Goal: Task Accomplishment & Management: Use online tool/utility

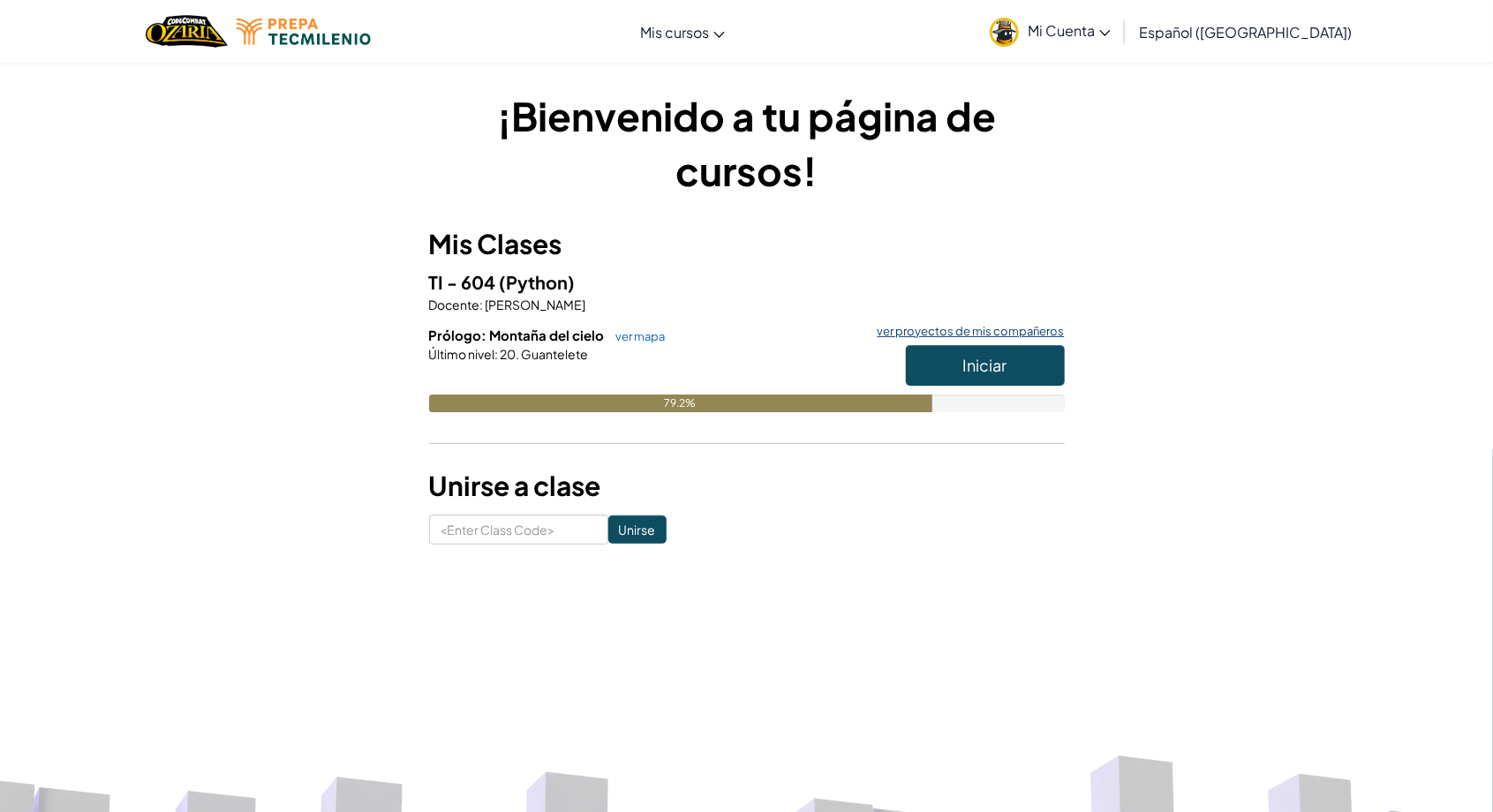
click at [977, 332] on link "ver proyectos de mis compañeros" at bounding box center [967, 331] width 196 height 12
click at [971, 369] on span "Iniciar" at bounding box center [985, 365] width 44 height 20
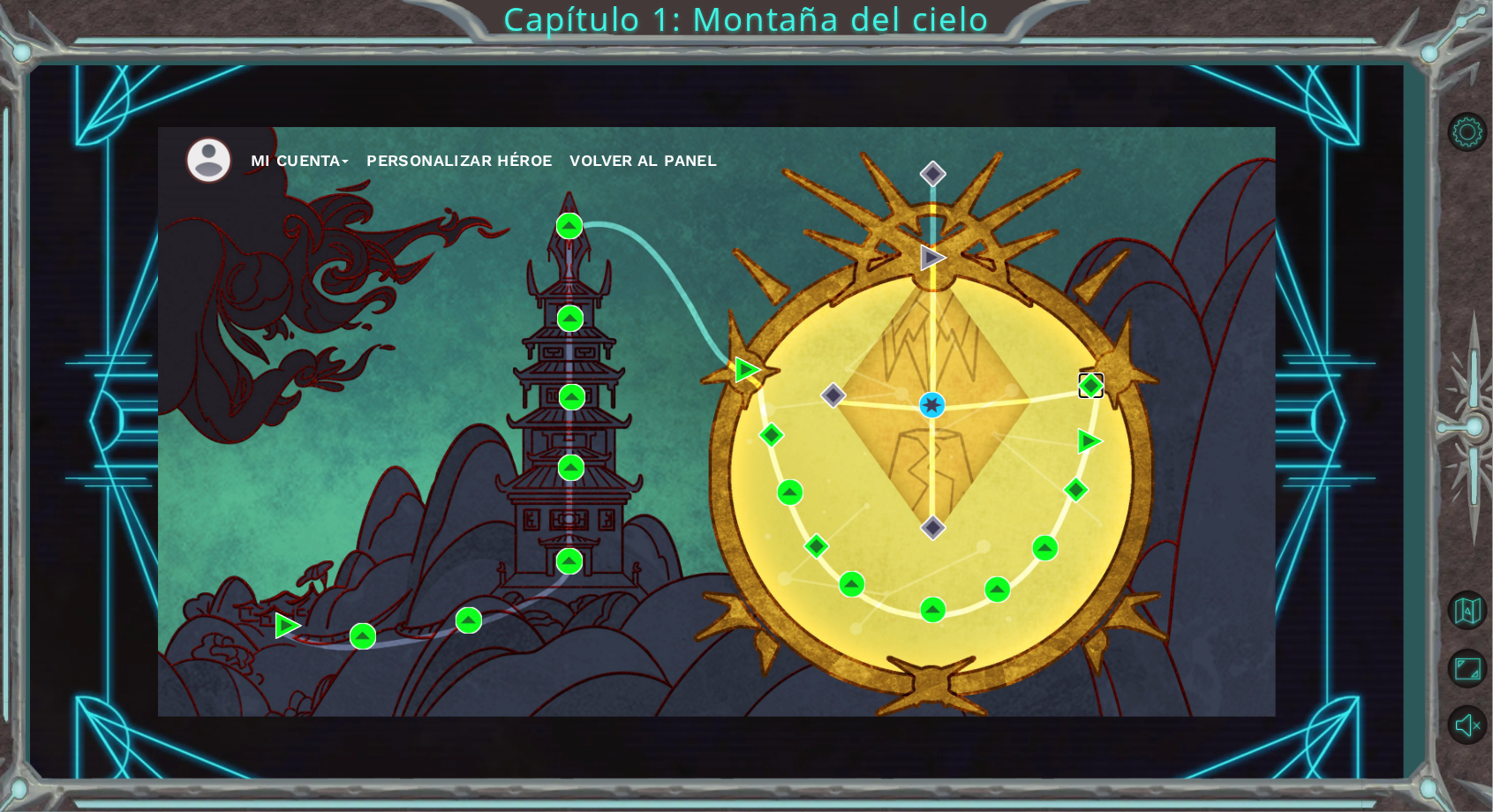
click at [1090, 399] on img at bounding box center [1091, 385] width 26 height 26
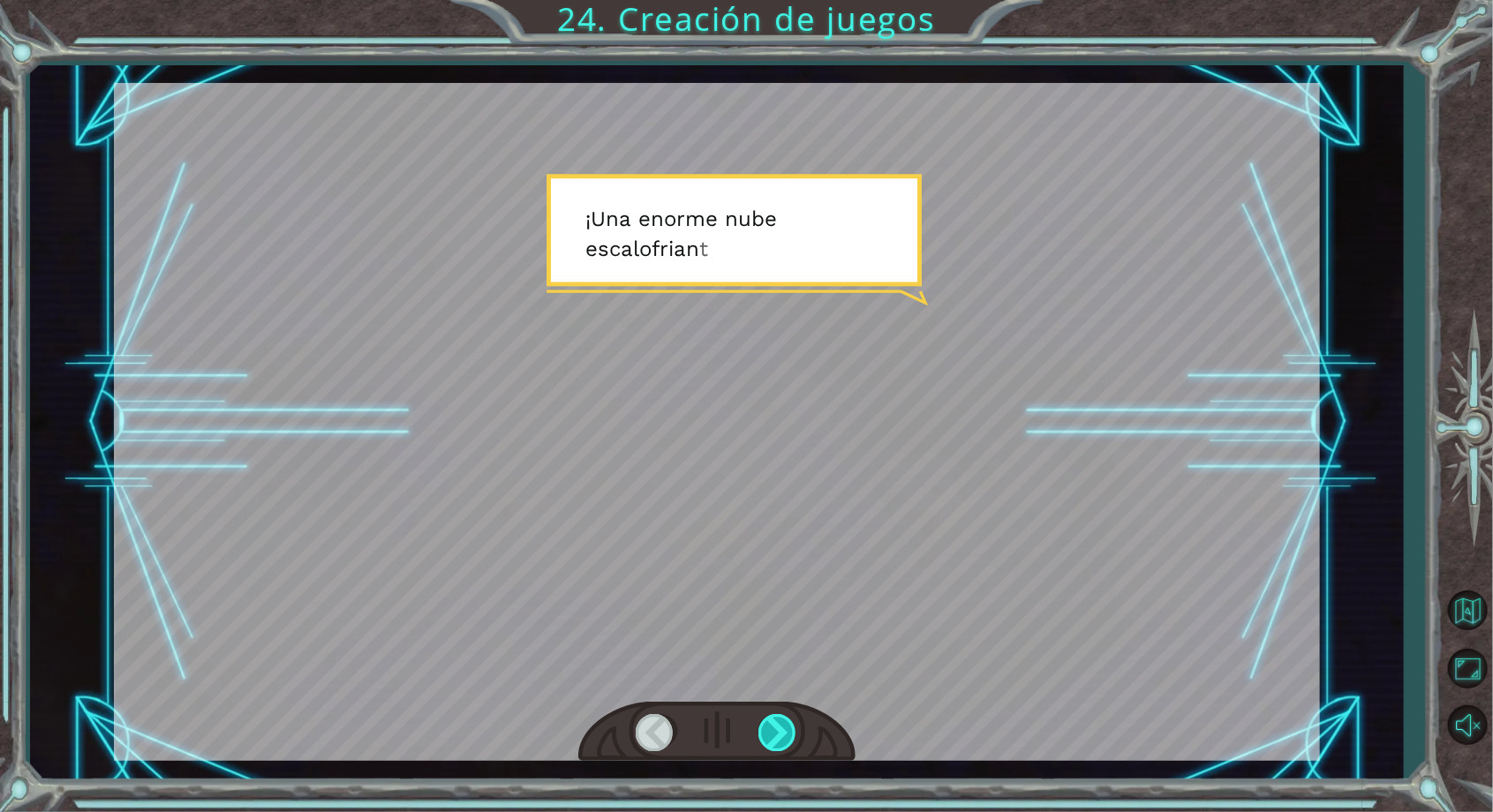
click at [785, 745] on div at bounding box center [779, 732] width 40 height 36
click at [789, 746] on div at bounding box center [779, 732] width 40 height 36
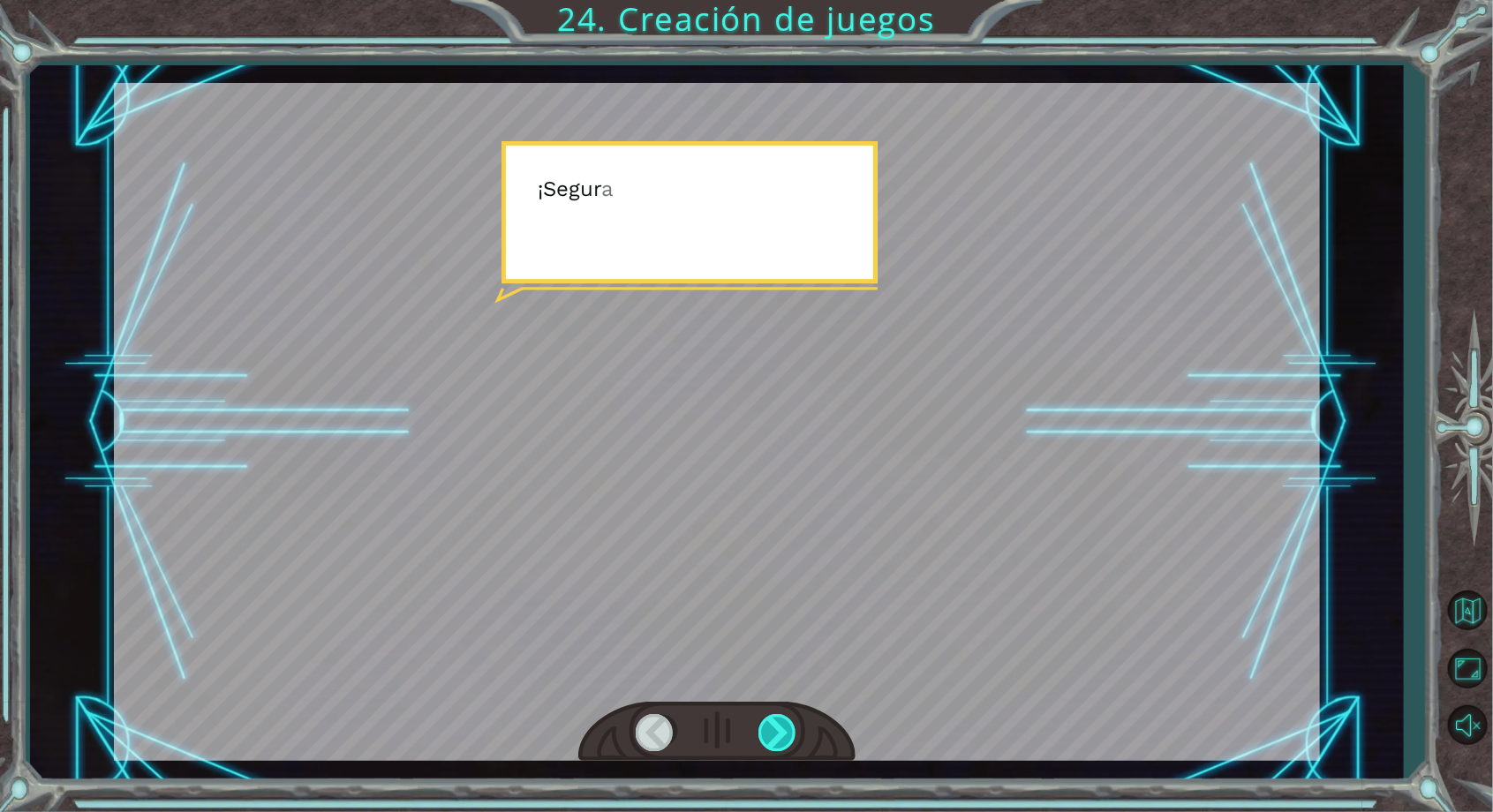
click at [785, 749] on div at bounding box center [779, 732] width 40 height 36
click at [795, 746] on div at bounding box center [779, 732] width 40 height 36
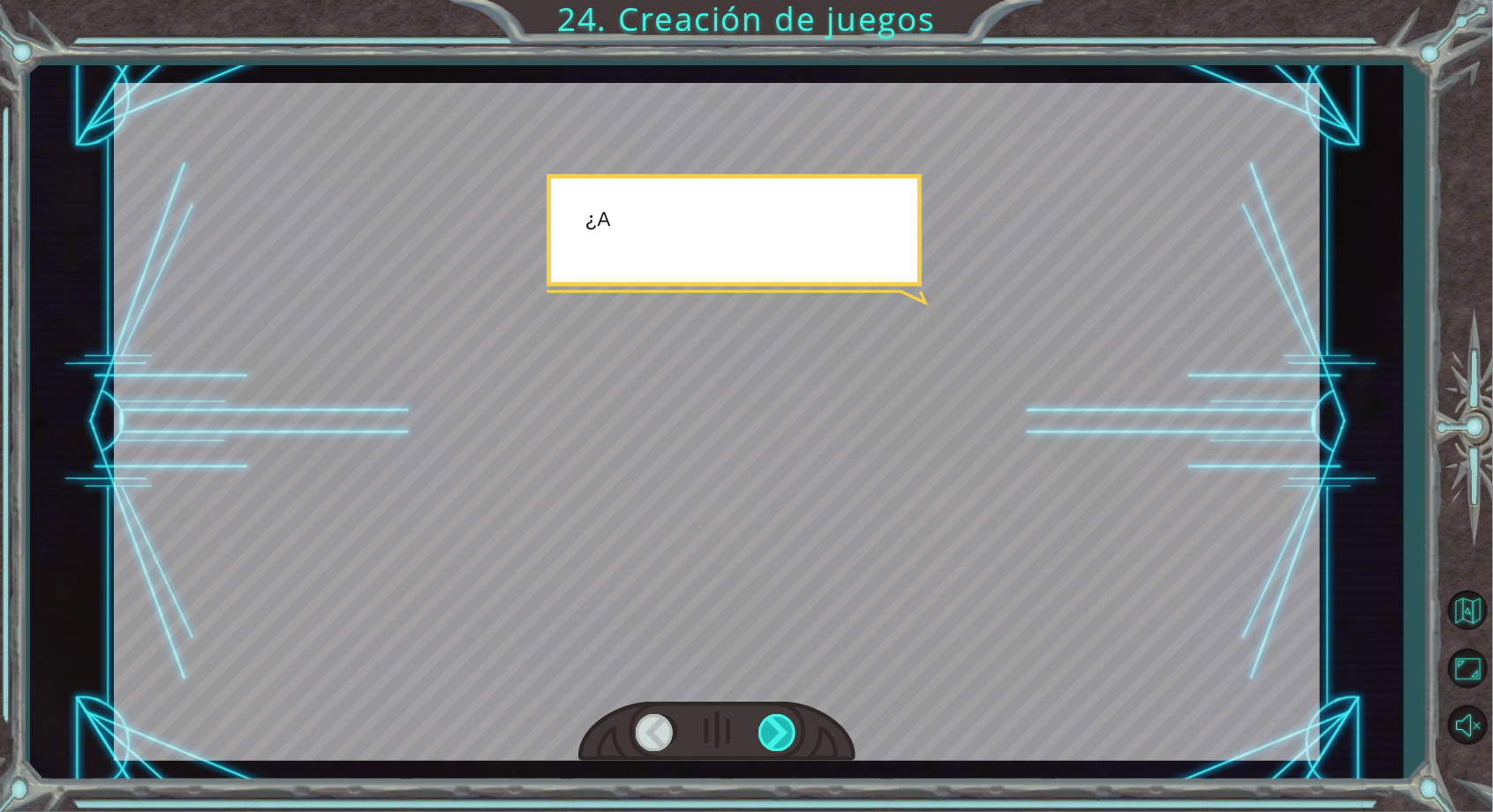
click at [786, 751] on div at bounding box center [779, 732] width 40 height 36
click at [782, 751] on div at bounding box center [779, 732] width 40 height 36
click at [781, 751] on div at bounding box center [779, 732] width 40 height 36
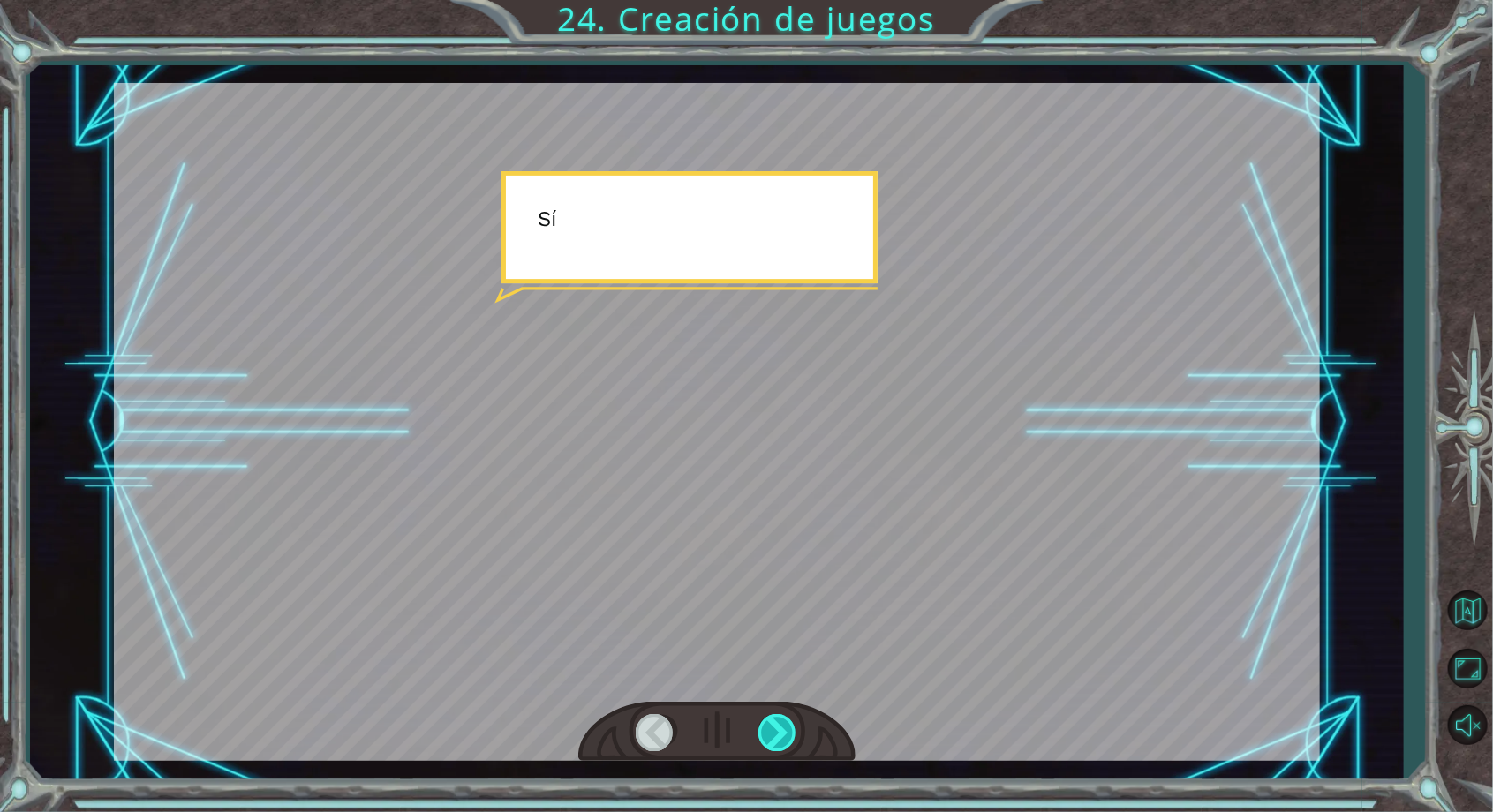
click at [781, 751] on div at bounding box center [779, 732] width 40 height 36
click at [784, 751] on div at bounding box center [779, 732] width 40 height 36
click at [786, 751] on div at bounding box center [779, 732] width 40 height 36
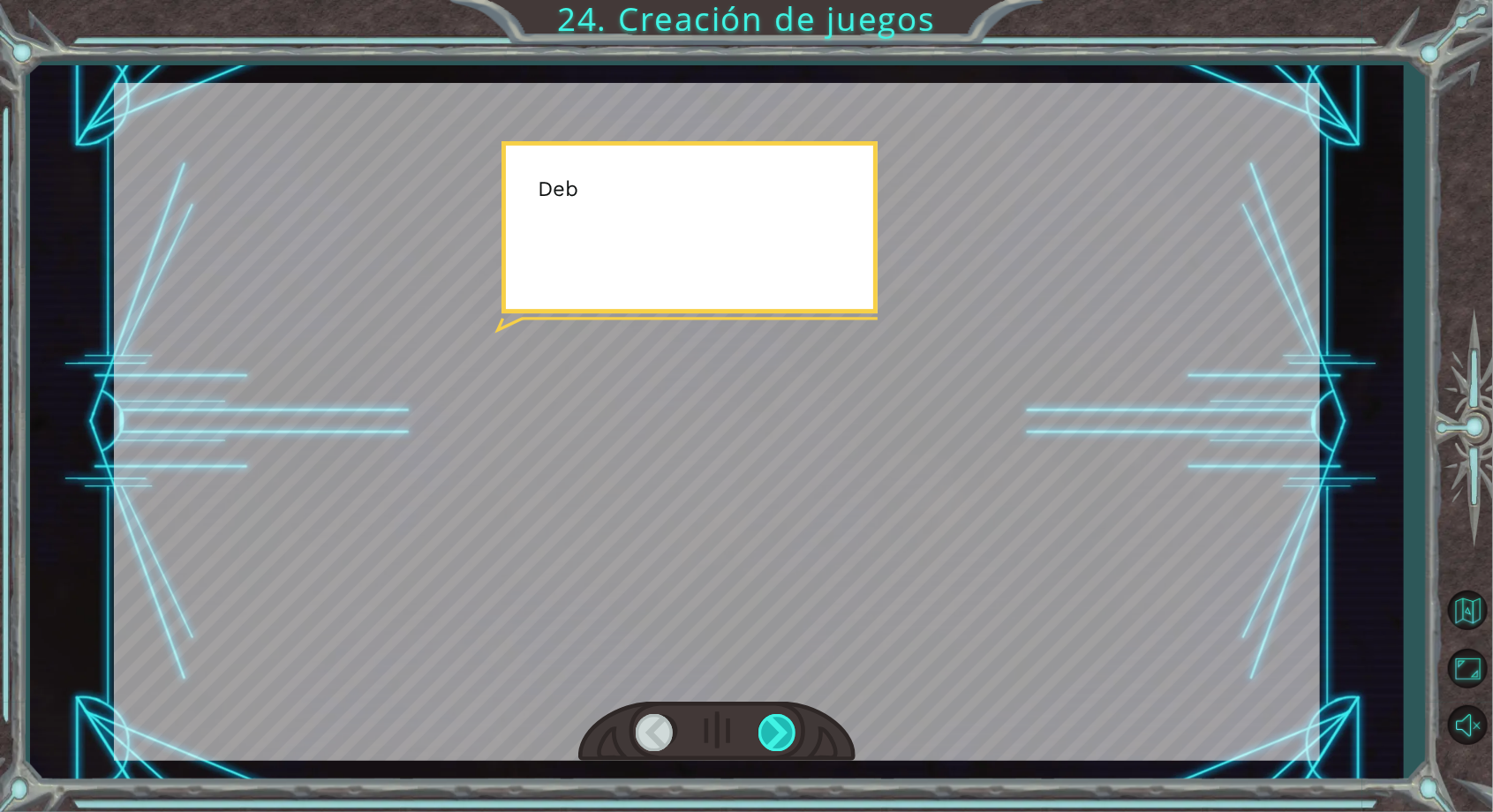
click at [784, 751] on div at bounding box center [779, 732] width 40 height 36
click at [785, 751] on div at bounding box center [779, 732] width 40 height 36
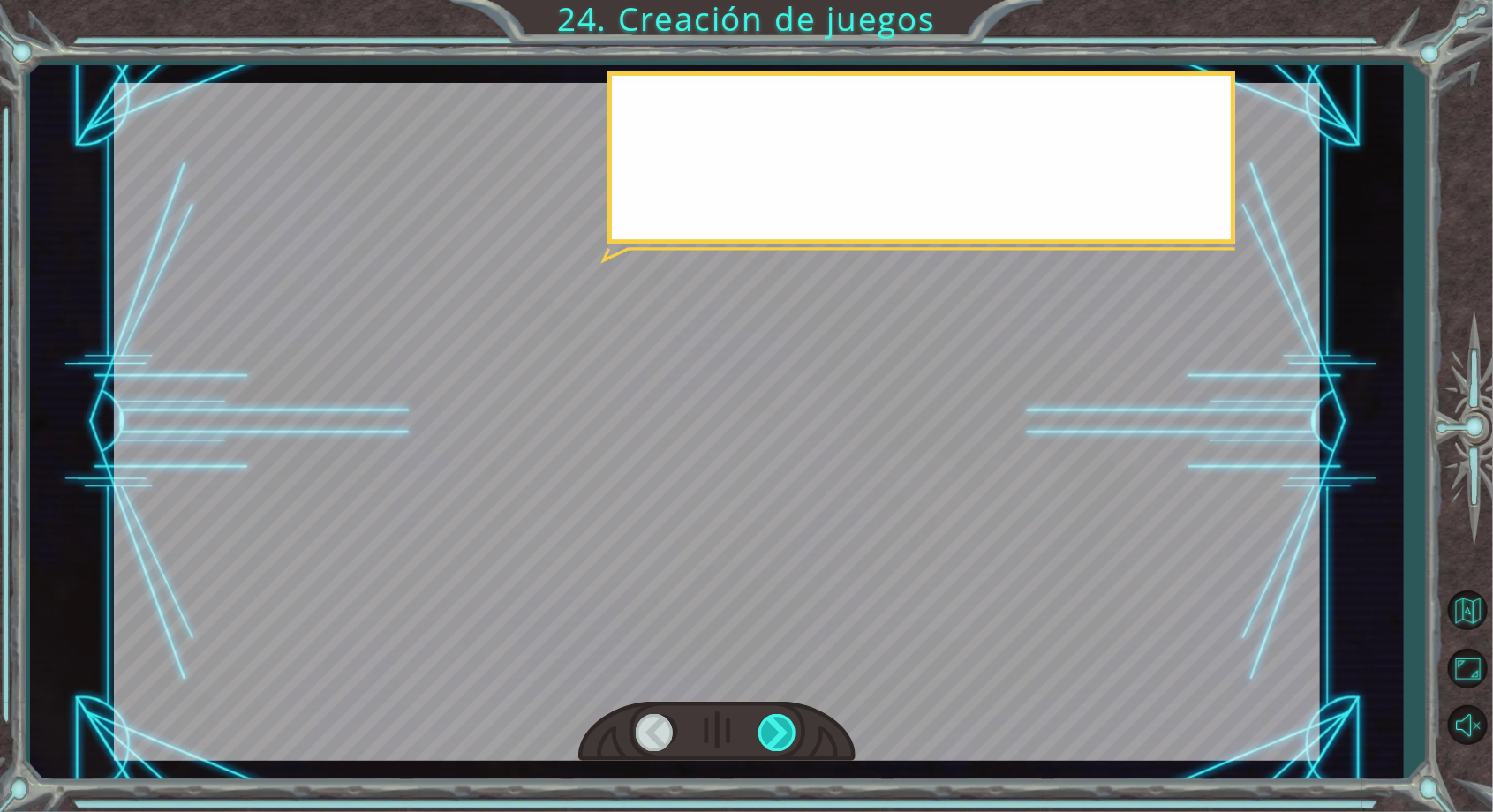
click at [782, 751] on div at bounding box center [779, 732] width 40 height 36
click at [786, 747] on div at bounding box center [779, 732] width 40 height 36
click at [780, 751] on div at bounding box center [779, 732] width 40 height 36
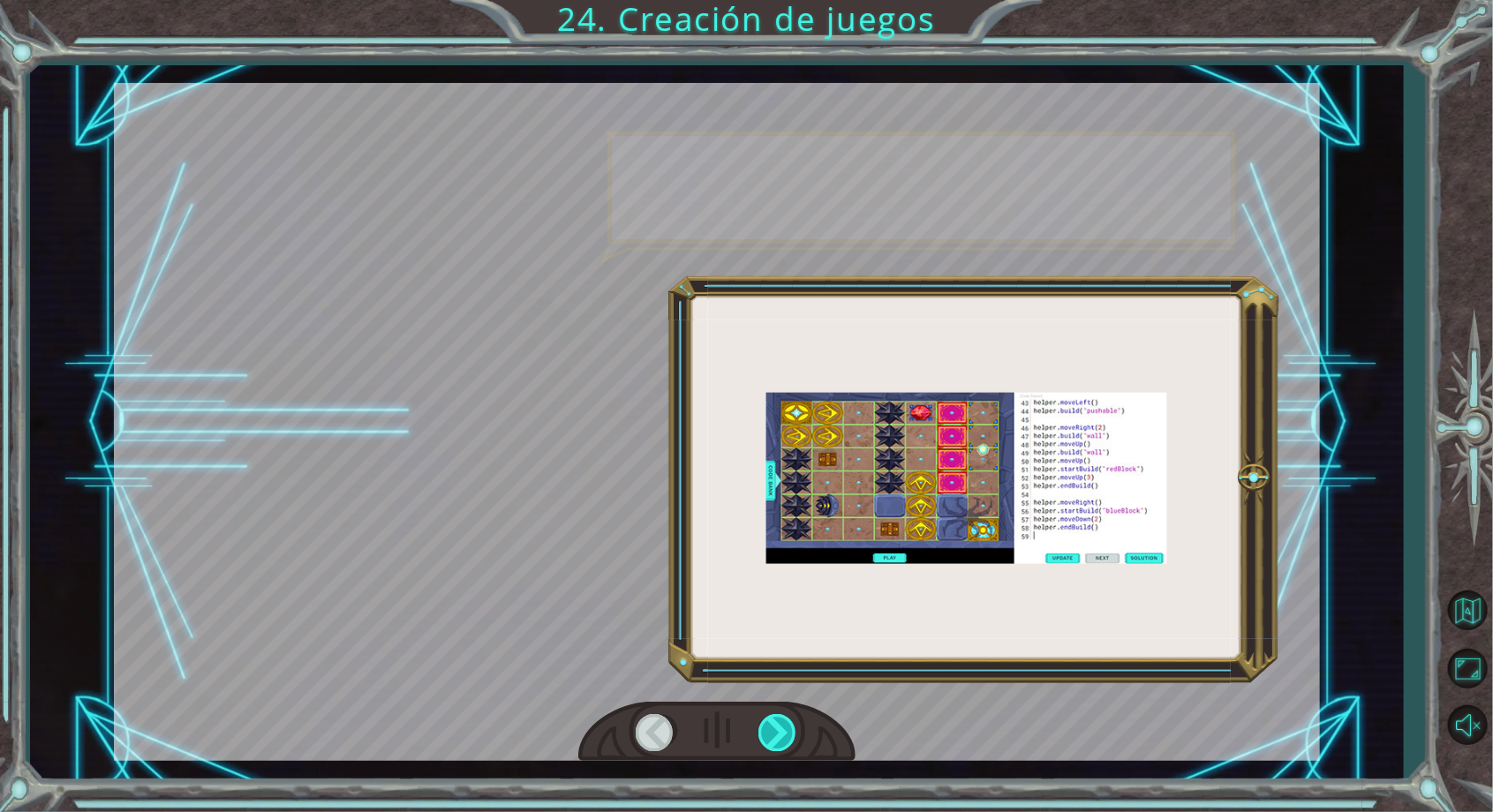
click at [778, 743] on div at bounding box center [779, 732] width 40 height 36
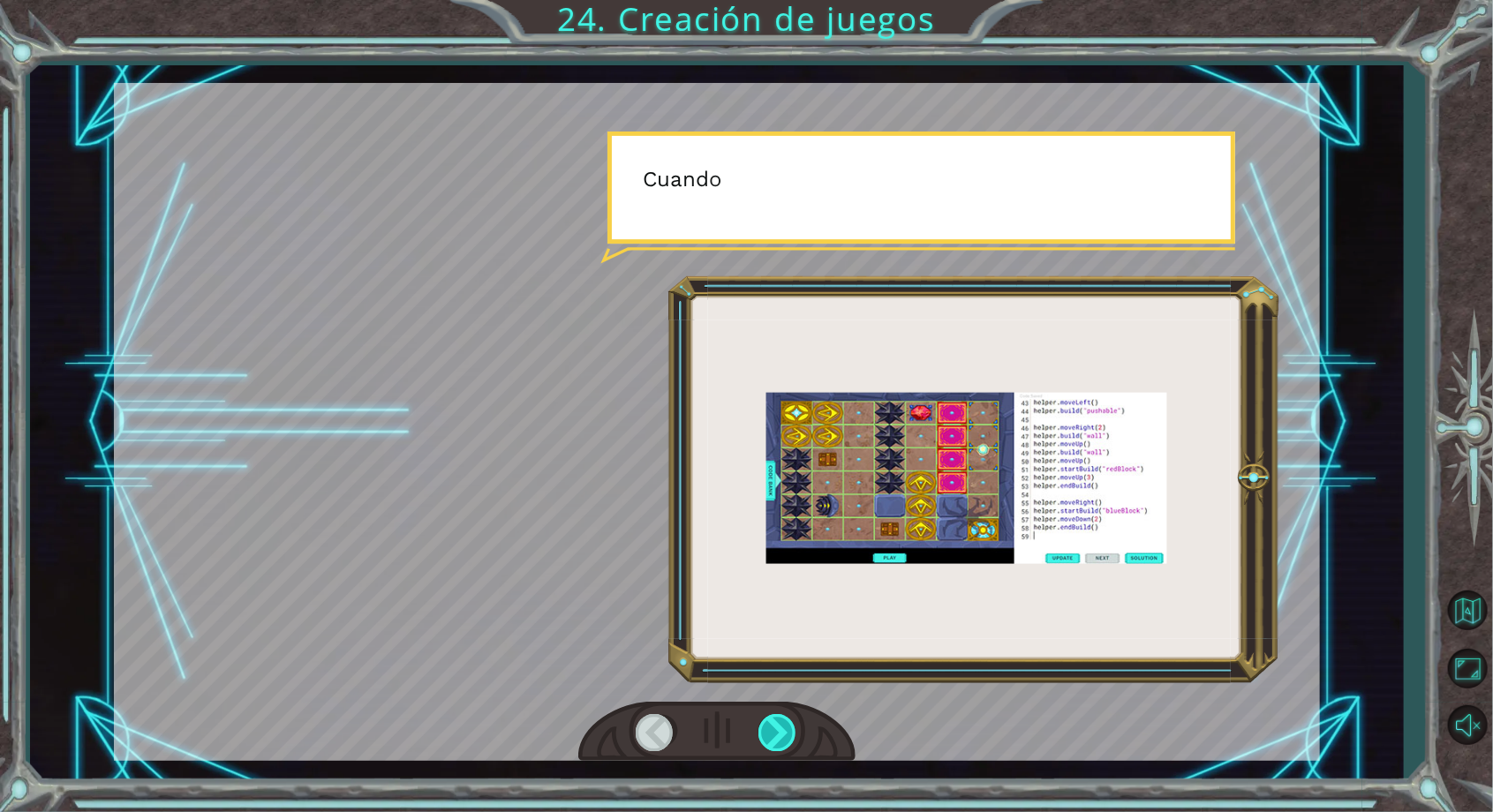
click at [779, 750] on div at bounding box center [779, 732] width 40 height 36
click at [776, 746] on div at bounding box center [779, 732] width 40 height 36
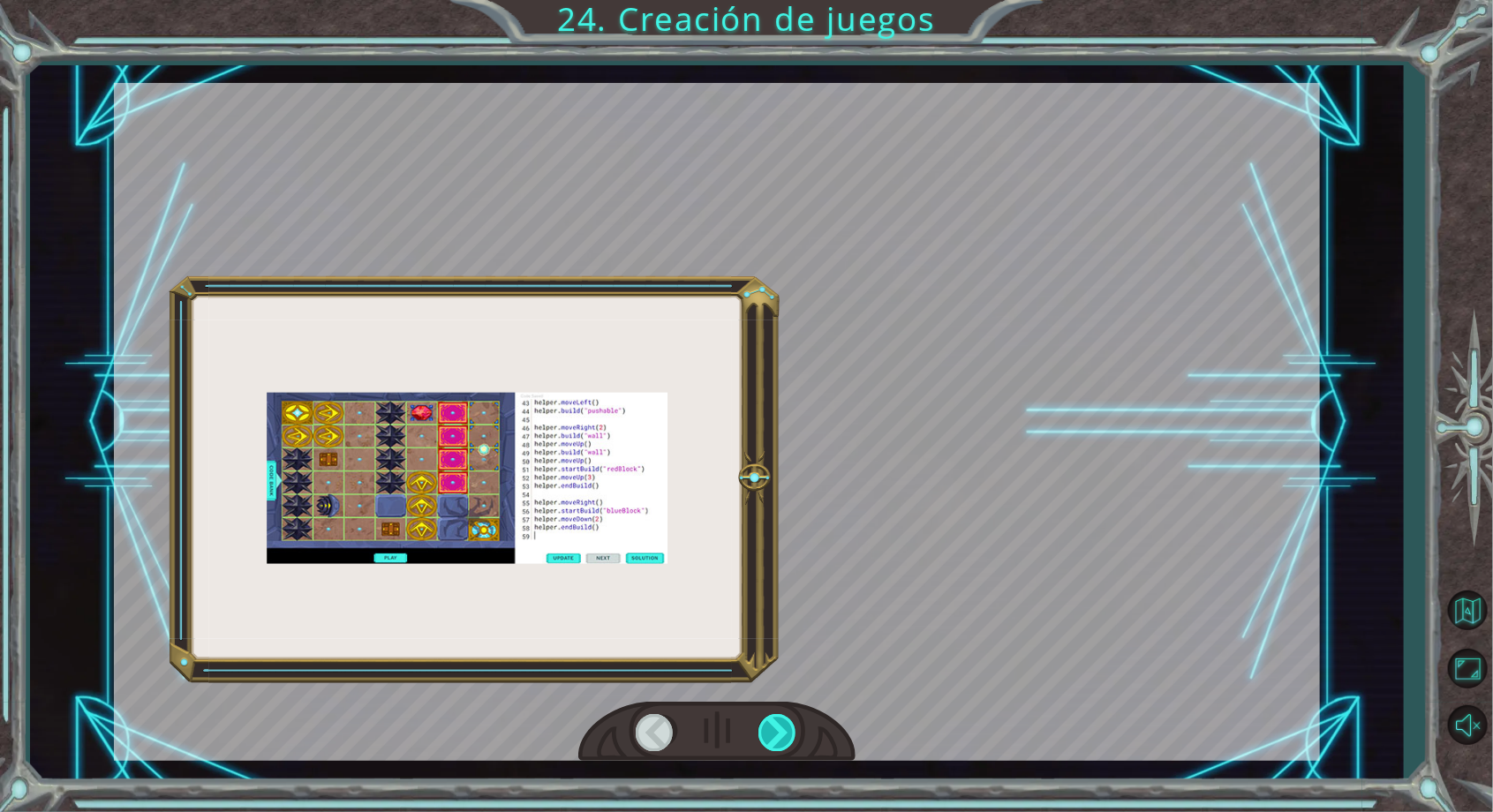
click at [780, 747] on div at bounding box center [779, 732] width 40 height 36
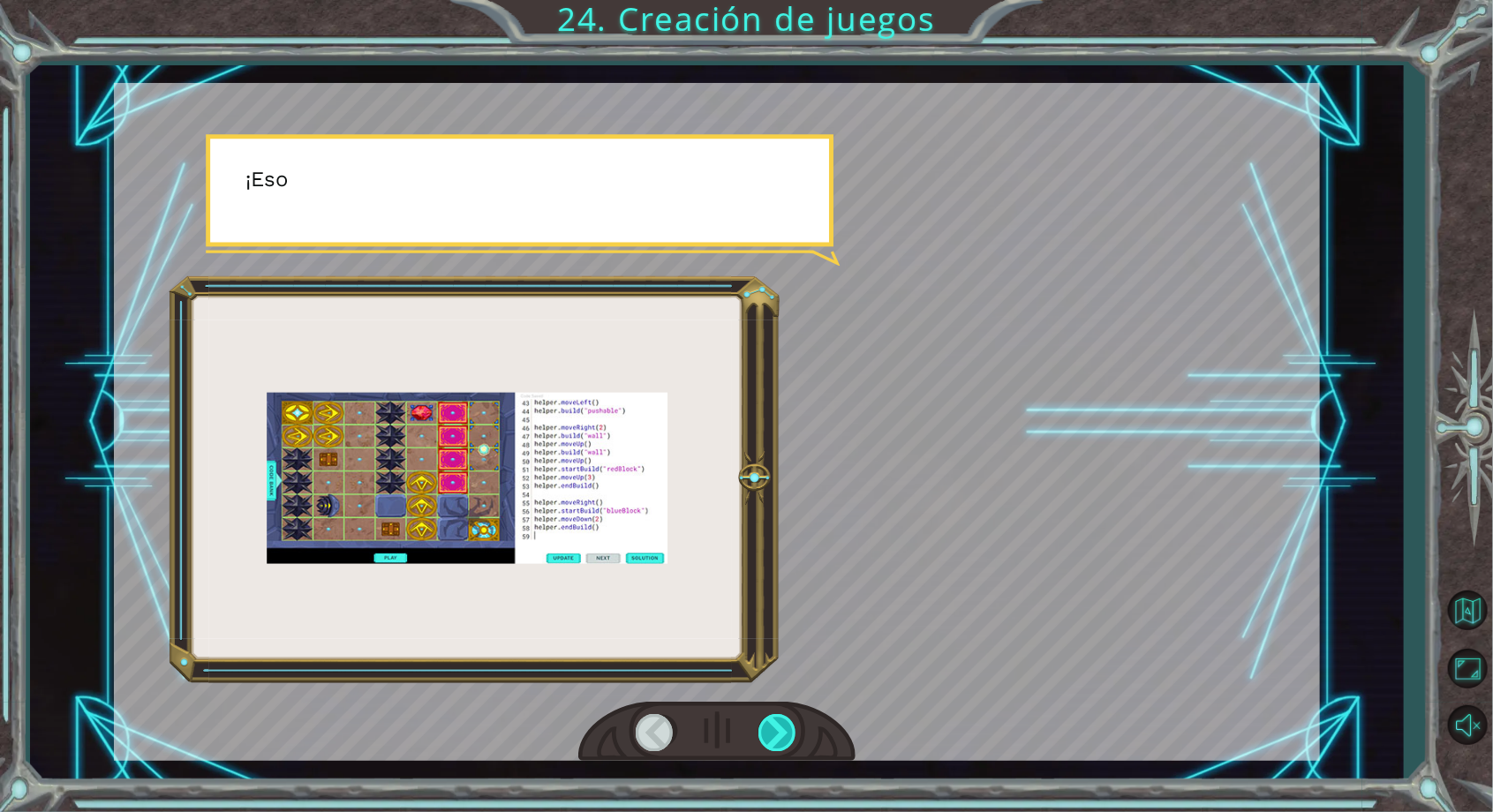
click at [777, 751] on div at bounding box center [779, 732] width 40 height 36
click at [780, 751] on div at bounding box center [779, 732] width 40 height 36
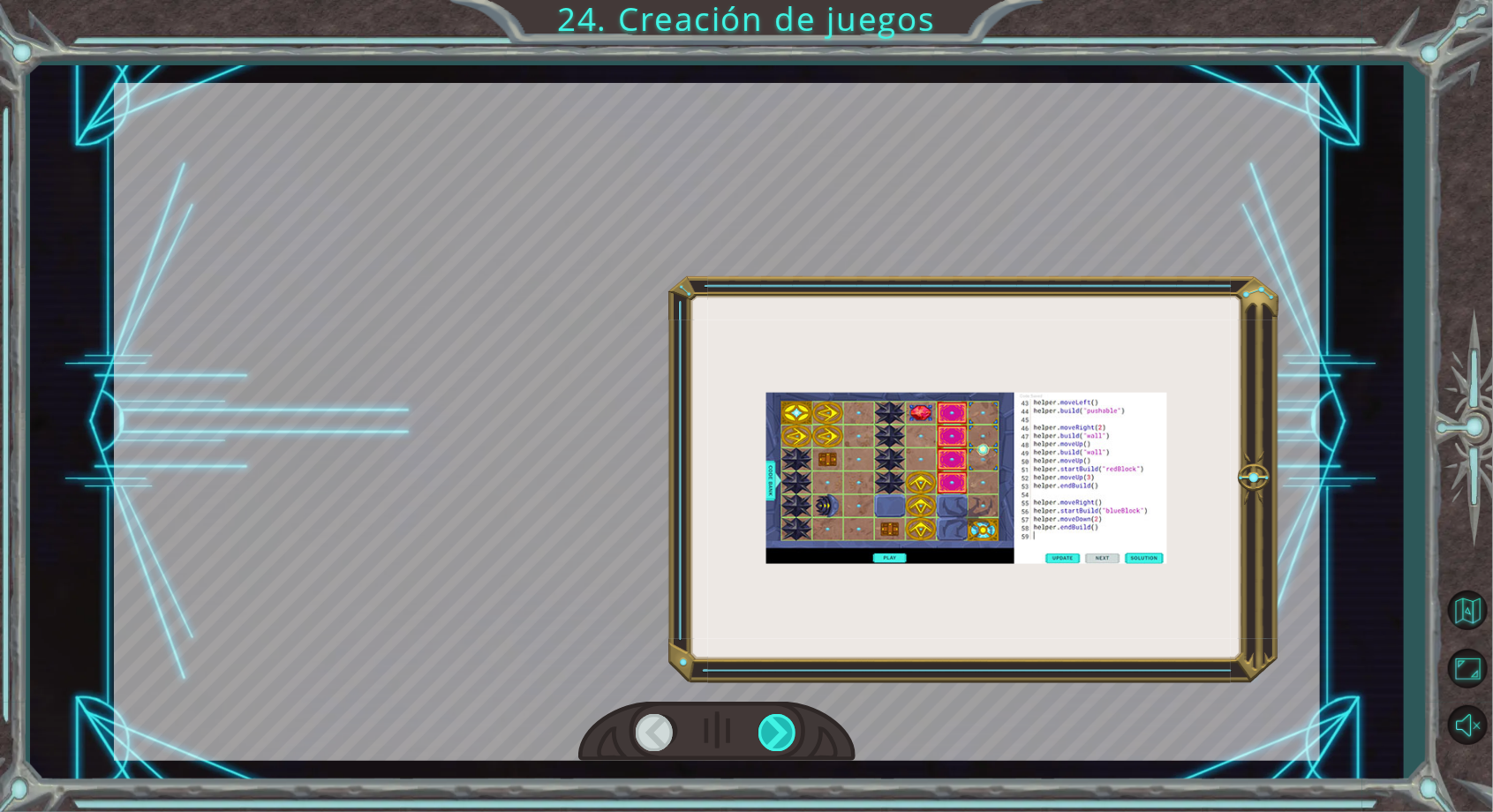
click at [782, 751] on div at bounding box center [779, 732] width 40 height 36
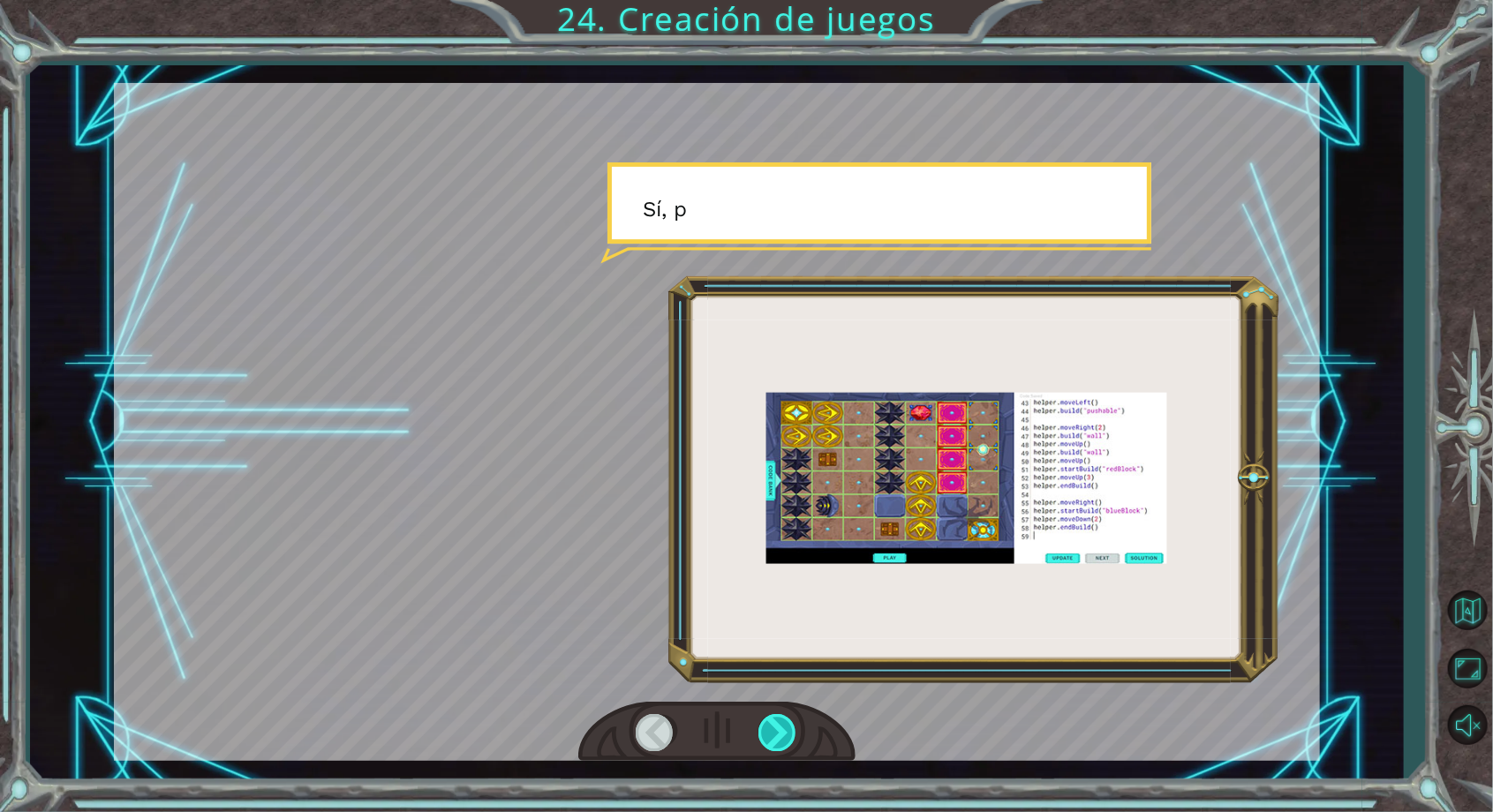
click at [786, 751] on div at bounding box center [779, 732] width 40 height 36
click at [791, 751] on div at bounding box center [779, 732] width 40 height 36
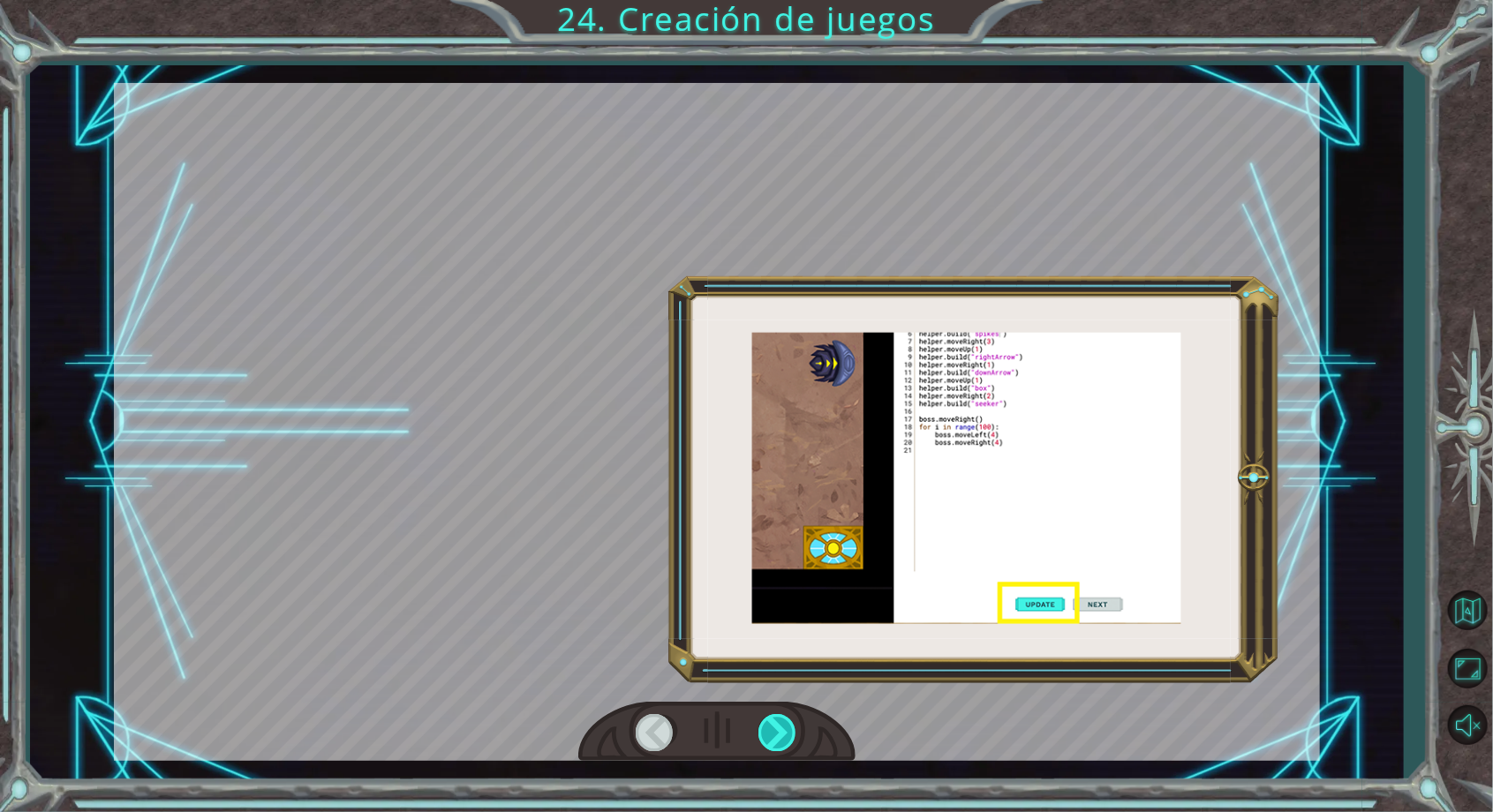
click at [797, 751] on div at bounding box center [779, 732] width 40 height 36
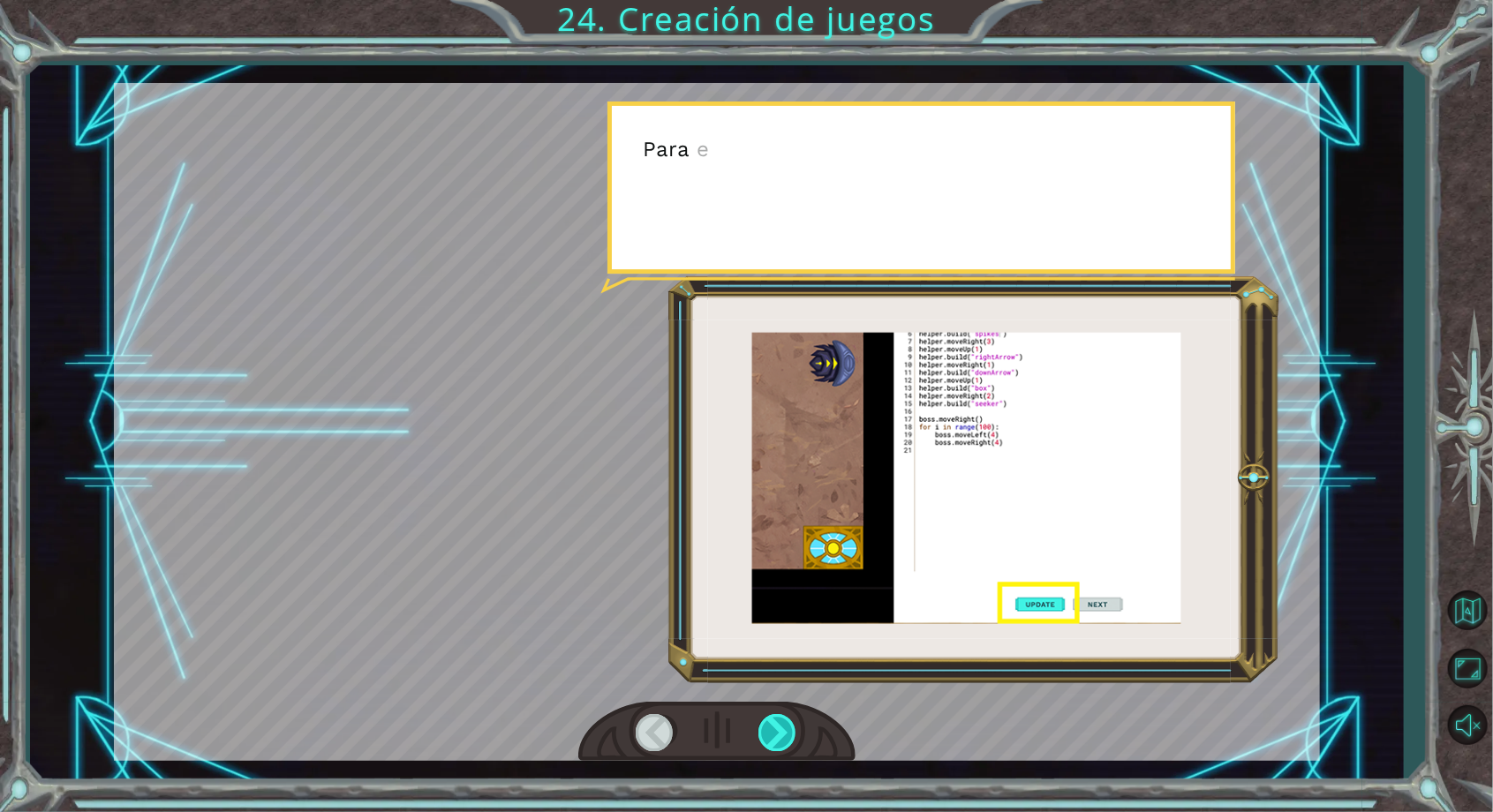
click at [795, 751] on div at bounding box center [779, 732] width 40 height 36
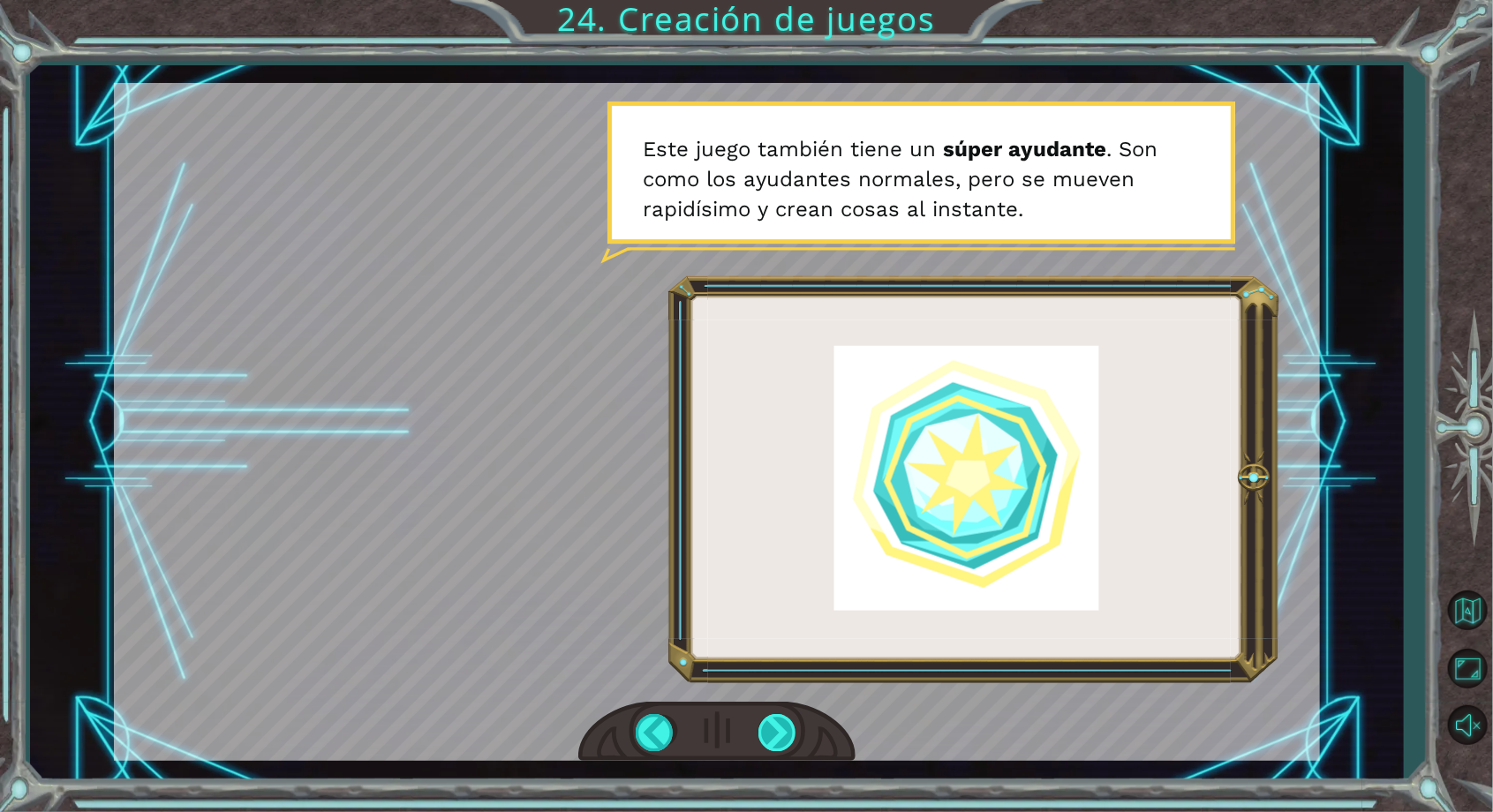
click at [784, 751] on div at bounding box center [779, 732] width 40 height 36
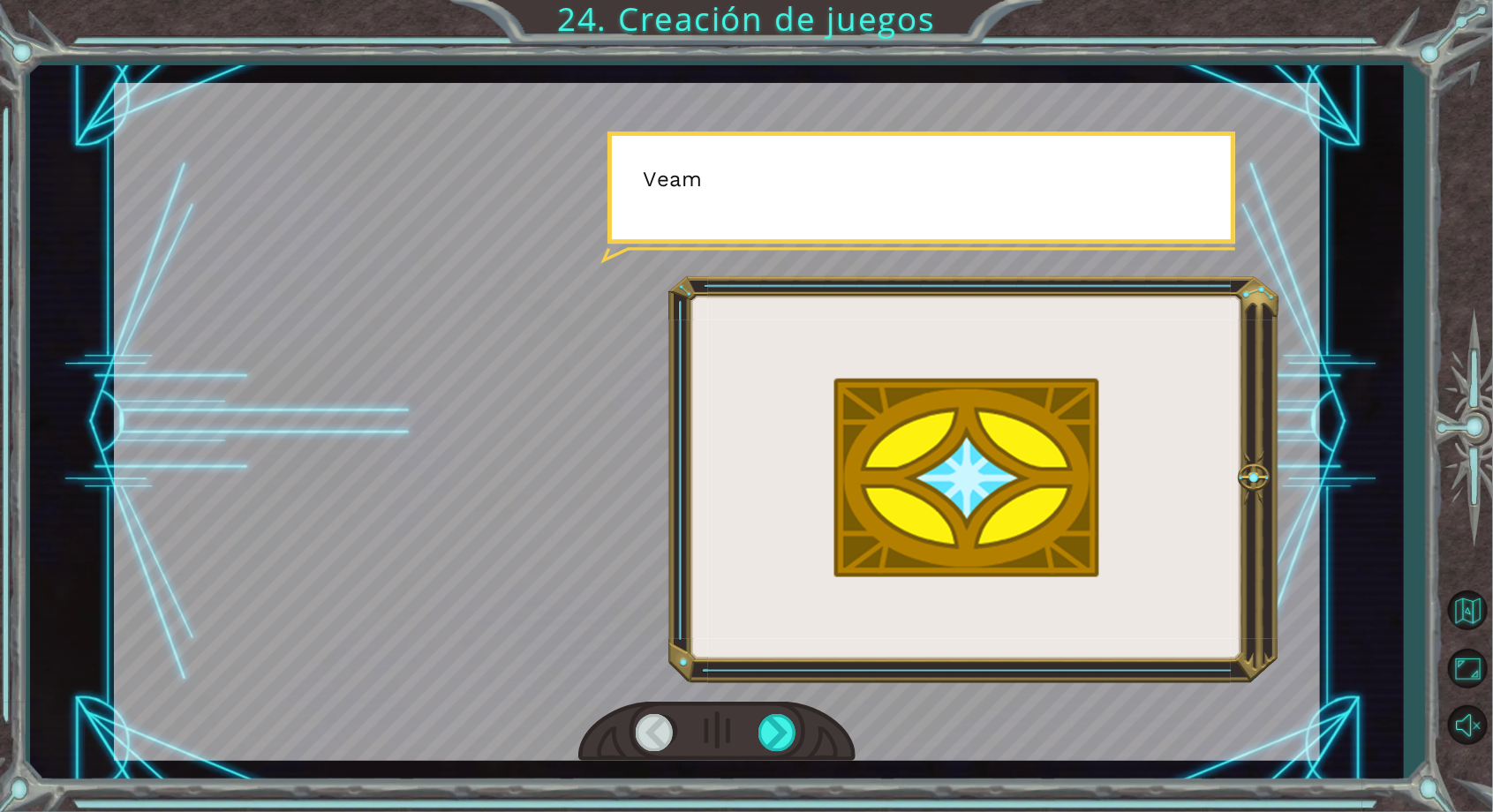
click at [798, 729] on div at bounding box center [717, 422] width 1206 height 678
click at [785, 746] on div at bounding box center [779, 732] width 40 height 36
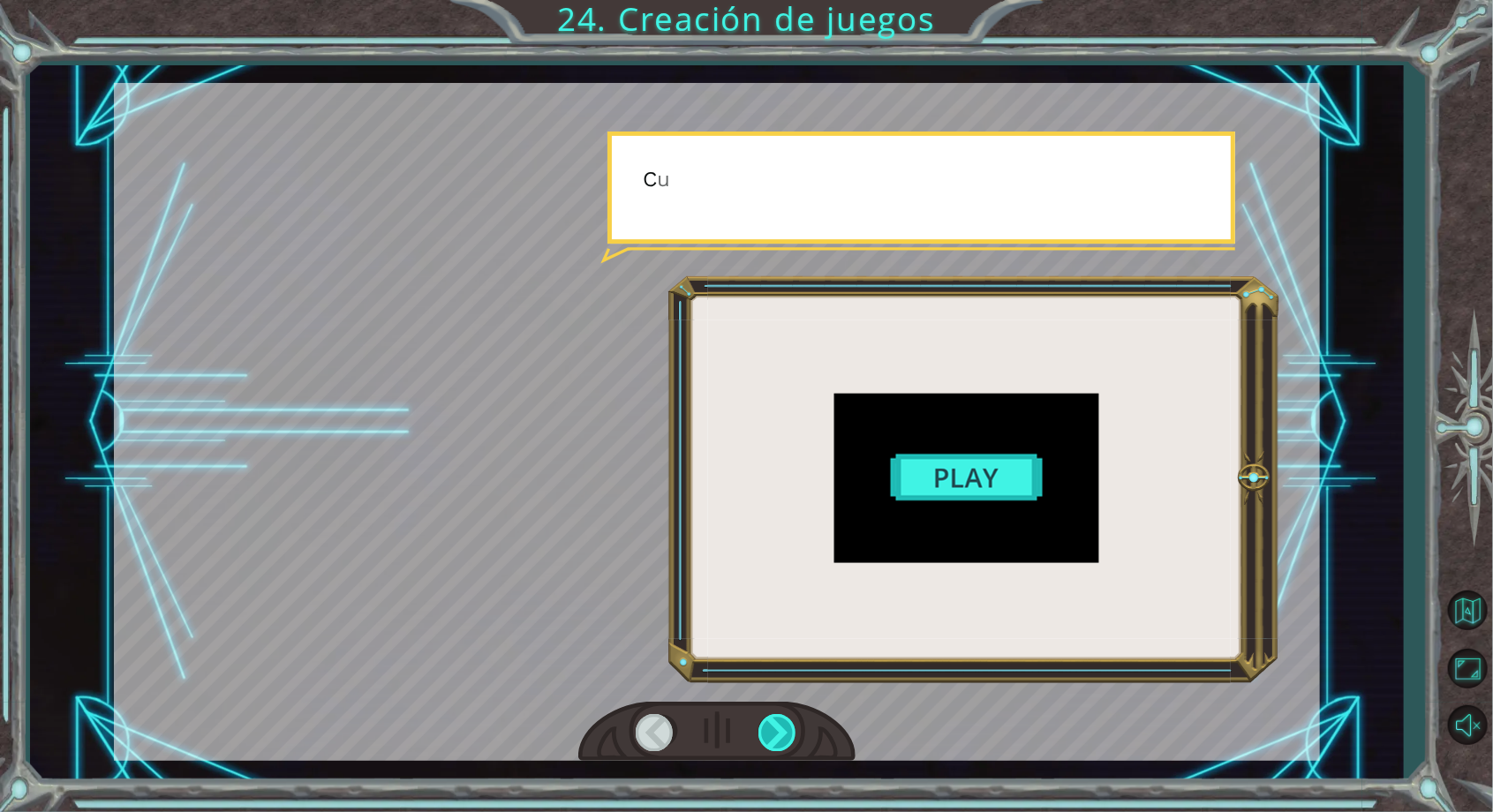
click at [777, 751] on div at bounding box center [779, 732] width 40 height 36
click at [790, 751] on div at bounding box center [779, 732] width 40 height 36
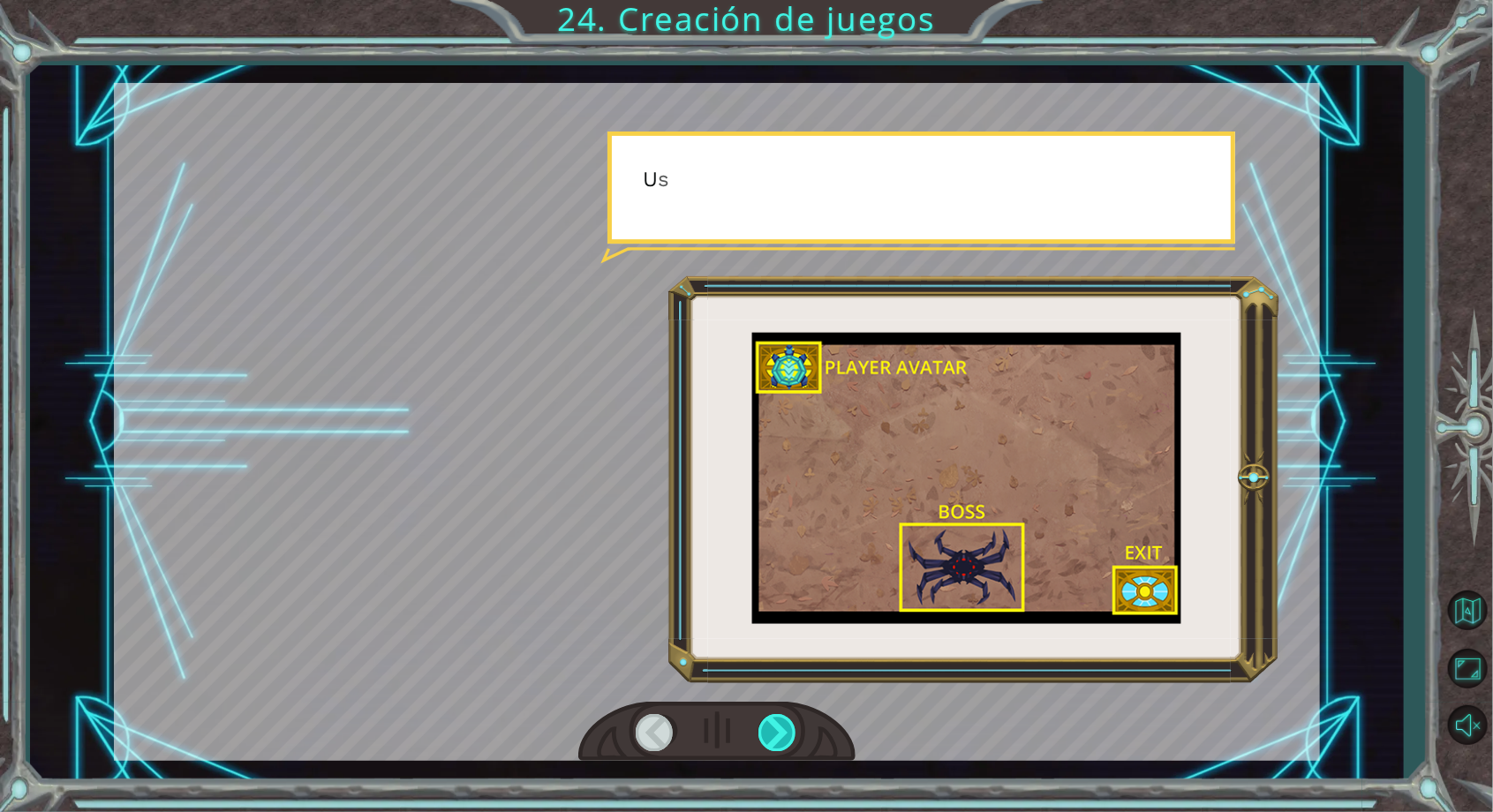
click at [792, 751] on div at bounding box center [779, 732] width 40 height 36
click at [797, 751] on div at bounding box center [779, 732] width 40 height 36
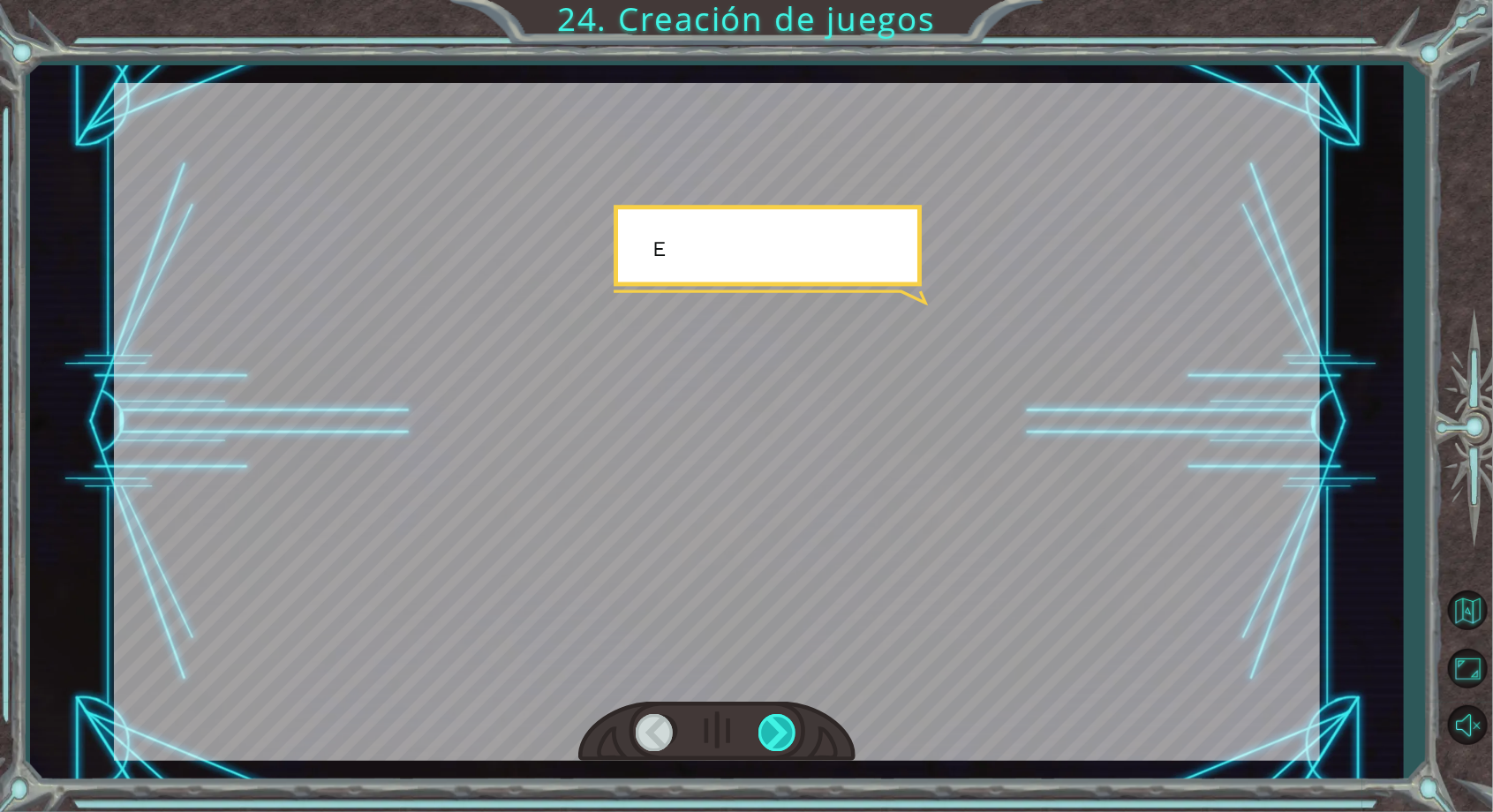
click at [788, 751] on div at bounding box center [779, 732] width 40 height 36
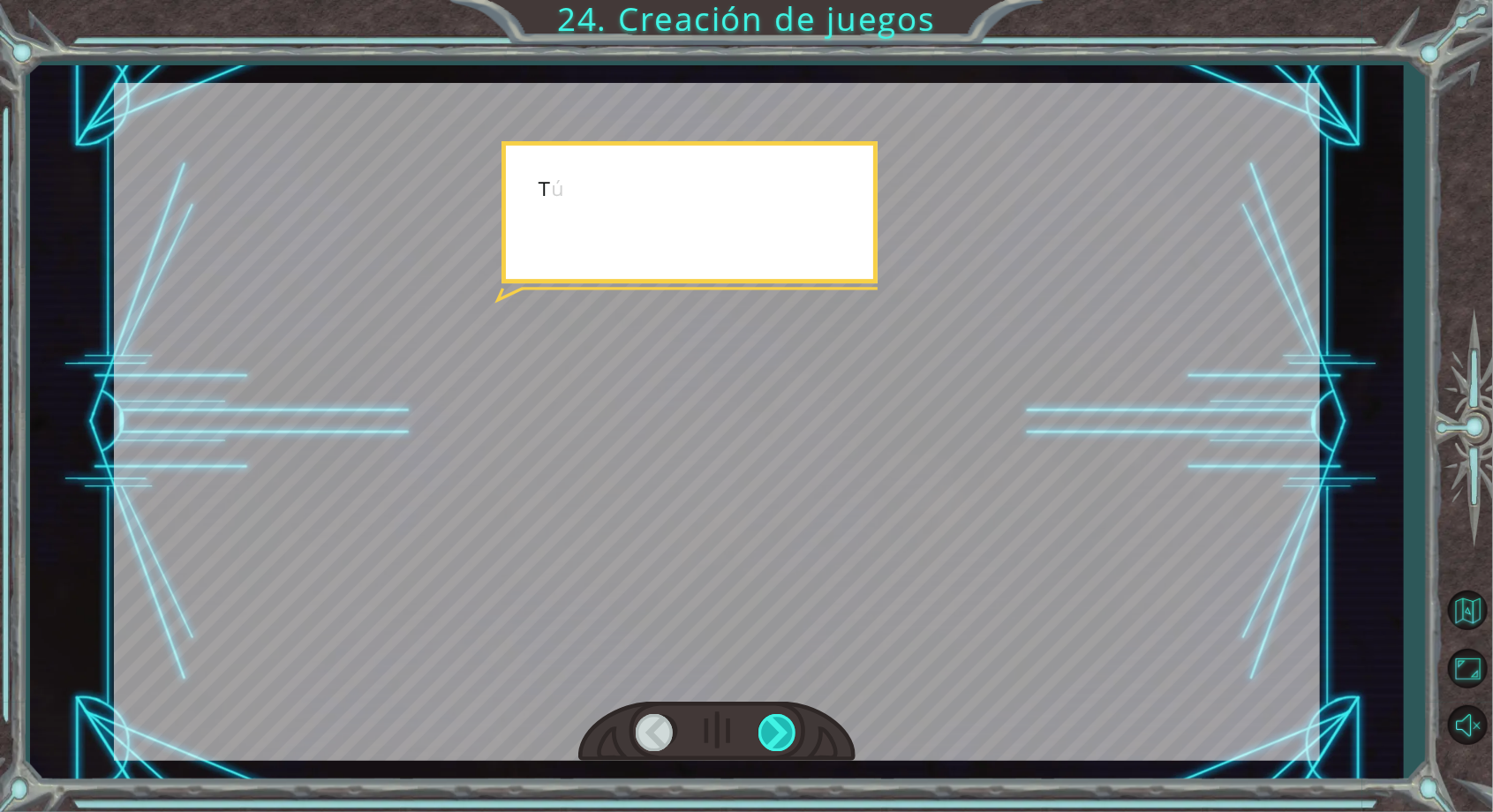
click at [789, 751] on div at bounding box center [779, 732] width 40 height 36
click at [788, 751] on div at bounding box center [779, 732] width 40 height 36
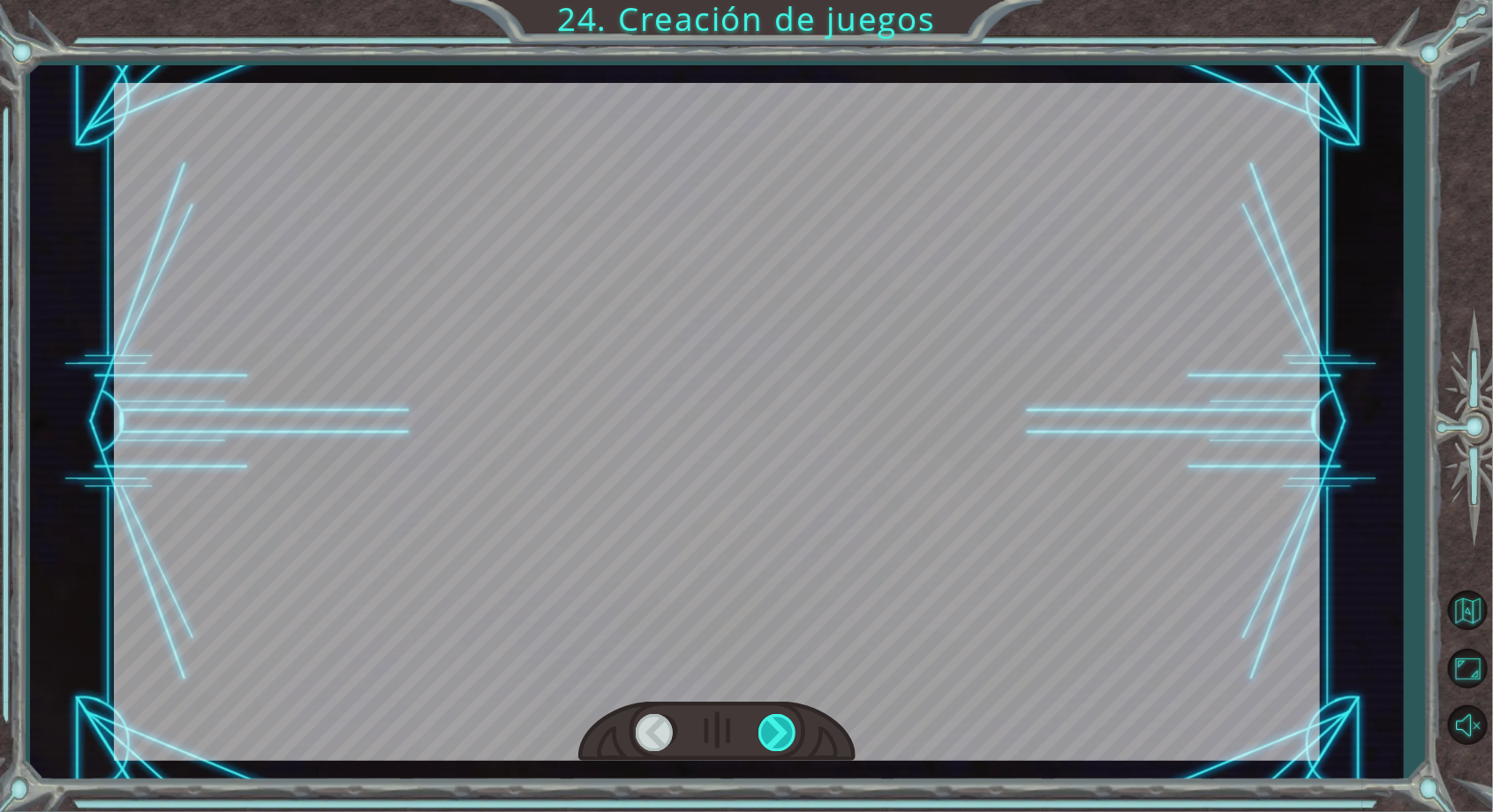
click at [782, 751] on div at bounding box center [779, 732] width 40 height 36
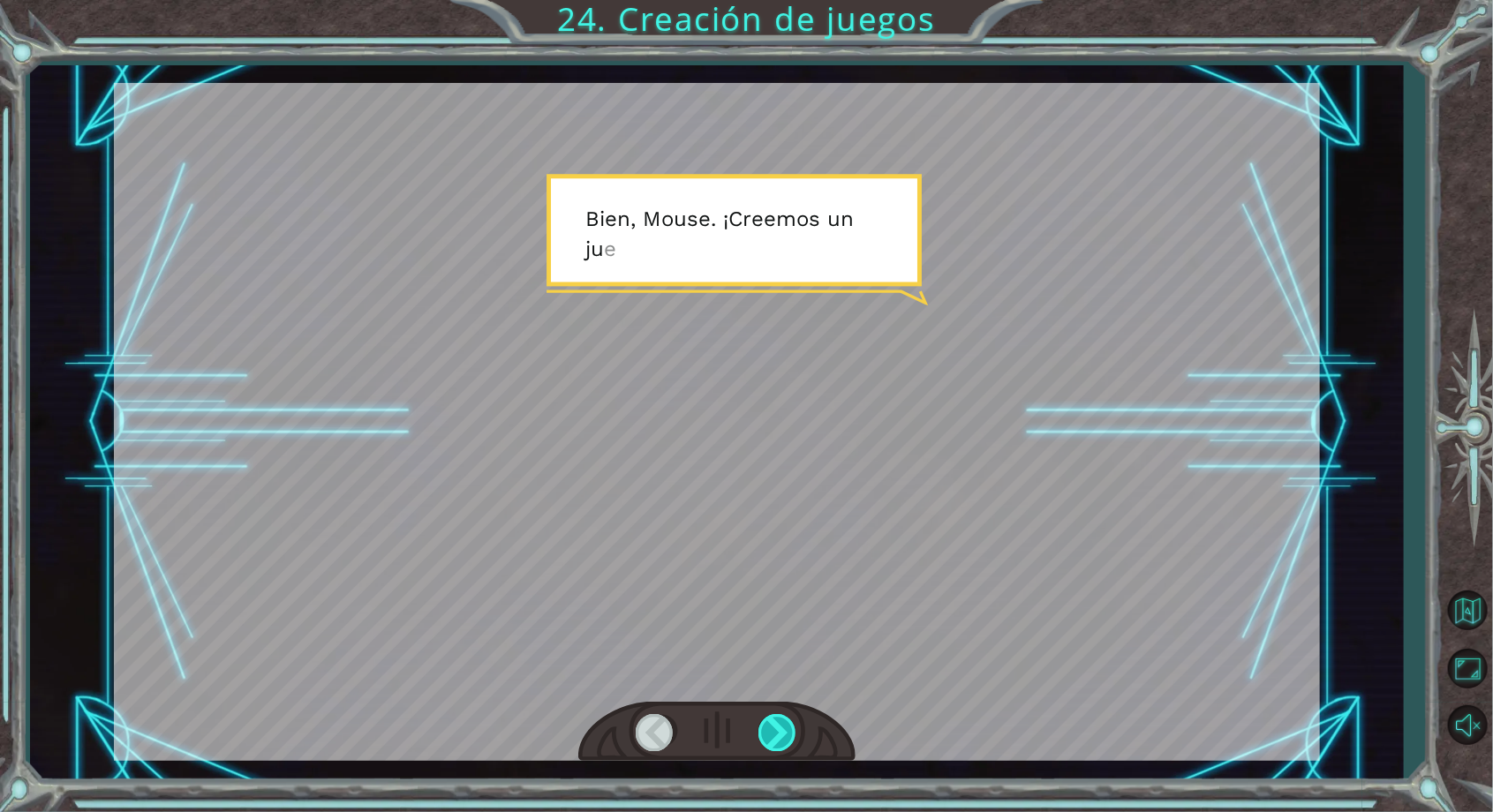
click at [778, 747] on div at bounding box center [779, 732] width 40 height 36
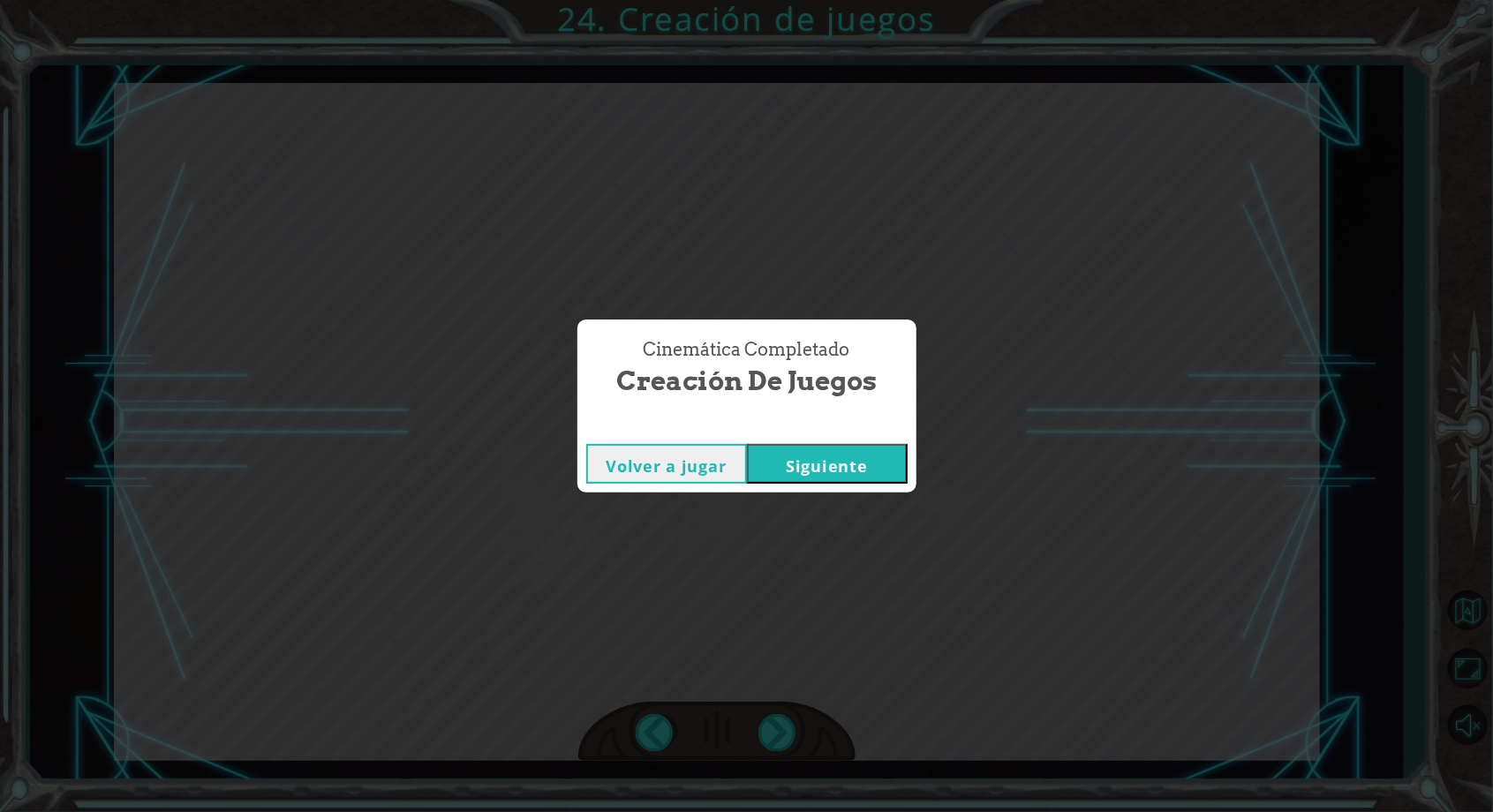
click at [830, 484] on button "Siguiente" at bounding box center [827, 464] width 161 height 40
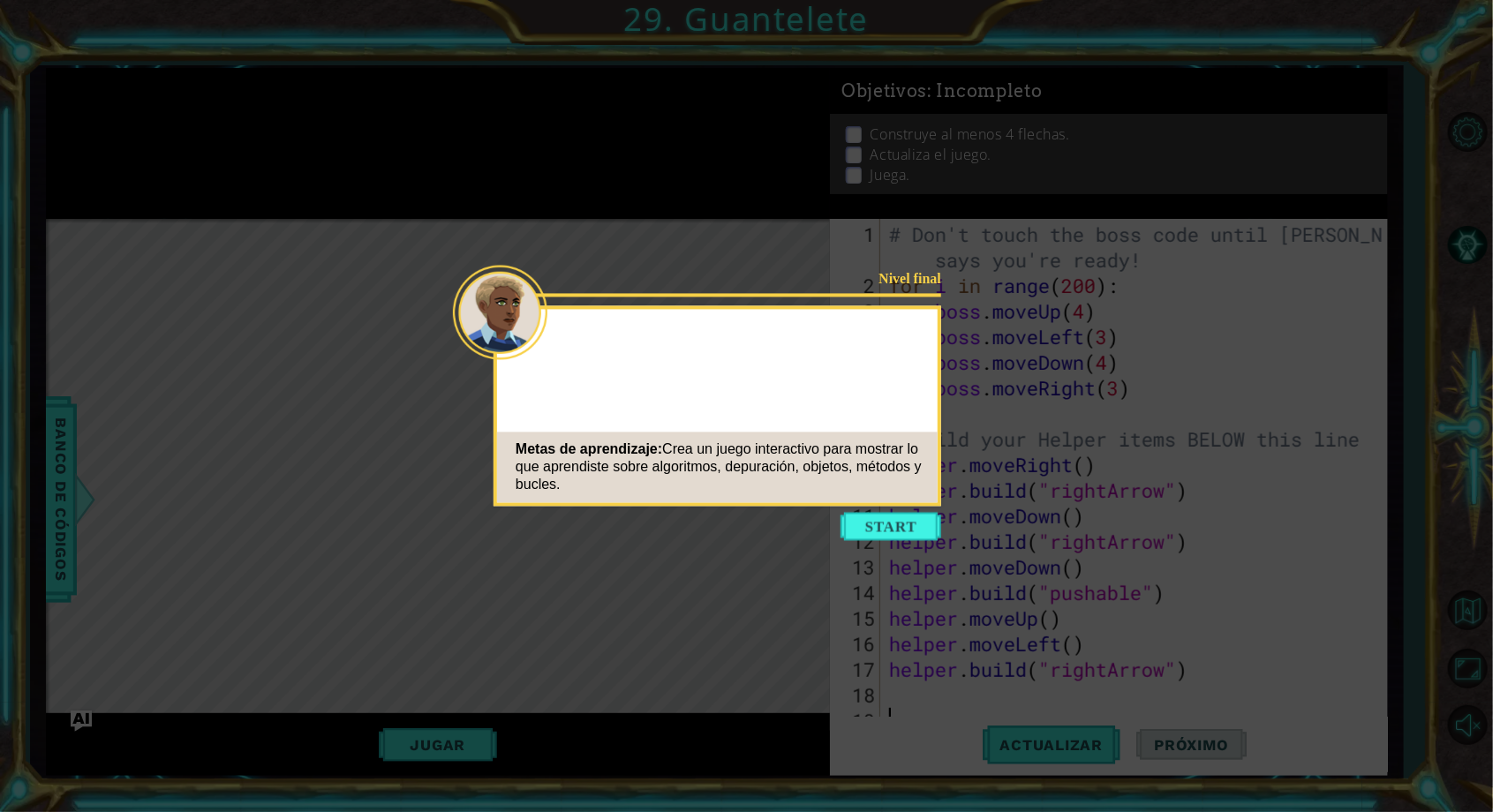
click at [1407, 395] on icon at bounding box center [746, 434] width 1493 height 869
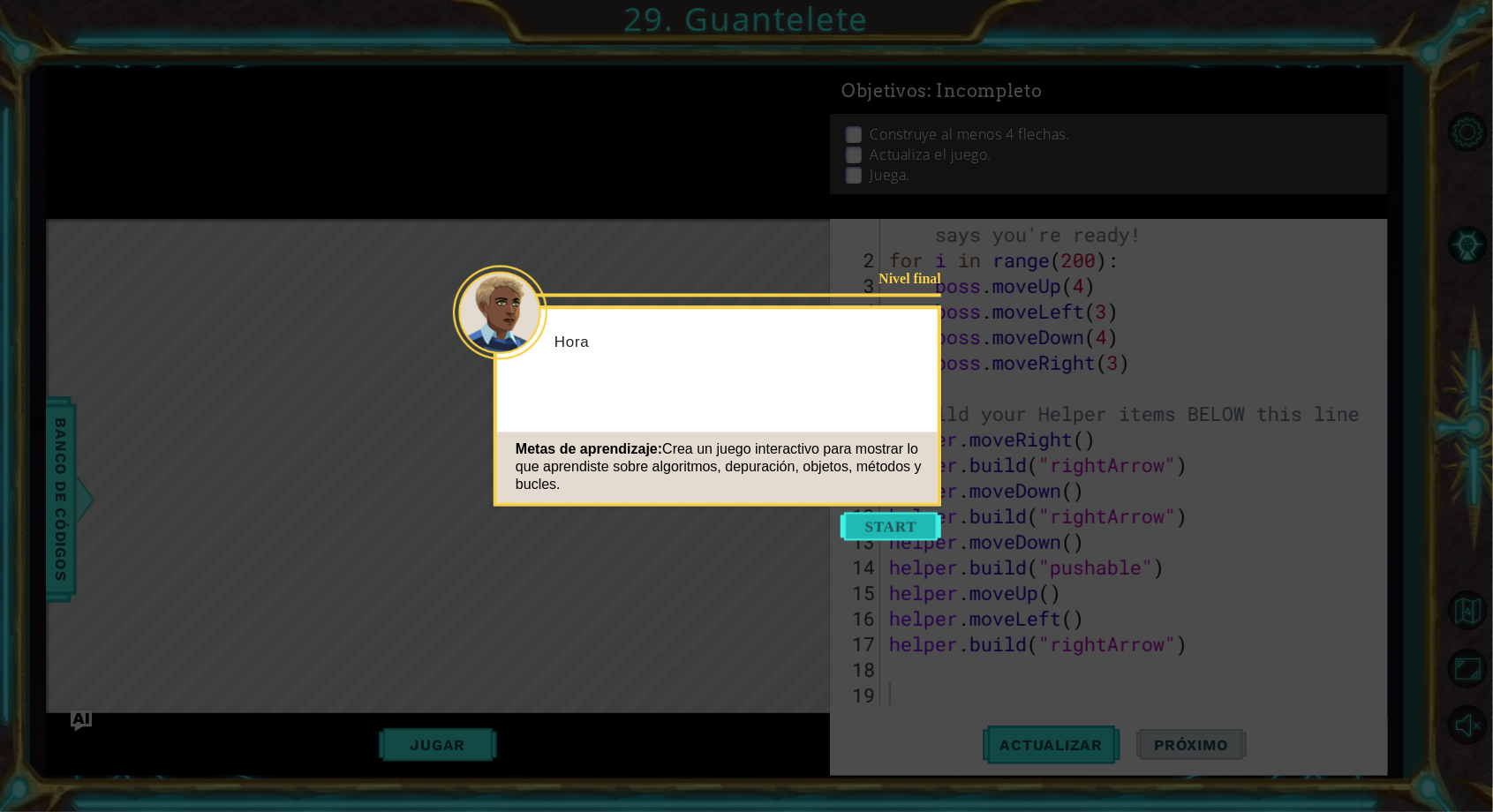
click at [927, 515] on button "Start" at bounding box center [891, 526] width 100 height 28
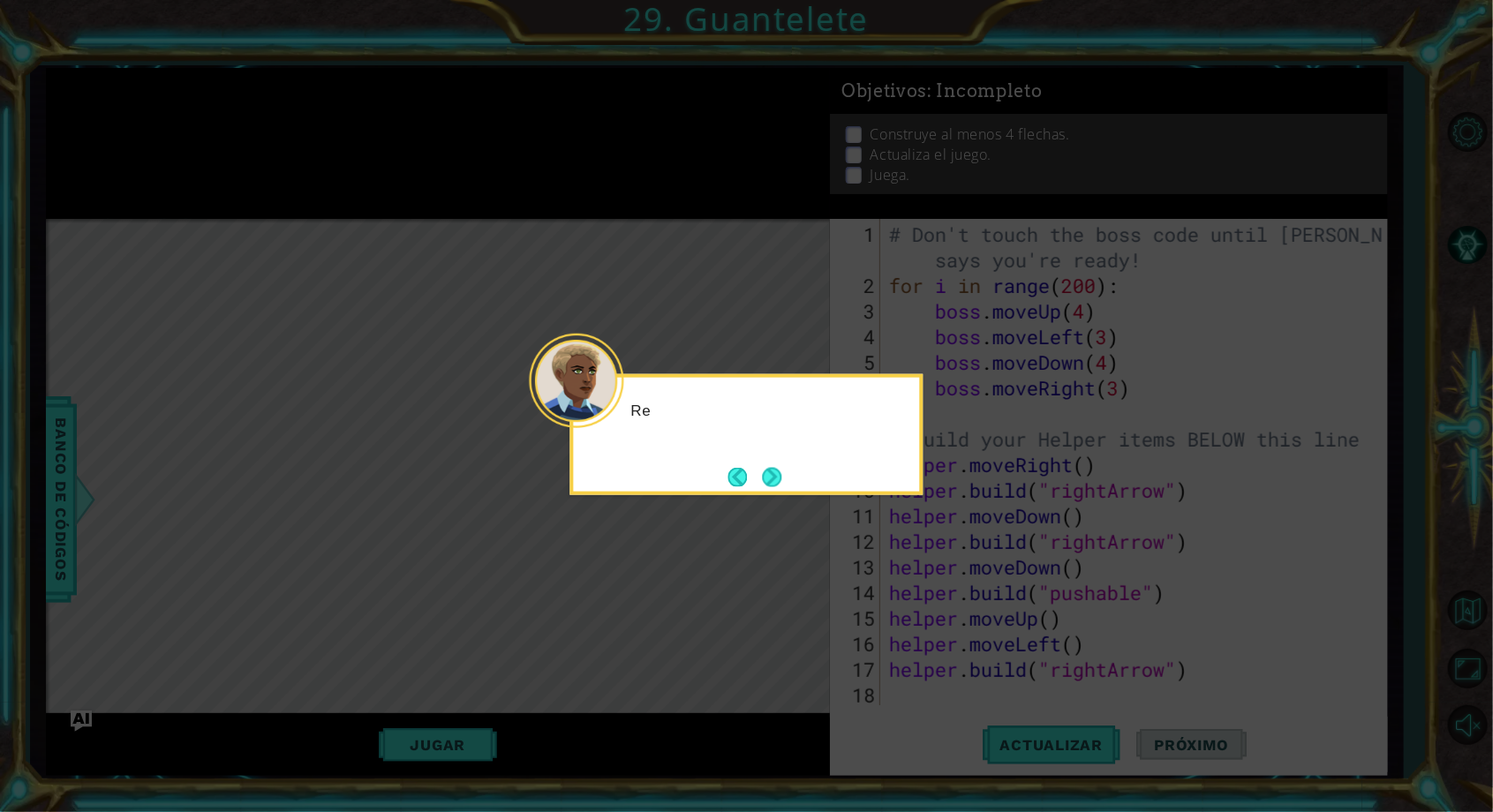
scroll to position [25, 0]
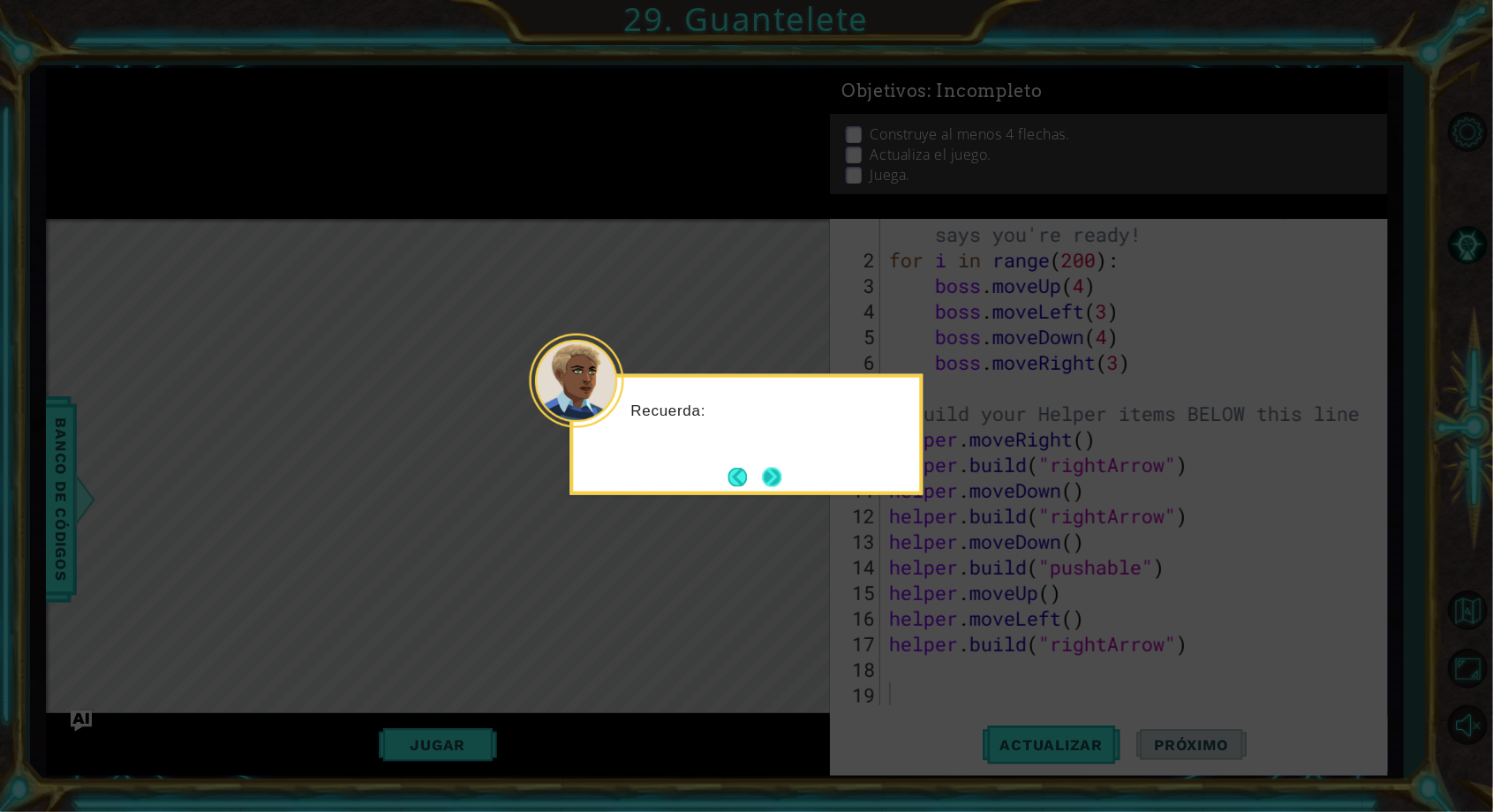
click at [775, 471] on button "Next" at bounding box center [772, 477] width 19 height 19
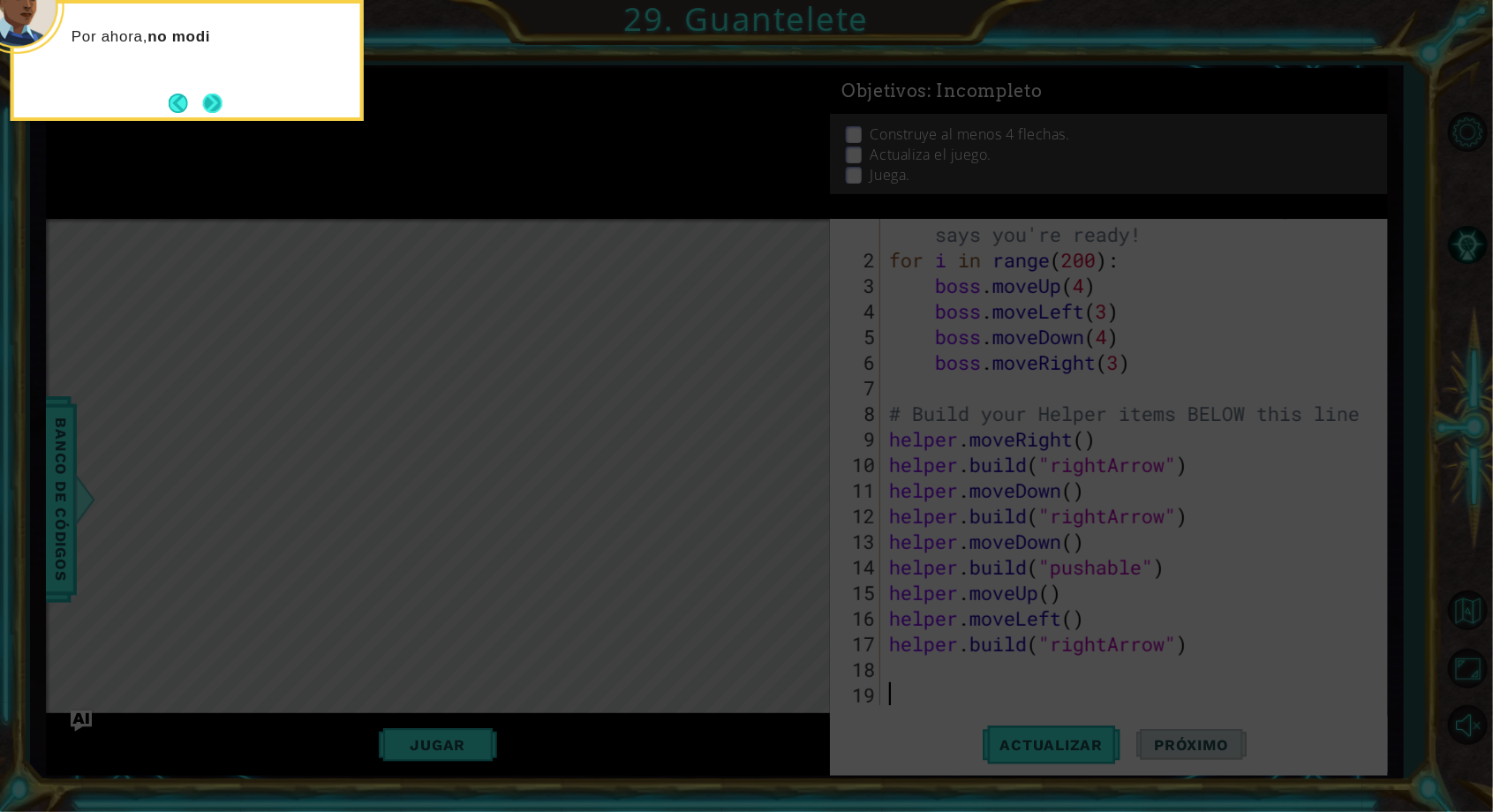
click at [203, 93] on button "Next" at bounding box center [213, 102] width 19 height 19
click at [207, 112] on button "Next" at bounding box center [213, 102] width 19 height 19
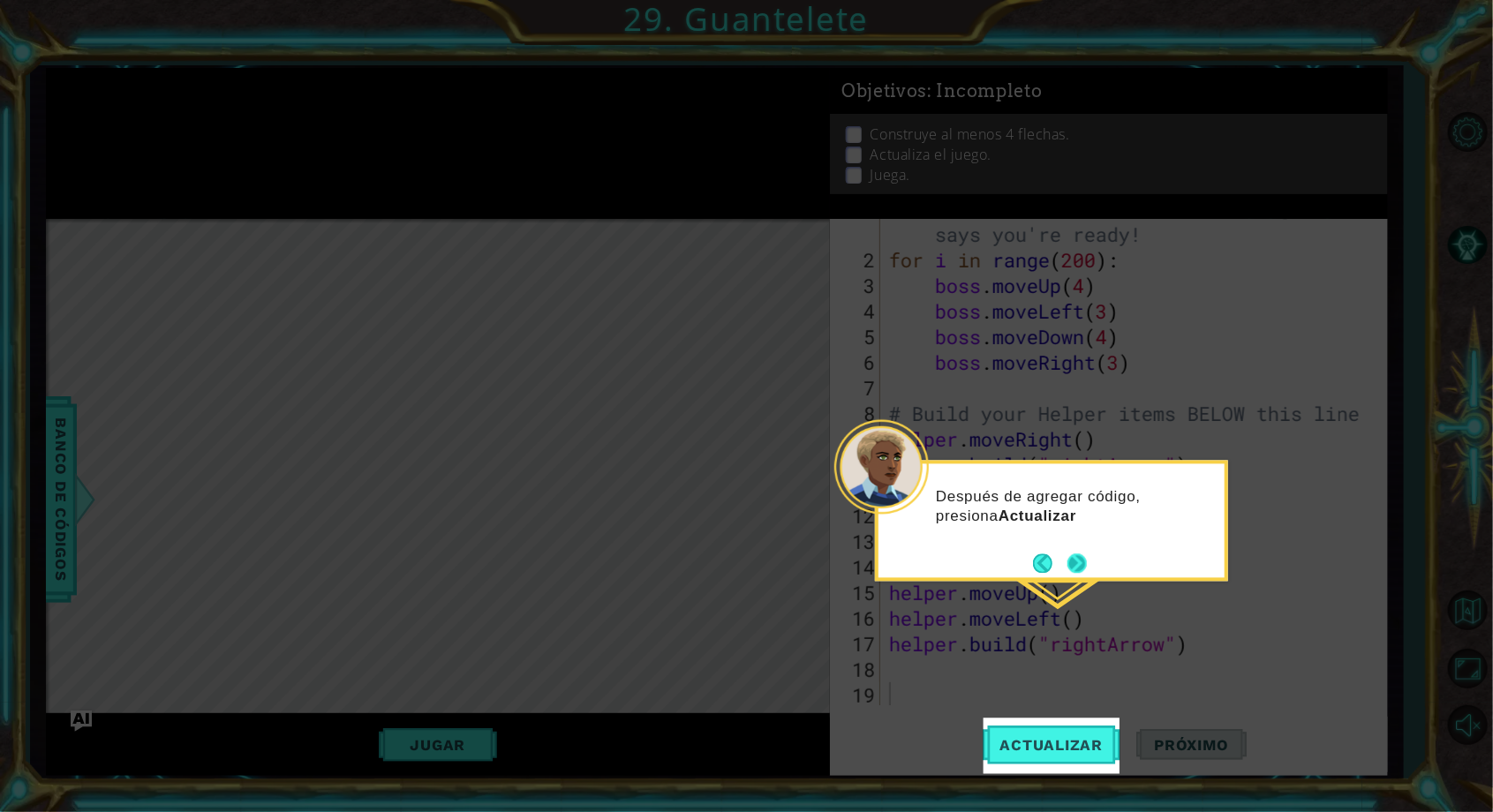
click at [1079, 569] on button "Next" at bounding box center [1076, 562] width 19 height 19
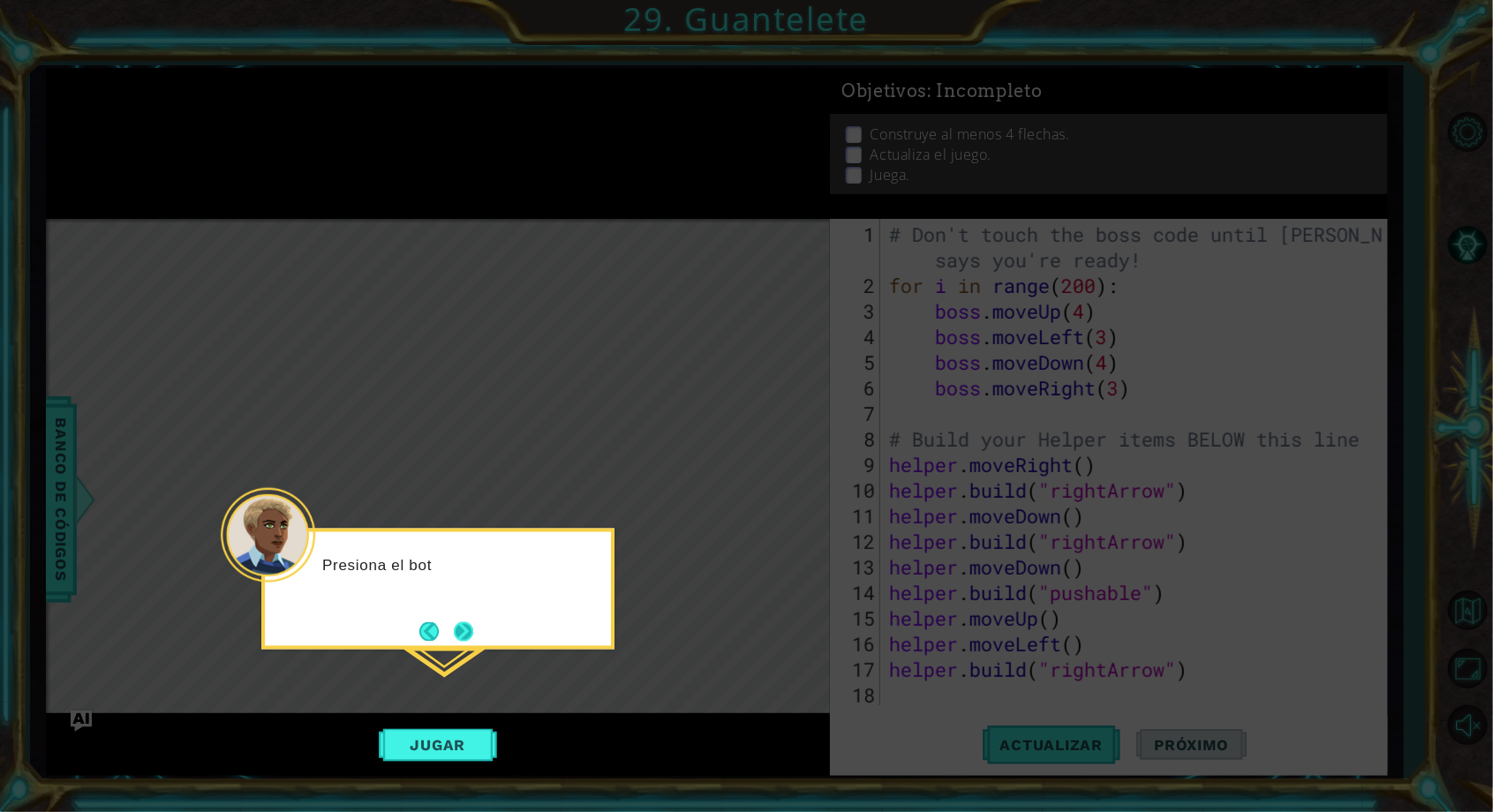
click at [468, 627] on button "Next" at bounding box center [463, 630] width 19 height 19
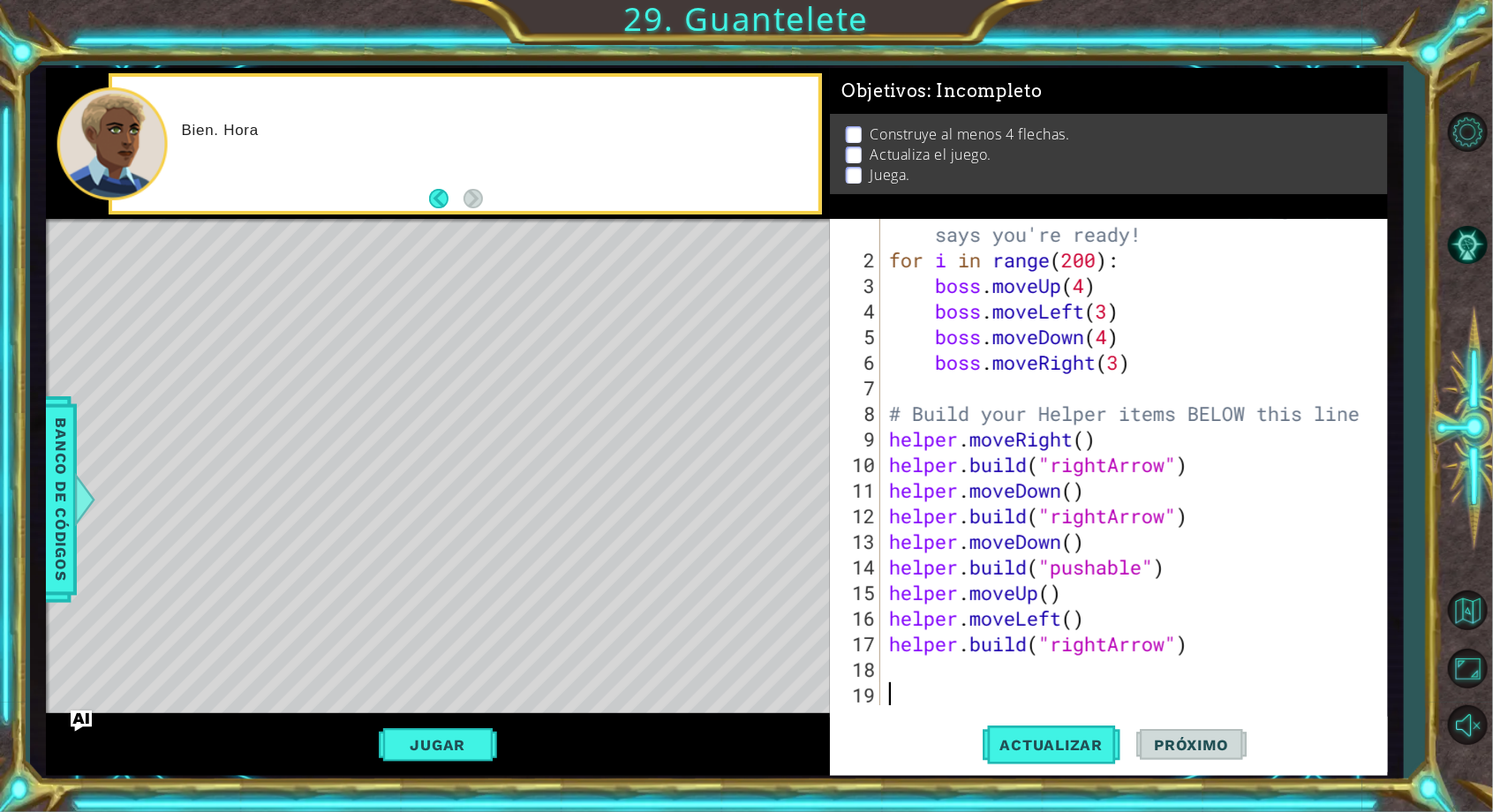
scroll to position [25, 0]
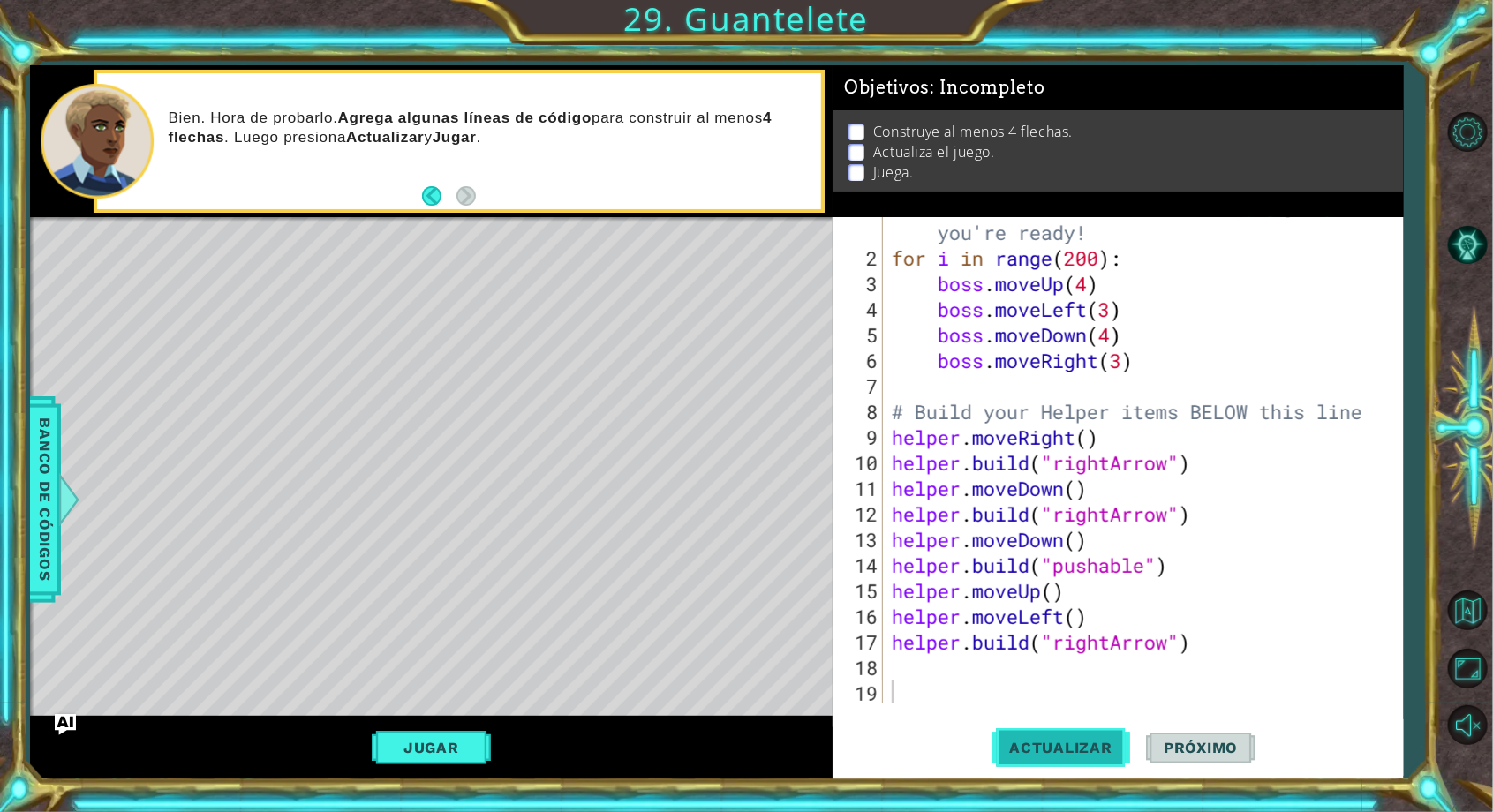
click at [1067, 757] on span "Actualizar" at bounding box center [1060, 748] width 138 height 18
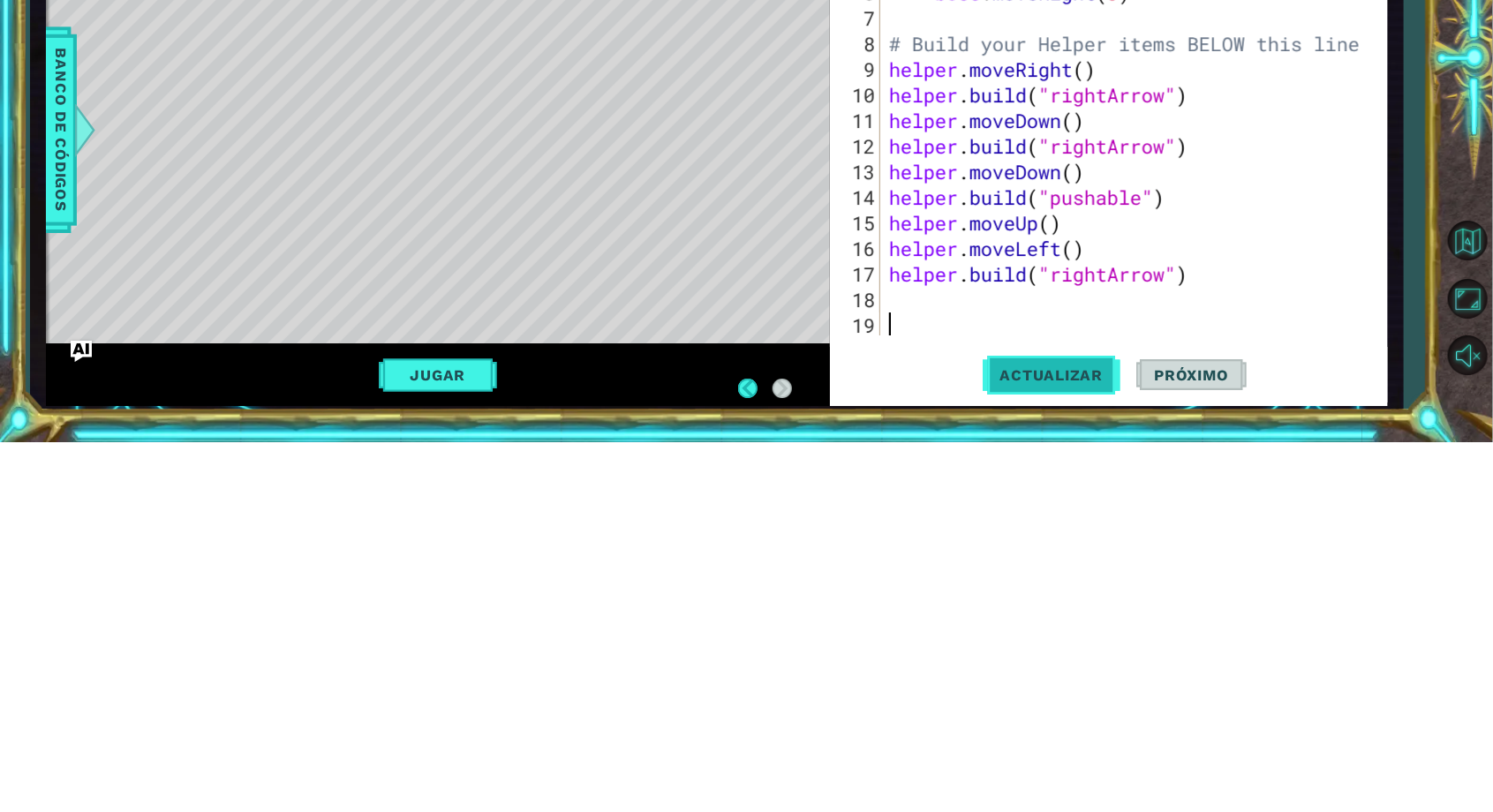
scroll to position [56, 0]
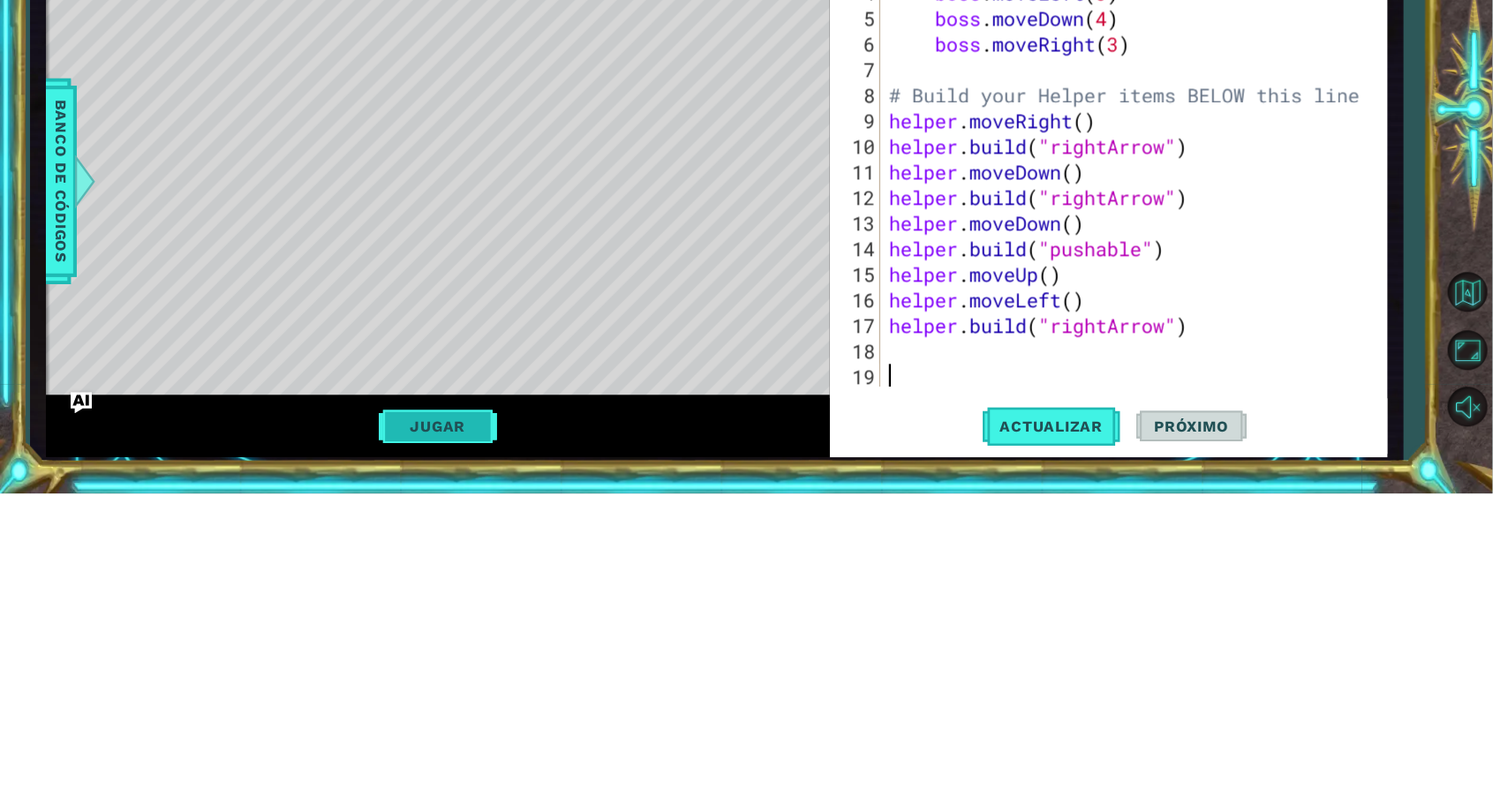
click at [462, 741] on button "Jugar" at bounding box center [439, 745] width 119 height 33
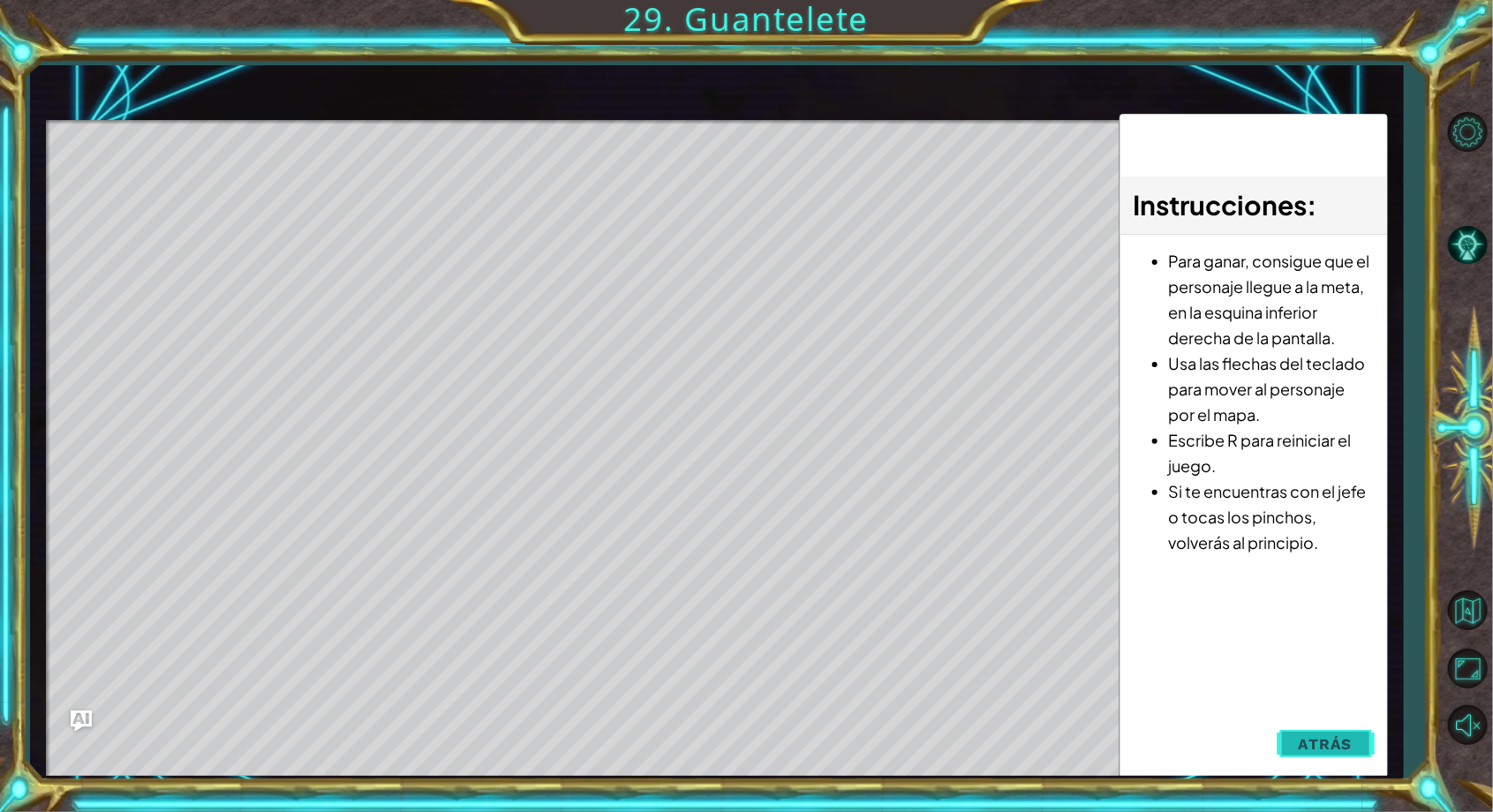
click at [1329, 741] on span "Atrás" at bounding box center [1326, 744] width 54 height 18
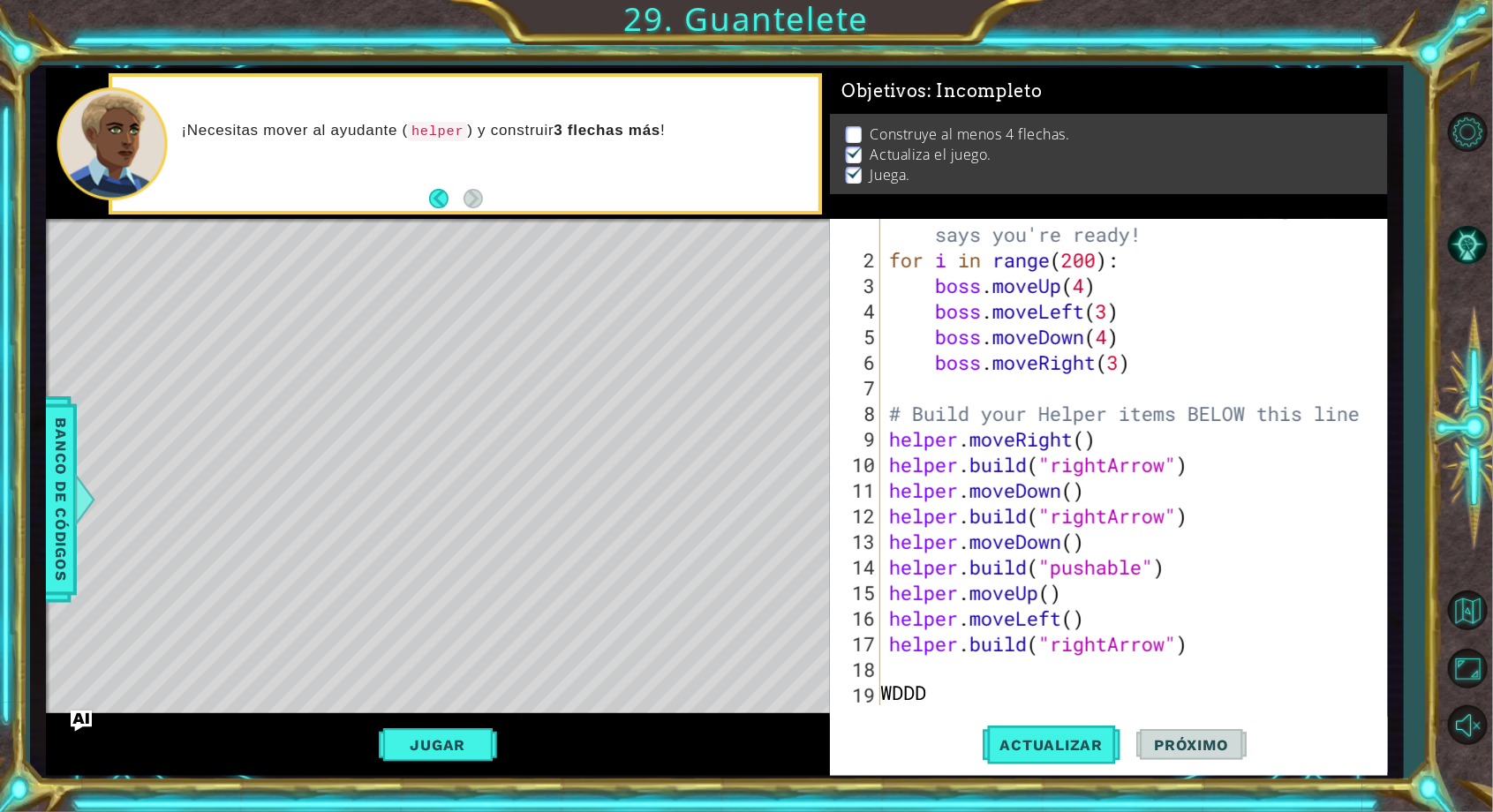
scroll to position [0, 1]
type textarea "W"
click at [470, 762] on button "Jugar" at bounding box center [439, 745] width 119 height 33
click at [916, 674] on div "# Don't touch the boss code until Vega says you're ready! for i in range ( 200 …" at bounding box center [1138, 477] width 505 height 563
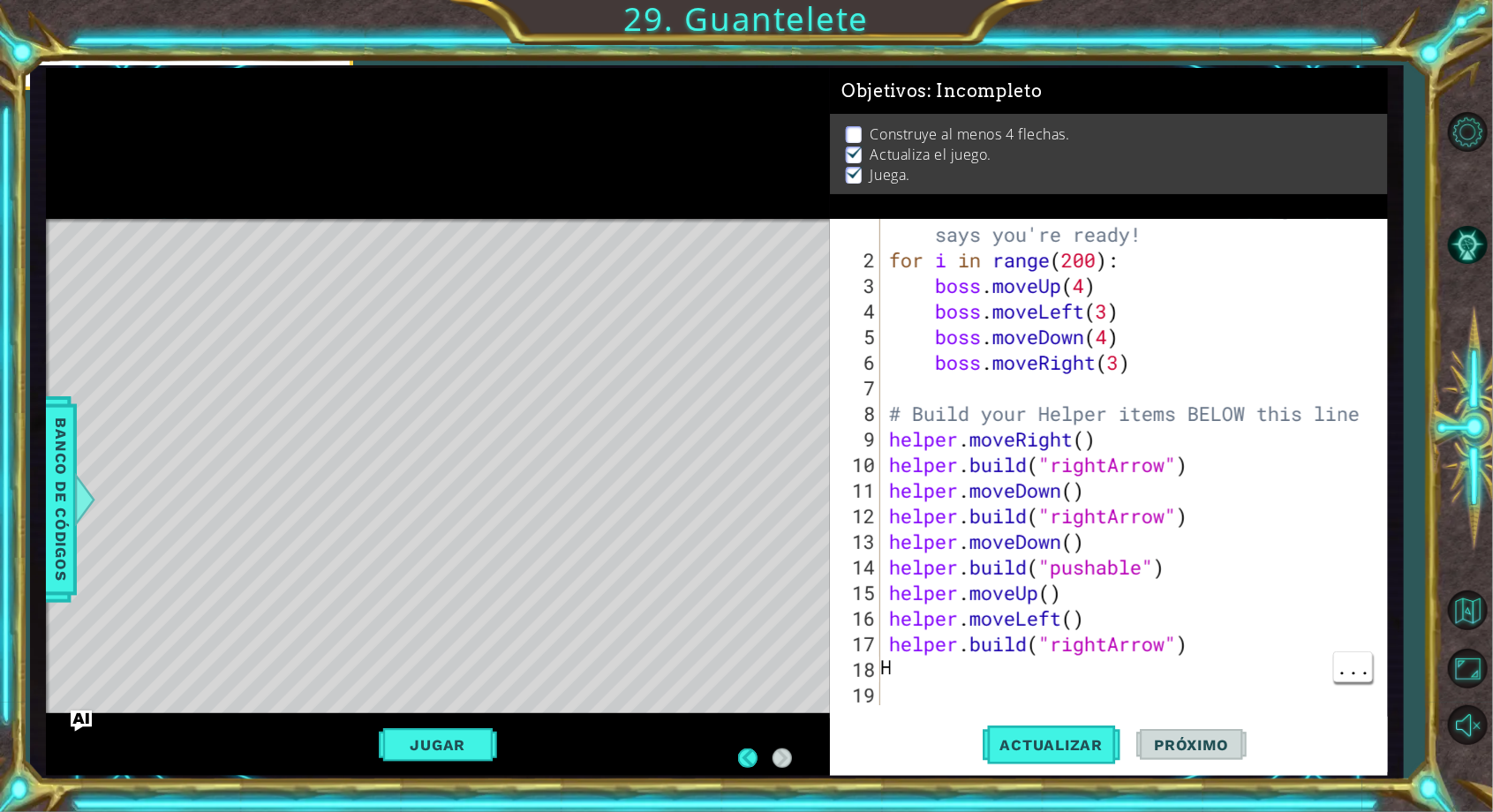
scroll to position [0, 1]
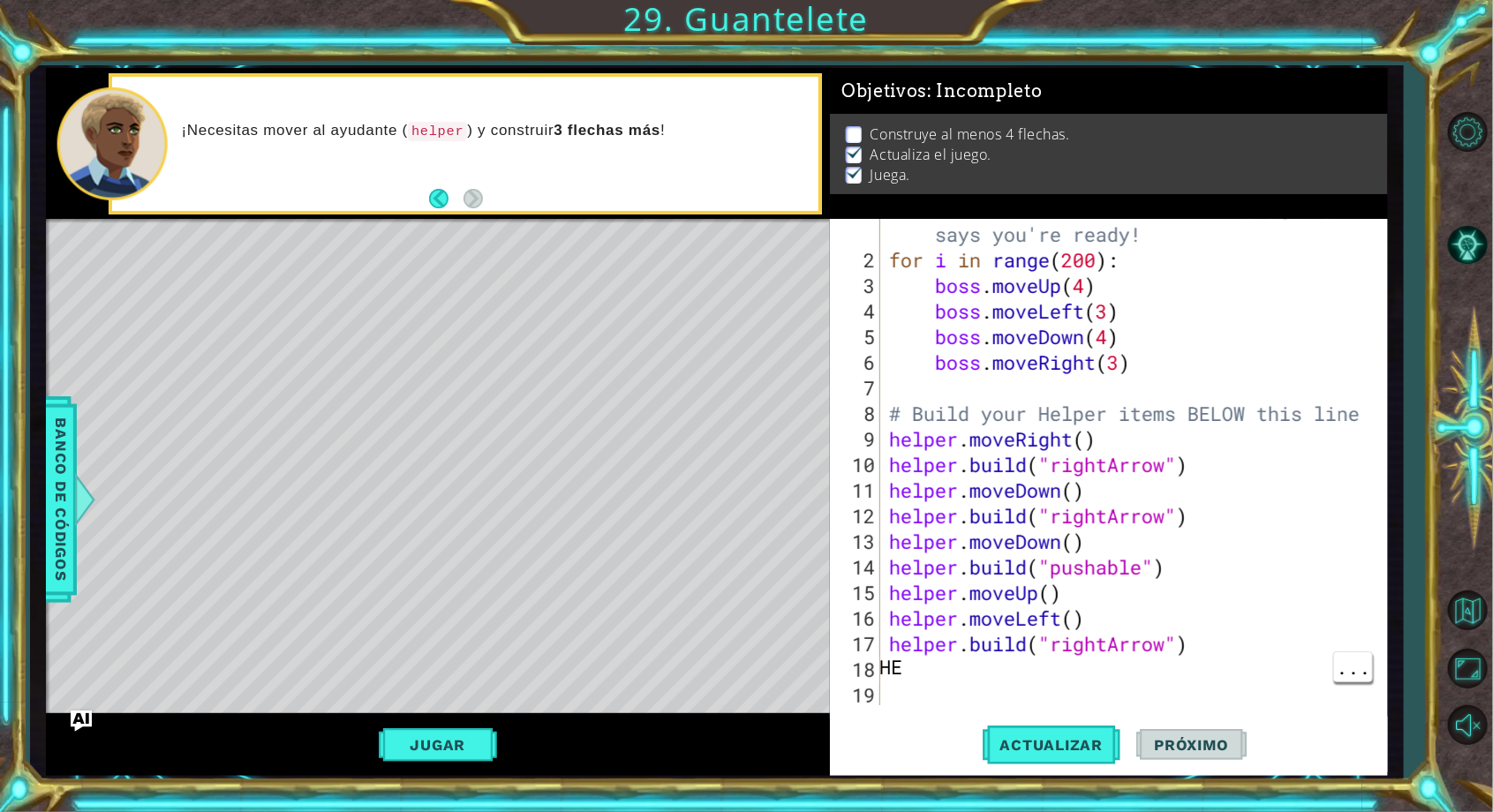
type textarea "H"
type textarea "e"
type textarea "helper."
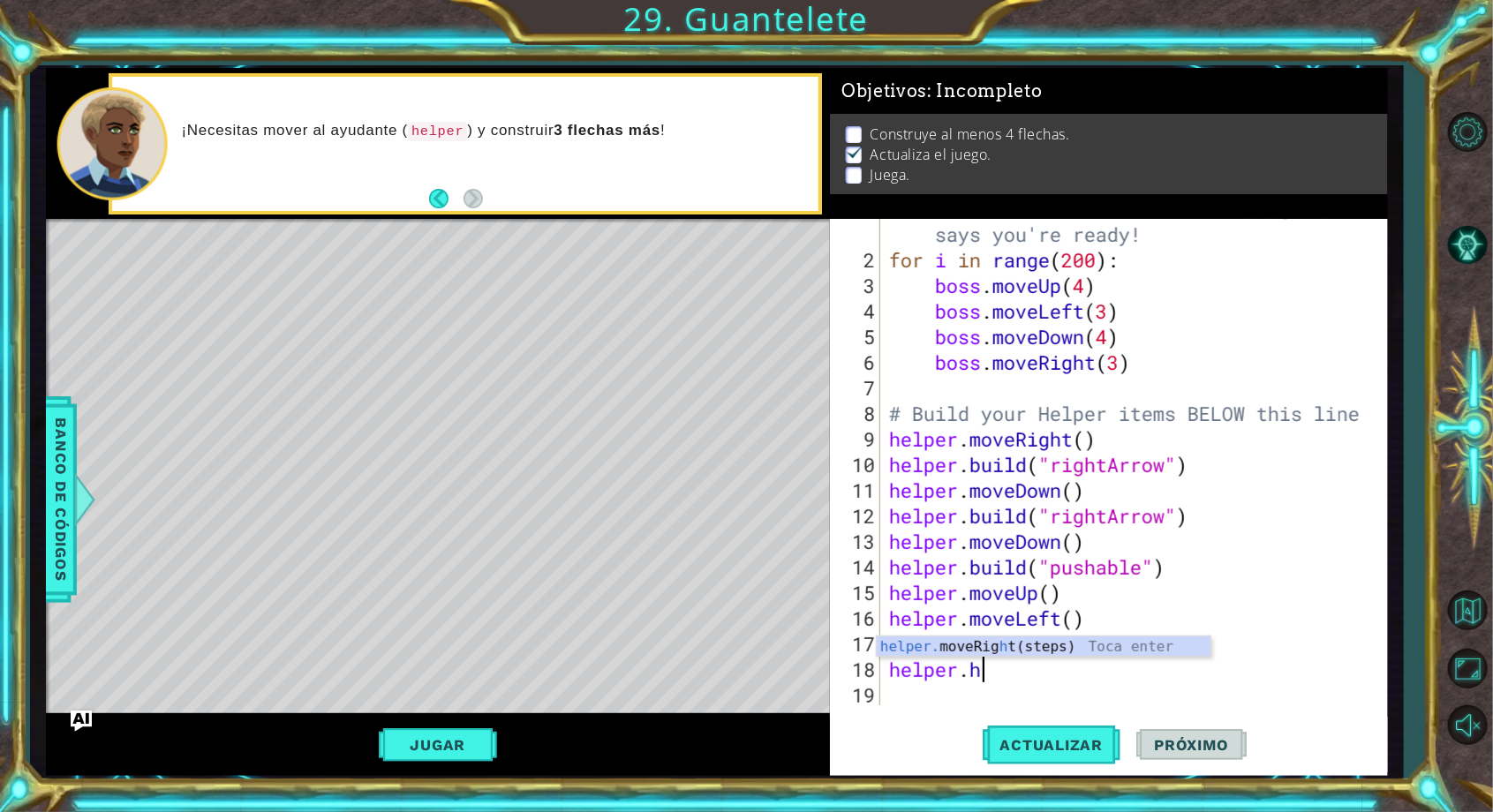
type textarea "helper."
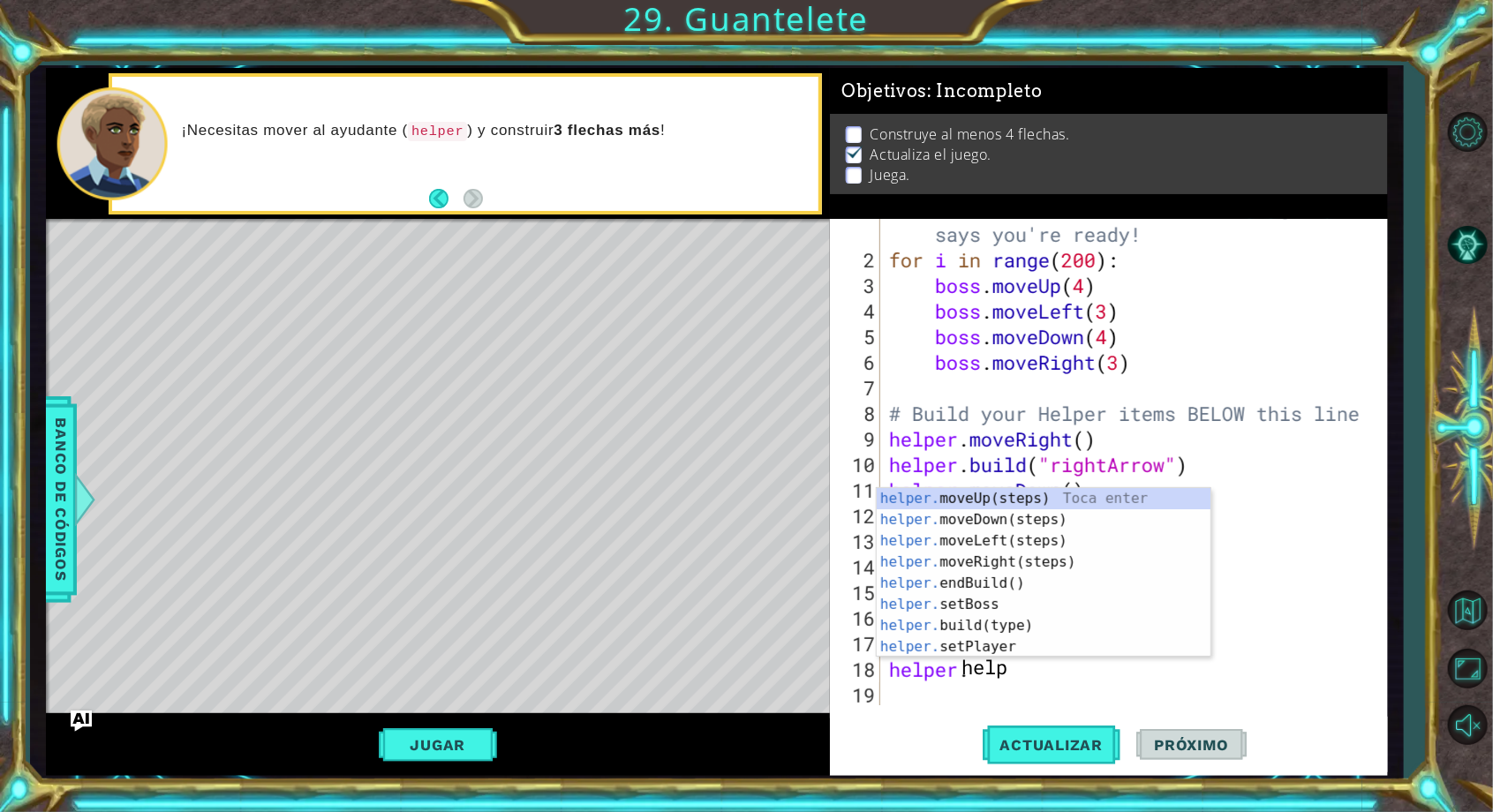
scroll to position [0, 1]
type textarea "h"
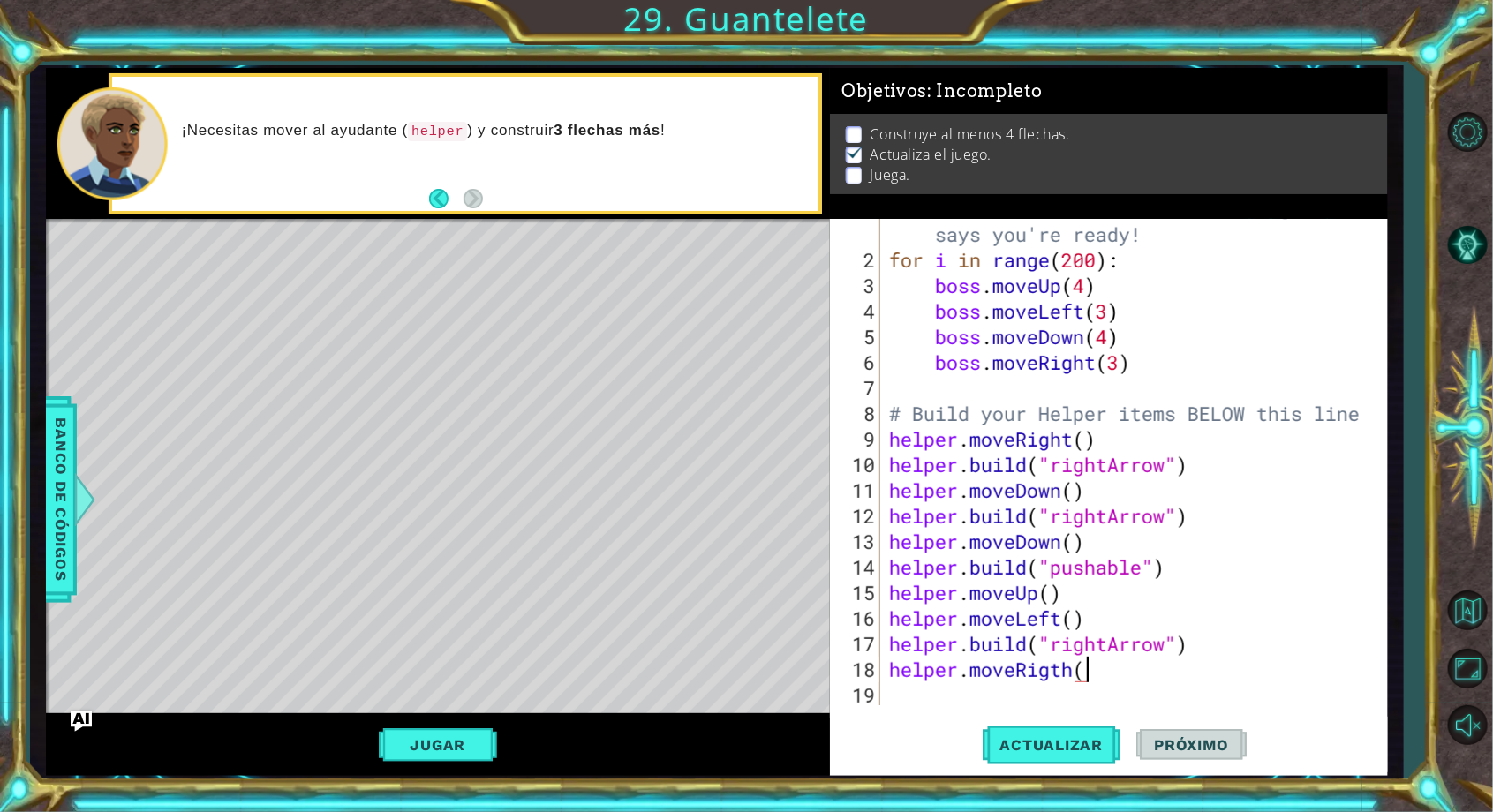
scroll to position [0, 5]
type textarea "moveRigth(3)"
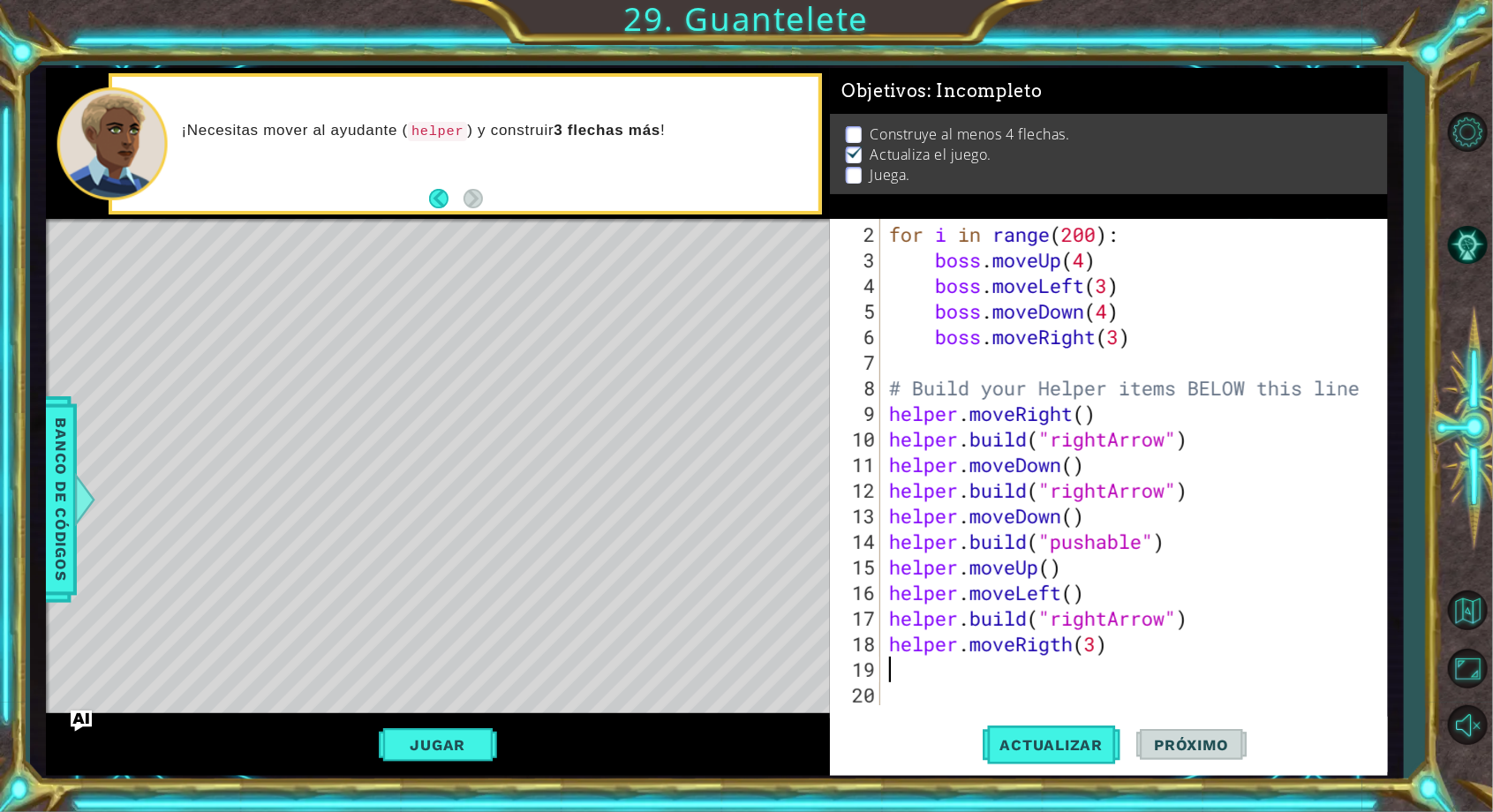
type textarea "e"
type textarea "helper."
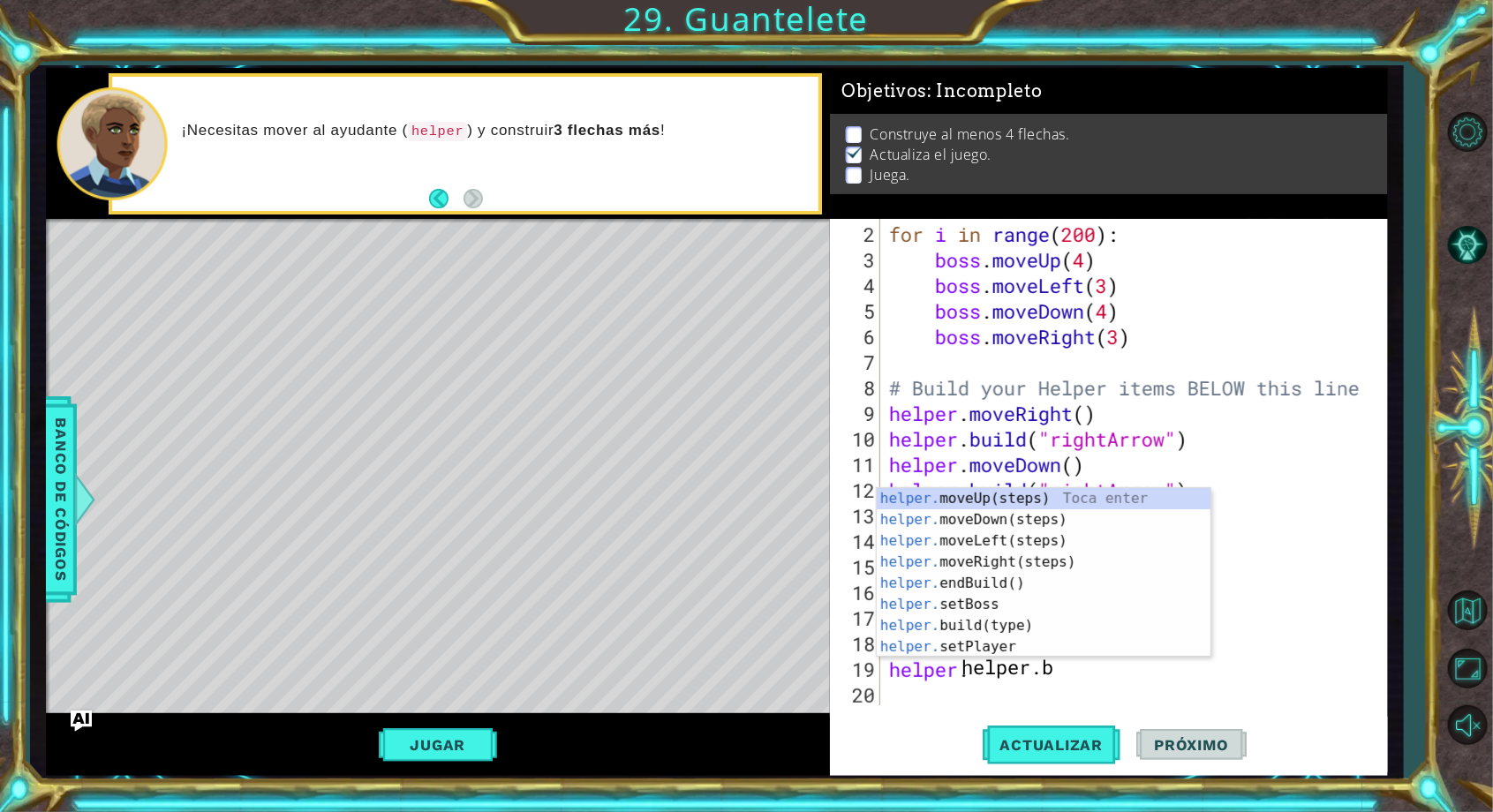
scroll to position [0, 1]
click at [885, 626] on div "helper. moveUp(steps) Toca enter helper. moveDown(steps) Toca enter helper. mov…" at bounding box center [1044, 594] width 335 height 212
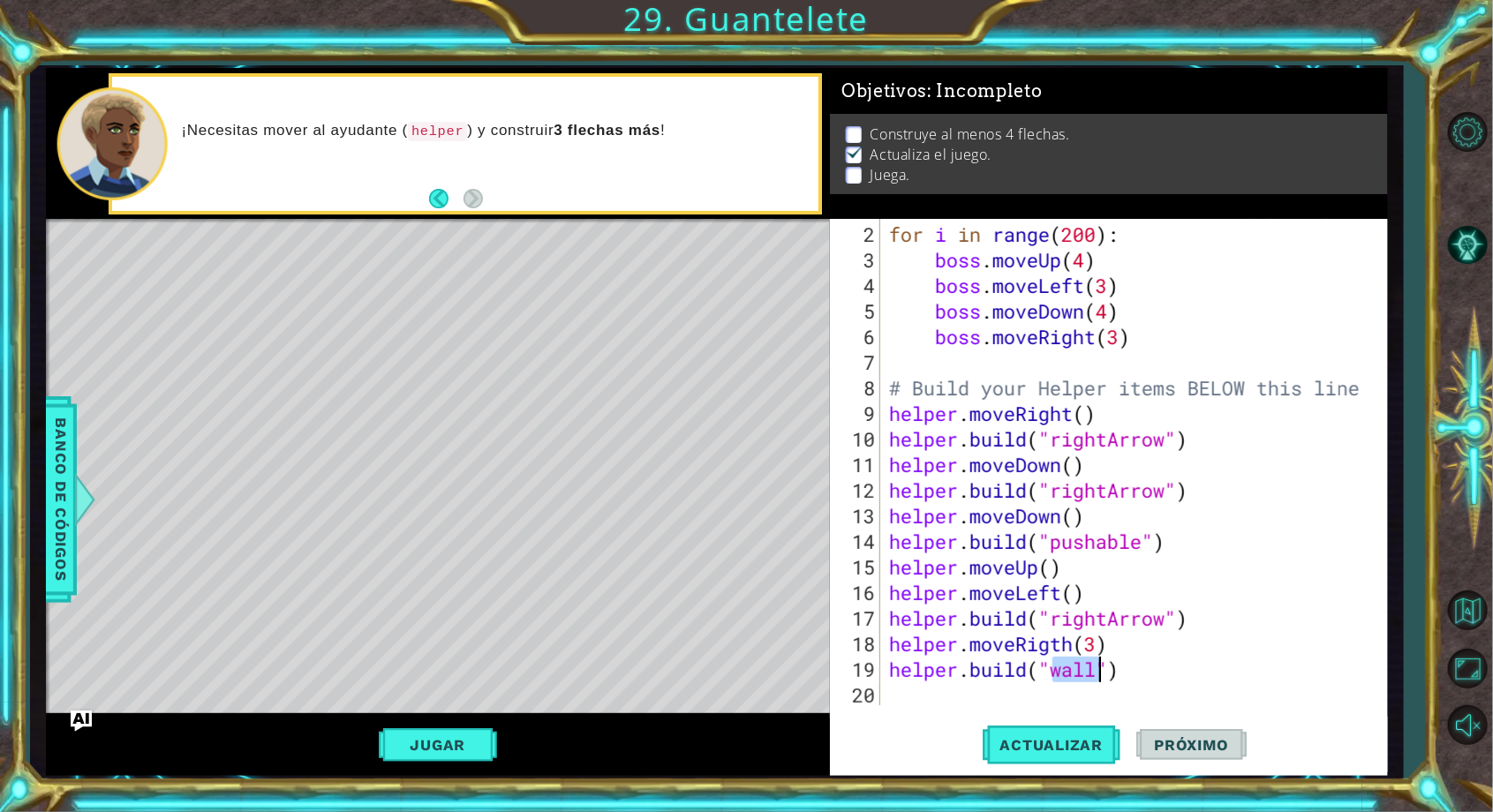
type textarea "helper.build("")"
type textarea "h"
type textarea "rightArrow"
click at [905, 701] on div "for i in range ( 200 ) : boss . moveUp ( 4 ) boss . moveLeft ( 3 ) boss . moveD…" at bounding box center [1138, 490] width 505 height 538
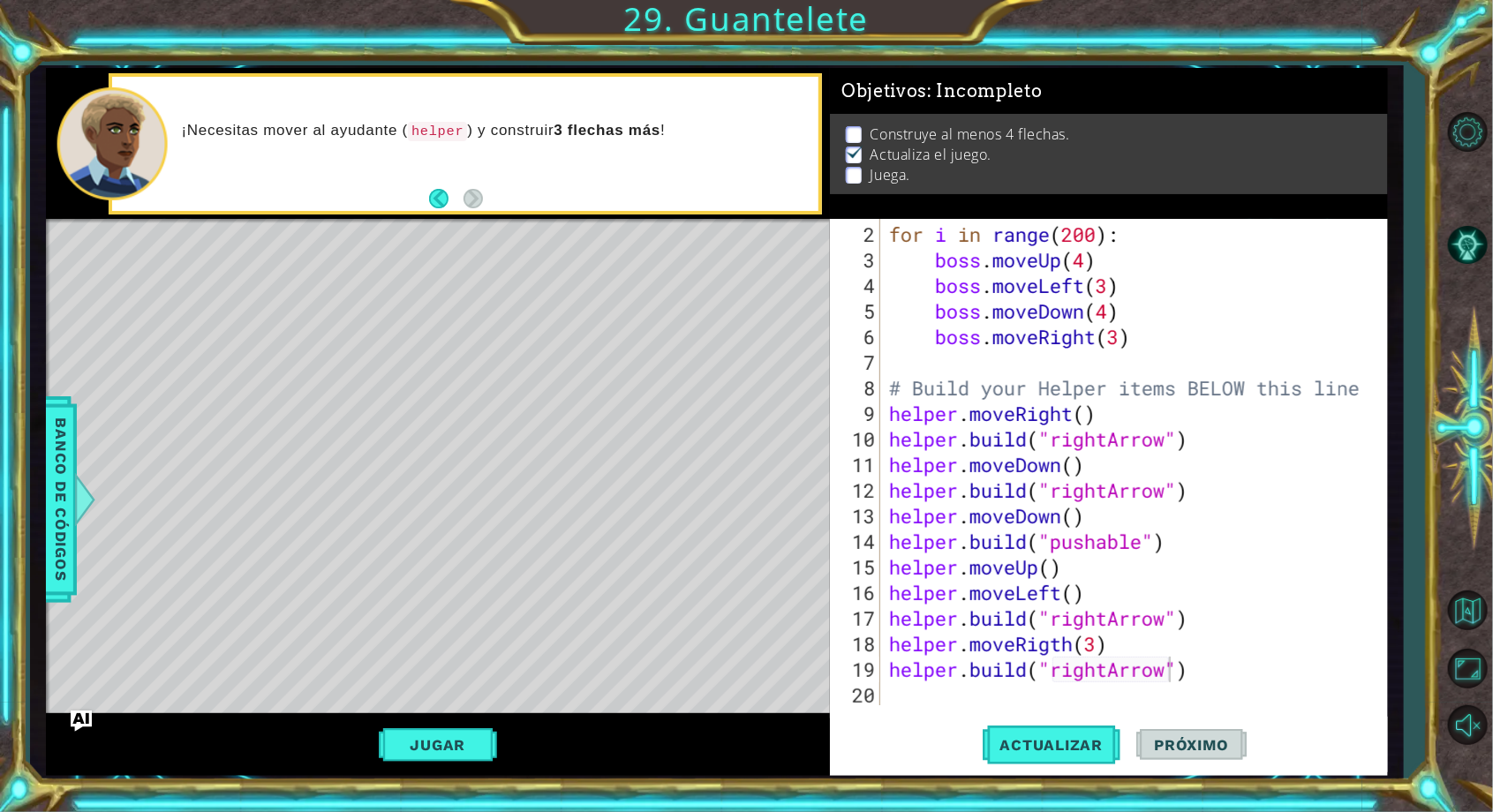
scroll to position [0, 0]
click at [923, 693] on div "for i in range ( 200 ) : boss . moveUp ( 4 ) boss . moveLeft ( 3 ) boss . moveD…" at bounding box center [1138, 490] width 505 height 538
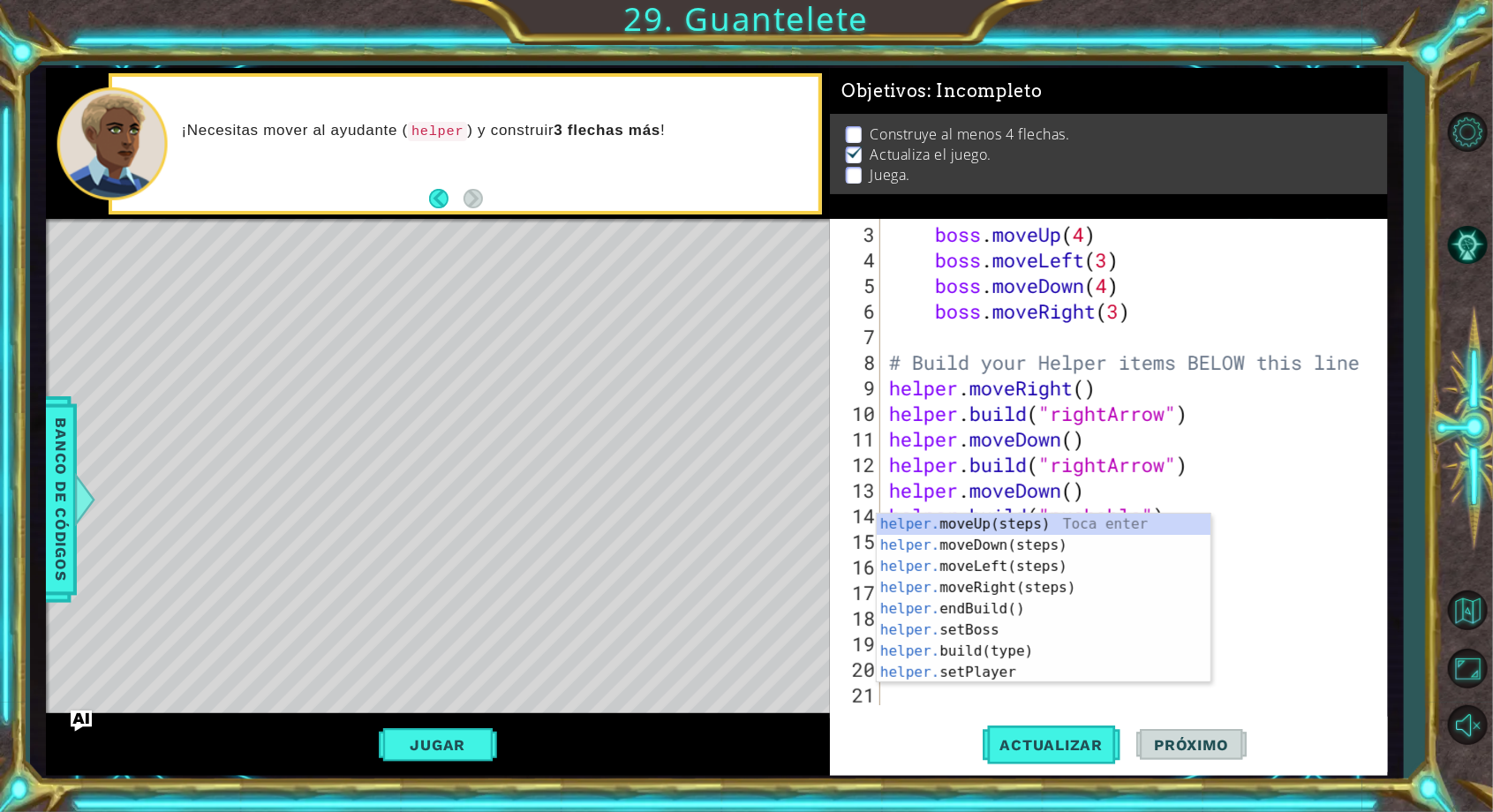
click at [1025, 656] on div "helper. moveUp(steps) Toca enter helper. moveDown(steps) Toca enter helper. mov…" at bounding box center [1044, 619] width 335 height 212
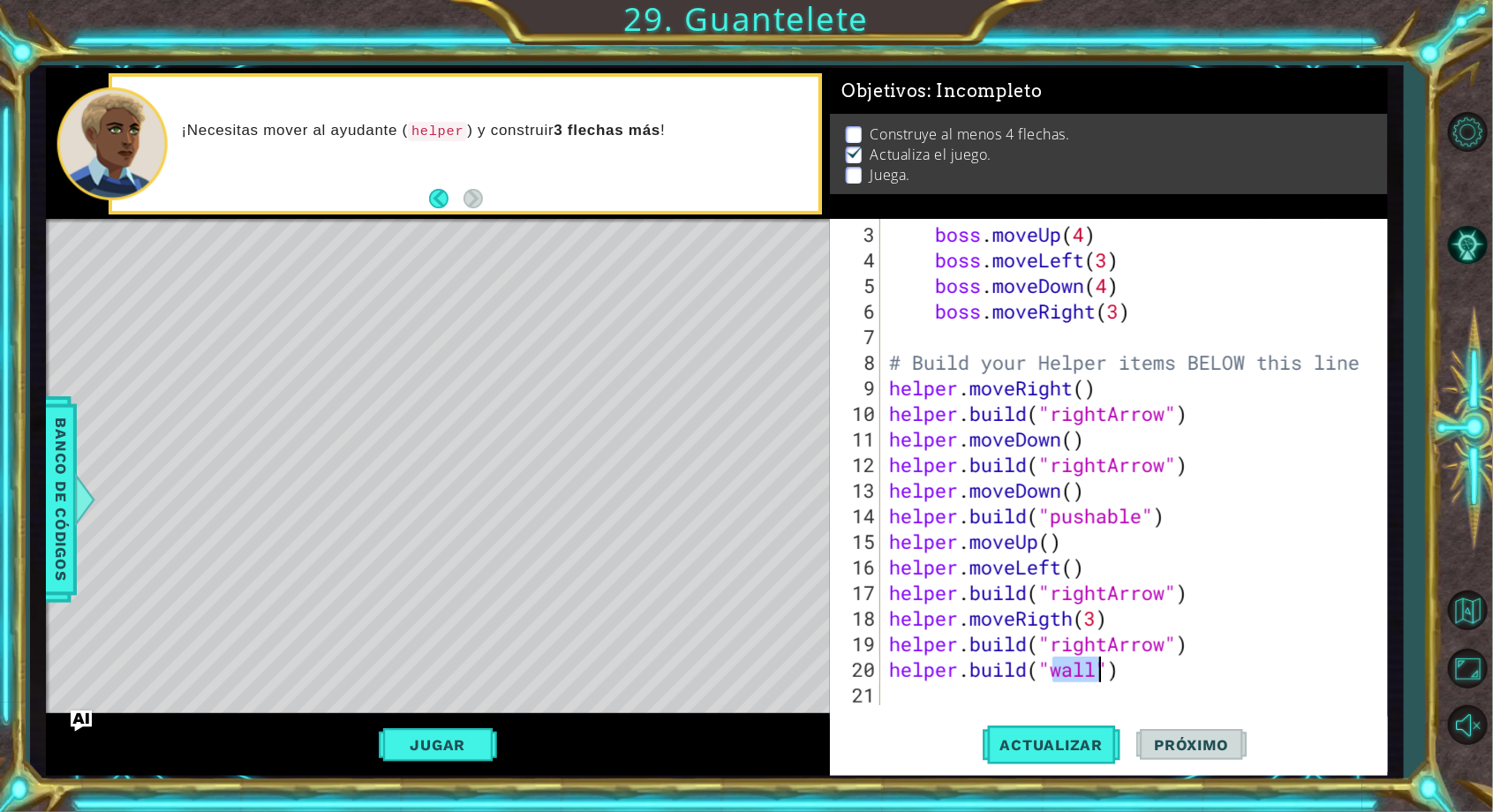
scroll to position [0, 7]
click at [1280, 628] on div "" rightArrow" Toca enter " pushable" Toca enter" at bounding box center [1195, 658] width 335 height 85
type textarea "[DOMAIN_NAME]("rightArrow")"
click at [916, 700] on div "boss . moveUp ( 4 ) boss . moveLeft ( 3 ) boss . moveDown ( 4 ) boss . moveRigh…" at bounding box center [1138, 490] width 505 height 538
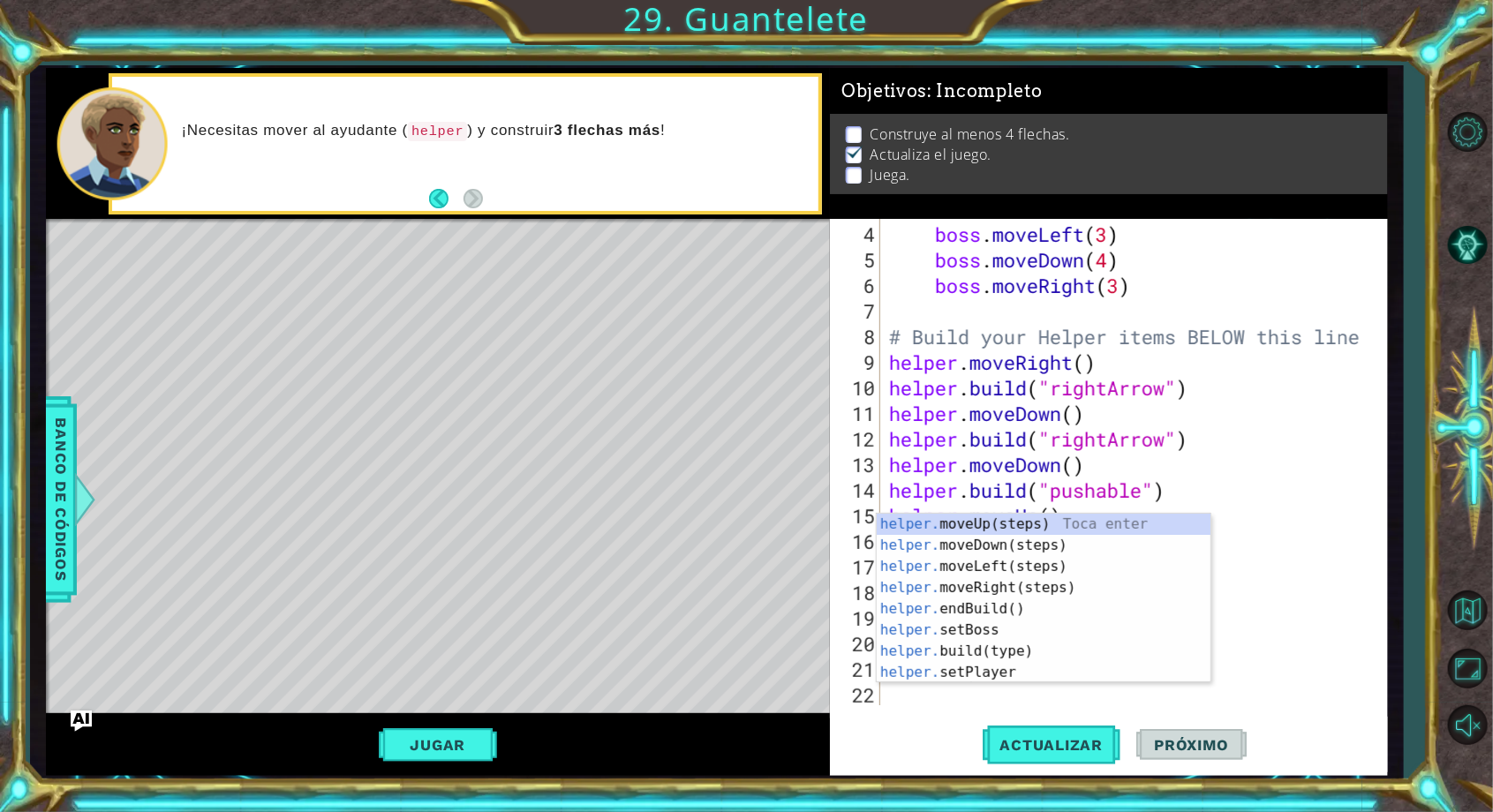
scroll to position [102, 0]
click at [1028, 654] on div "helper. moveUp(steps) Toca enter helper. moveDown(steps) Toca enter helper. mov…" at bounding box center [1044, 619] width 335 height 212
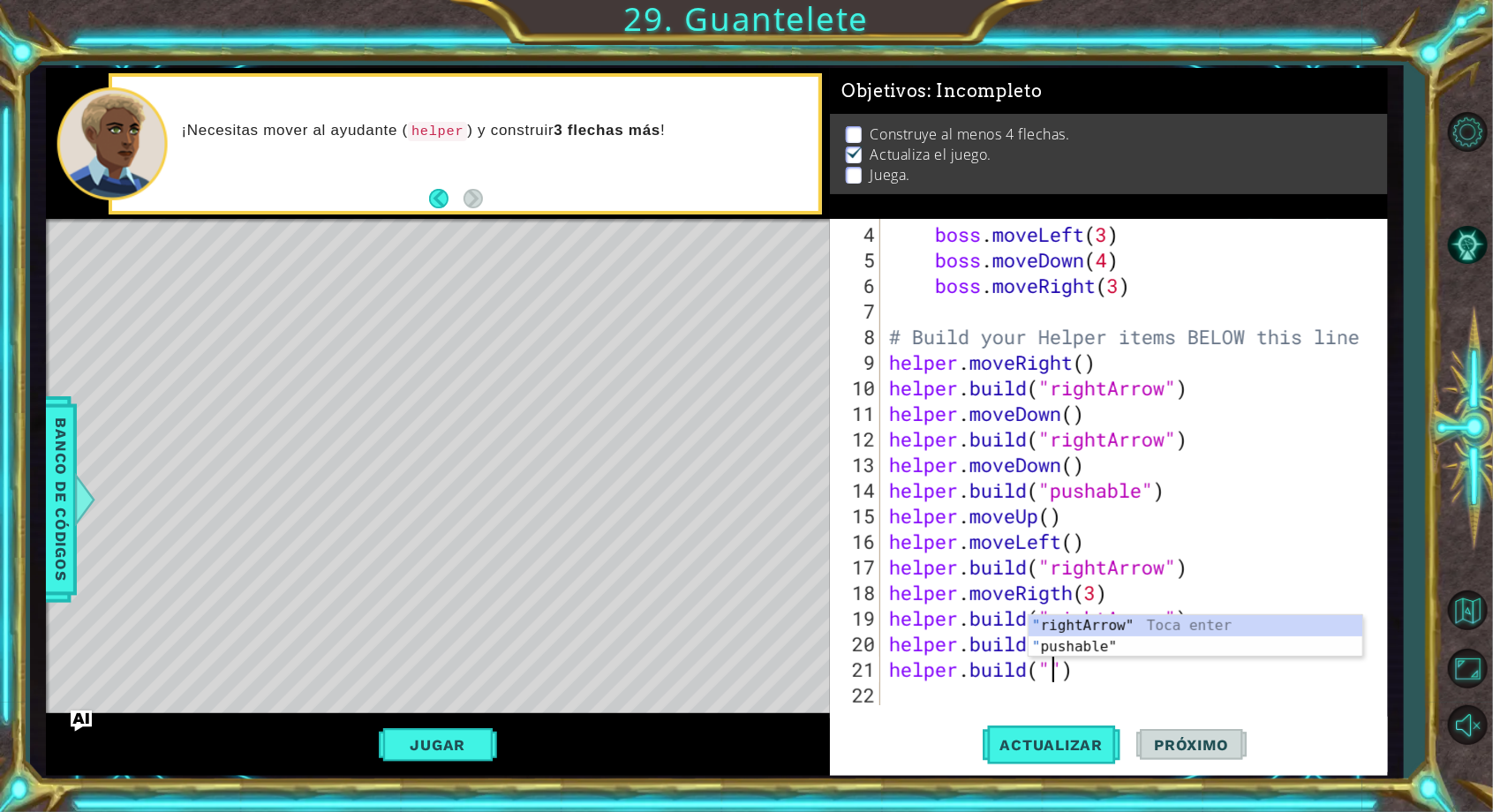
scroll to position [0, 7]
click at [1306, 626] on div "" rightArrow" Toca enter " pushable" Toca enter" at bounding box center [1195, 658] width 335 height 85
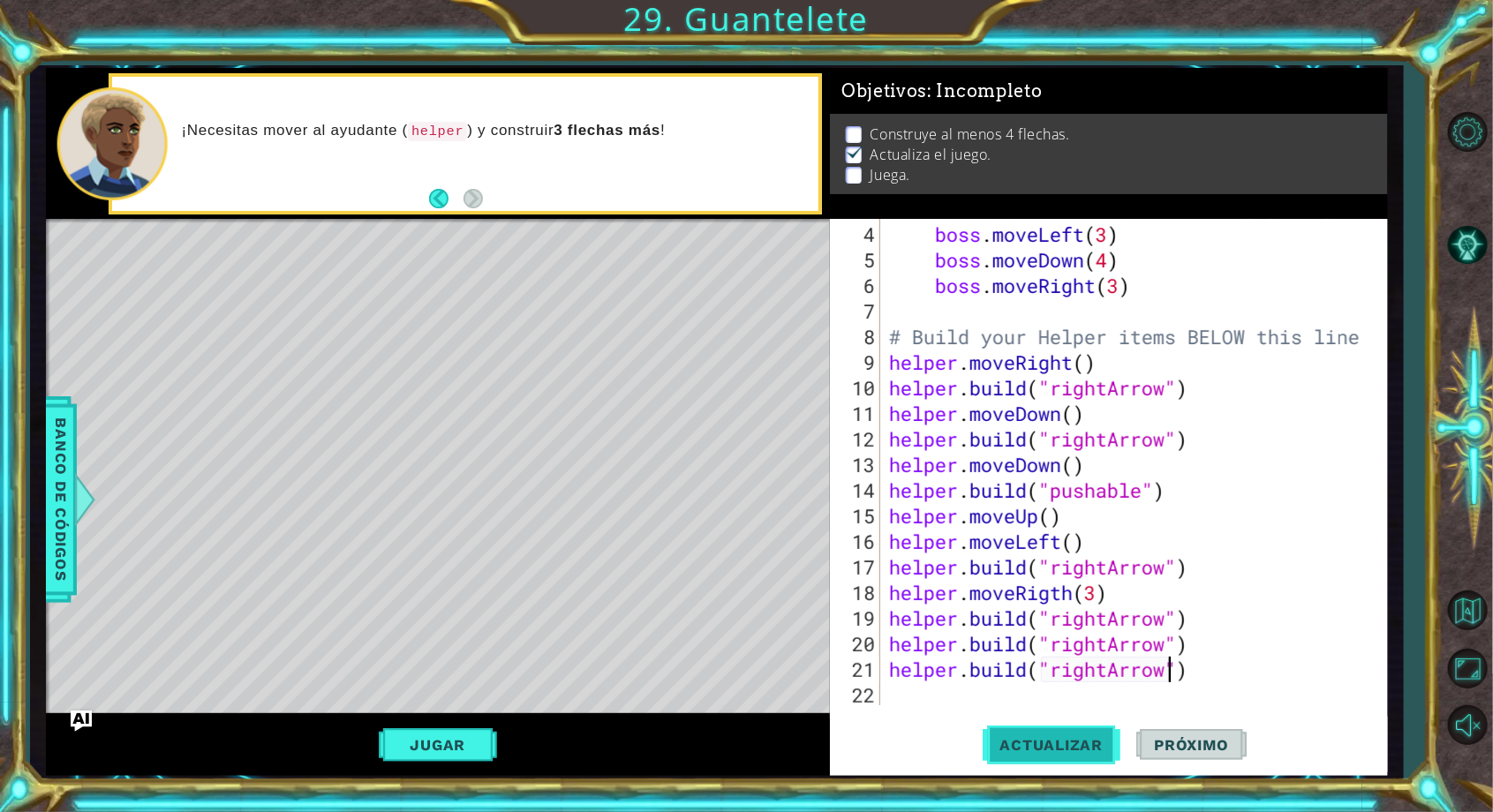
click at [1084, 754] on span "Actualizar" at bounding box center [1052, 745] width 138 height 18
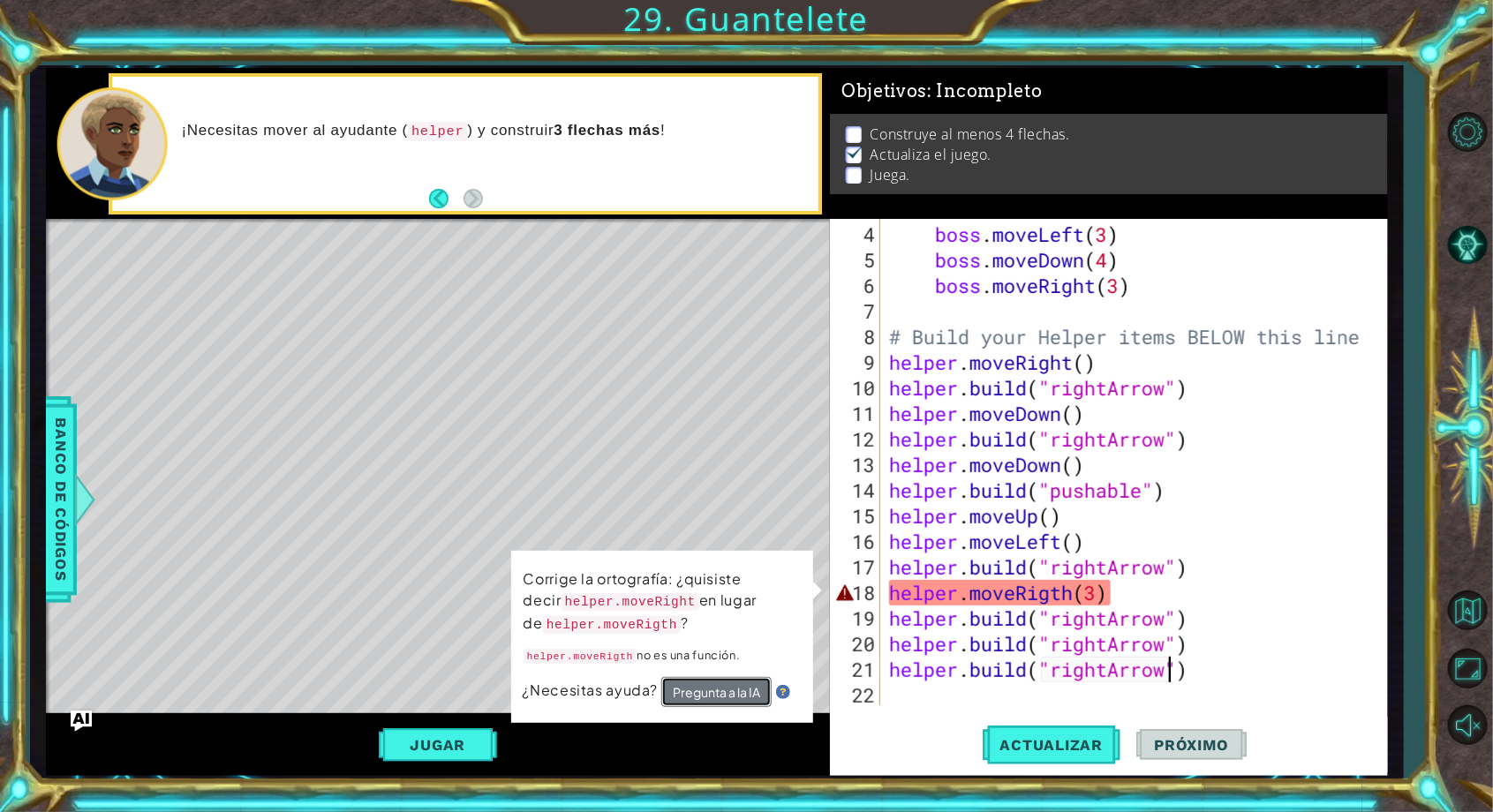
click at [742, 703] on button "Pregunta a la IA" at bounding box center [716, 692] width 110 height 30
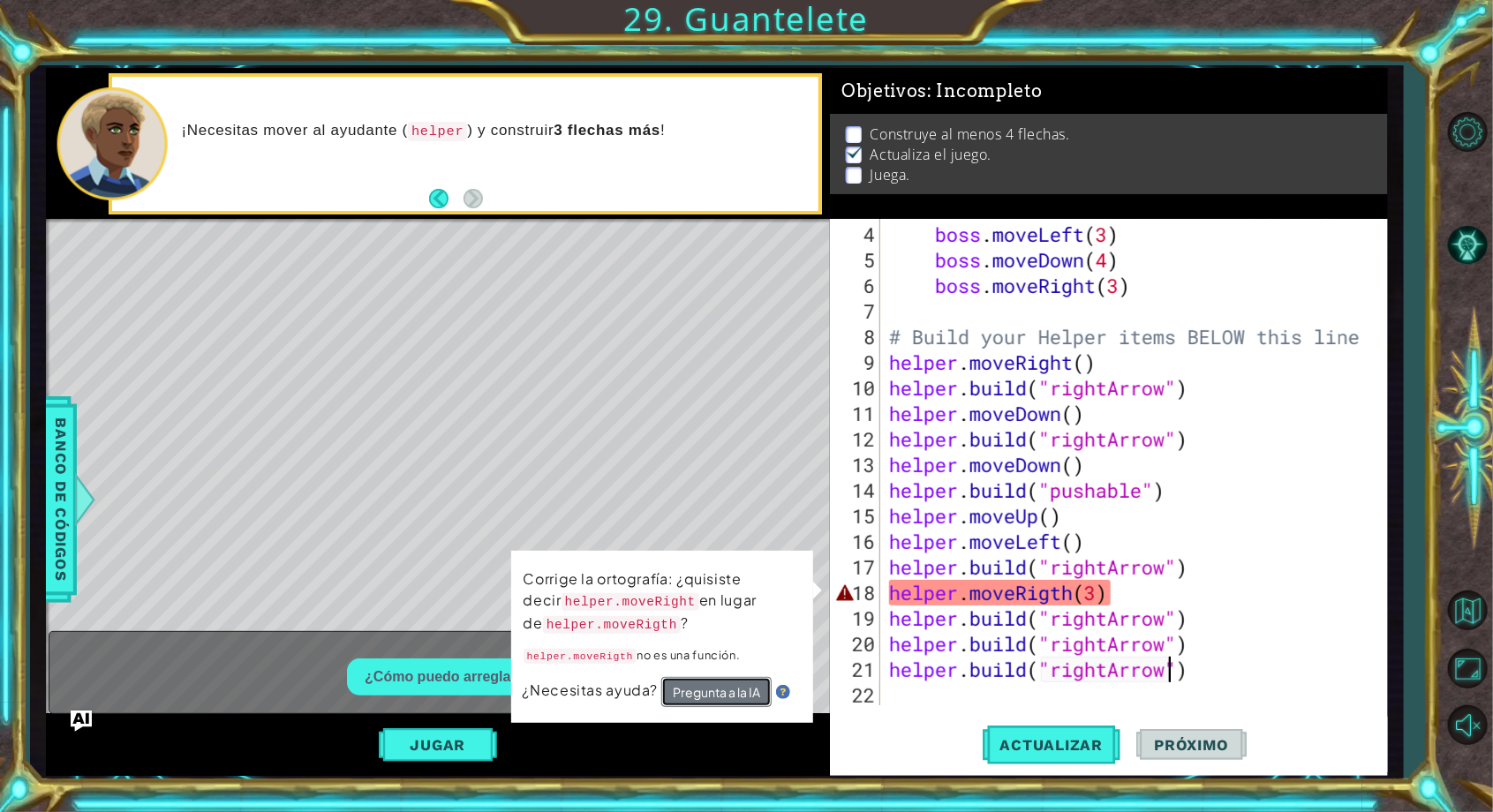
click at [745, 694] on button "Pregunta a la IA" at bounding box center [716, 692] width 110 height 30
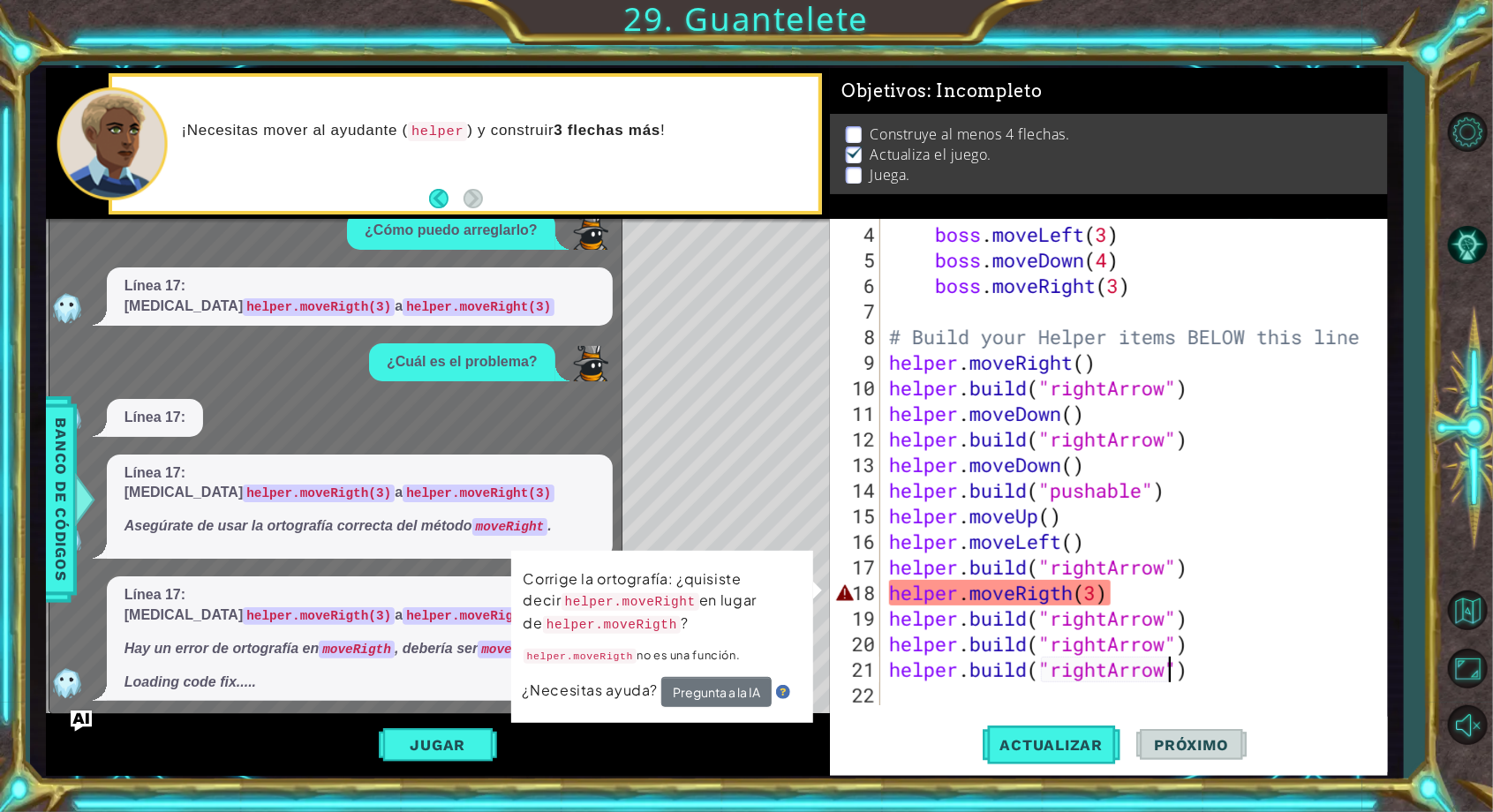
click at [801, 628] on td "Corrige la ortografía: ¿quisiste decir helper.moveRight en lugar de helper.move…" at bounding box center [662, 622] width 279 height 109
click at [845, 602] on div "18" at bounding box center [857, 592] width 47 height 25
click at [468, 711] on div "x ¿Cómo puedo arreglarlo? Línea 17: cambia helper.moveRigth(3) a helper.moveRig…" at bounding box center [335, 449] width 574 height 530
click at [785, 691] on img at bounding box center [783, 693] width 14 height 14
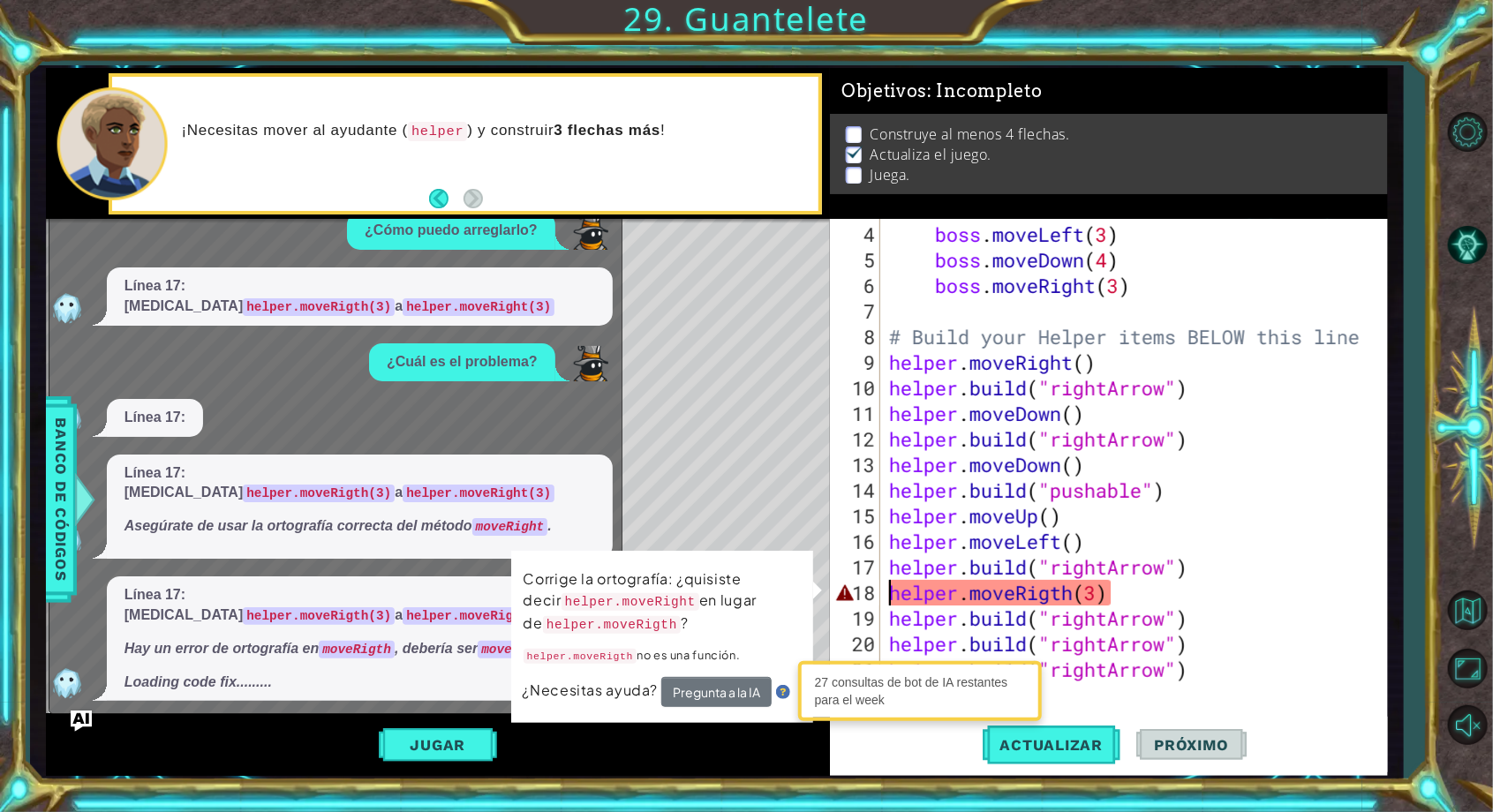
click at [777, 618] on p "Corrige la ortografía: ¿quisiste decir helper.moveRight en lugar de helper.move…" at bounding box center [662, 602] width 278 height 67
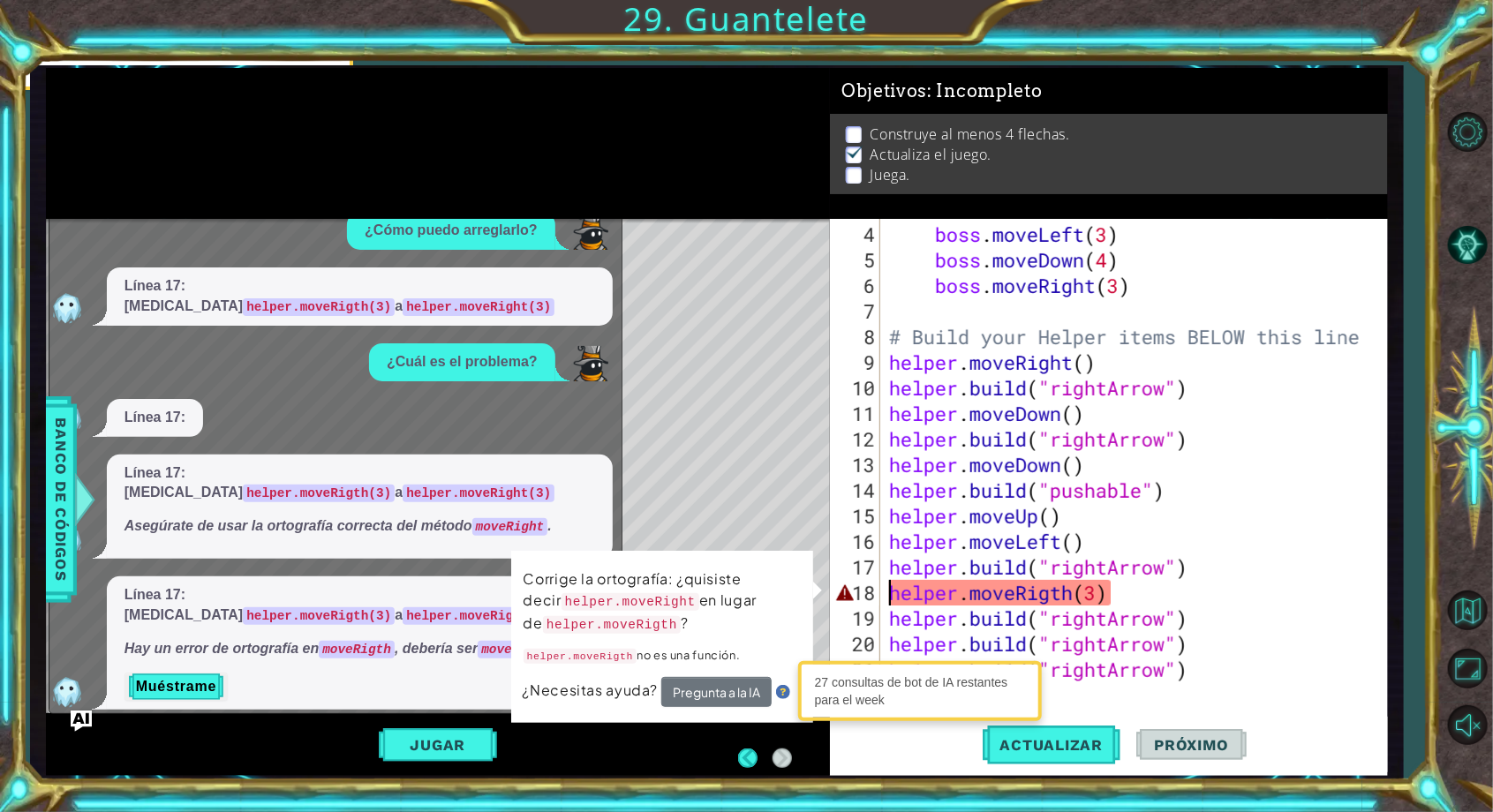
scroll to position [56, 0]
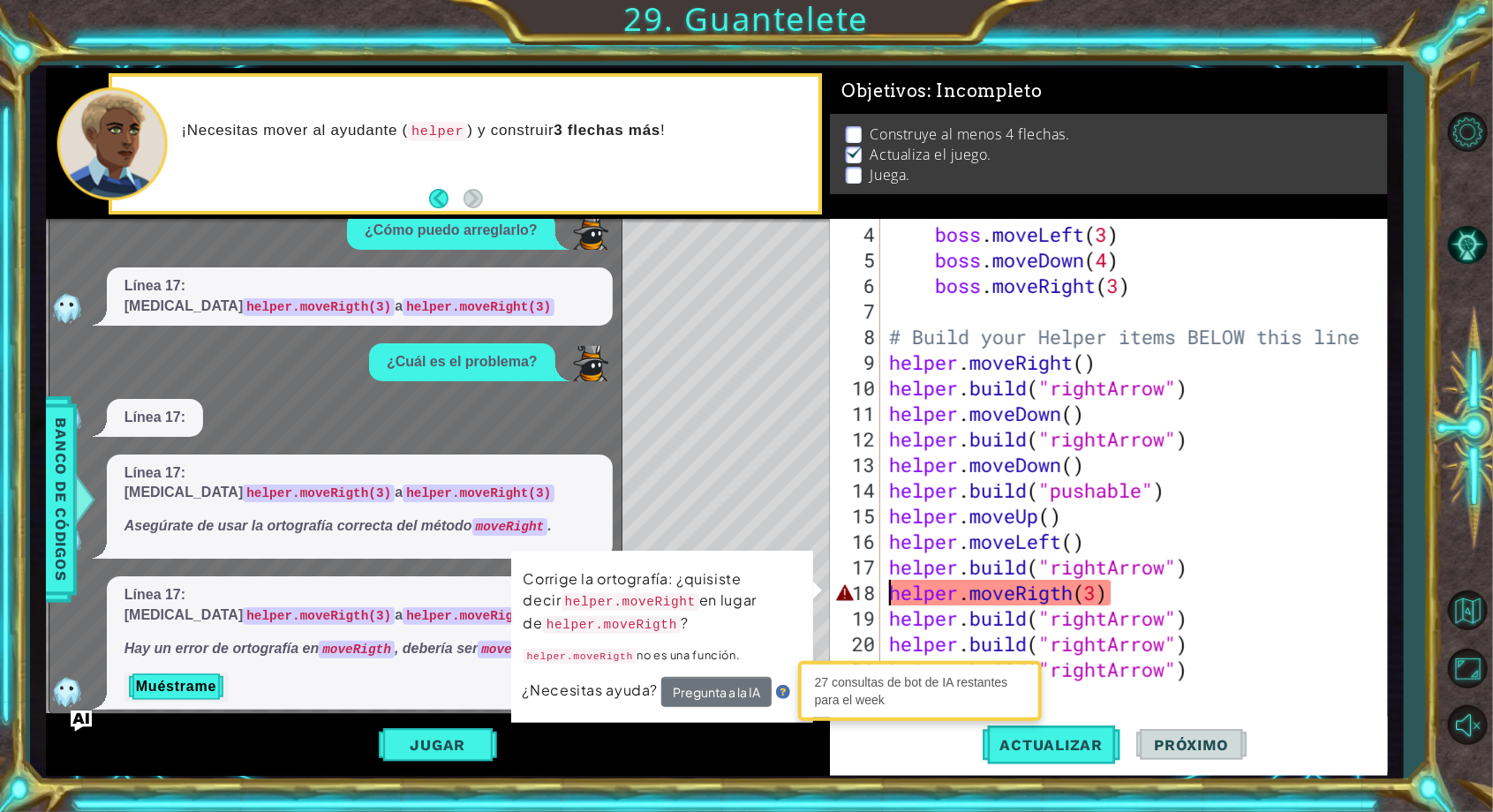
click at [193, 694] on div "Línea 17: cambia helper.moveRigth(3) a helper.moveRight(3) Hay un error de orto…" at bounding box center [359, 643] width 506 height 133
click at [198, 673] on button "Muéstrame" at bounding box center [176, 686] width 103 height 28
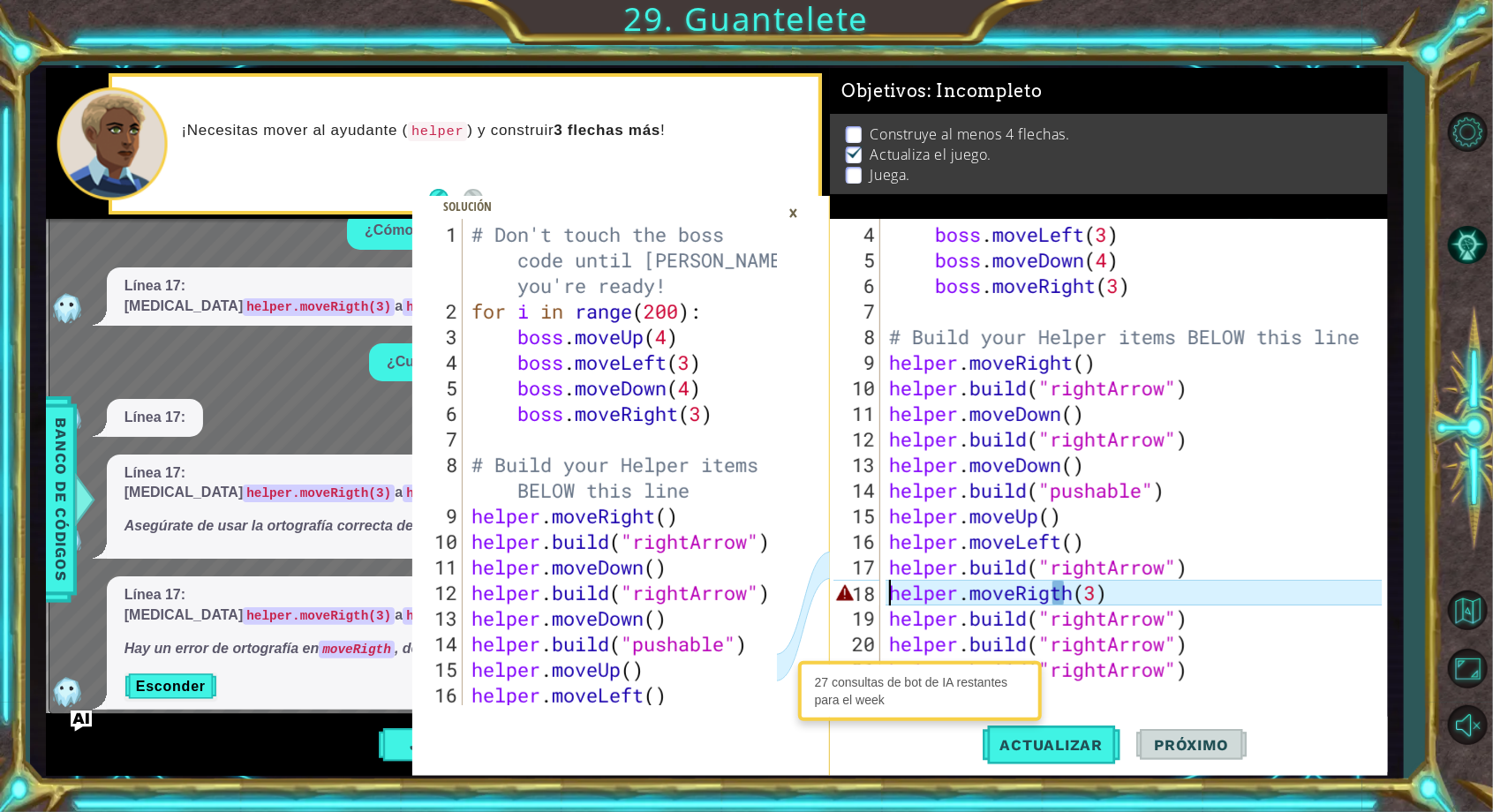
click at [1073, 614] on div "boss . moveLeft ( 3 ) boss . moveDown ( 4 ) boss . moveRight ( 3 ) # Build your…" at bounding box center [1138, 490] width 505 height 538
click at [1081, 590] on div "boss . moveLeft ( 3 ) boss . moveDown ( 4 ) boss . moveRight ( 3 ) # Build your…" at bounding box center [1138, 490] width 505 height 538
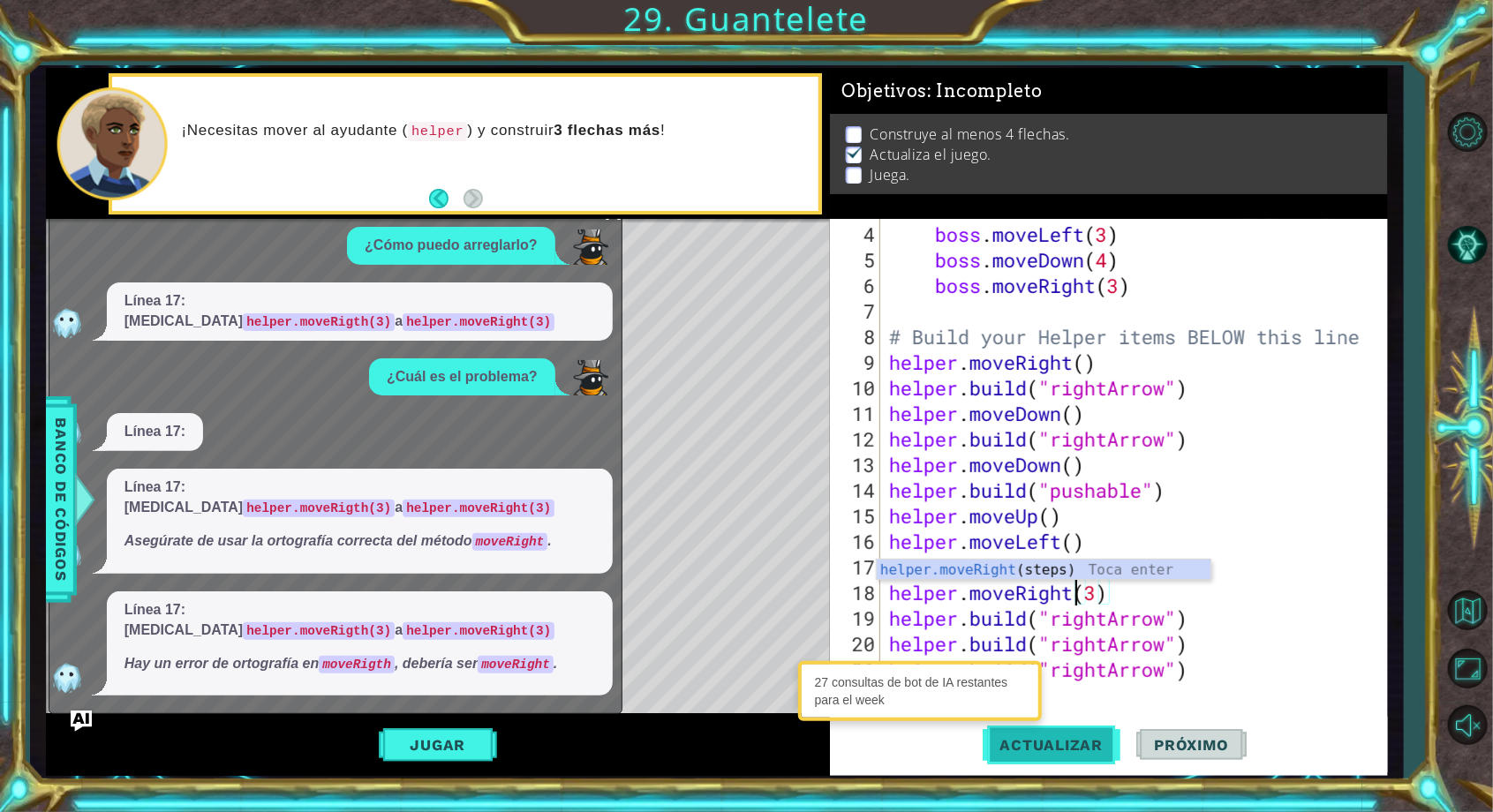
type textarea "helper.moveRight(3)"
click at [1091, 761] on button "Actualizar" at bounding box center [1052, 745] width 138 height 56
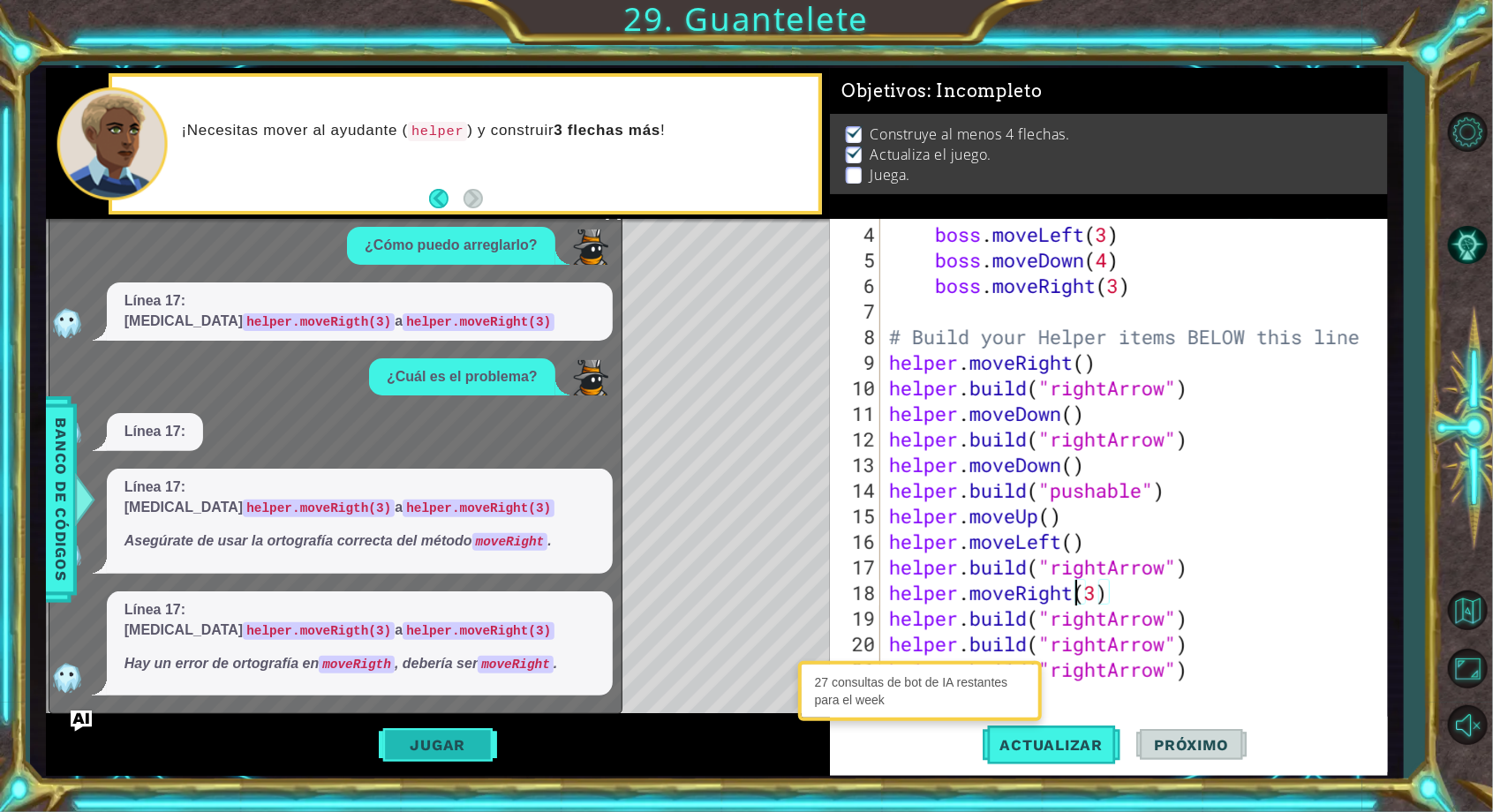
click at [473, 752] on button "Jugar" at bounding box center [439, 745] width 119 height 33
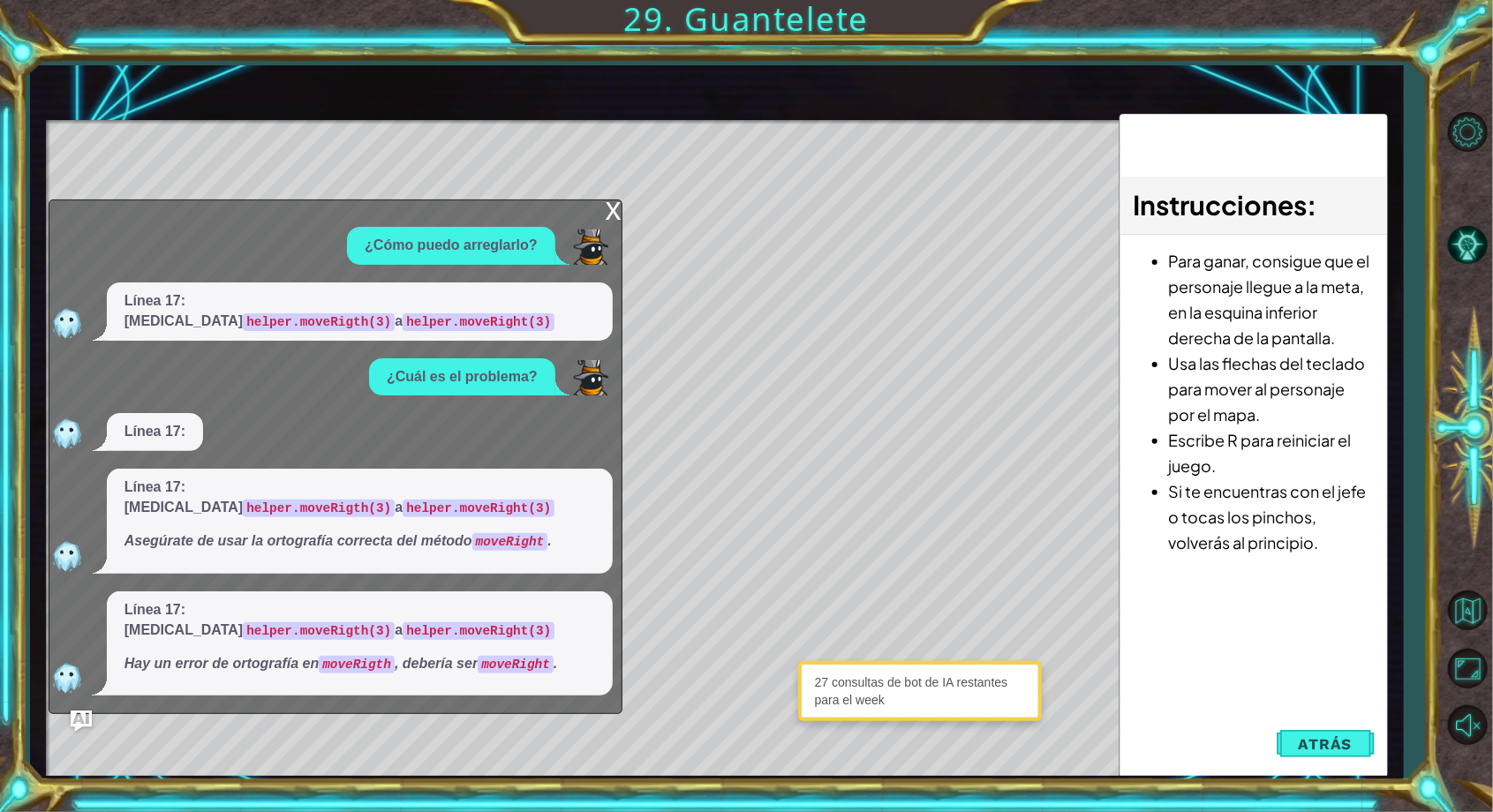
click at [613, 218] on div "x" at bounding box center [614, 210] width 16 height 18
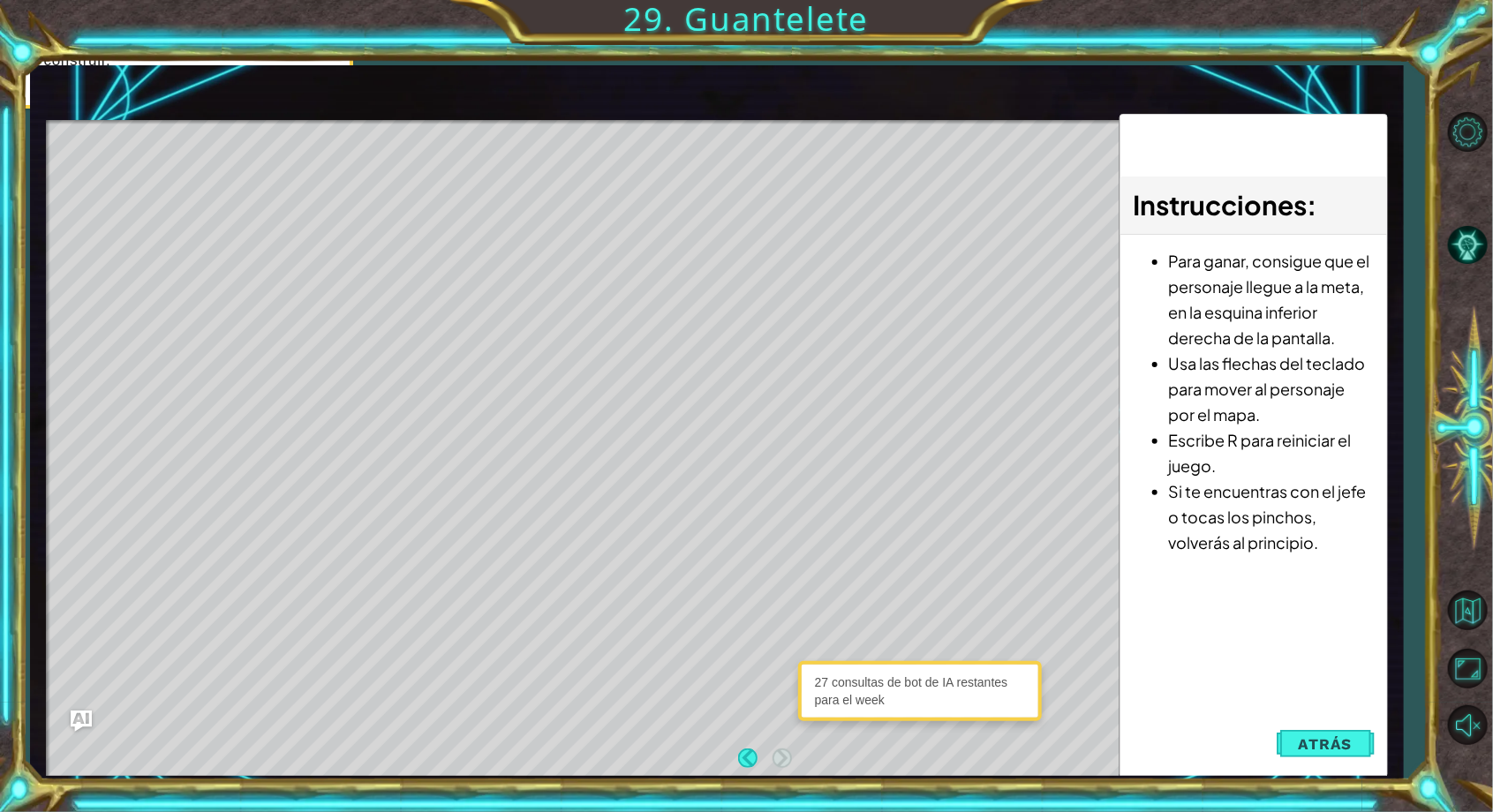
scroll to position [0, 0]
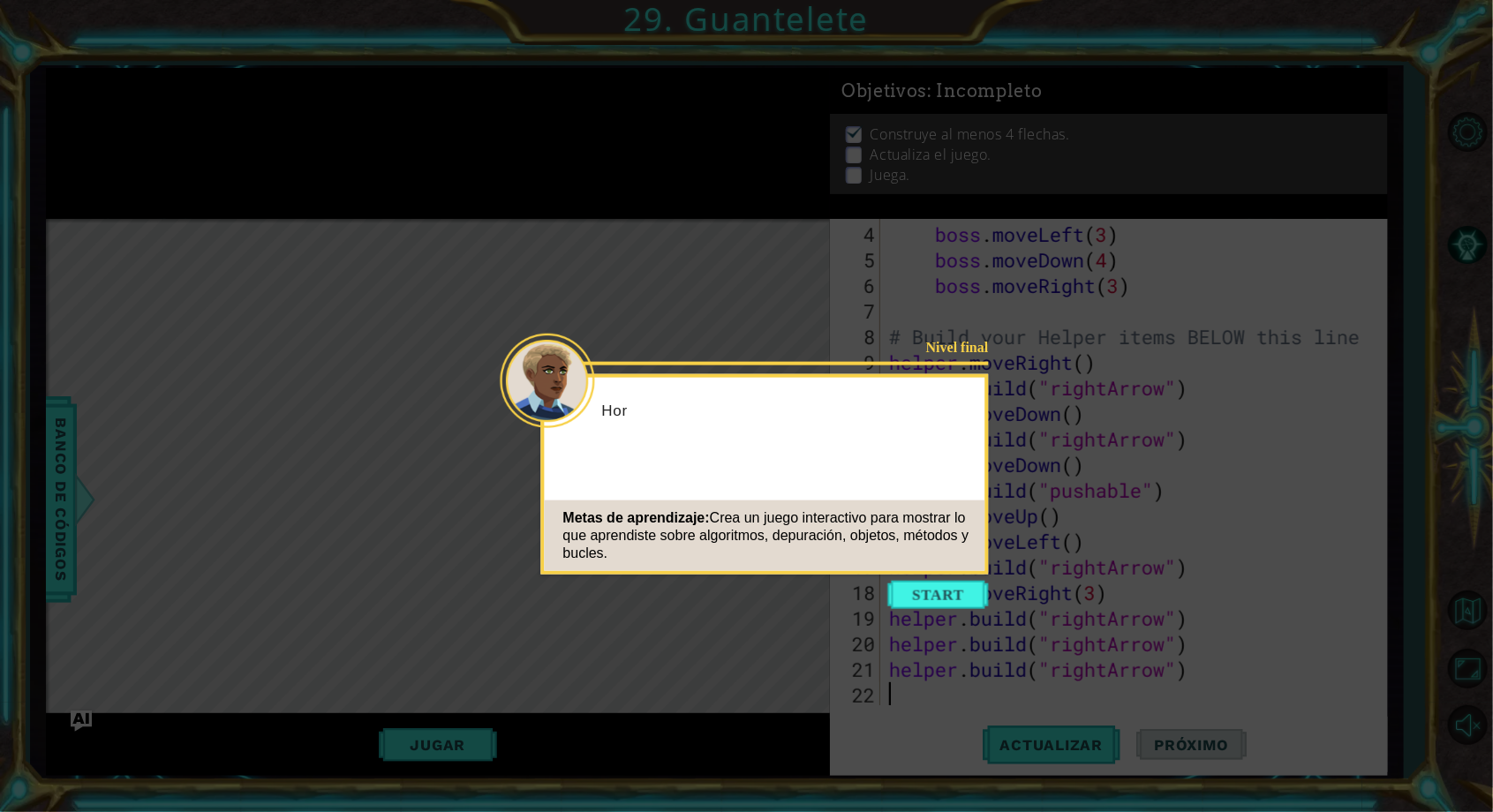
scroll to position [102, 0]
click at [938, 604] on button "Start" at bounding box center [938, 594] width 100 height 28
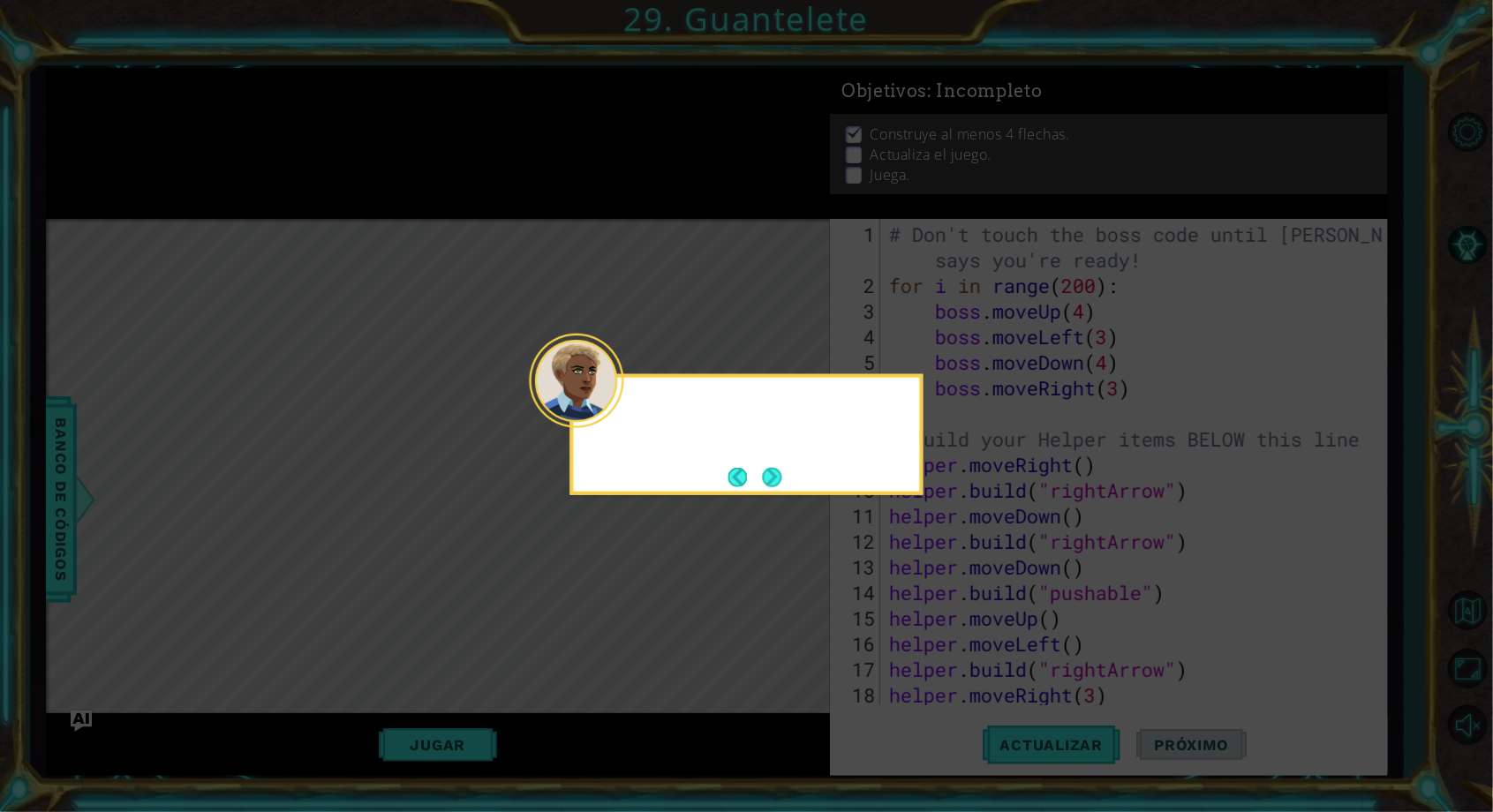
scroll to position [0, 0]
click at [855, 590] on icon at bounding box center [746, 406] width 1493 height 812
click at [781, 486] on button "Next" at bounding box center [771, 477] width 19 height 19
click at [781, 495] on icon at bounding box center [746, 406] width 1493 height 812
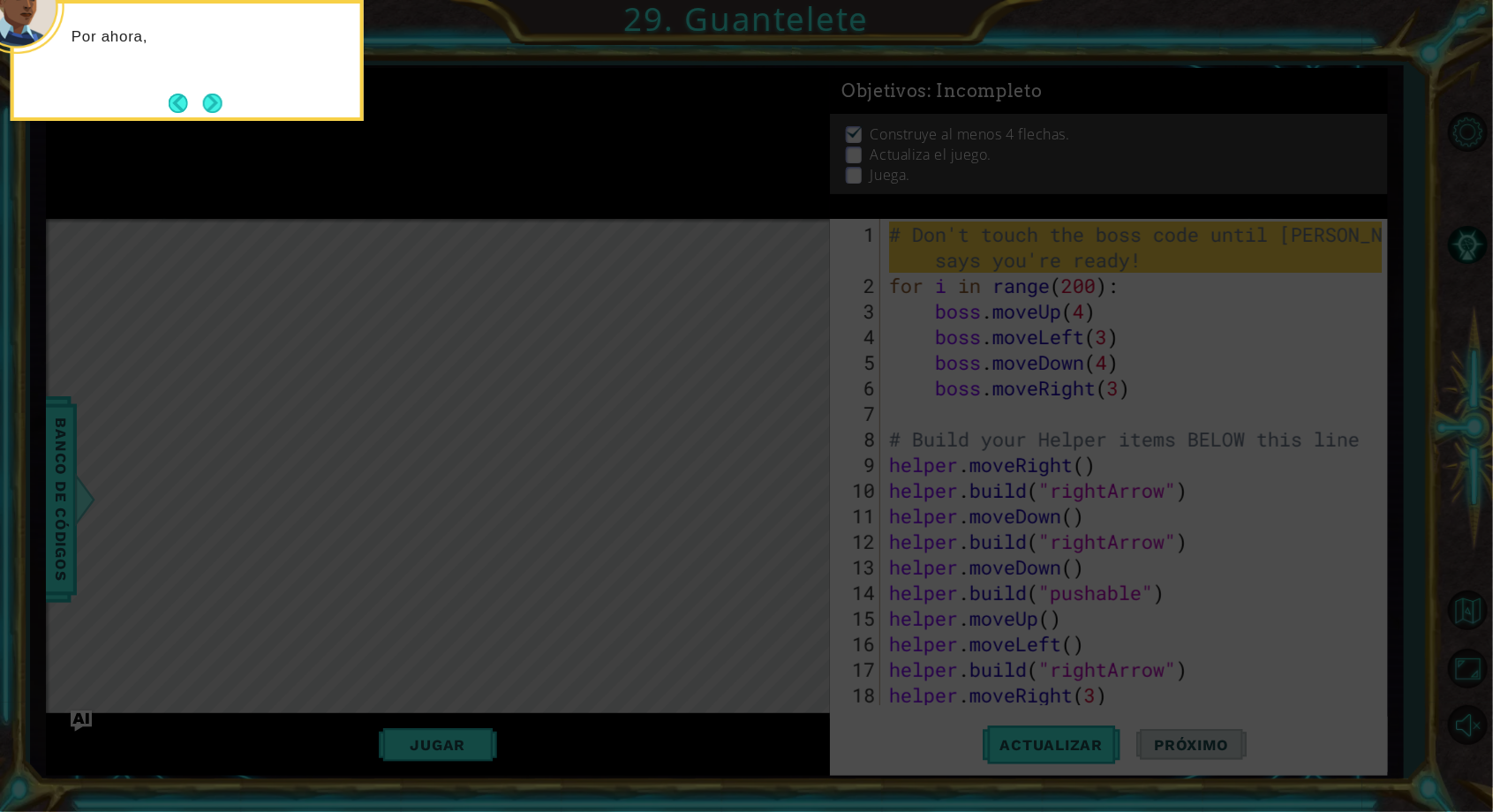
click at [731, 536] on icon at bounding box center [746, 127] width 1493 height 1371
click at [731, 543] on icon at bounding box center [746, 127] width 1493 height 1371
click at [203, 113] on button "Next" at bounding box center [213, 102] width 19 height 19
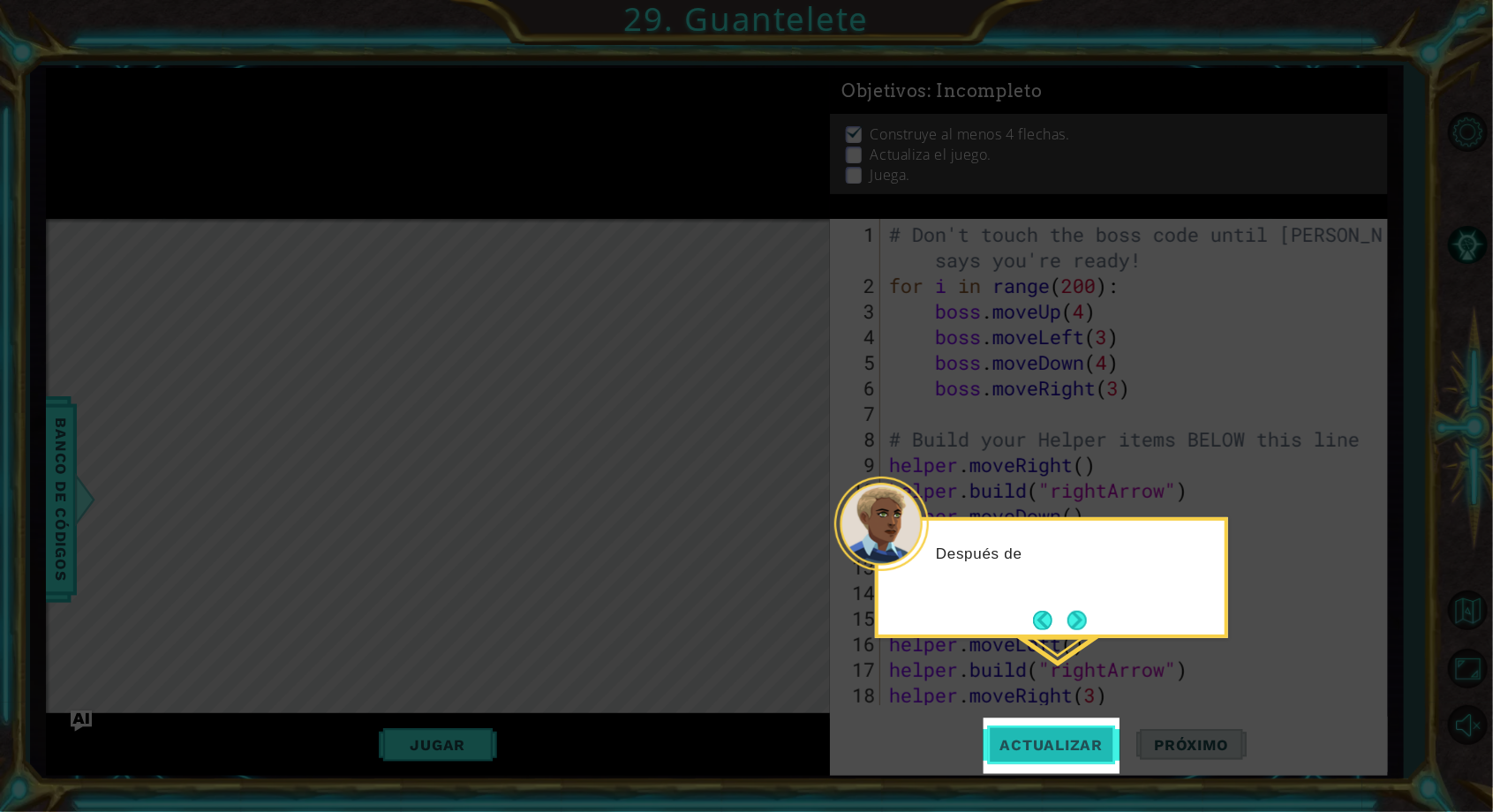
click at [1117, 741] on span "Actualizar" at bounding box center [1052, 745] width 138 height 18
click at [1094, 747] on span "Actualizar" at bounding box center [1052, 745] width 138 height 18
click at [1069, 751] on span "Actualizar" at bounding box center [1052, 745] width 138 height 18
click at [1066, 760] on button "Actualizar" at bounding box center [1052, 745] width 138 height 56
click at [1044, 750] on span "Actualizar" at bounding box center [1052, 745] width 138 height 18
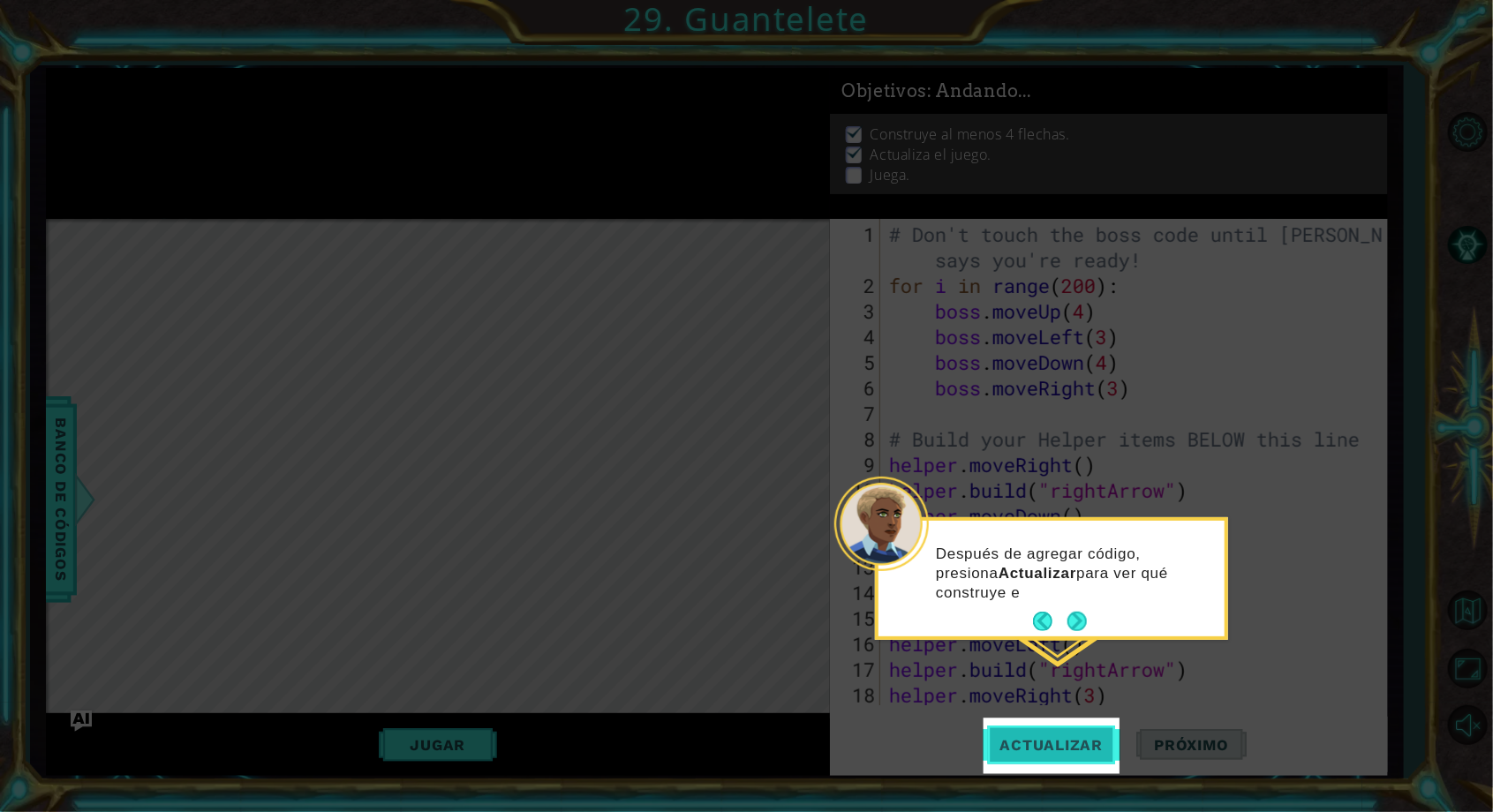
click at [1053, 748] on span "Actualizar" at bounding box center [1052, 745] width 138 height 18
click at [1042, 757] on button "Actualizar" at bounding box center [1052, 745] width 138 height 56
click at [1033, 767] on button "Actualizar" at bounding box center [1052, 745] width 138 height 56
click at [1042, 761] on button "Actualizar" at bounding box center [1052, 745] width 138 height 56
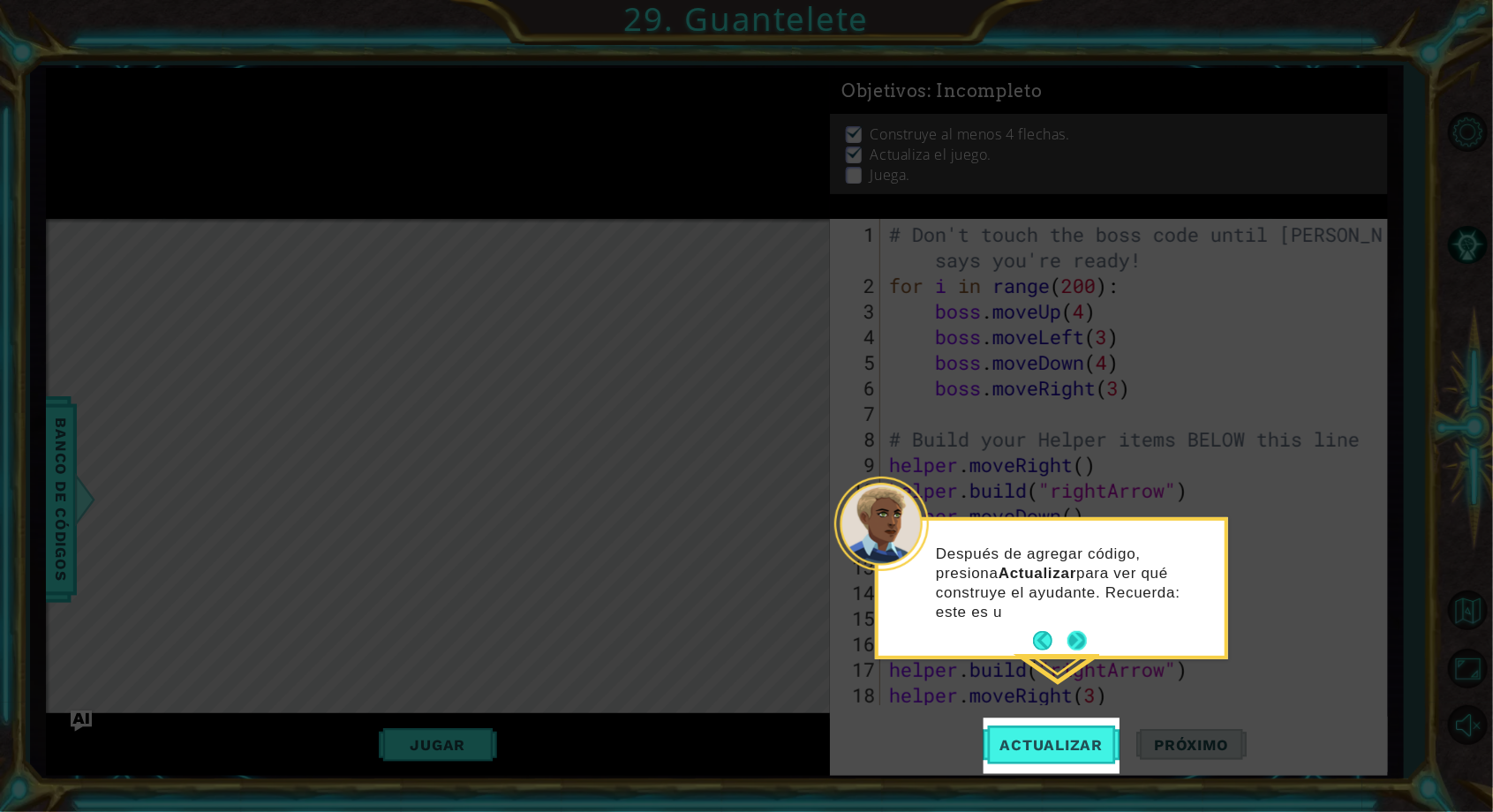
click at [1077, 631] on button "Next" at bounding box center [1076, 640] width 19 height 19
click at [1075, 634] on icon at bounding box center [746, 406] width 1493 height 812
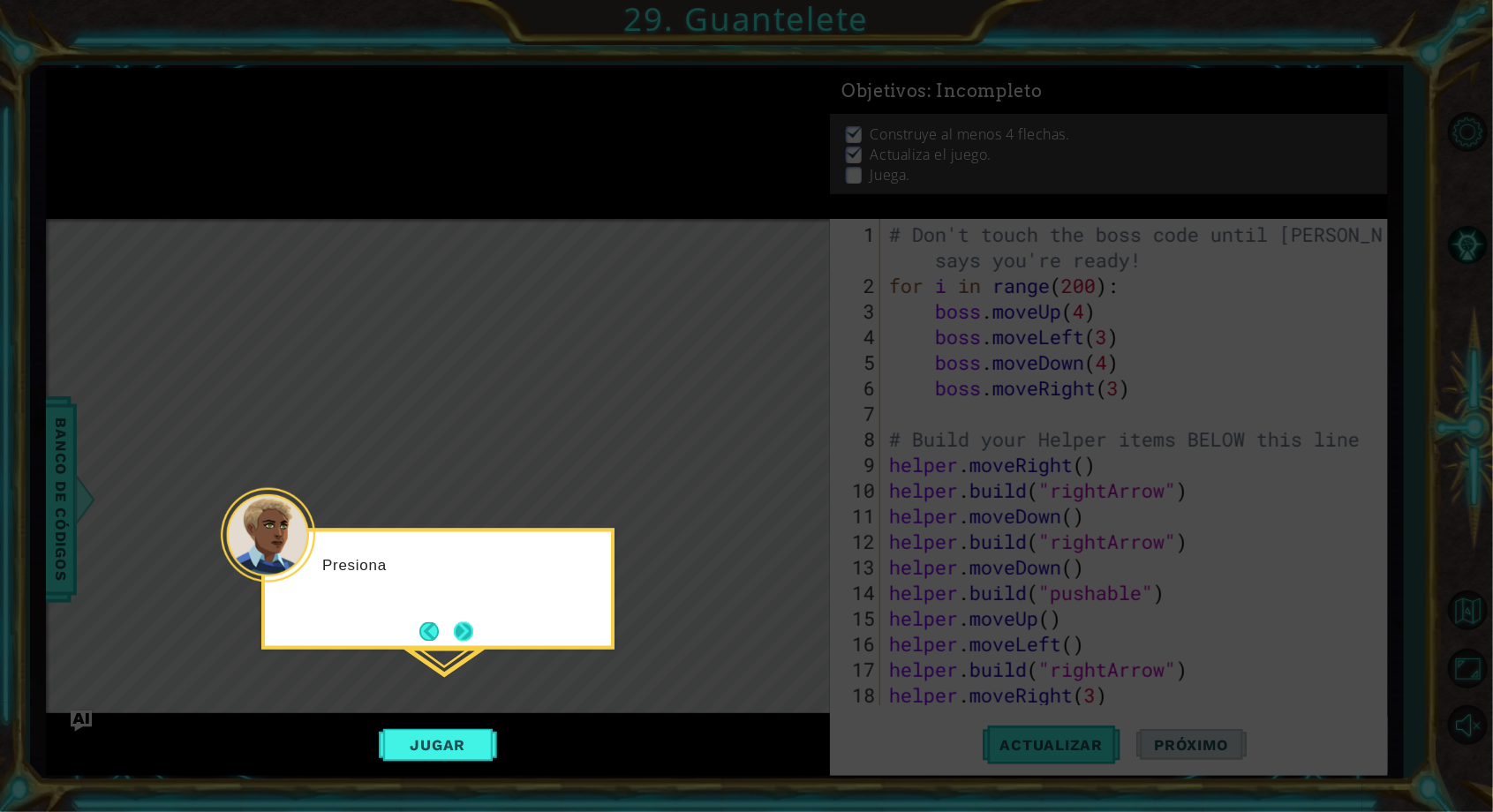
click at [465, 641] on button "Next" at bounding box center [463, 630] width 19 height 19
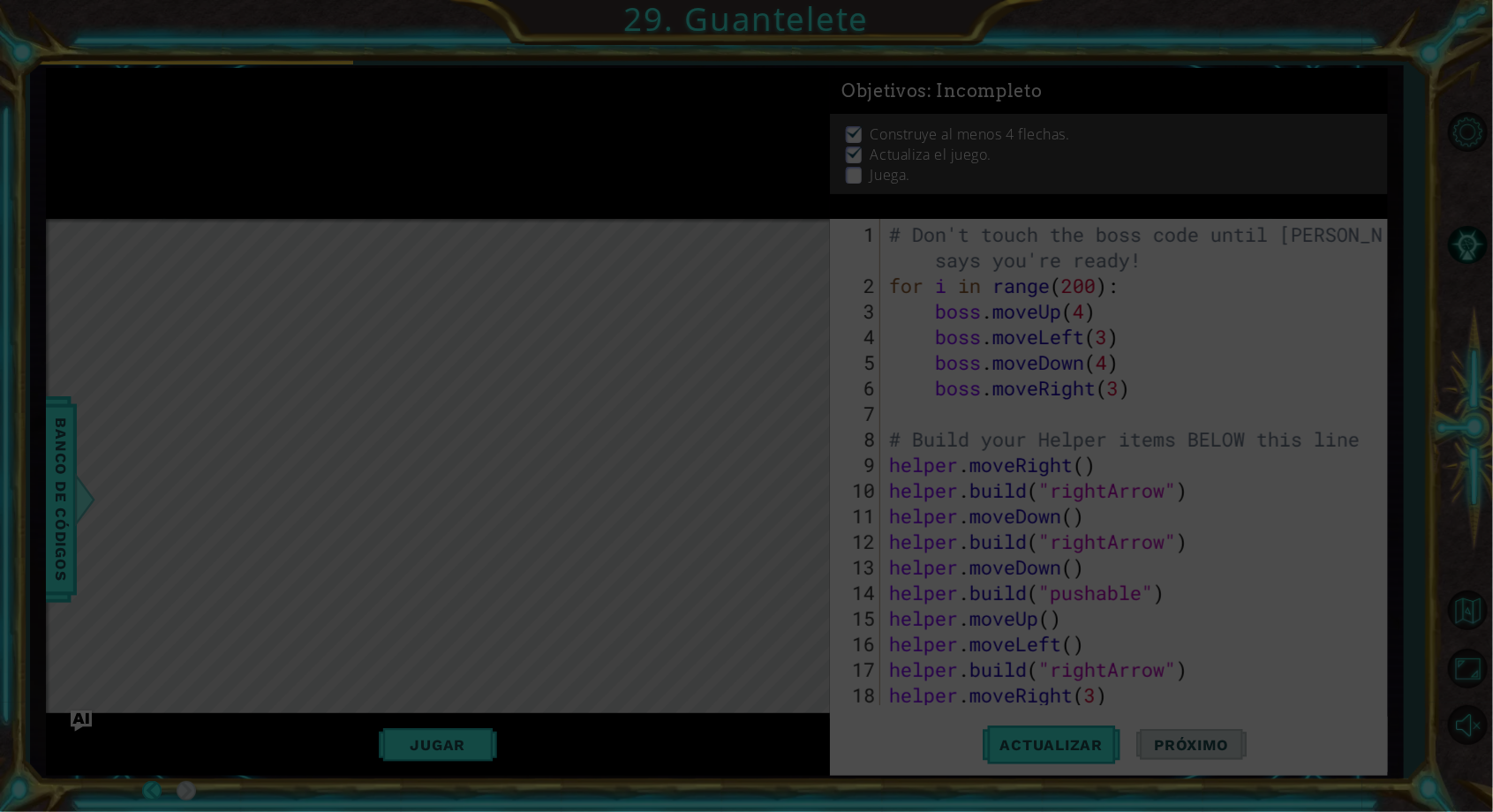
click at [458, 639] on div "Level Map" at bounding box center [454, 478] width 816 height 520
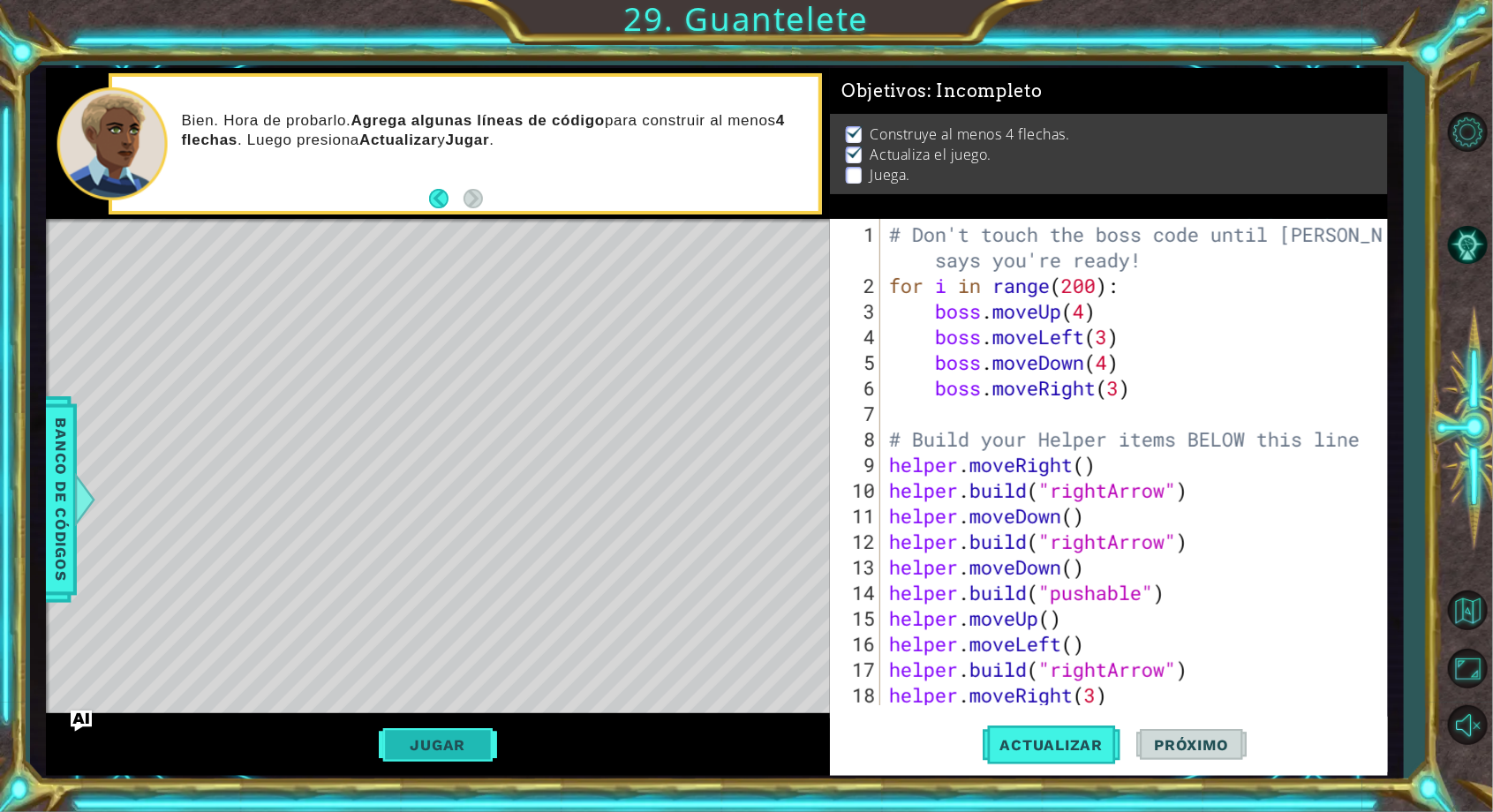
click at [463, 760] on button "Jugar" at bounding box center [439, 745] width 119 height 33
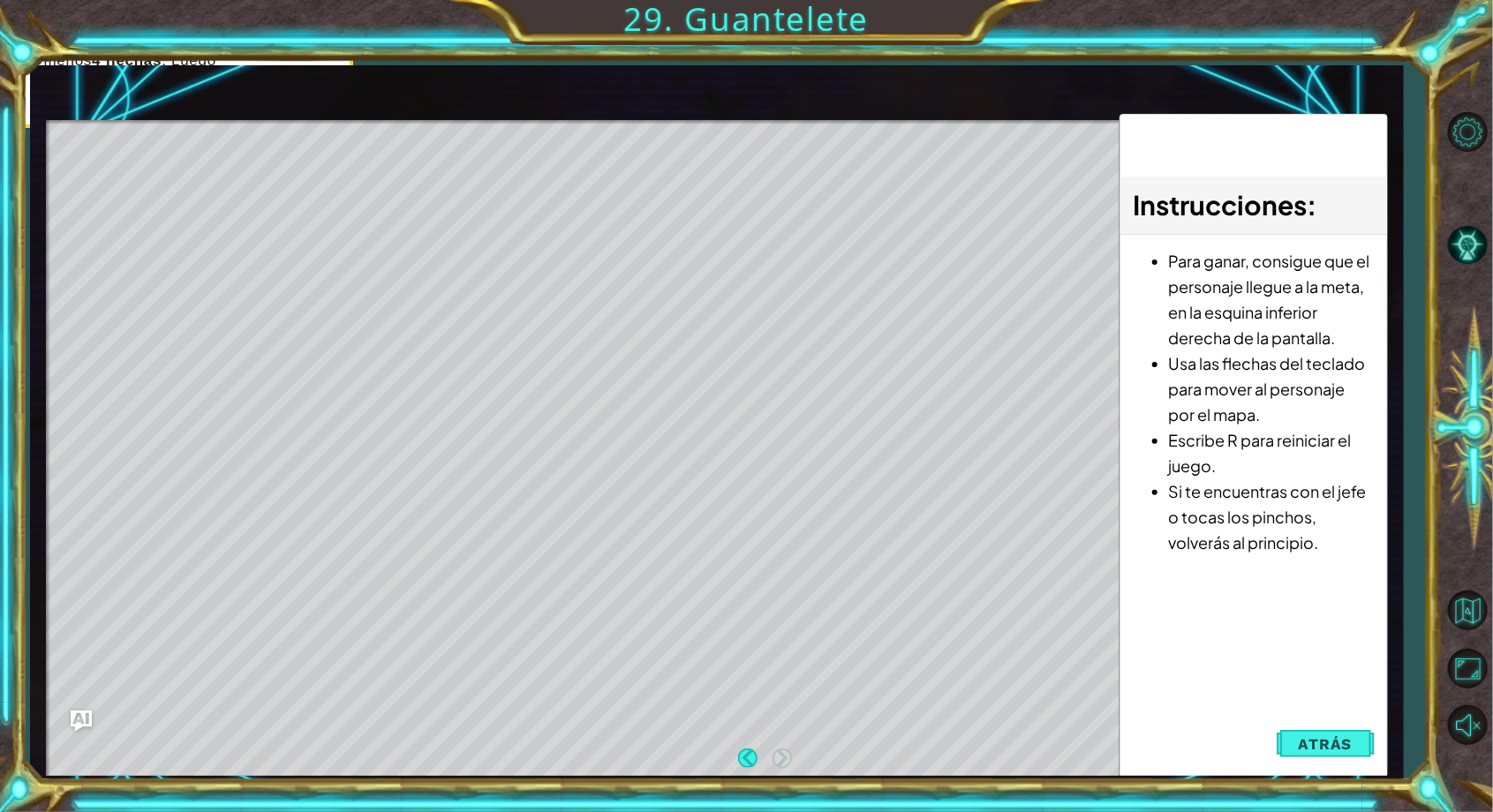
scroll to position [56, 0]
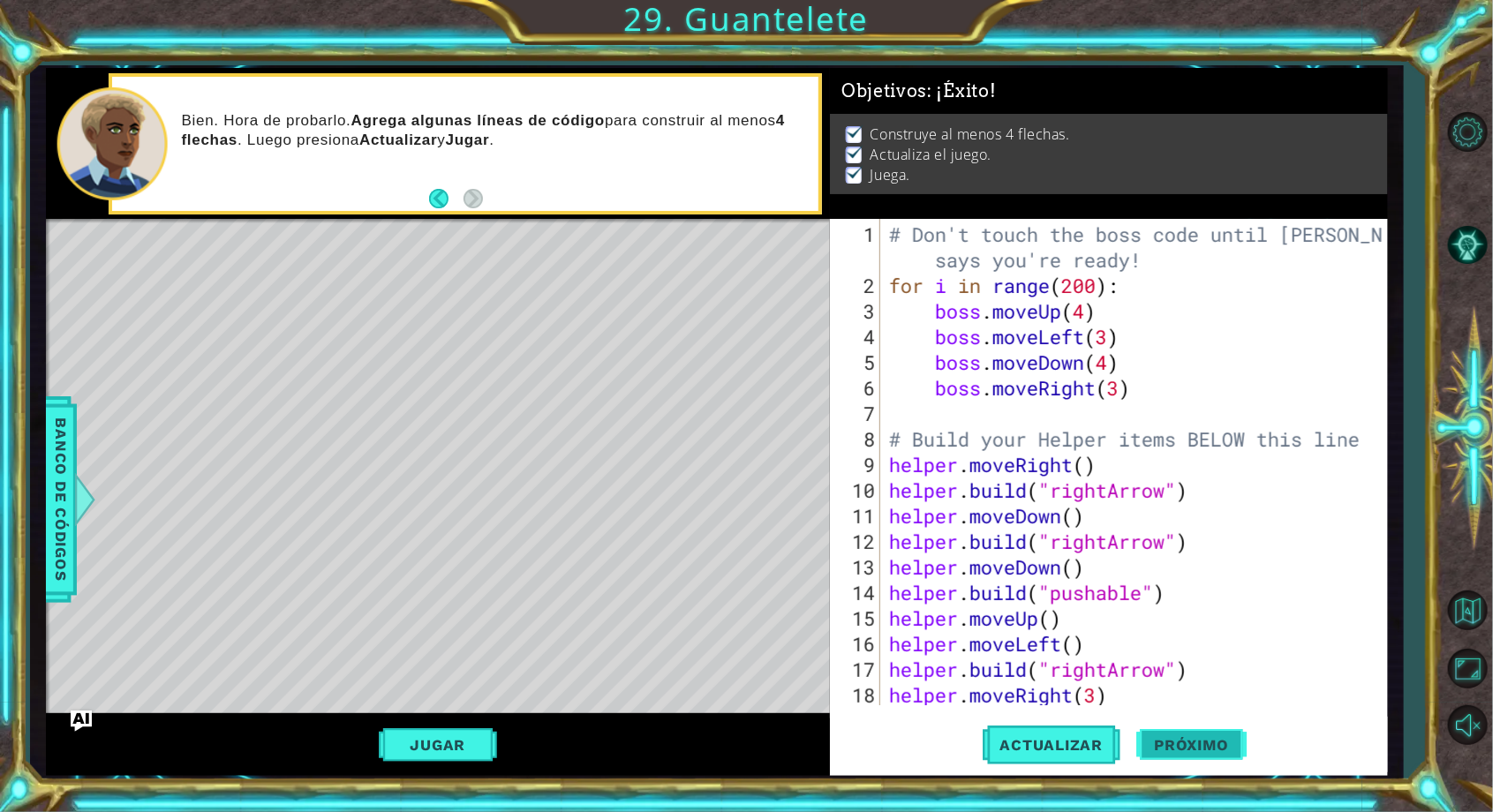
click at [1213, 748] on span "Próximo" at bounding box center [1191, 745] width 109 height 18
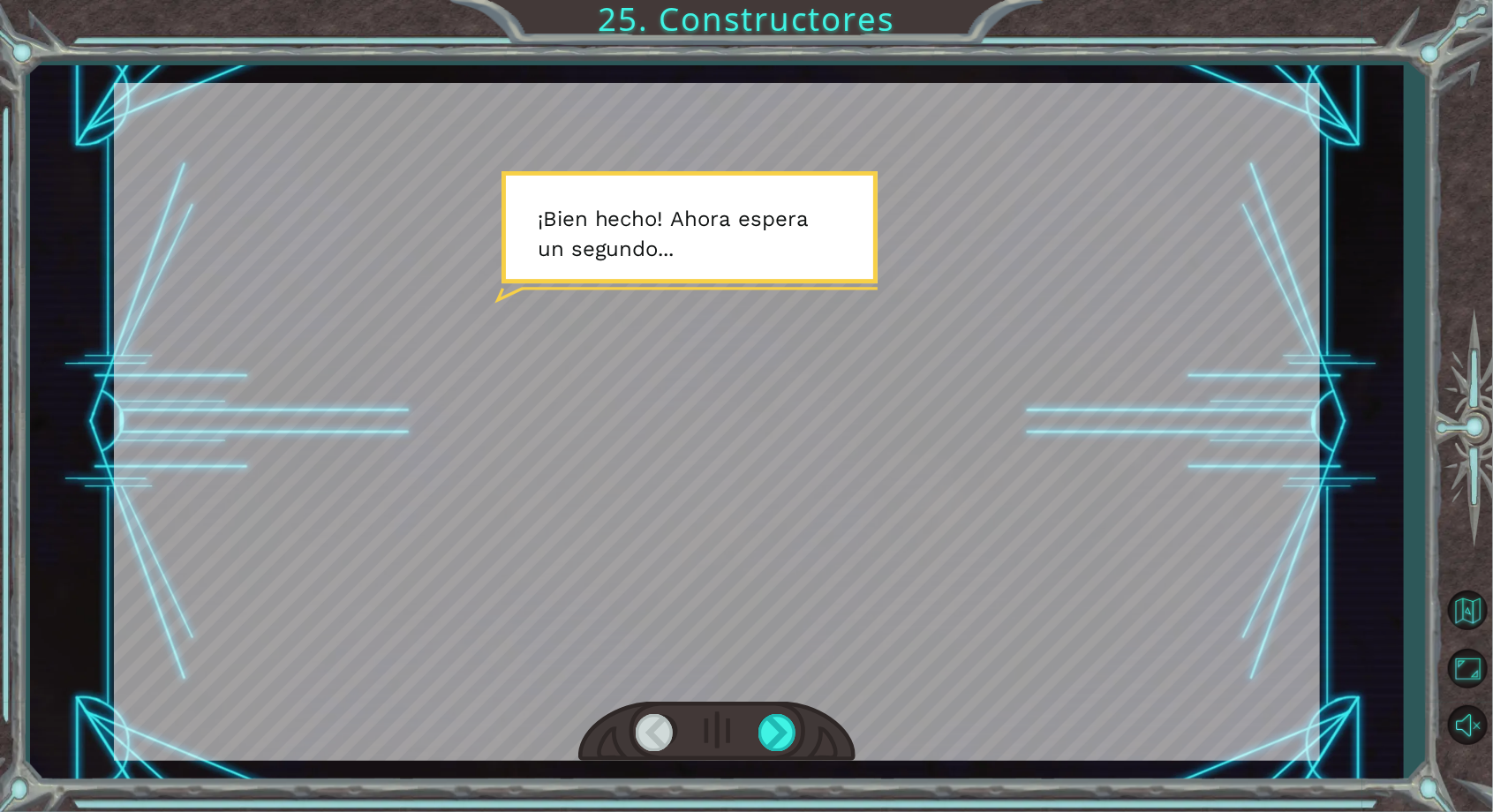
click at [645, 738] on div at bounding box center [656, 732] width 40 height 36
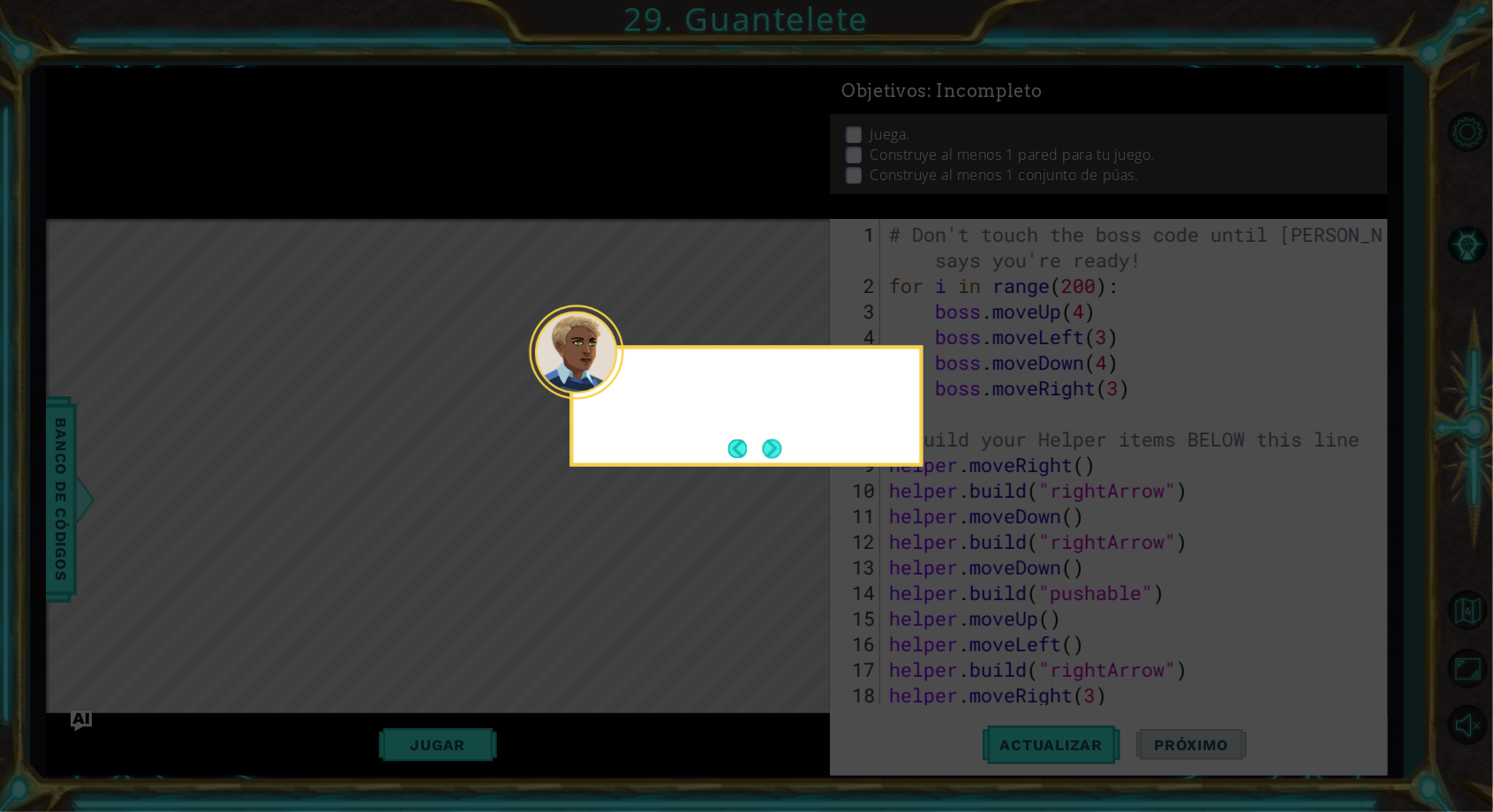
scroll to position [102, 0]
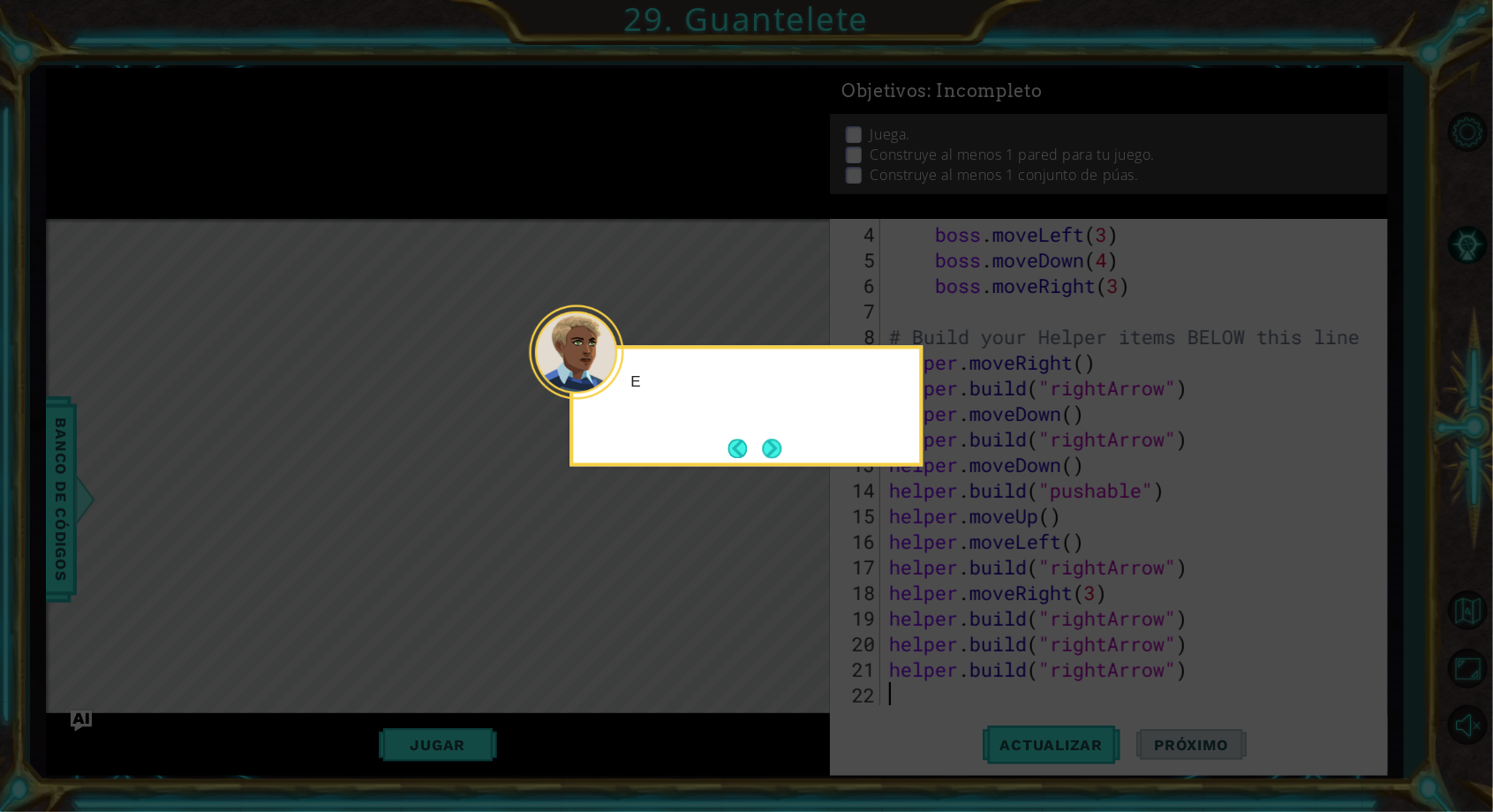
click at [795, 263] on icon at bounding box center [746, 406] width 1493 height 812
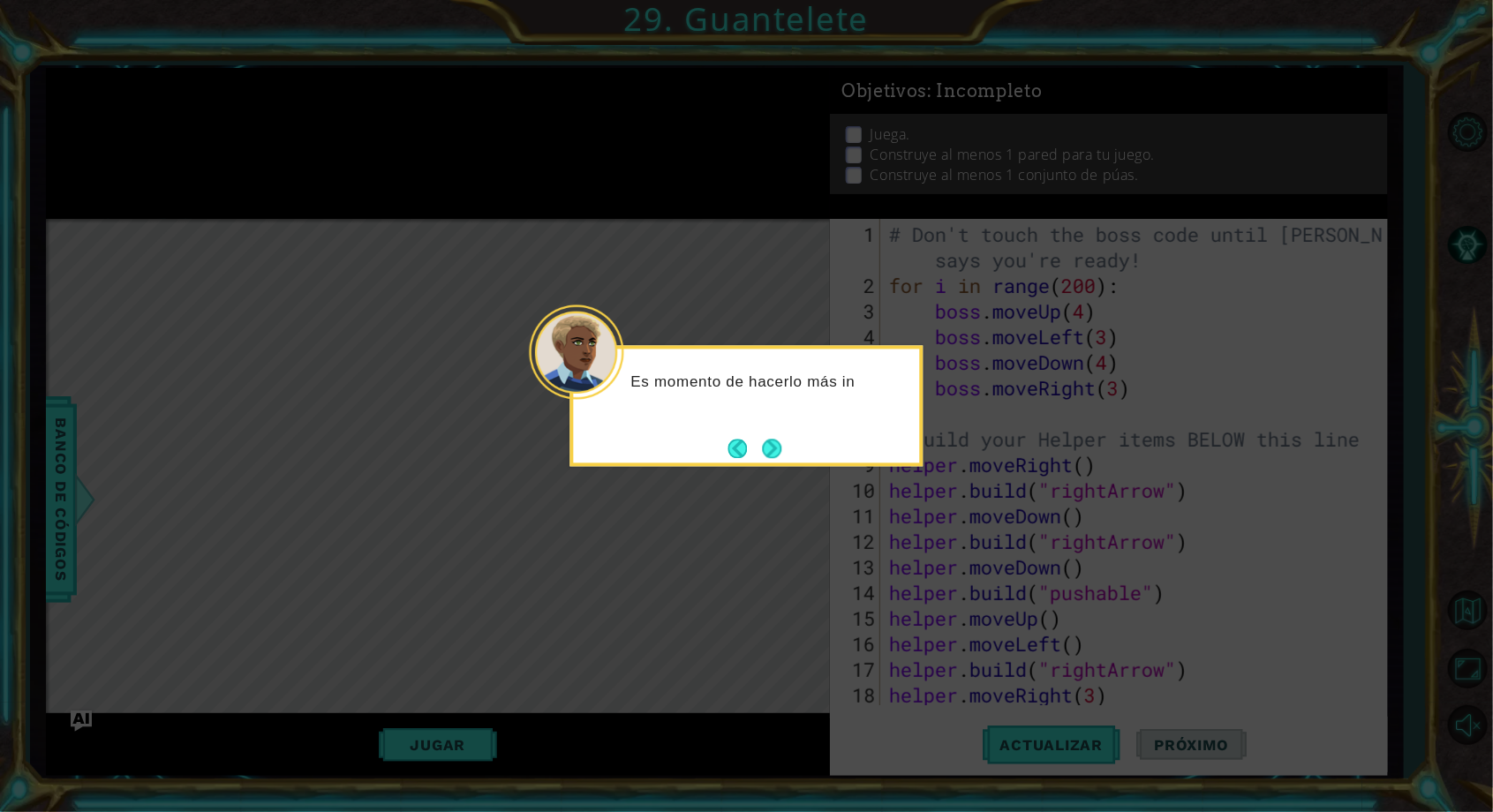
scroll to position [0, 0]
click at [772, 314] on icon at bounding box center [746, 406] width 1493 height 812
click at [668, 598] on icon at bounding box center [746, 406] width 1493 height 812
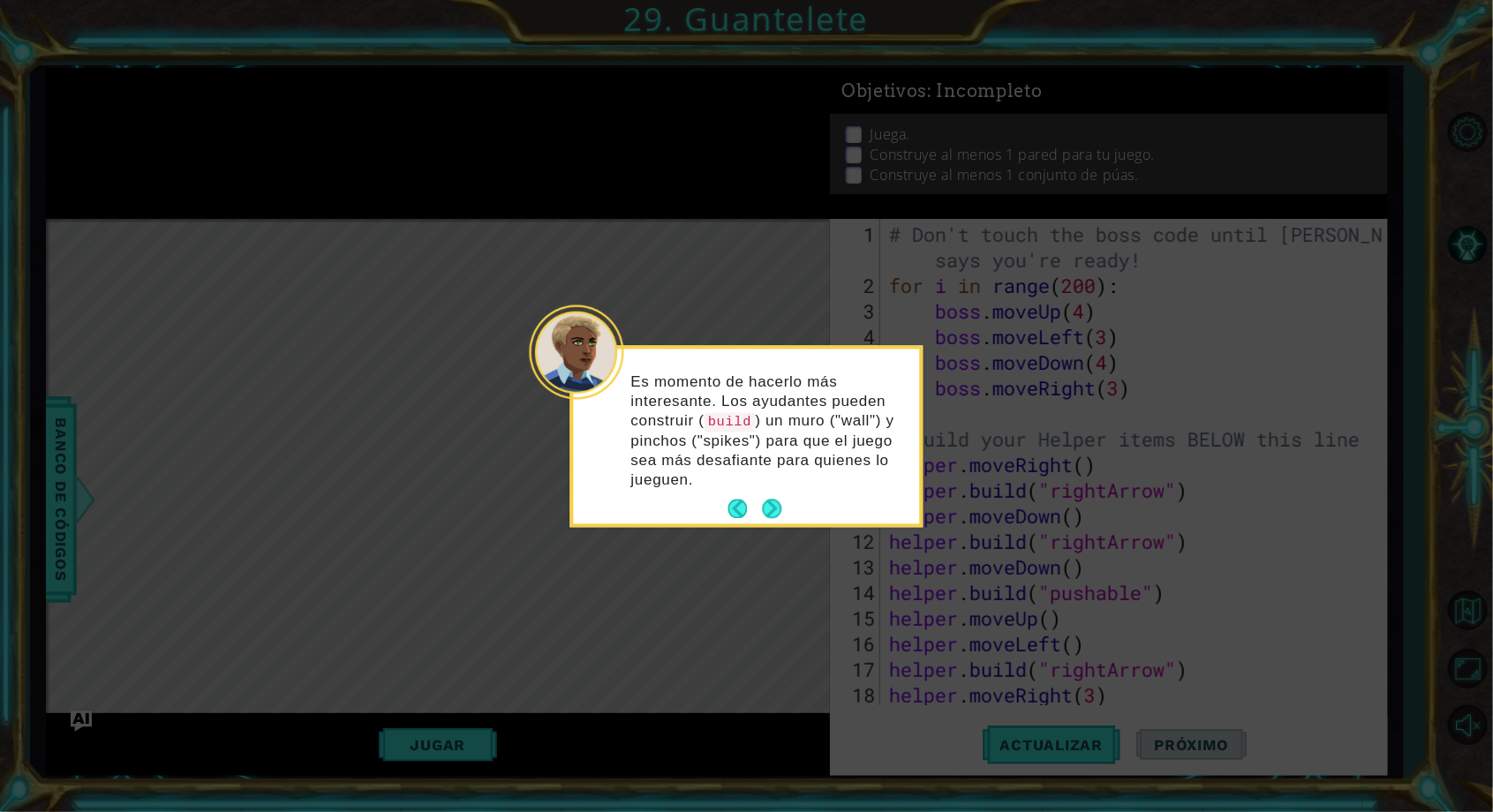
click at [771, 526] on div "Es momento de hacerlo más interesante. Los ayudantes pueden construir ( build )…" at bounding box center [747, 437] width 354 height 182
click at [781, 510] on button "Next" at bounding box center [771, 509] width 19 height 19
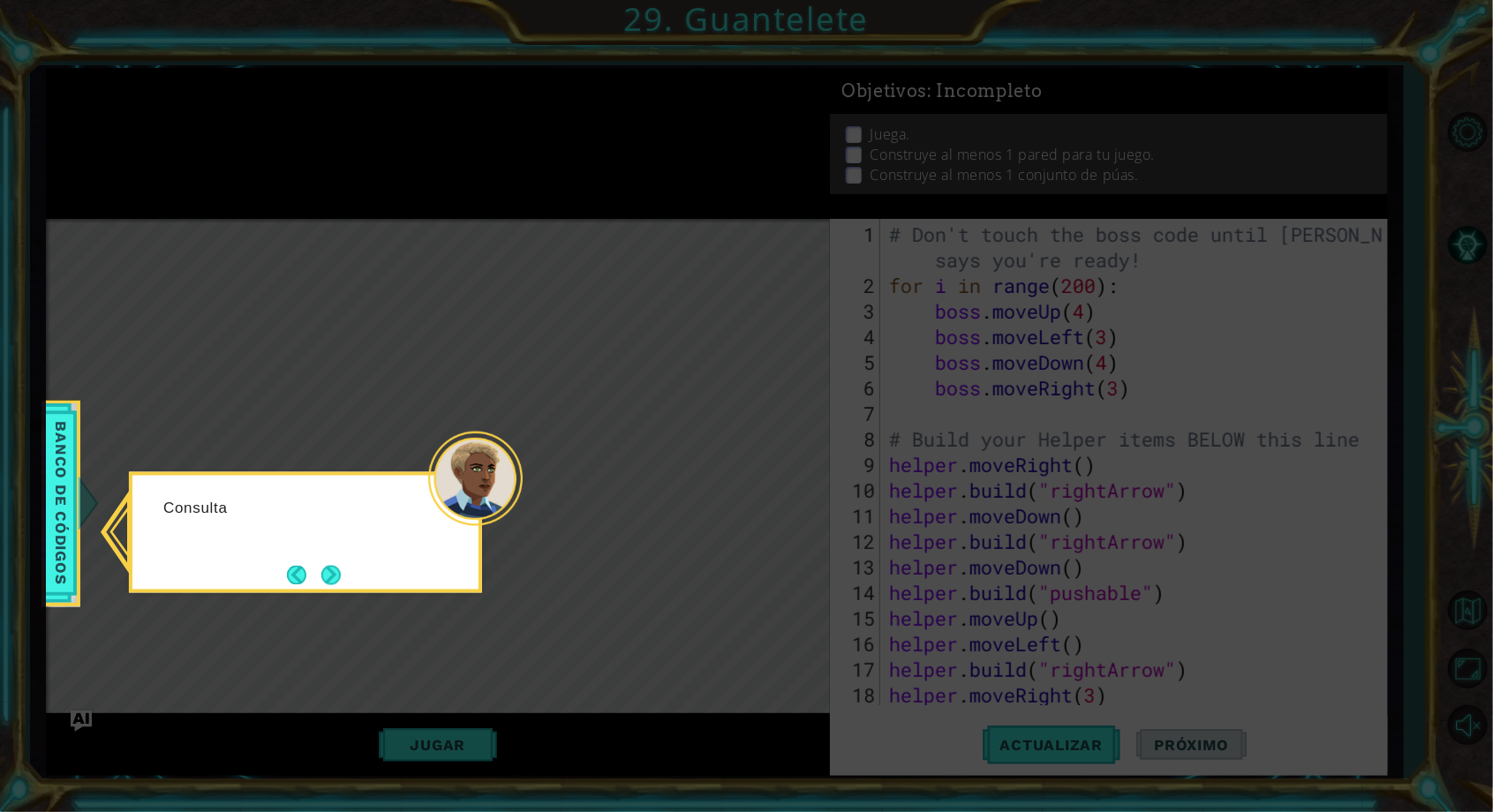
click at [332, 595] on icon at bounding box center [746, 406] width 1493 height 812
click at [329, 580] on button "Next" at bounding box center [330, 574] width 19 height 19
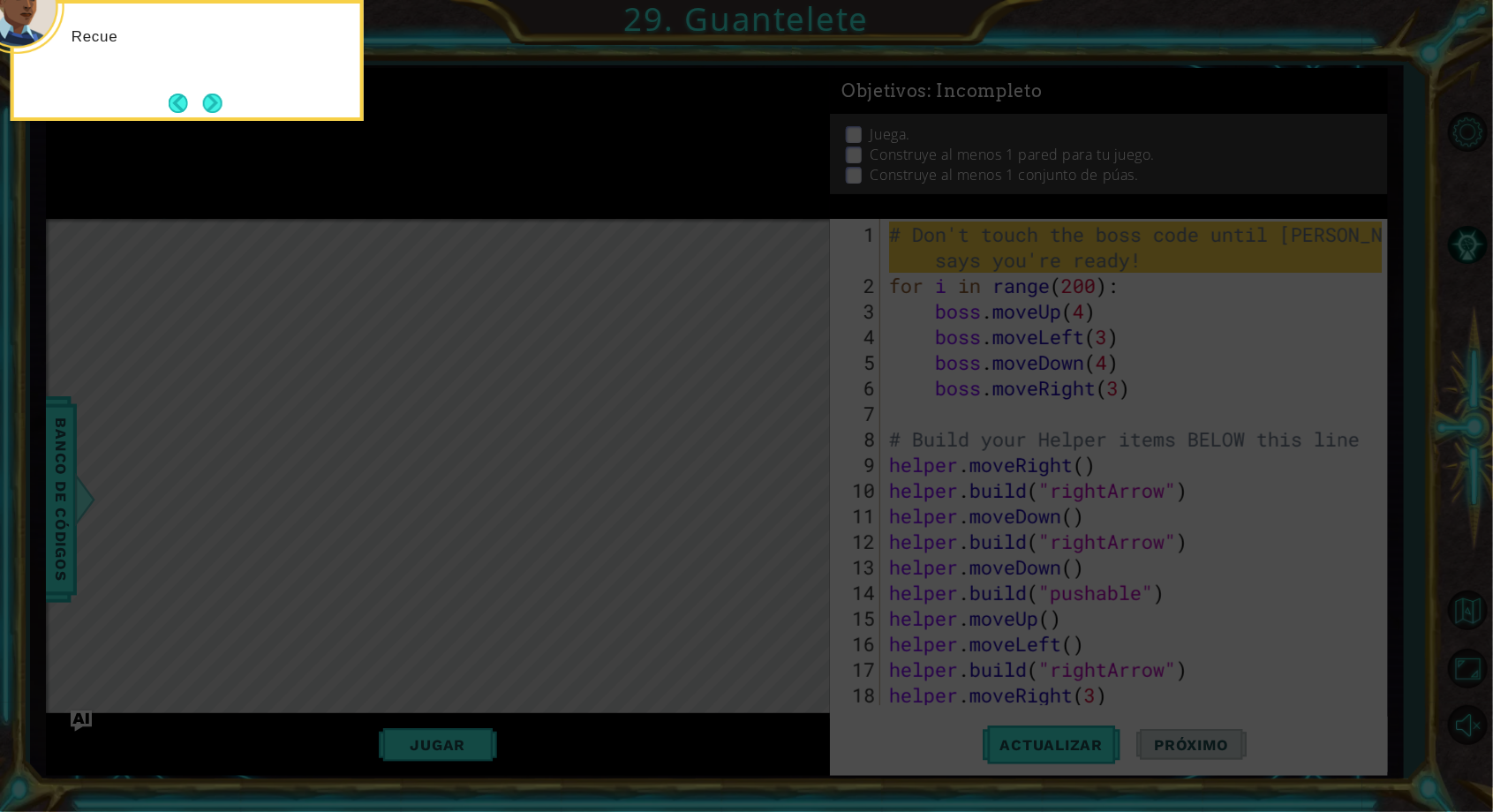
scroll to position [102, 0]
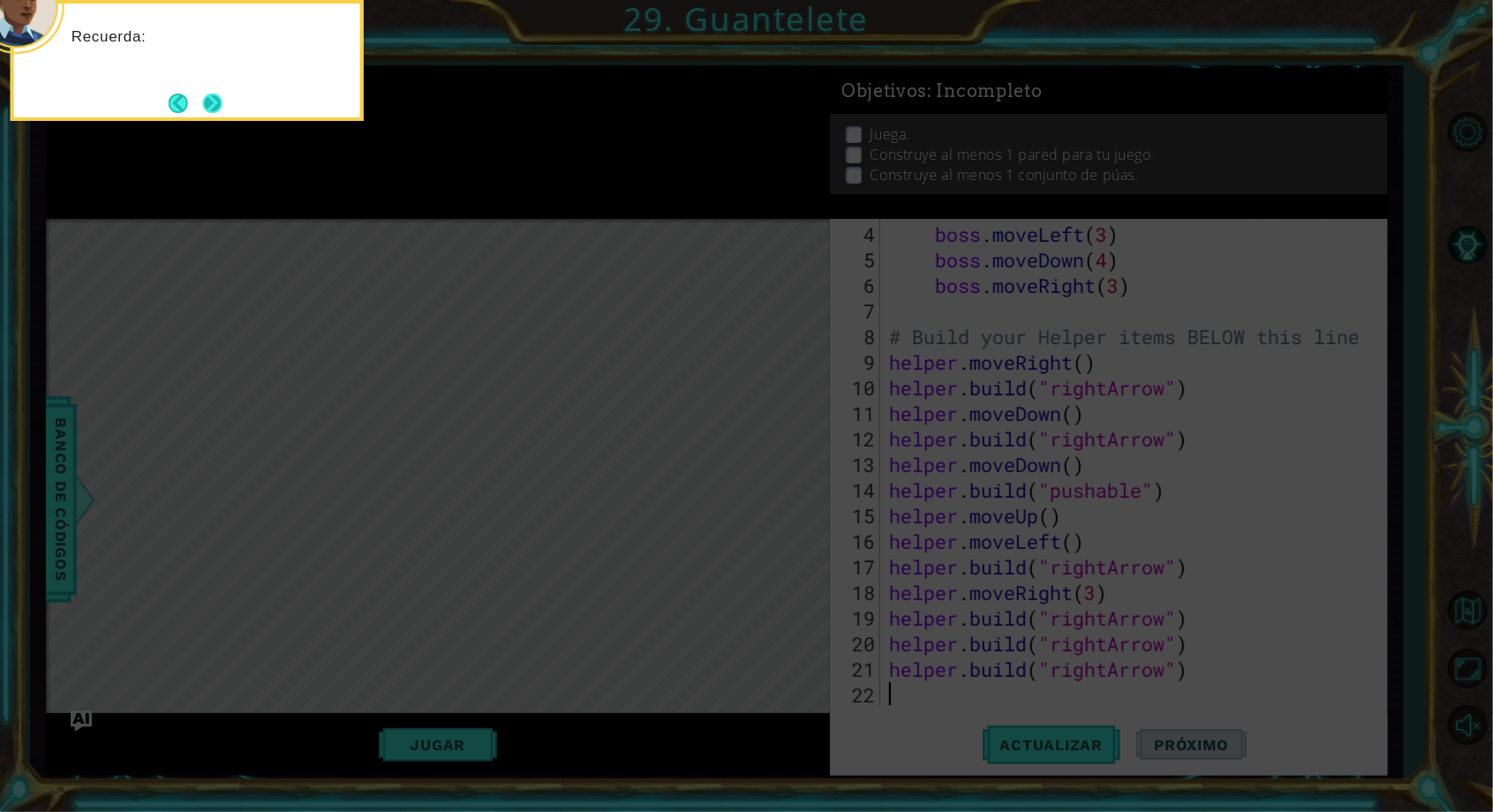
click at [222, 93] on button "Next" at bounding box center [213, 102] width 19 height 19
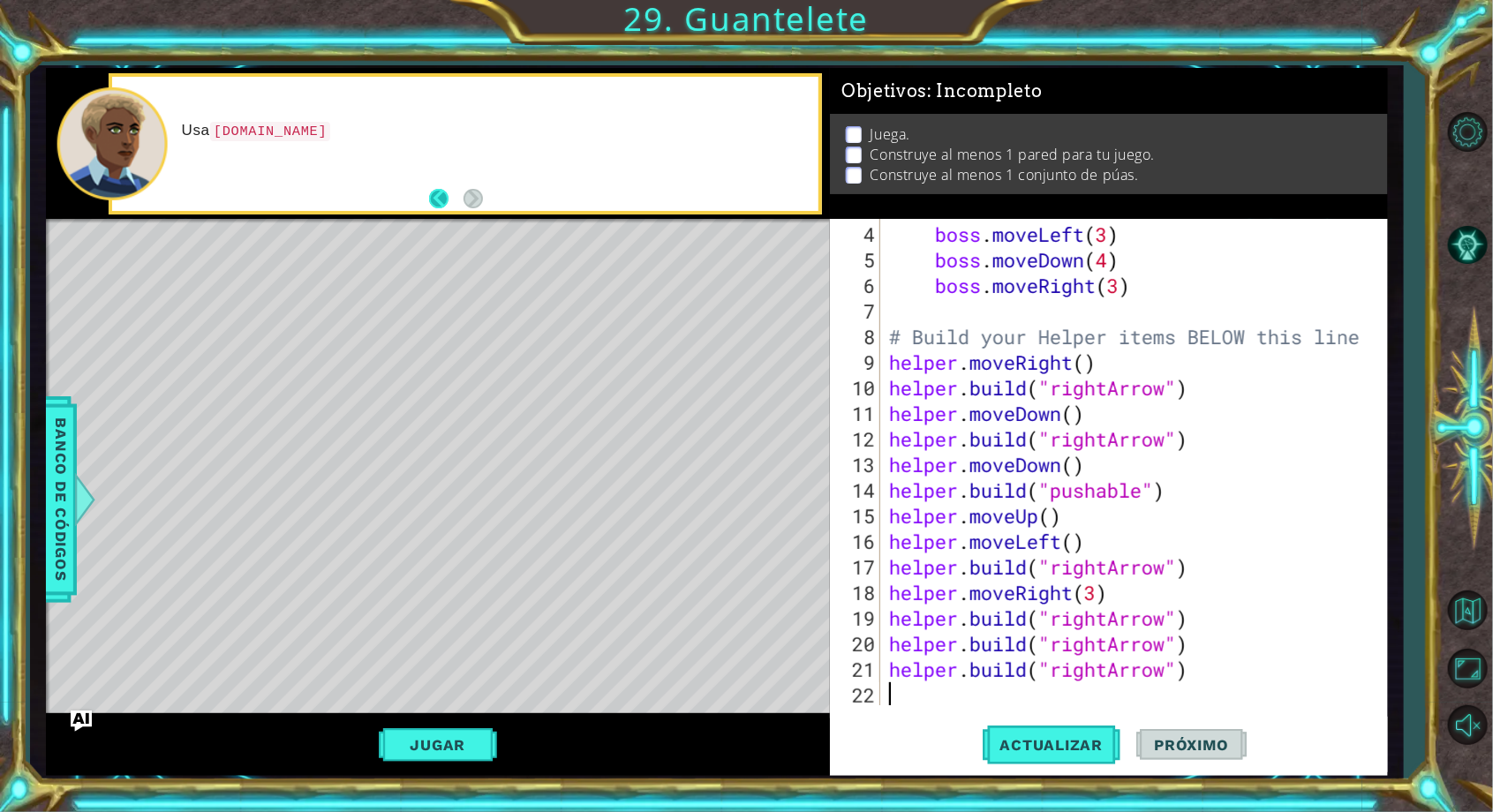
click at [446, 194] on button "Back" at bounding box center [447, 198] width 34 height 19
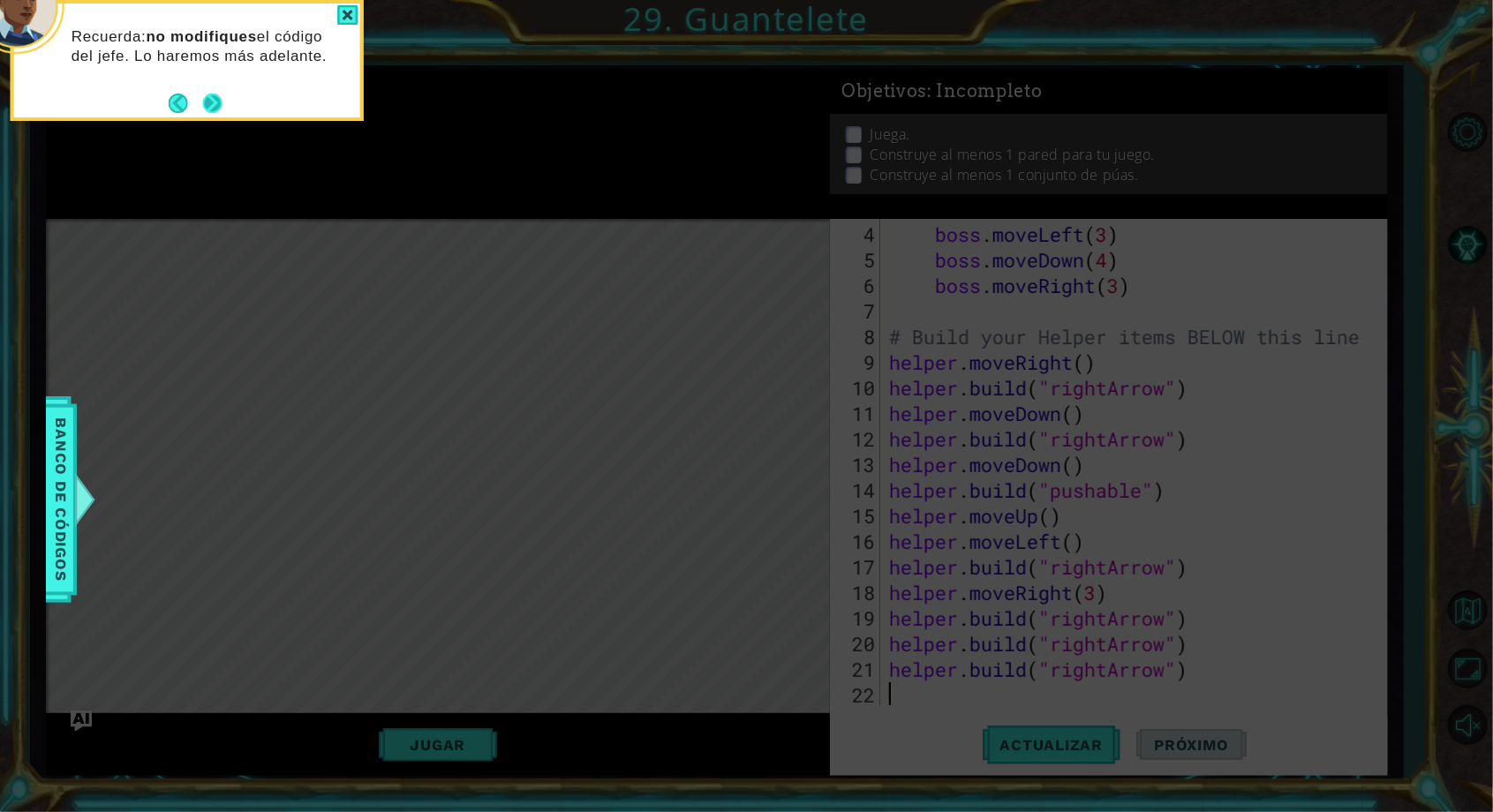
click at [210, 104] on button "Next" at bounding box center [213, 102] width 19 height 19
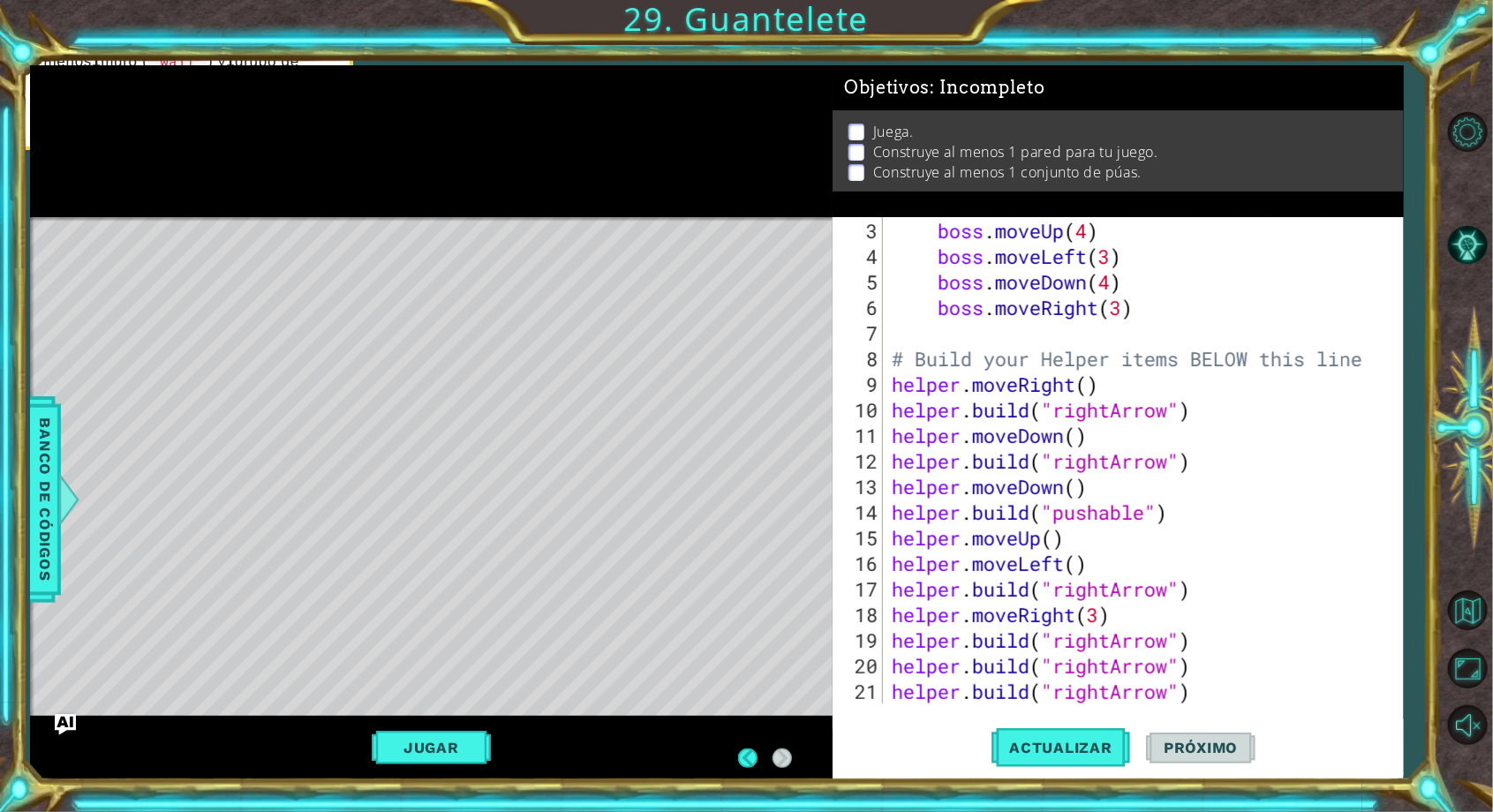
scroll to position [78, 0]
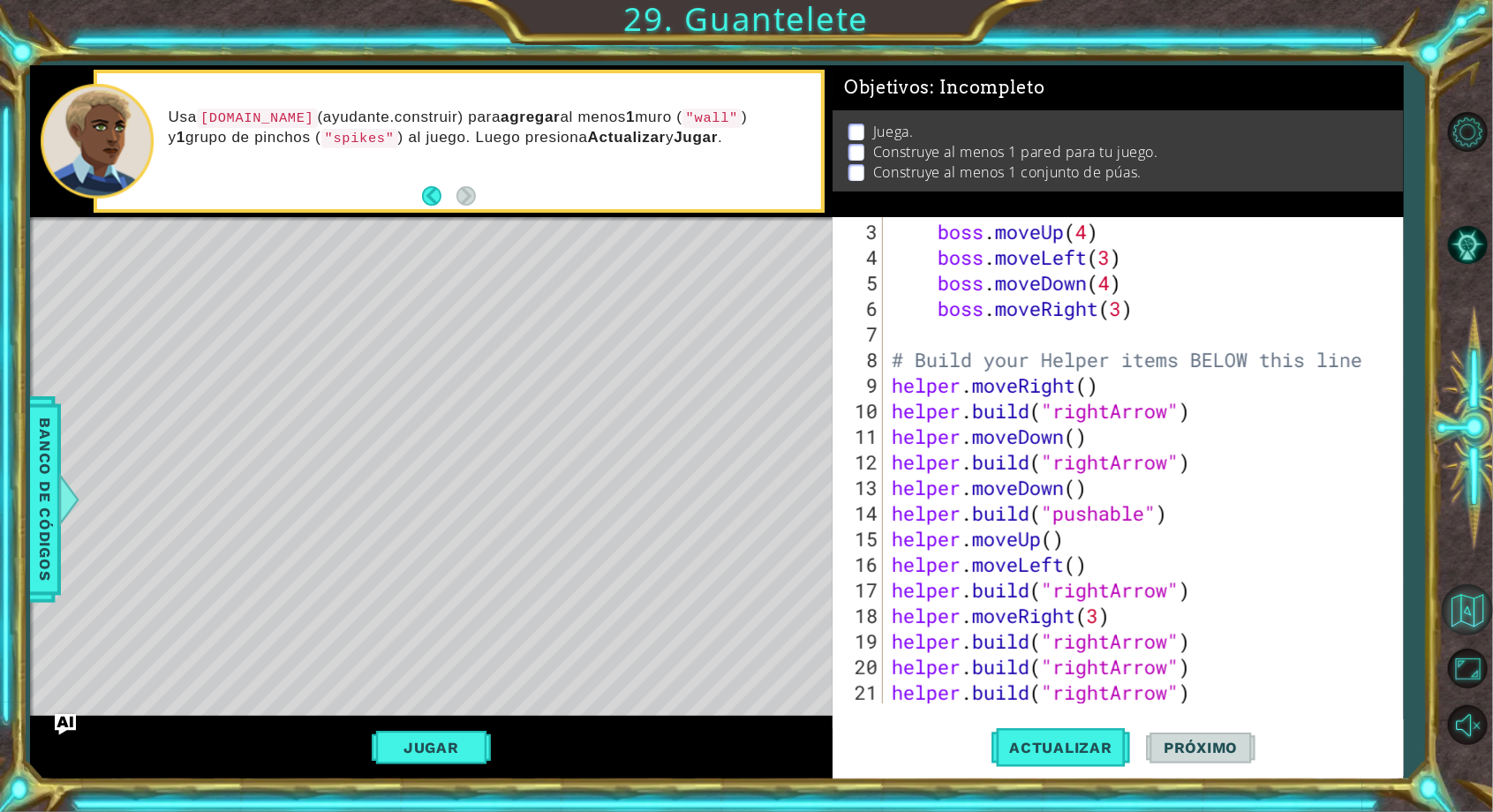
click at [1460, 636] on button "Volver al mapa" at bounding box center [1467, 609] width 52 height 52
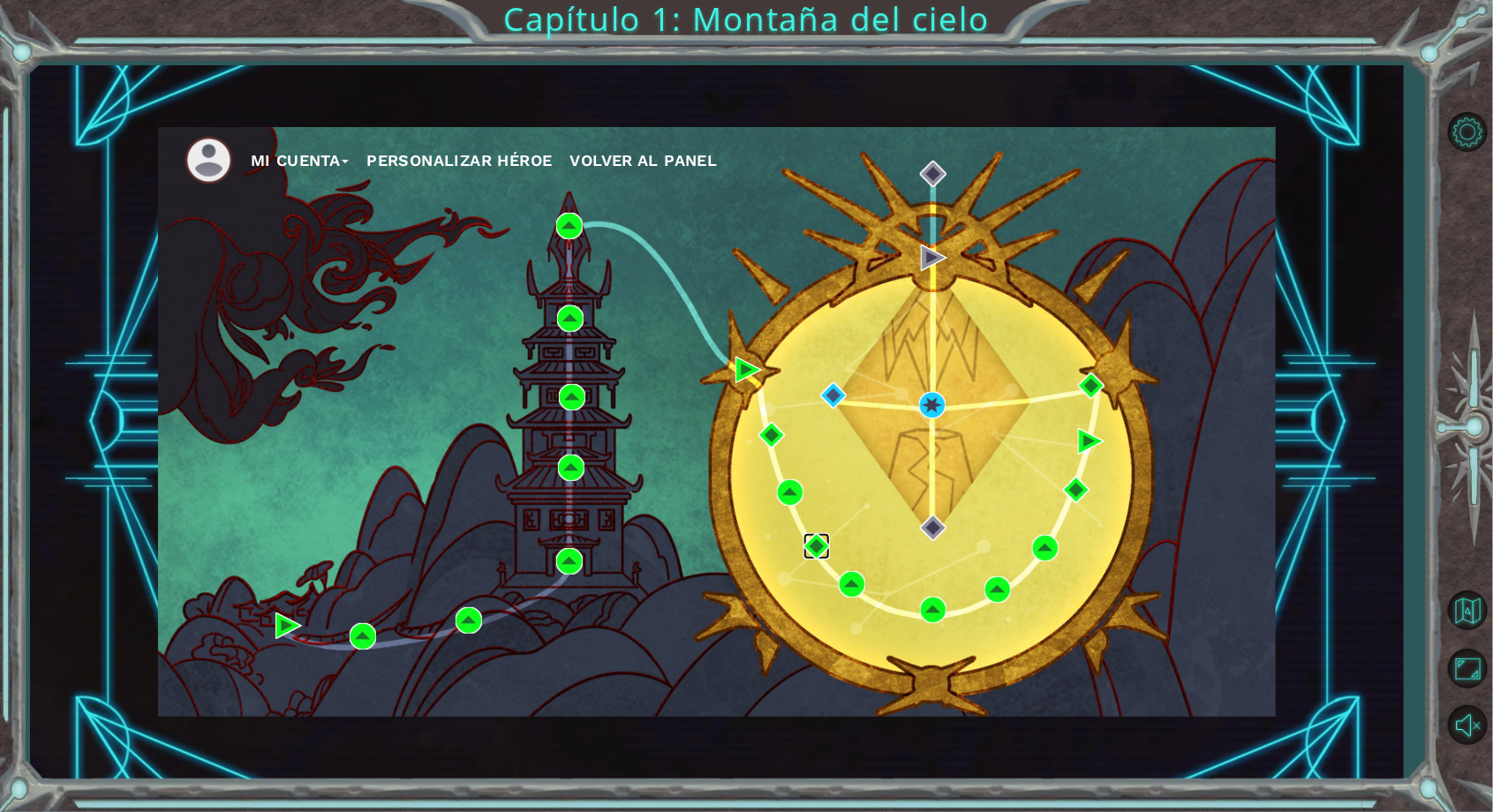
click at [810, 560] on img at bounding box center [817, 546] width 26 height 26
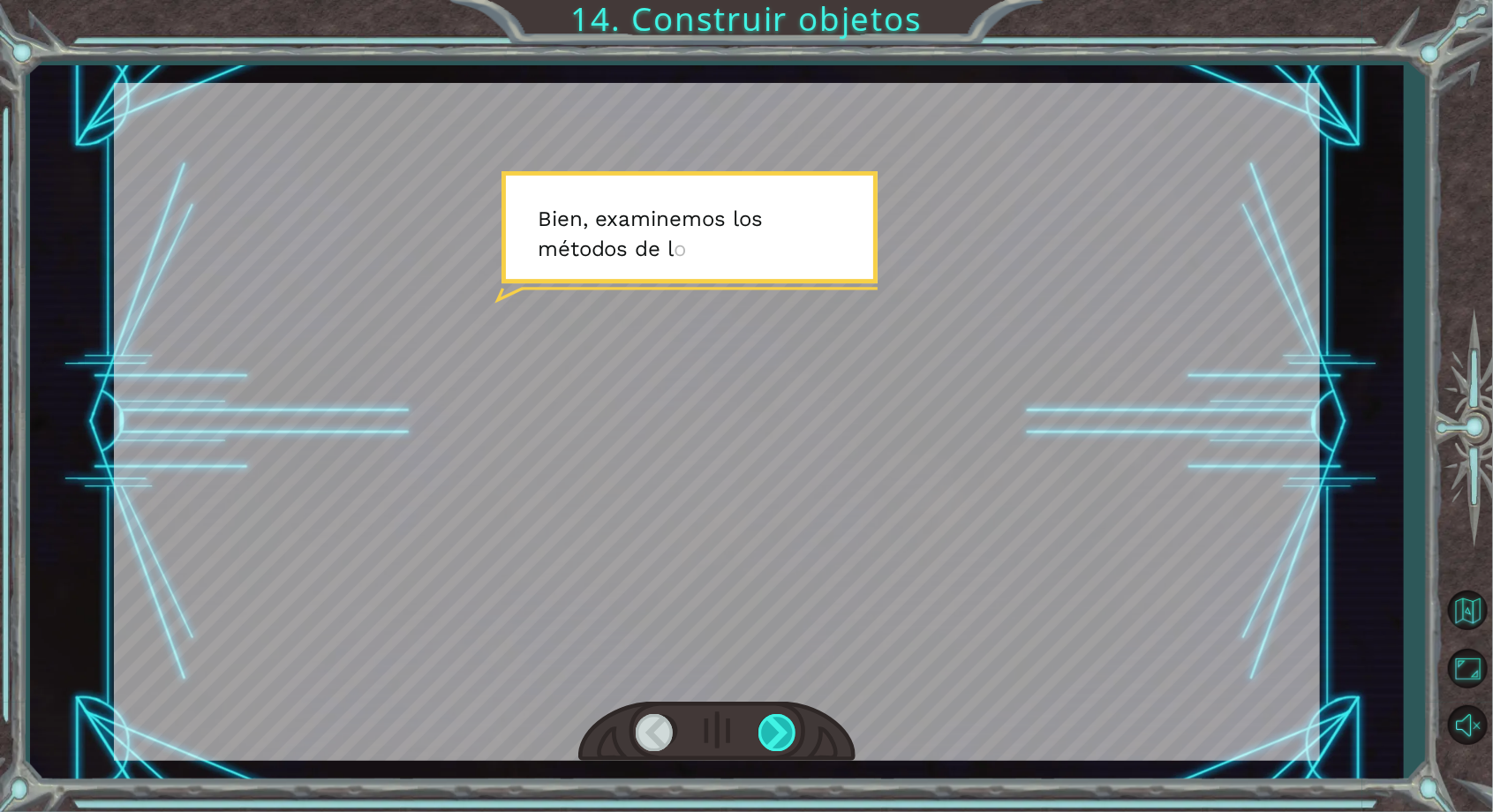
click at [780, 751] on div at bounding box center [779, 732] width 40 height 36
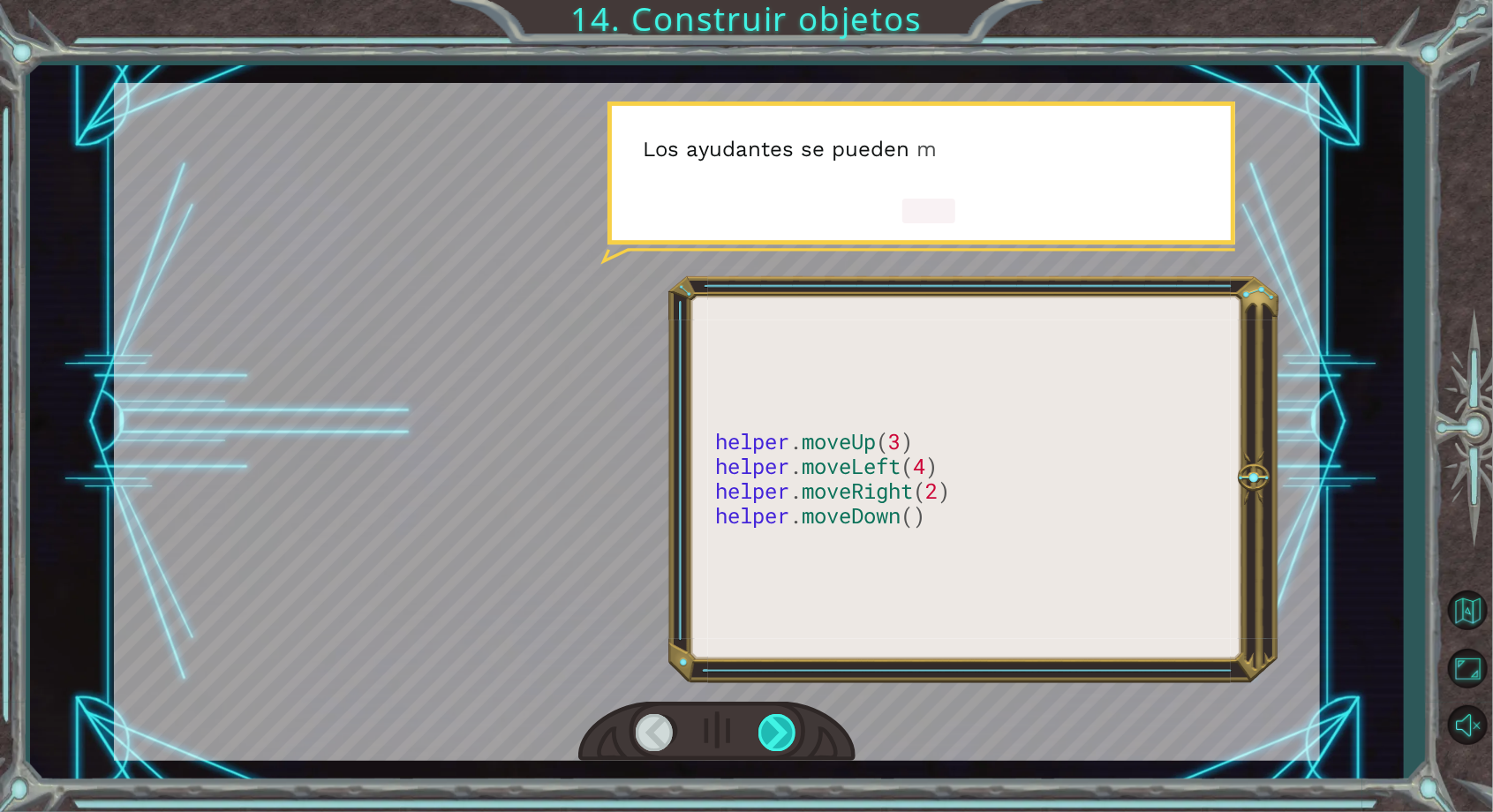
click at [775, 751] on div at bounding box center [779, 732] width 40 height 36
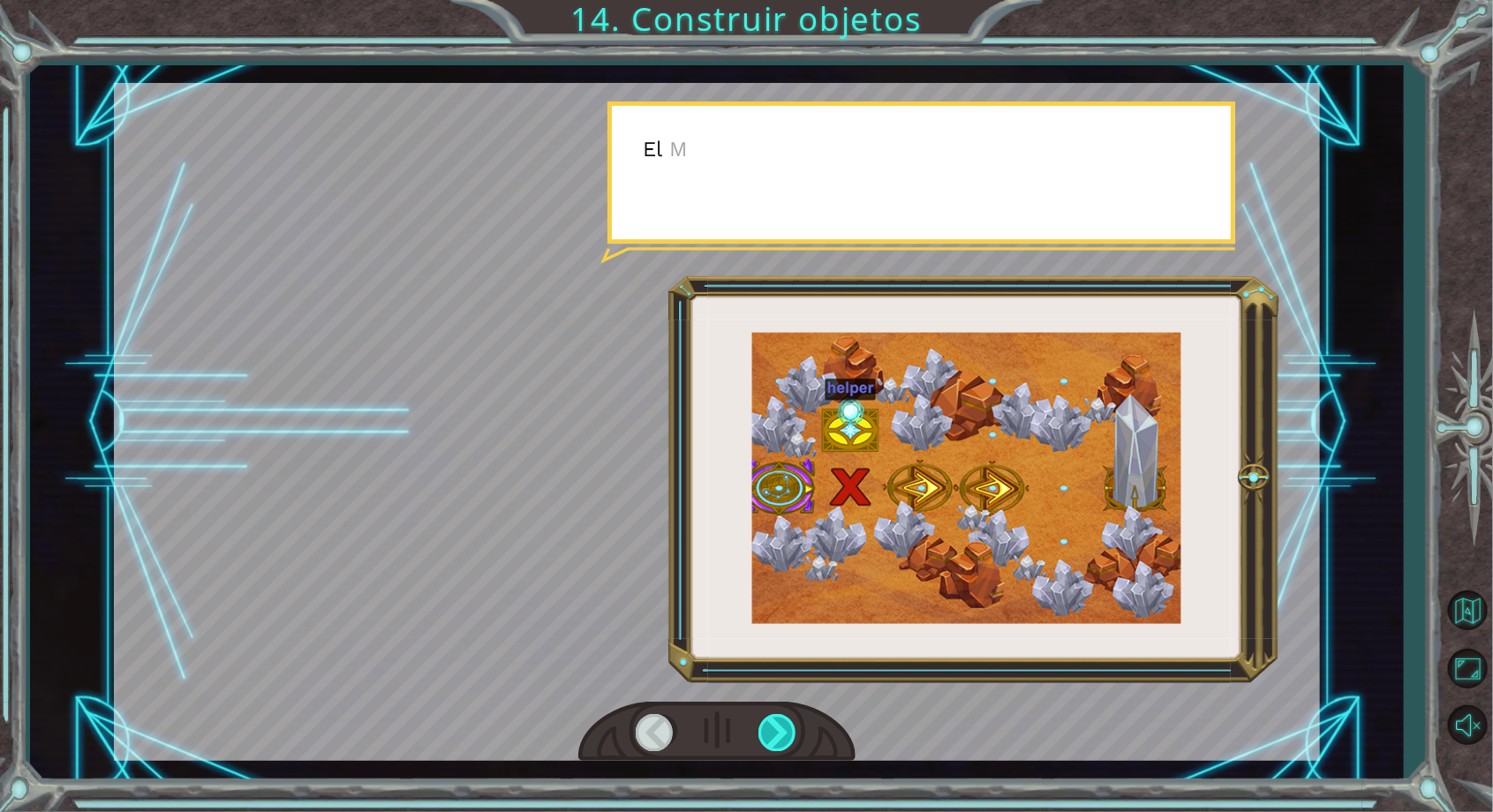
click at [776, 751] on div at bounding box center [779, 732] width 40 height 36
click at [778, 751] on div at bounding box center [779, 732] width 40 height 36
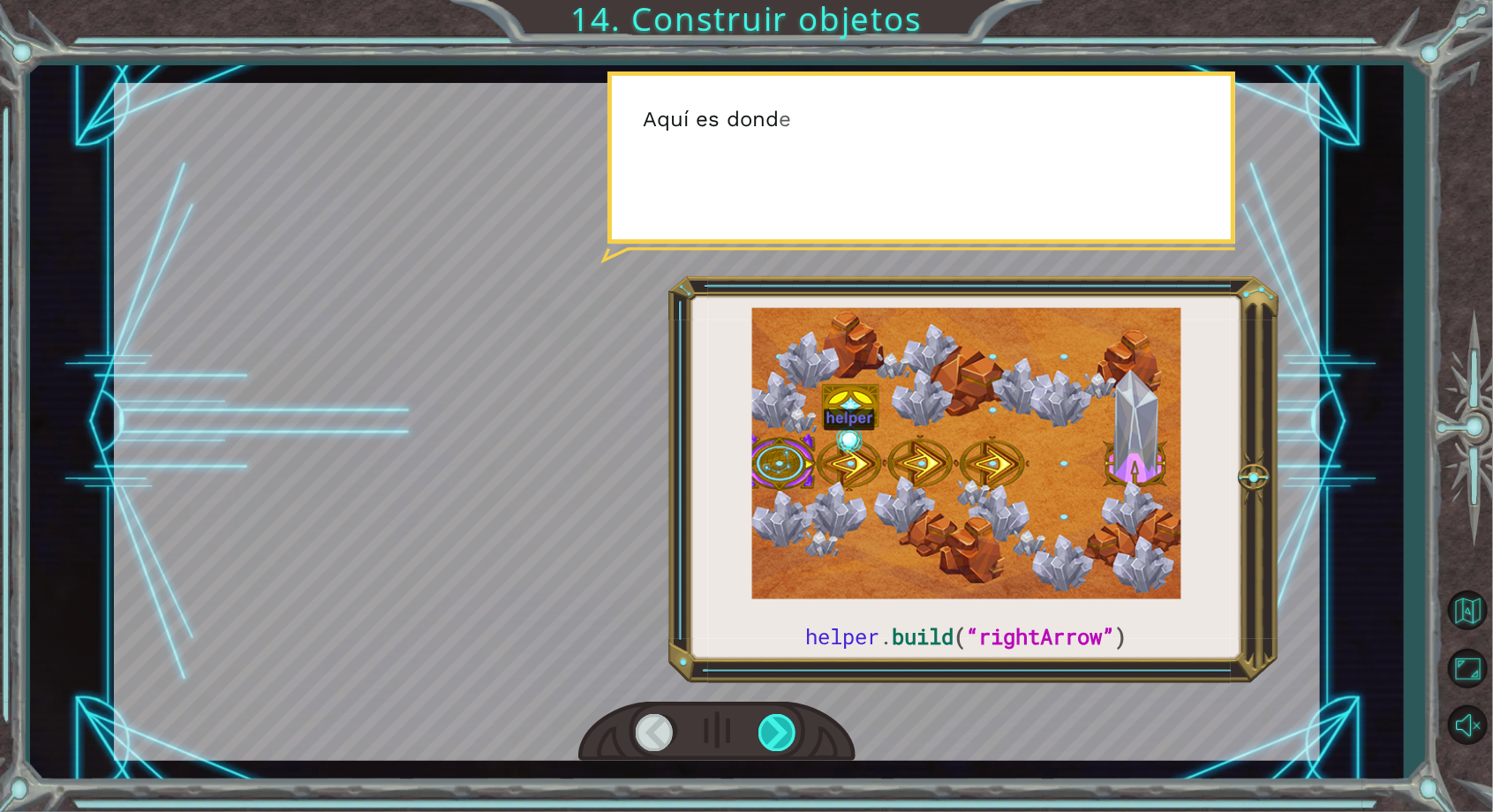
click at [784, 751] on div at bounding box center [779, 732] width 40 height 36
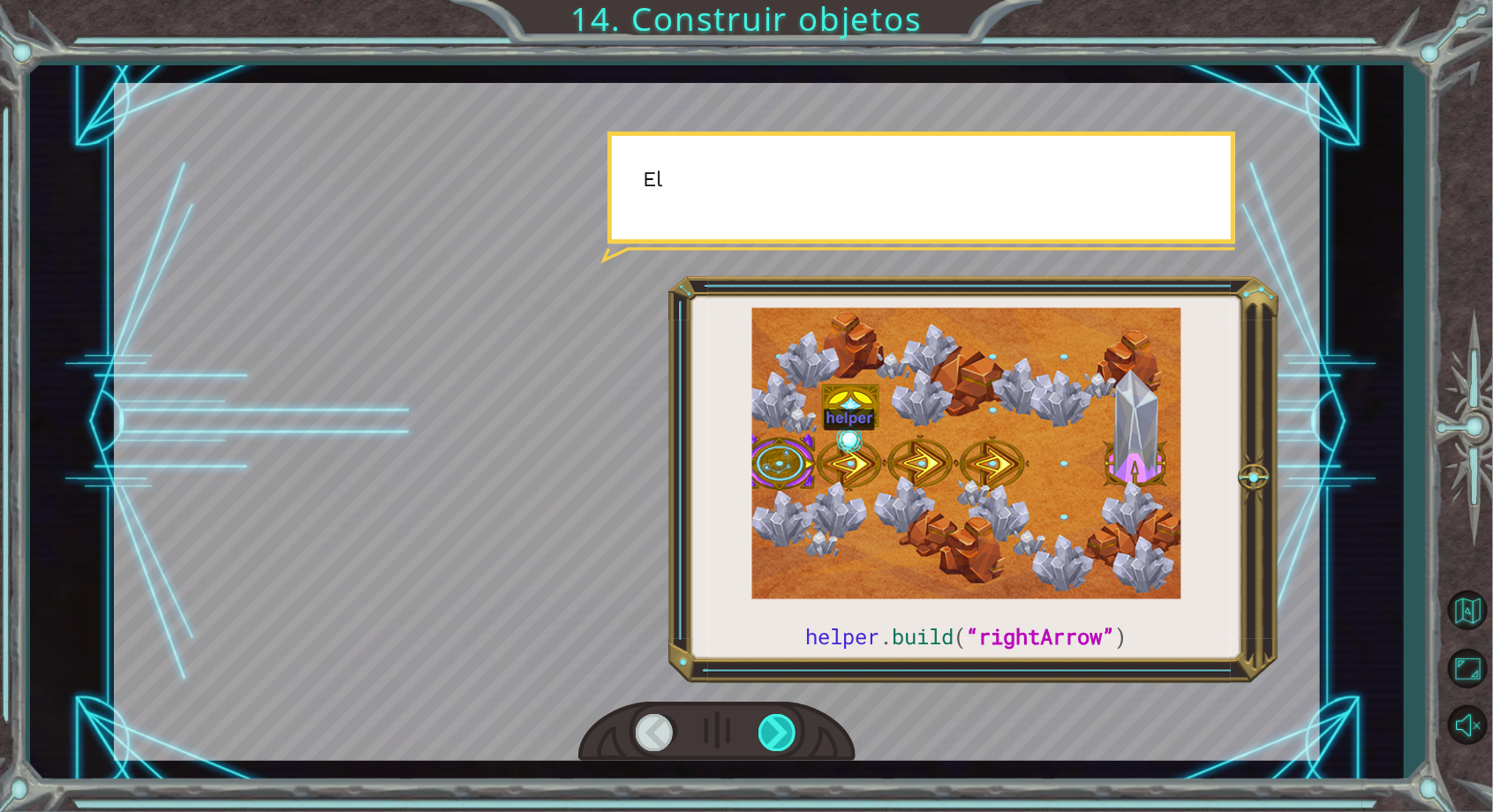
click at [777, 751] on div at bounding box center [779, 732] width 40 height 36
click at [780, 751] on div at bounding box center [779, 732] width 40 height 36
click at [771, 751] on div at bounding box center [779, 732] width 40 height 36
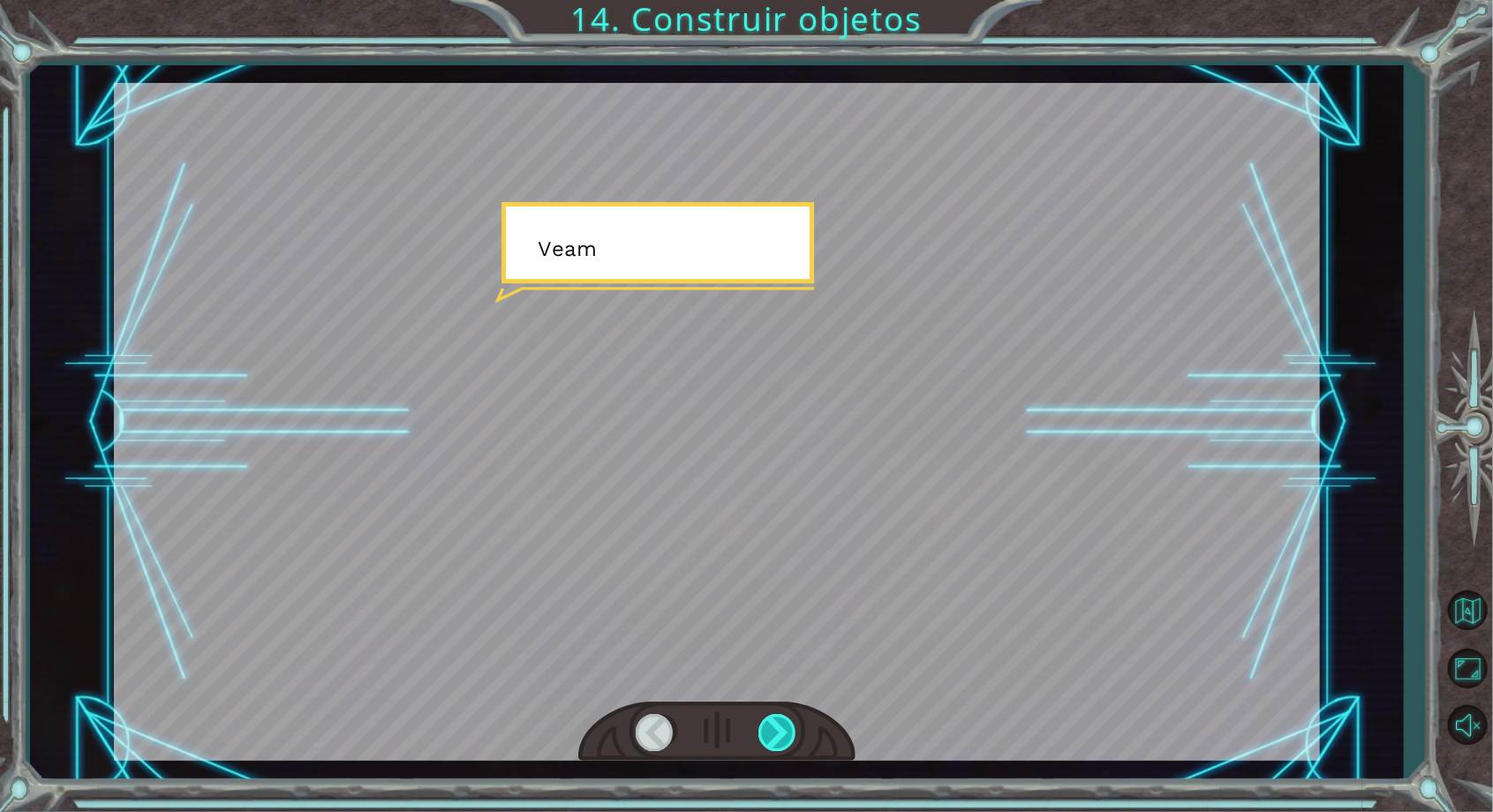
click at [777, 751] on div at bounding box center [779, 732] width 40 height 36
click at [770, 751] on div at bounding box center [779, 732] width 40 height 36
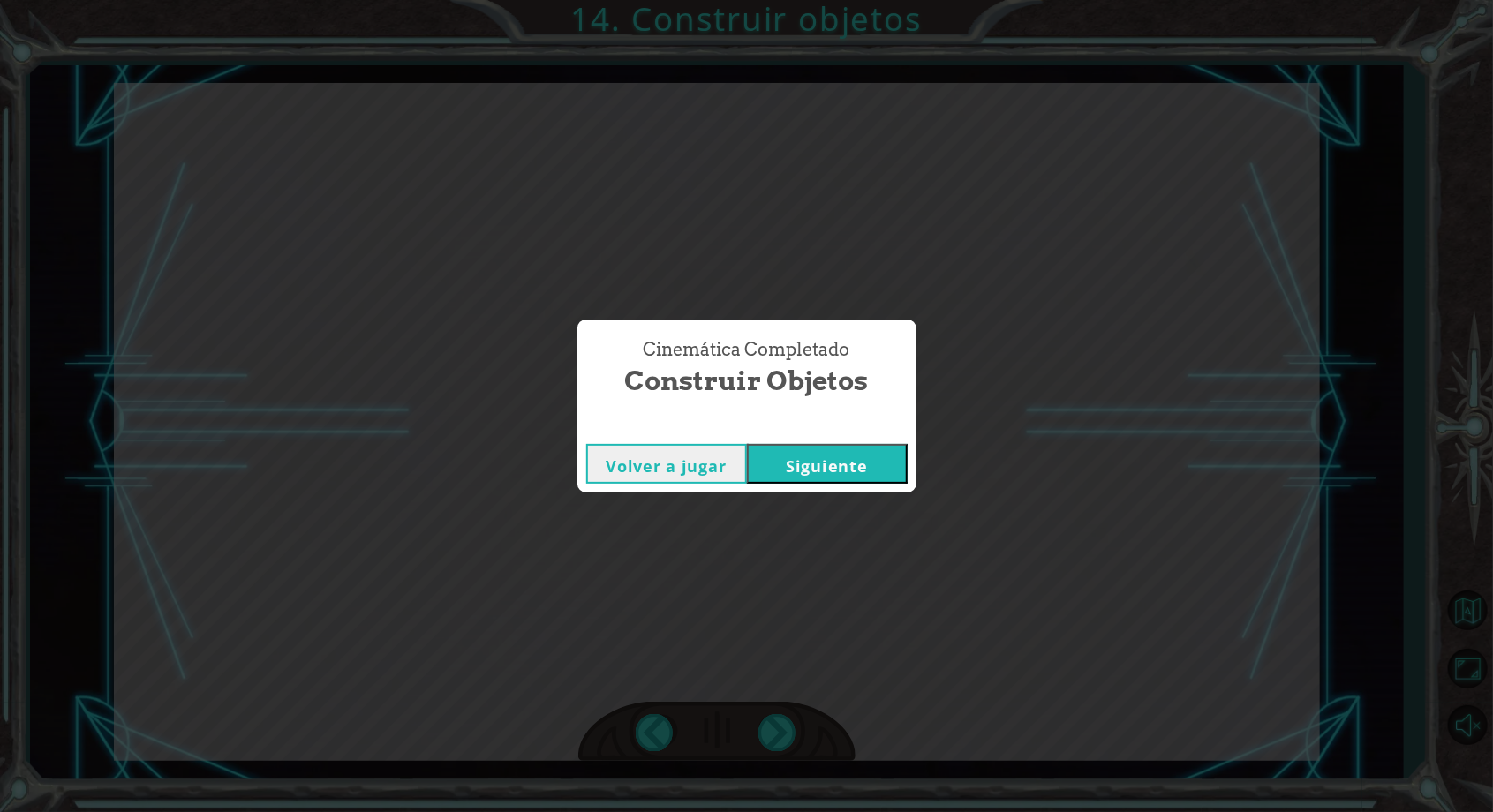
click at [861, 482] on button "Siguiente" at bounding box center [827, 464] width 161 height 40
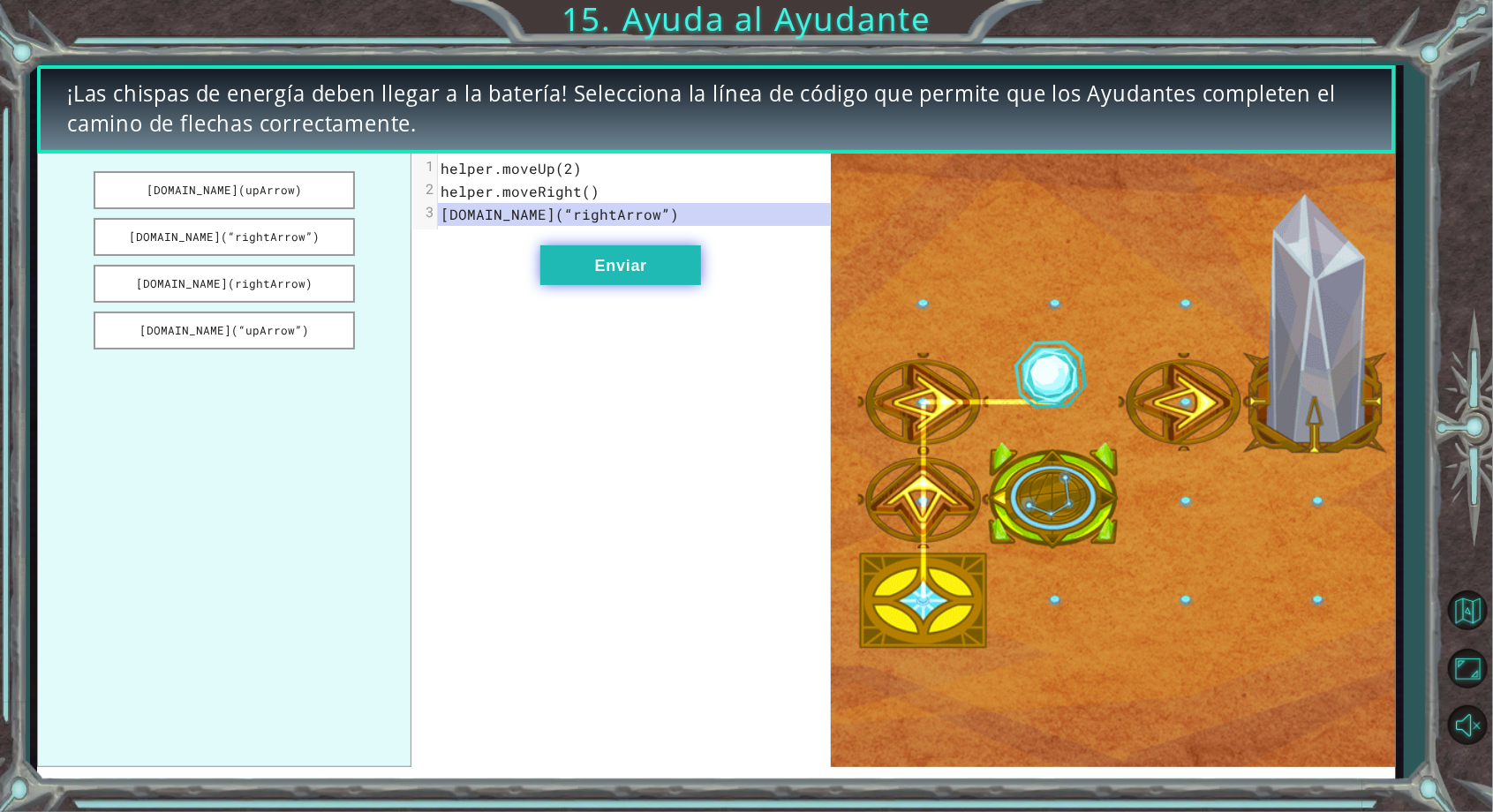
click at [668, 269] on button "Enviar" at bounding box center [621, 265] width 161 height 40
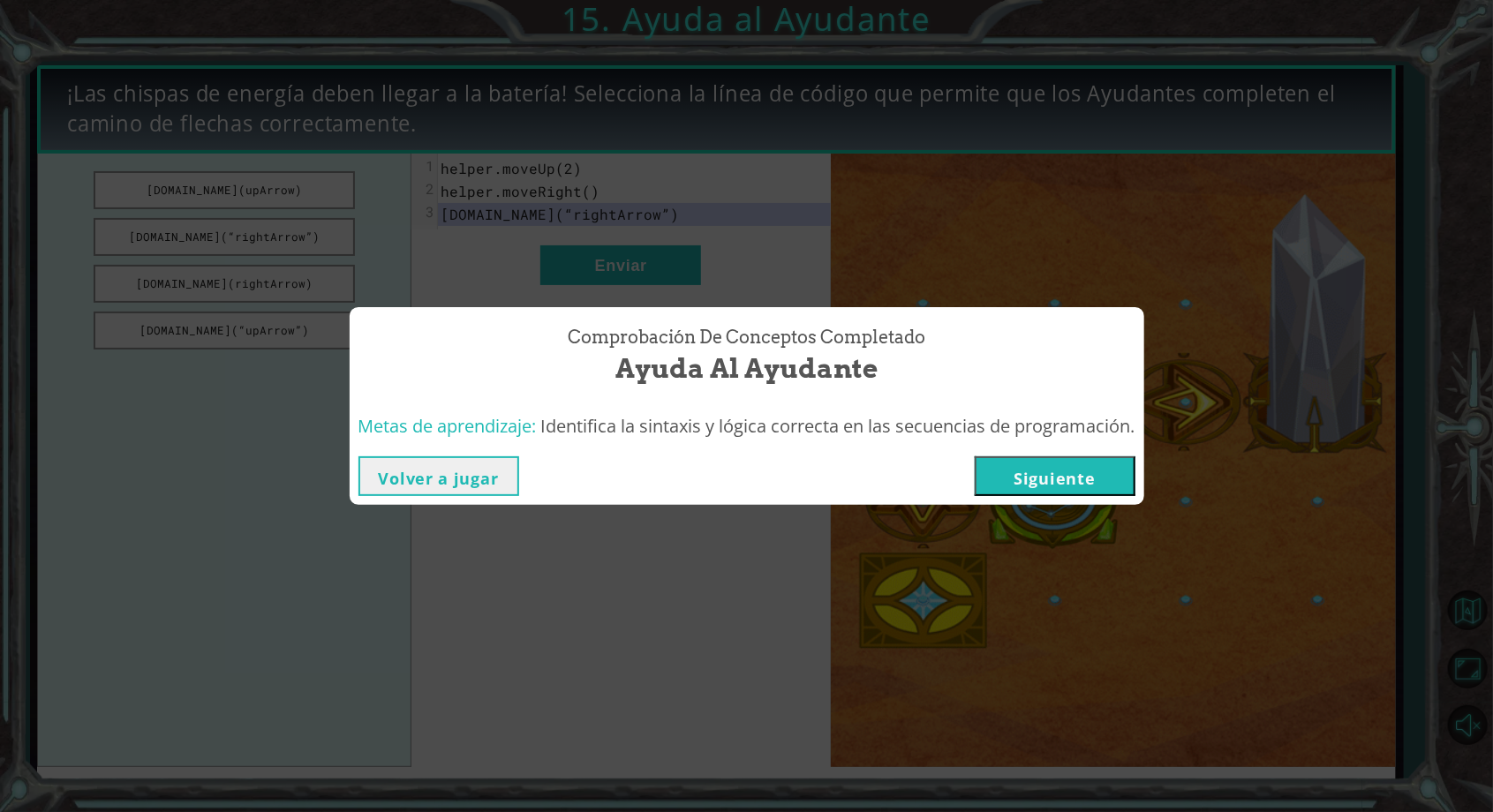
click at [1041, 496] on button "Siguiente" at bounding box center [1055, 477] width 161 height 40
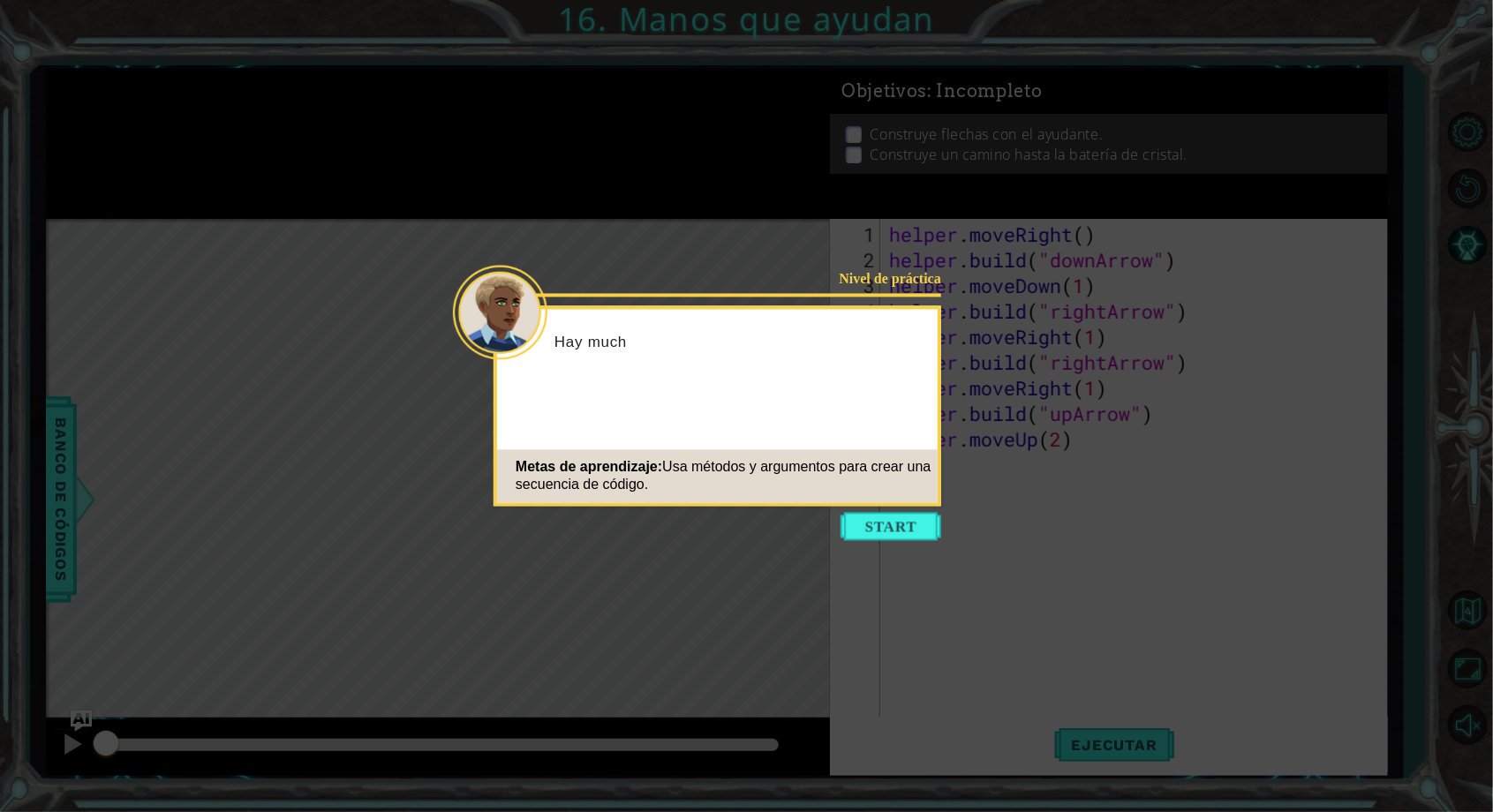
click at [864, 335] on p "Hay much" at bounding box center [740, 342] width 371 height 19
click at [873, 528] on button "Start" at bounding box center [891, 526] width 100 height 28
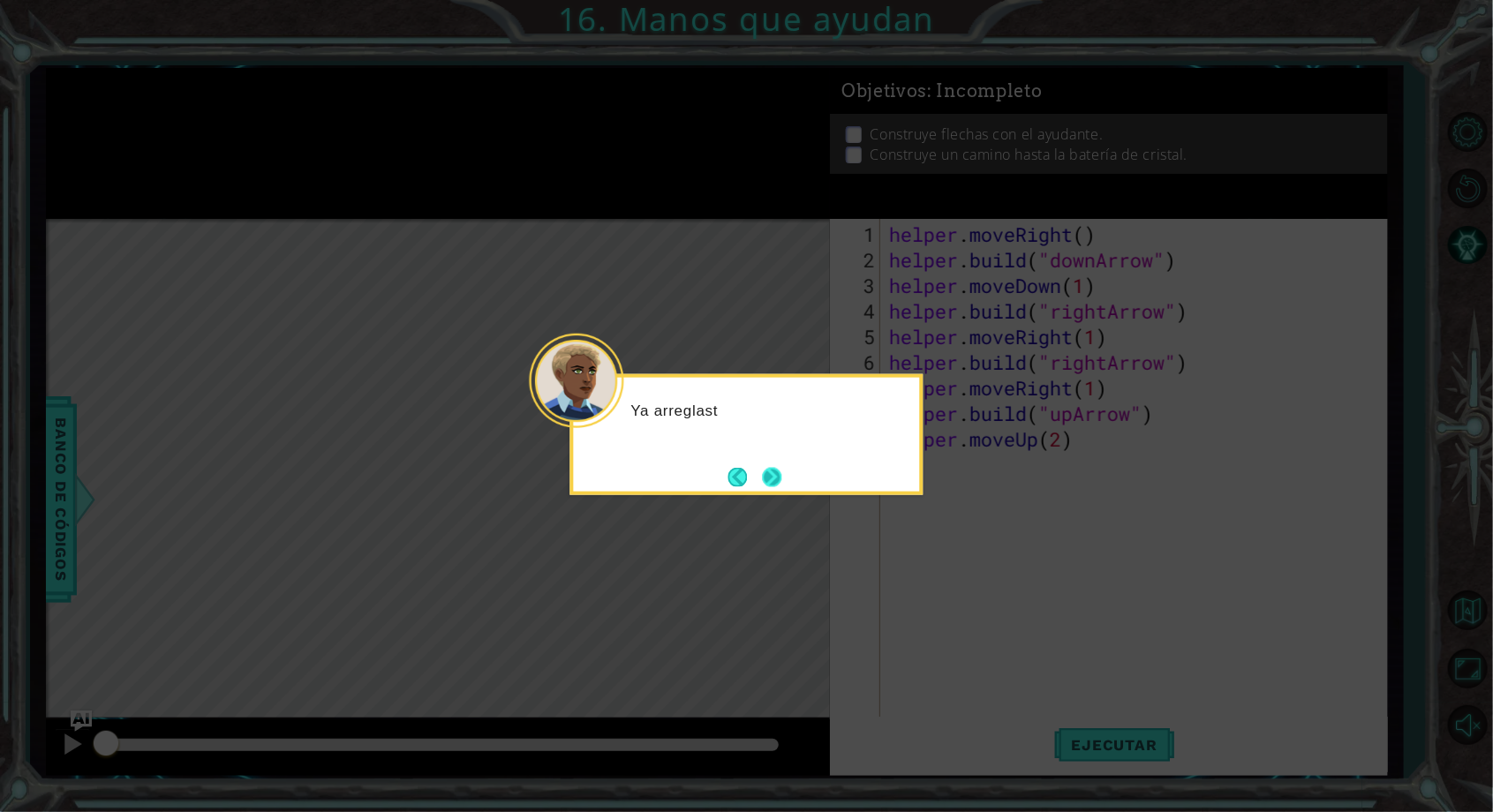
click at [768, 471] on button "Next" at bounding box center [772, 477] width 19 height 19
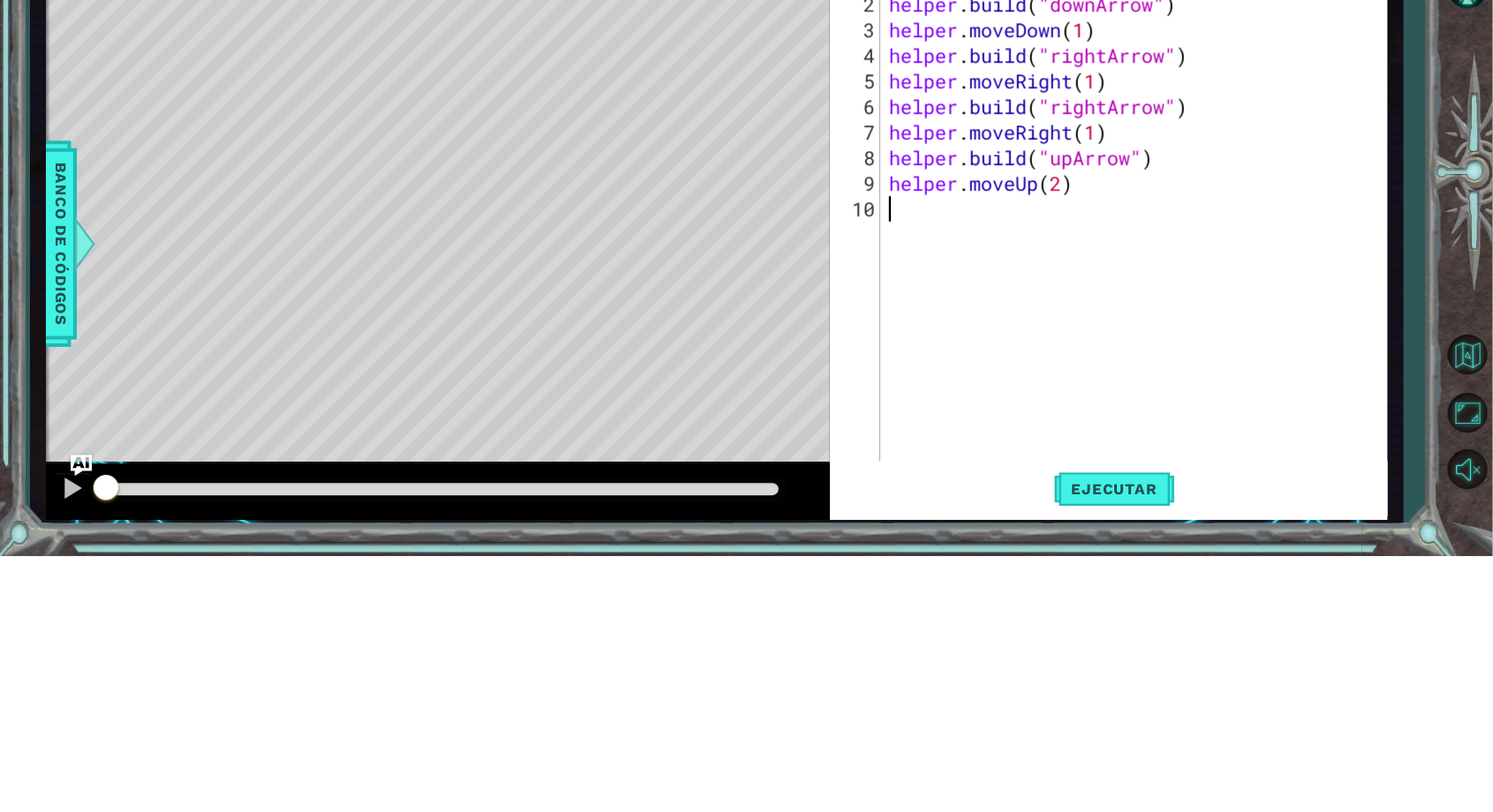
click at [1259, 571] on div "helper . moveRight ( ) helper . build ( "downArrow" ) helper . moveDown ( 1 ) h…" at bounding box center [1138, 503] width 505 height 563
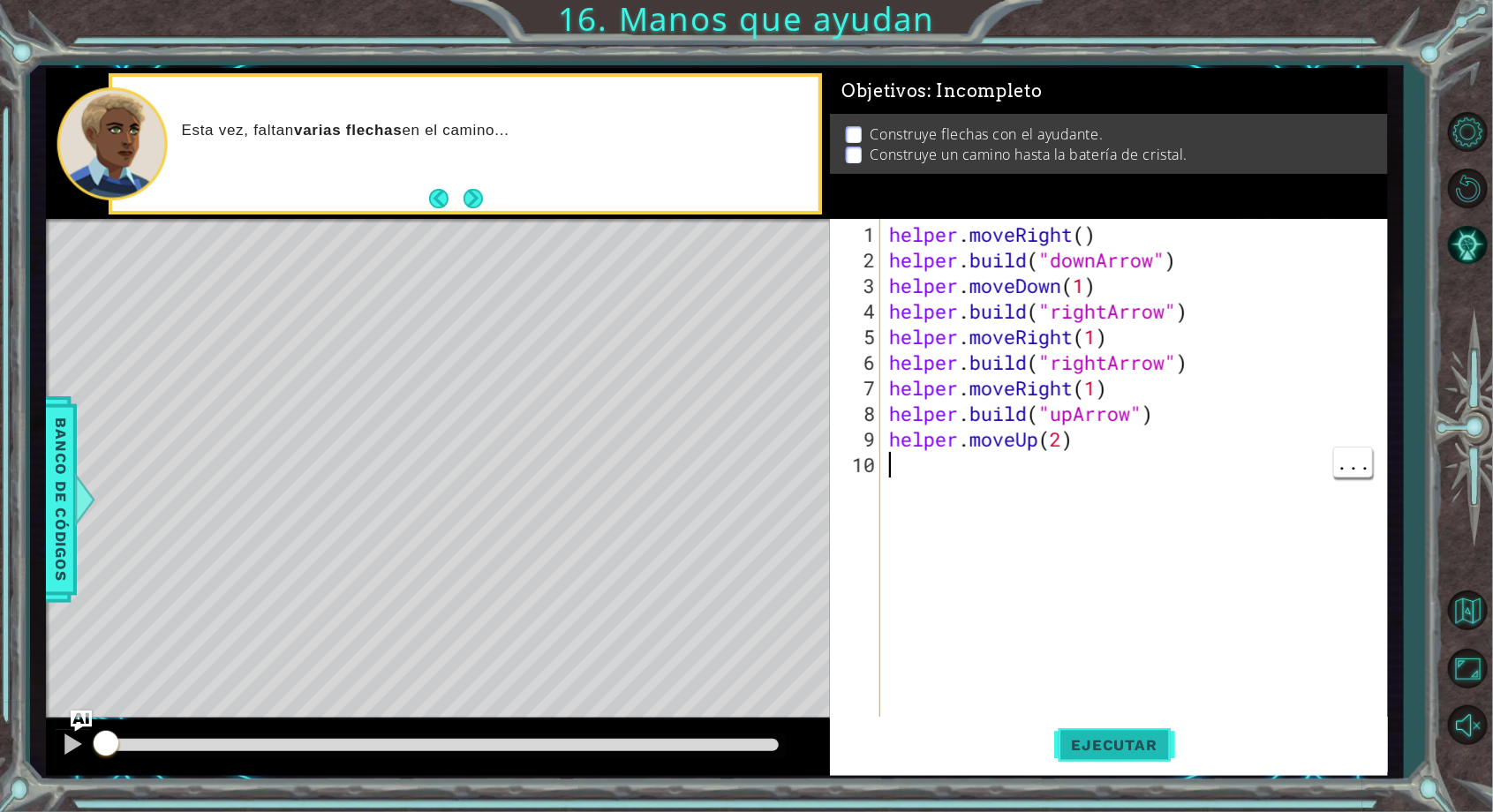
click at [1120, 743] on span "Ejecutar" at bounding box center [1115, 745] width 121 height 18
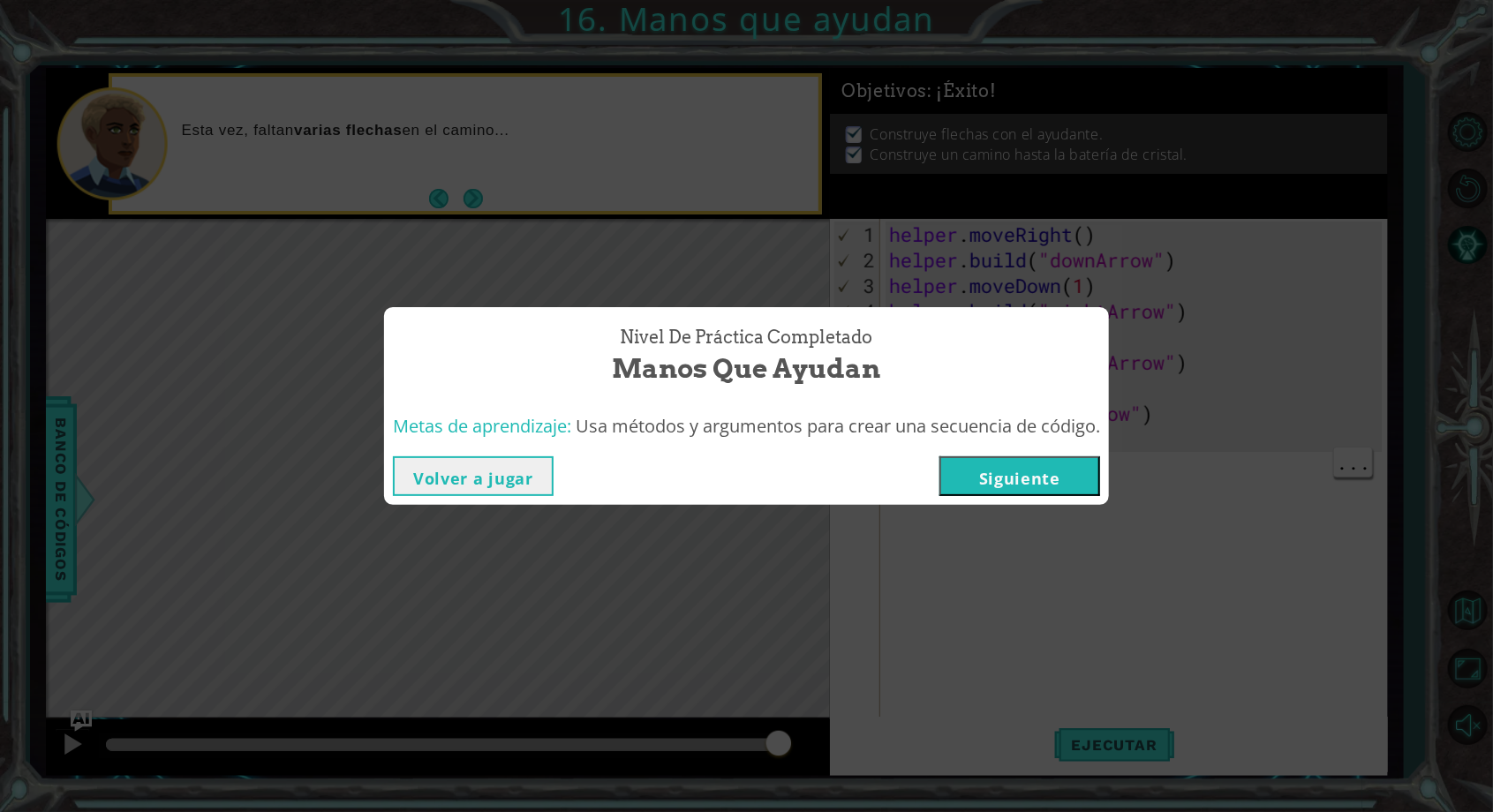
click at [987, 458] on button "Siguiente" at bounding box center [1020, 477] width 161 height 40
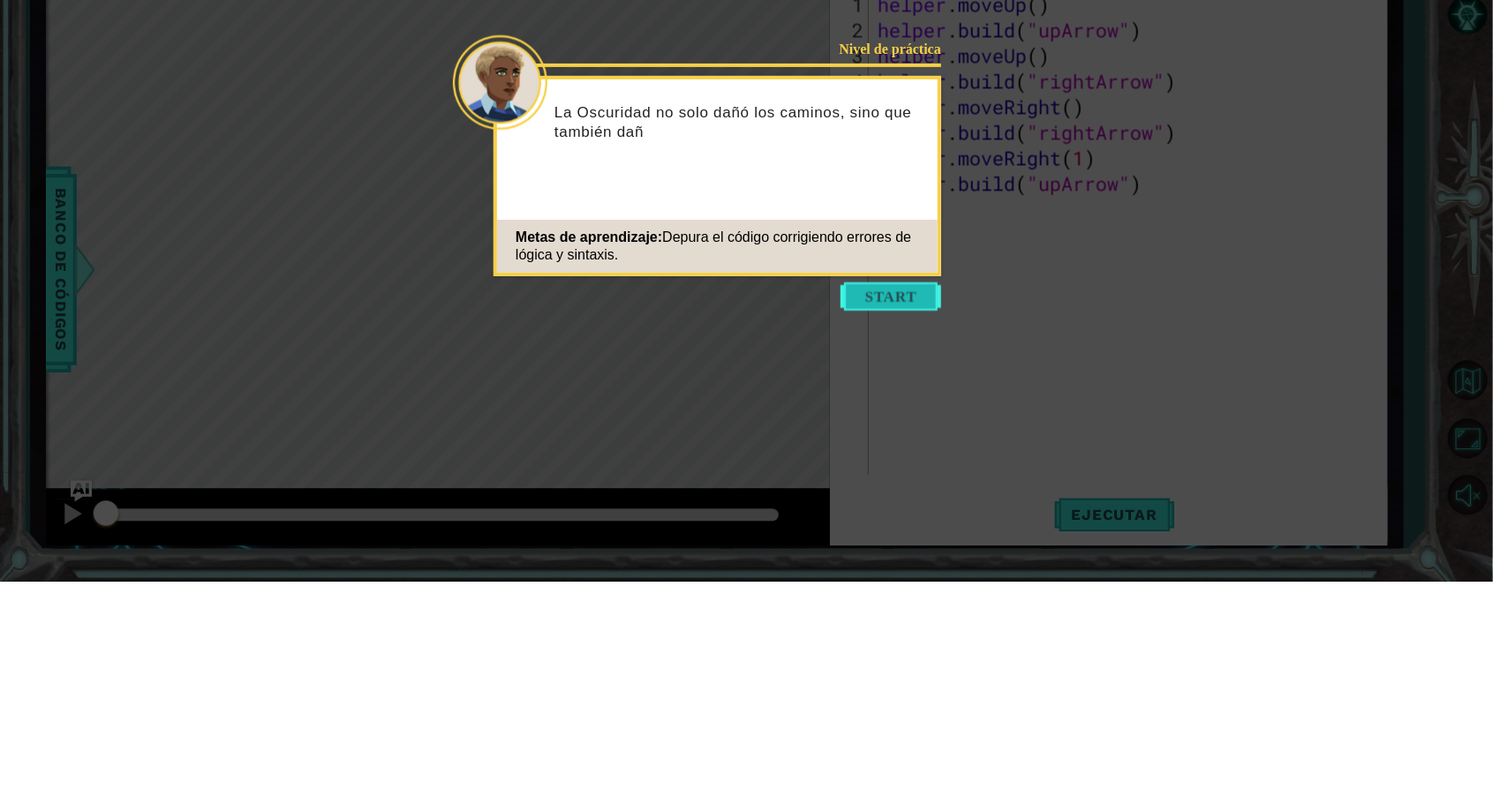
click at [903, 532] on button "Start" at bounding box center [891, 526] width 100 height 28
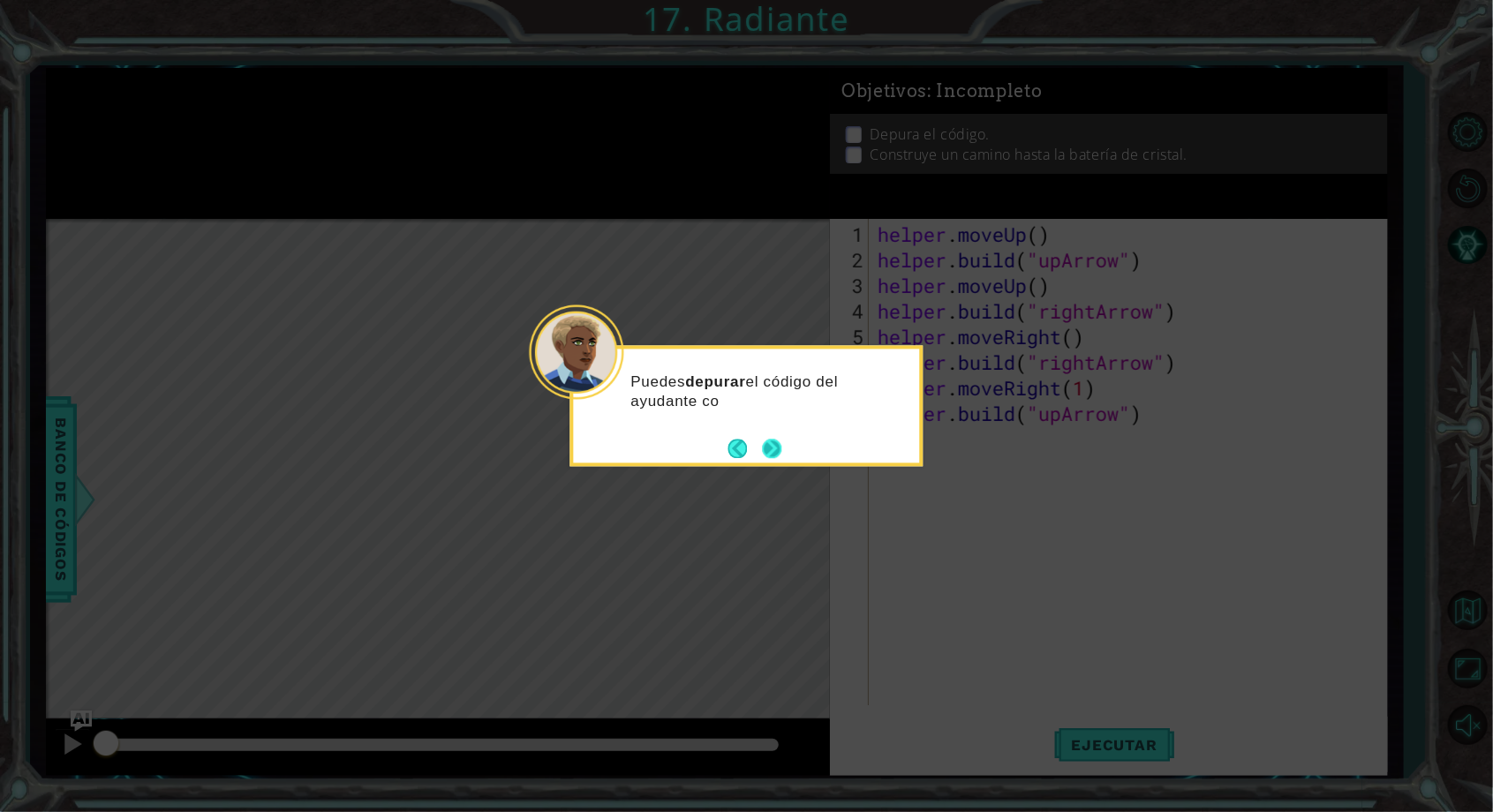
click at [770, 445] on button "Next" at bounding box center [772, 448] width 19 height 19
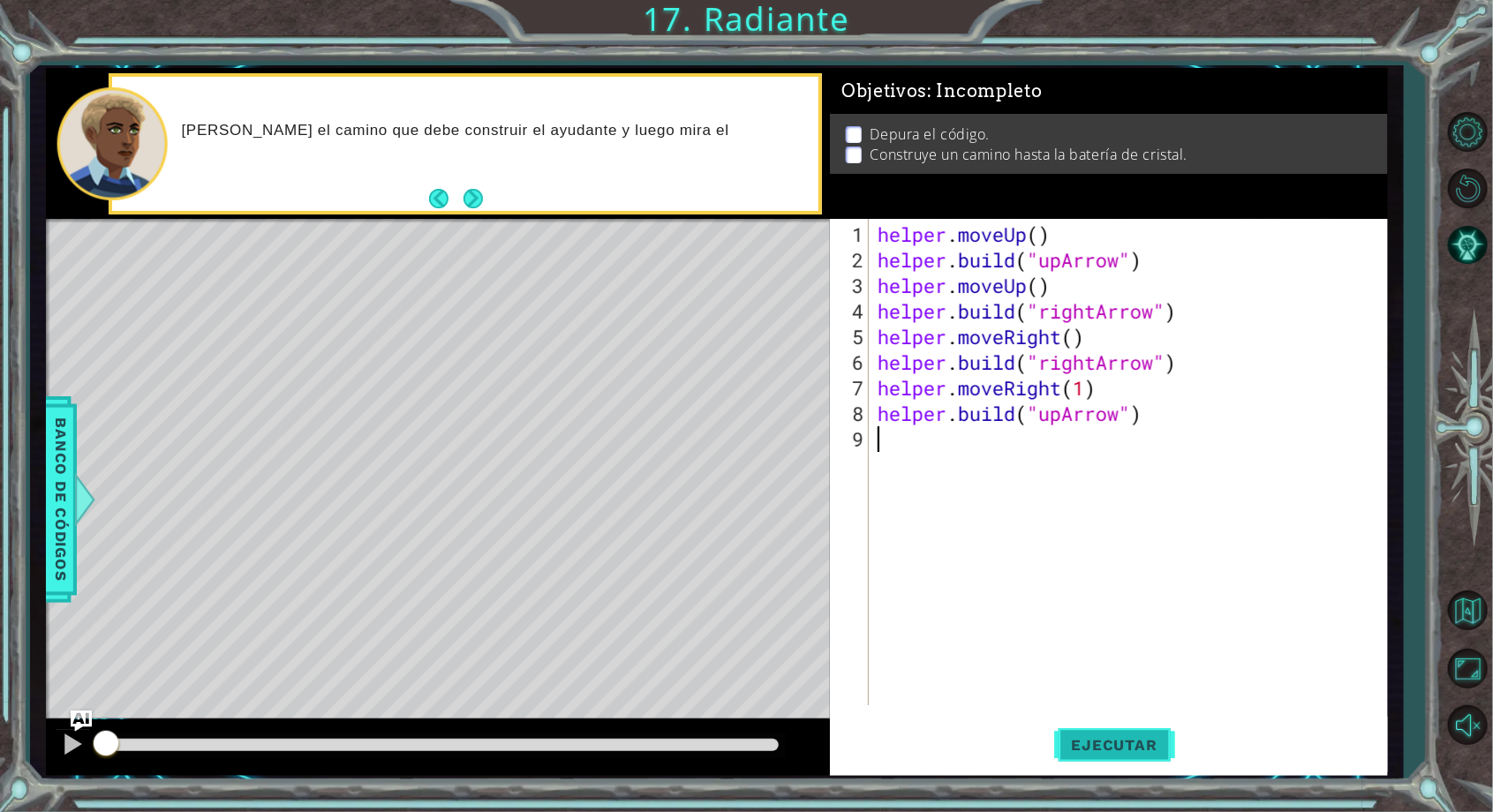
click at [1133, 746] on span "Ejecutar" at bounding box center [1115, 745] width 121 height 18
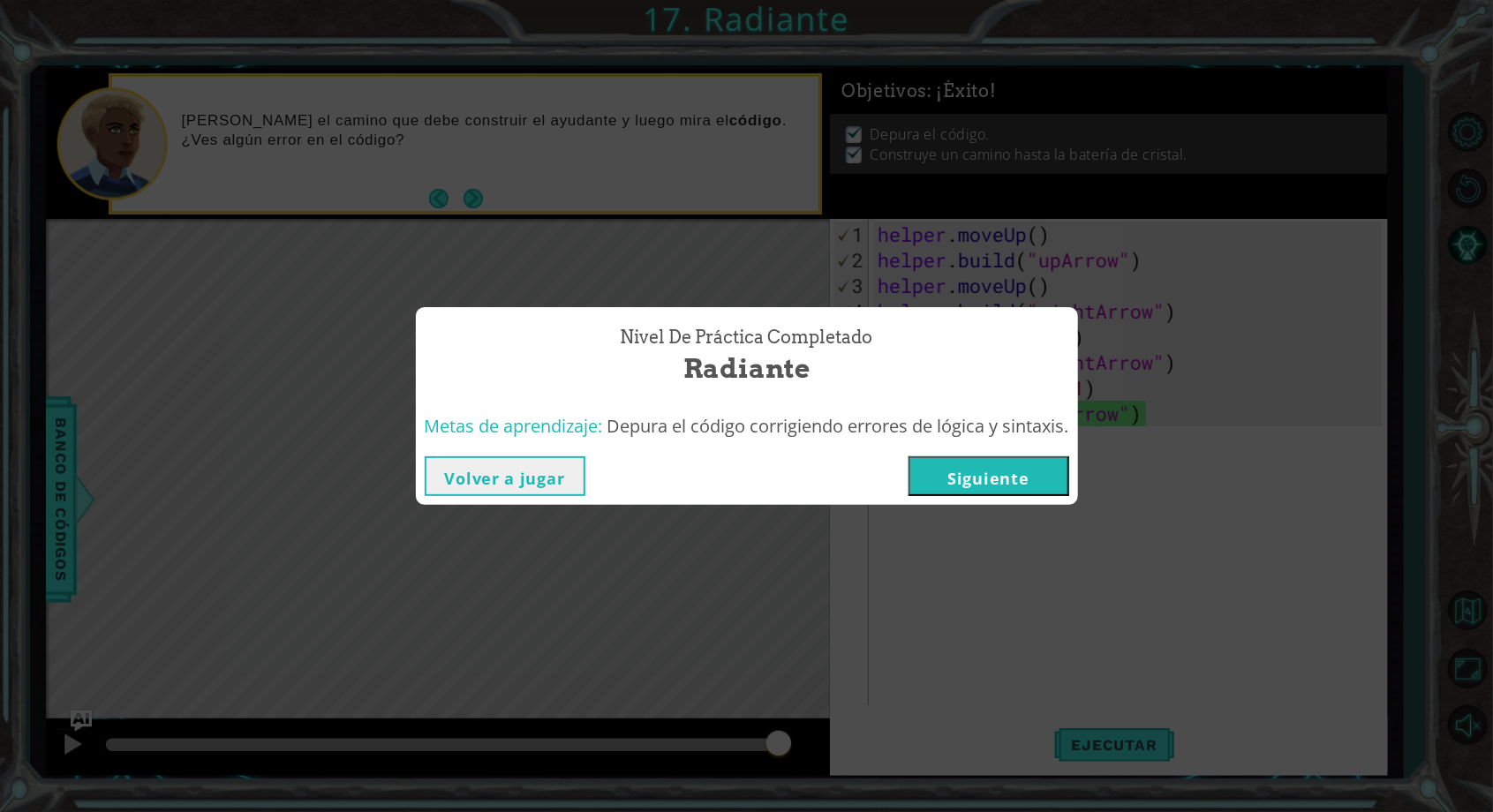
click at [981, 466] on button "Siguiente" at bounding box center [989, 477] width 161 height 40
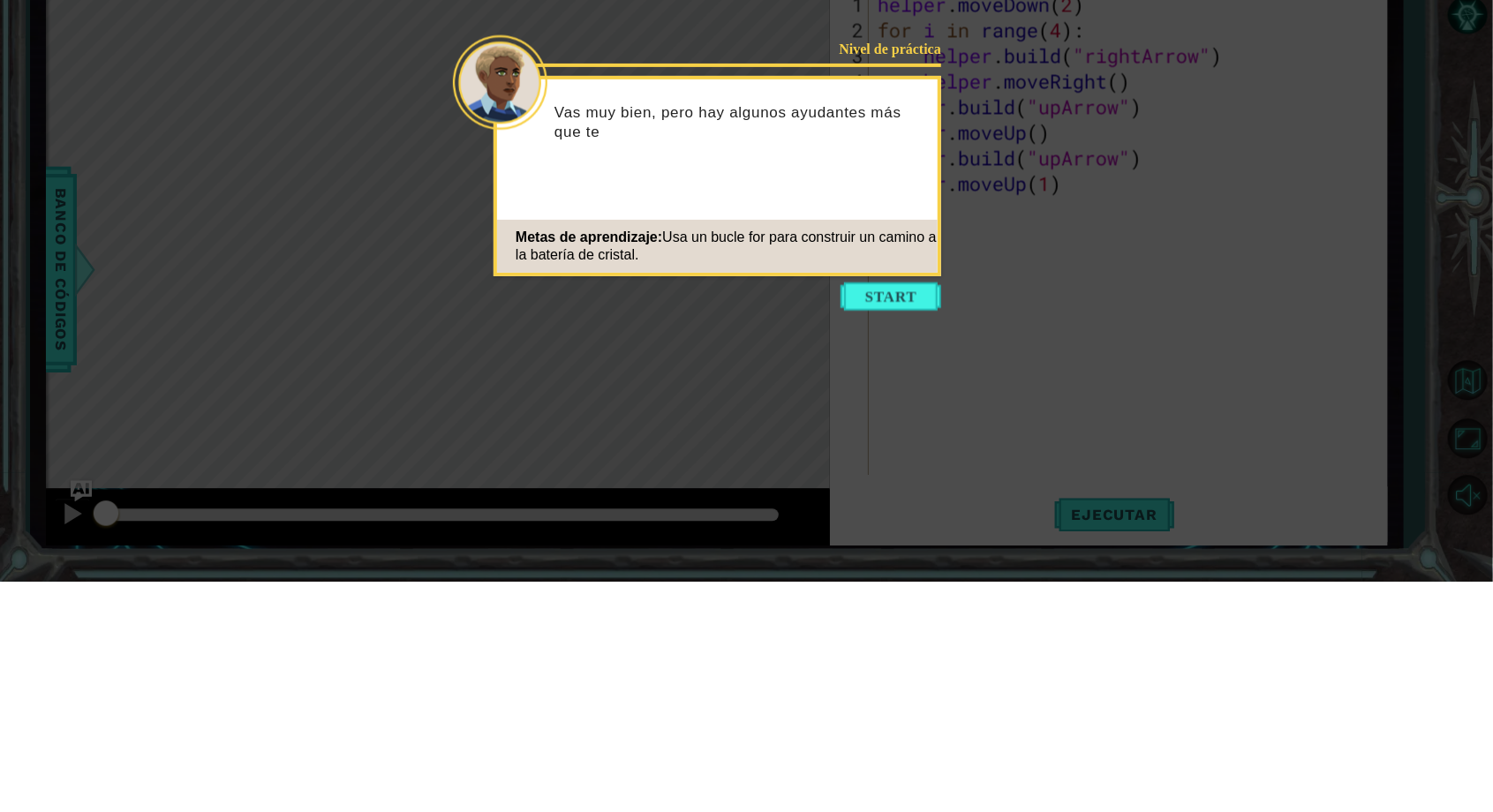
click at [886, 509] on icon at bounding box center [746, 406] width 1493 height 812
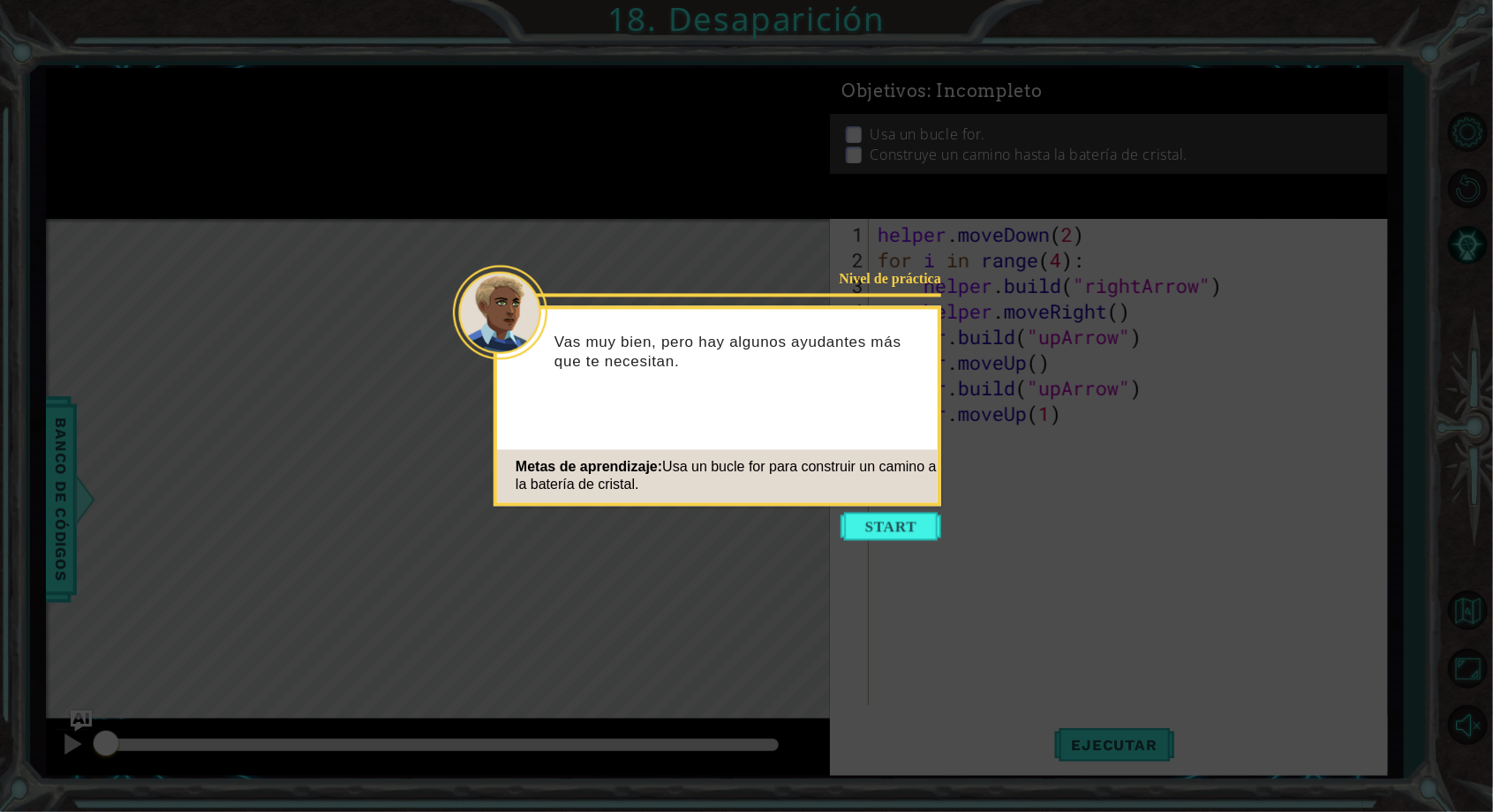
click at [856, 507] on icon at bounding box center [746, 406] width 1493 height 812
click at [881, 530] on button "Start" at bounding box center [891, 526] width 100 height 28
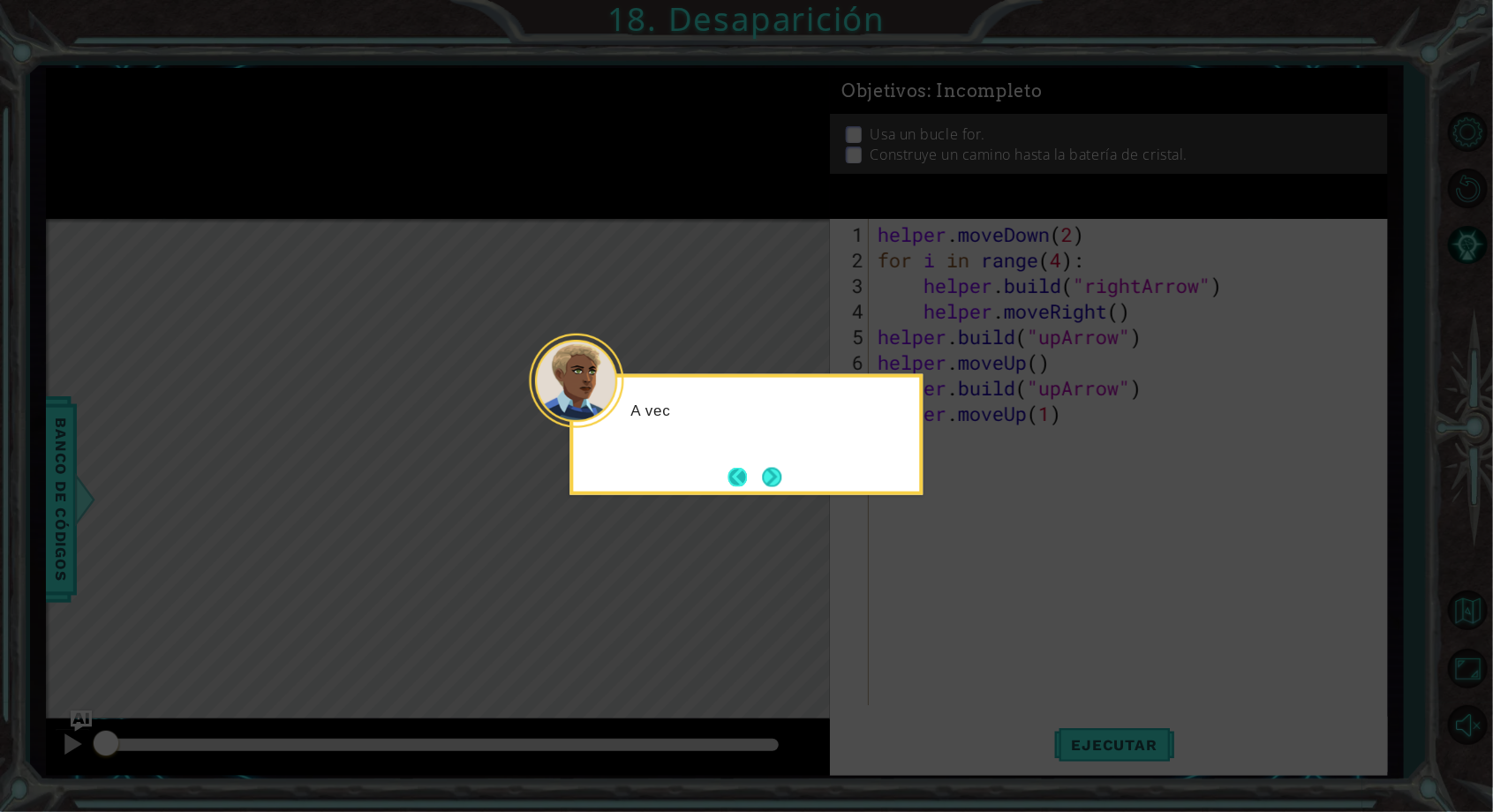
click at [747, 485] on button "Back" at bounding box center [746, 477] width 34 height 19
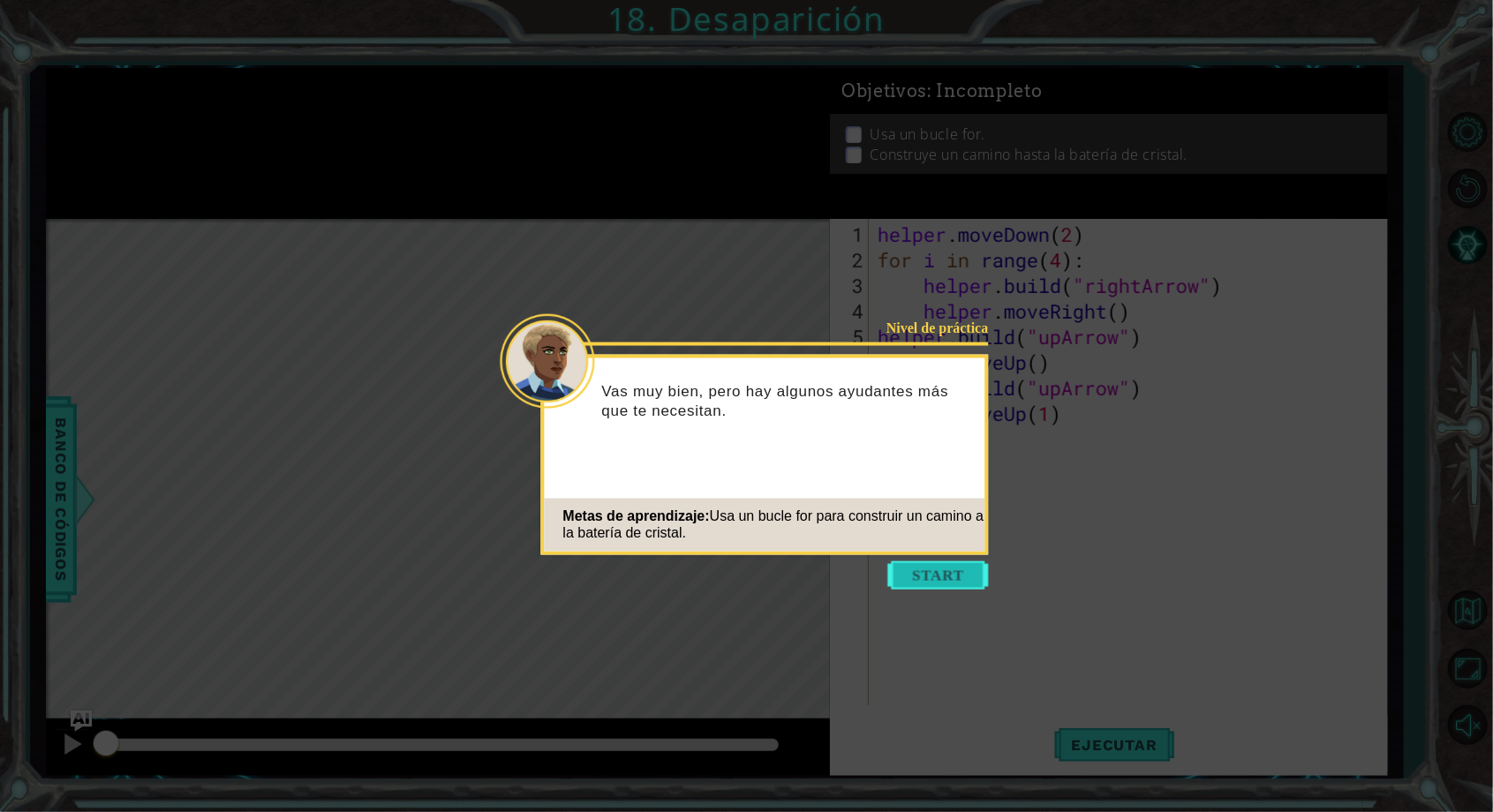
click at [915, 587] on button "Start" at bounding box center [938, 575] width 100 height 28
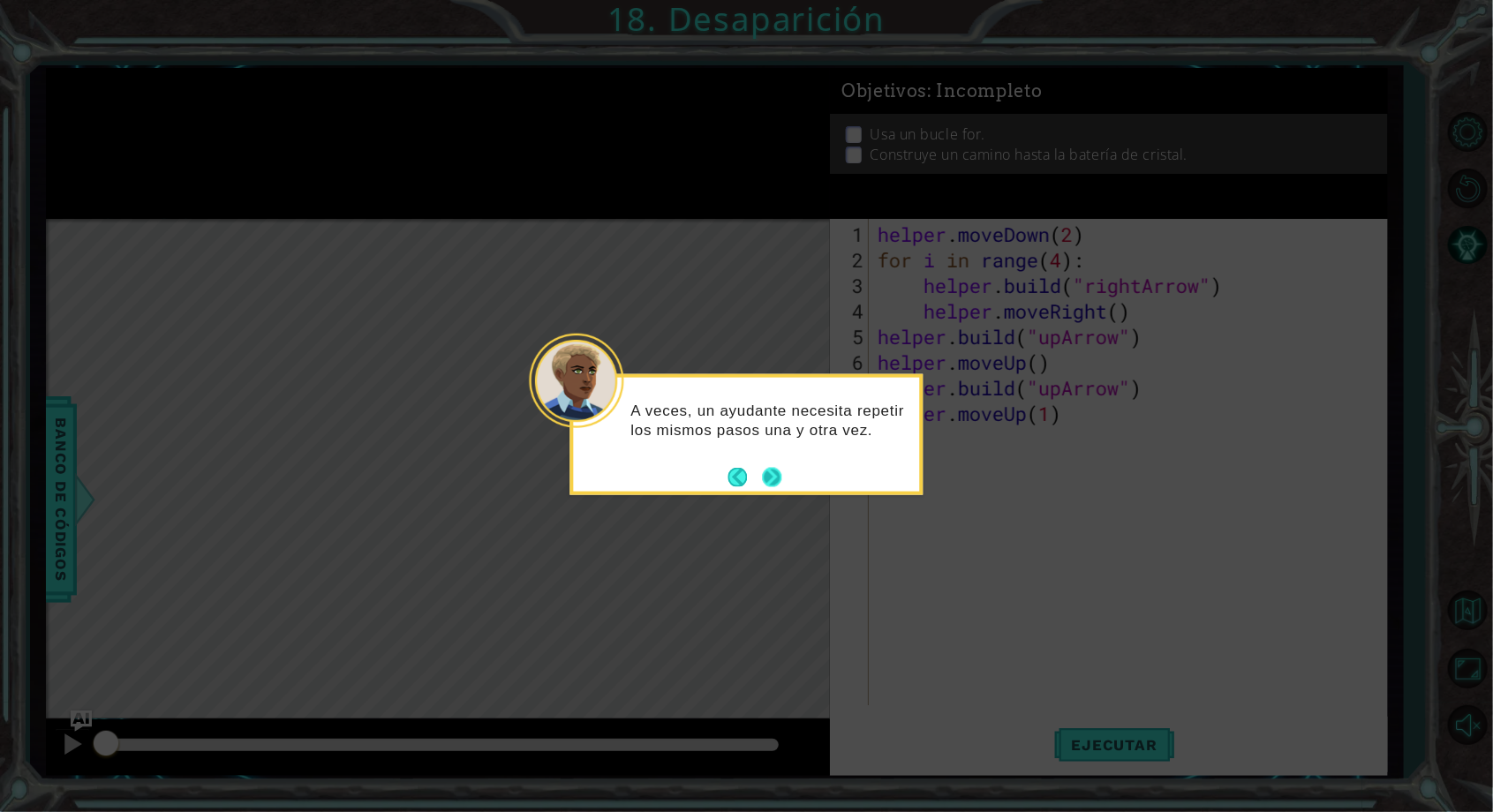
click at [768, 477] on button "Next" at bounding box center [772, 477] width 19 height 19
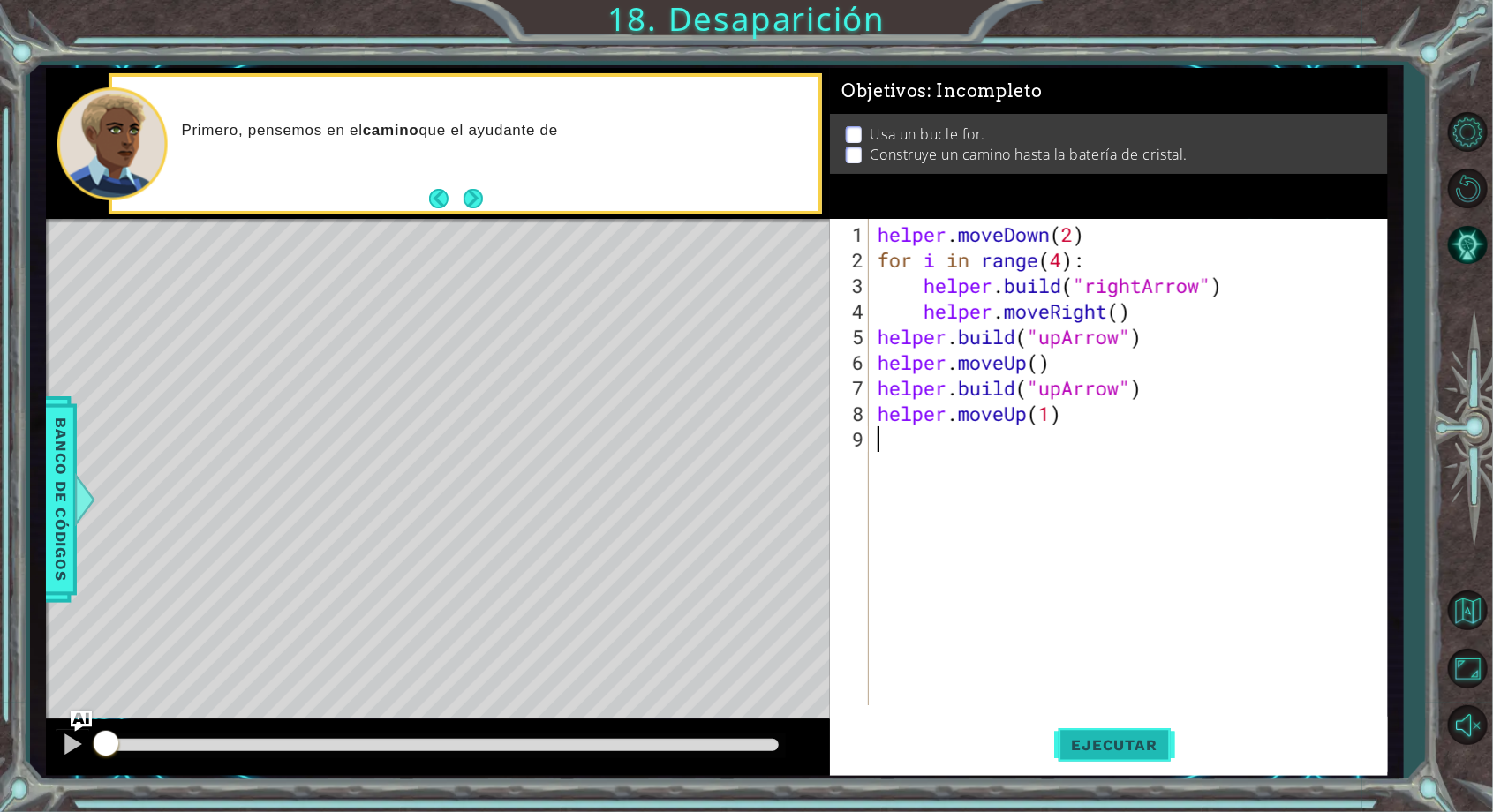
click at [1146, 739] on span "Ejecutar" at bounding box center [1115, 745] width 121 height 18
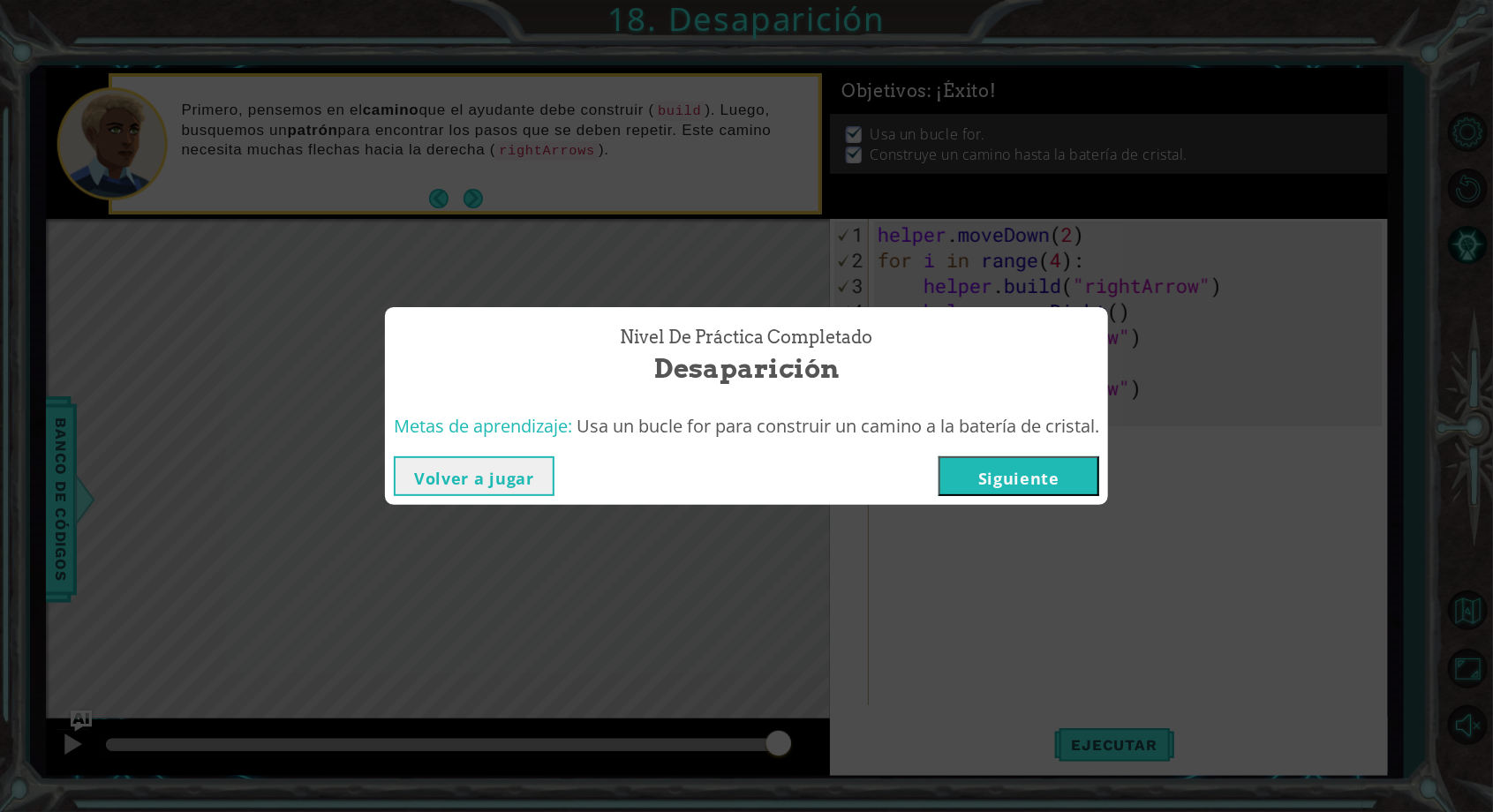
click at [1028, 496] on button "Siguiente" at bounding box center [1019, 477] width 161 height 40
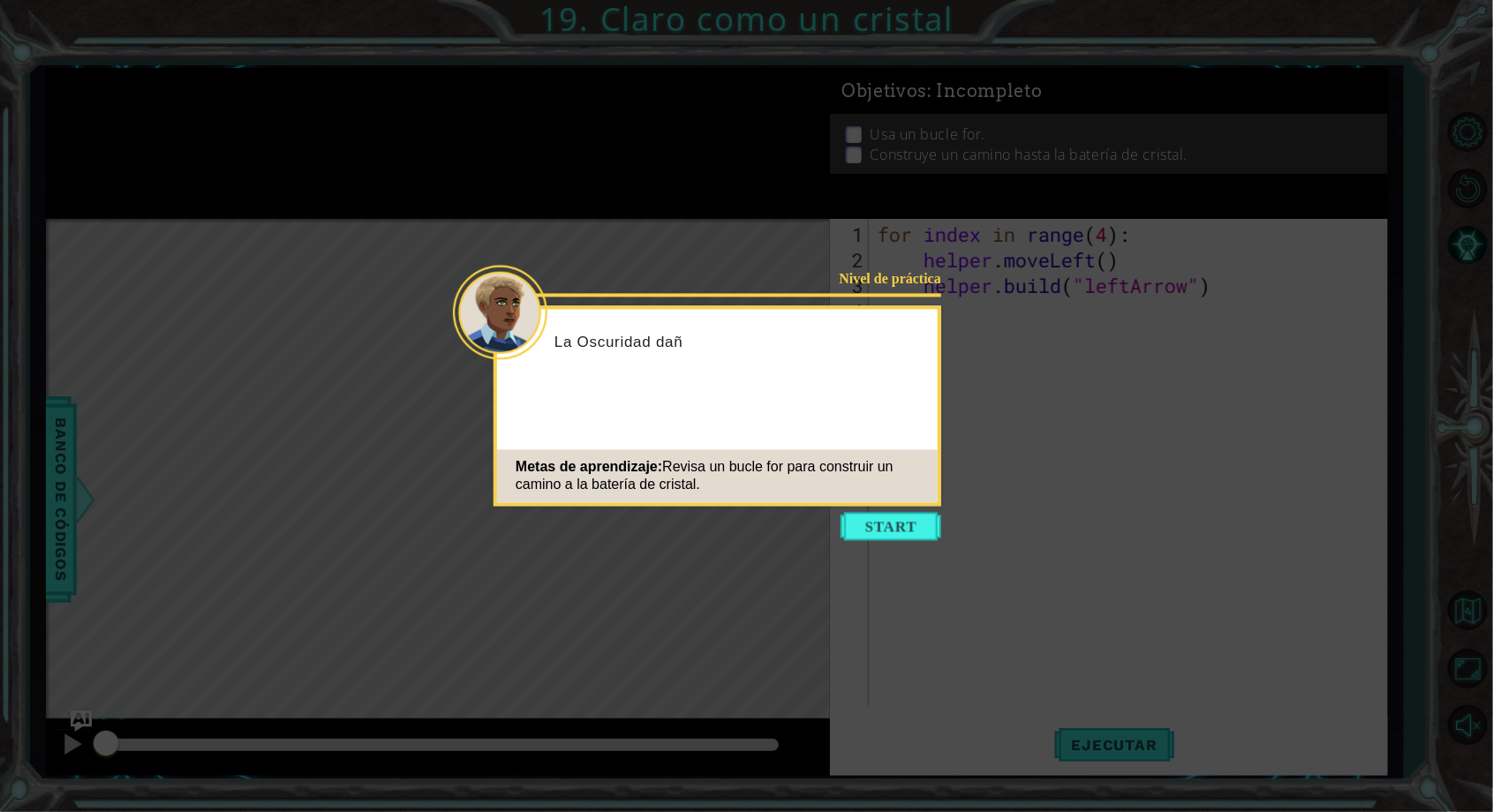
click at [804, 165] on icon at bounding box center [746, 406] width 1493 height 812
click at [917, 533] on button "Start" at bounding box center [891, 526] width 100 height 28
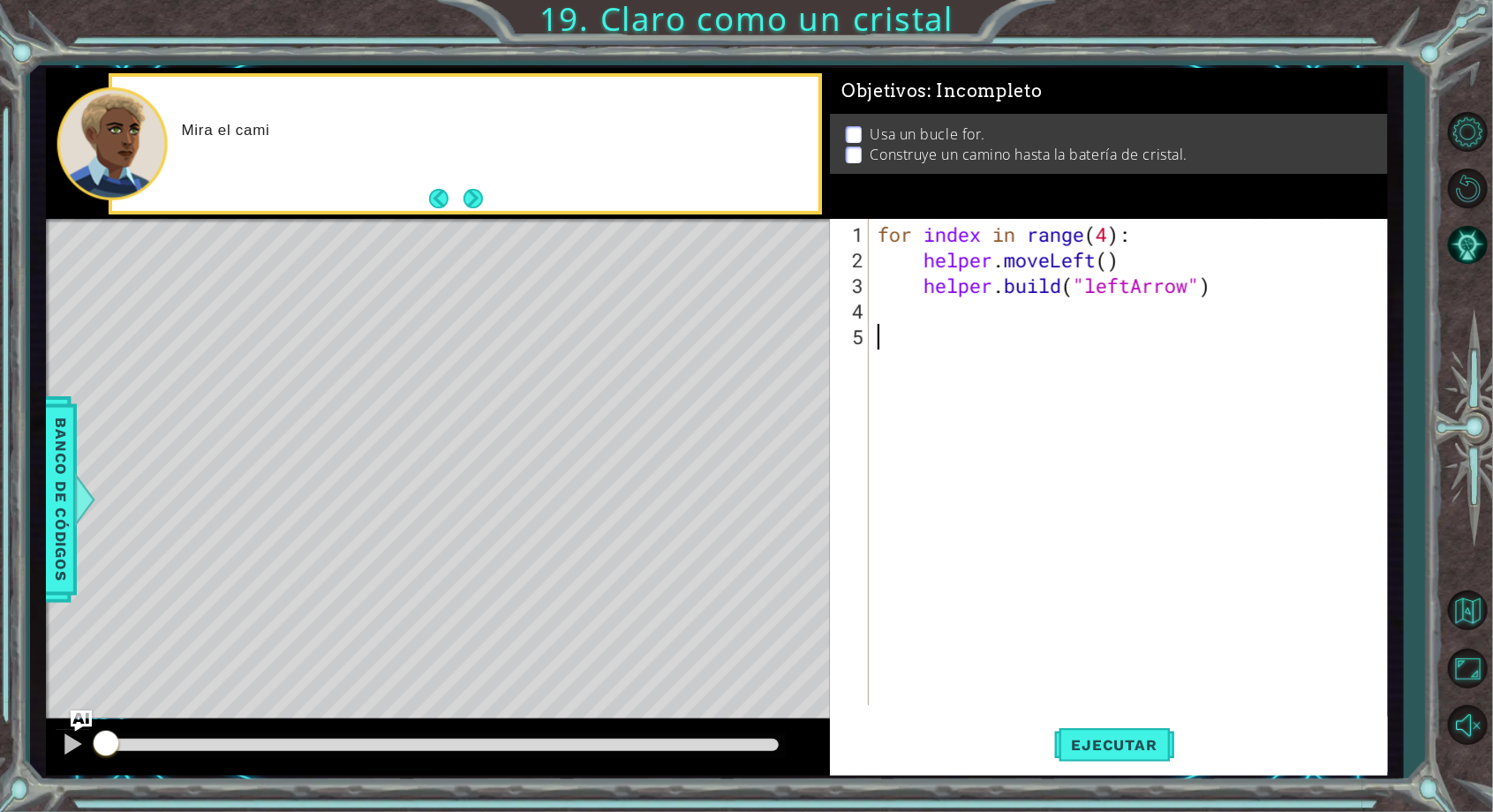
click at [1415, 341] on div "1 ההההההההההההההההההההההההההההההההההההההההההההההההההההההההההההההההההההההההההההה…" at bounding box center [746, 406] width 1493 height 812
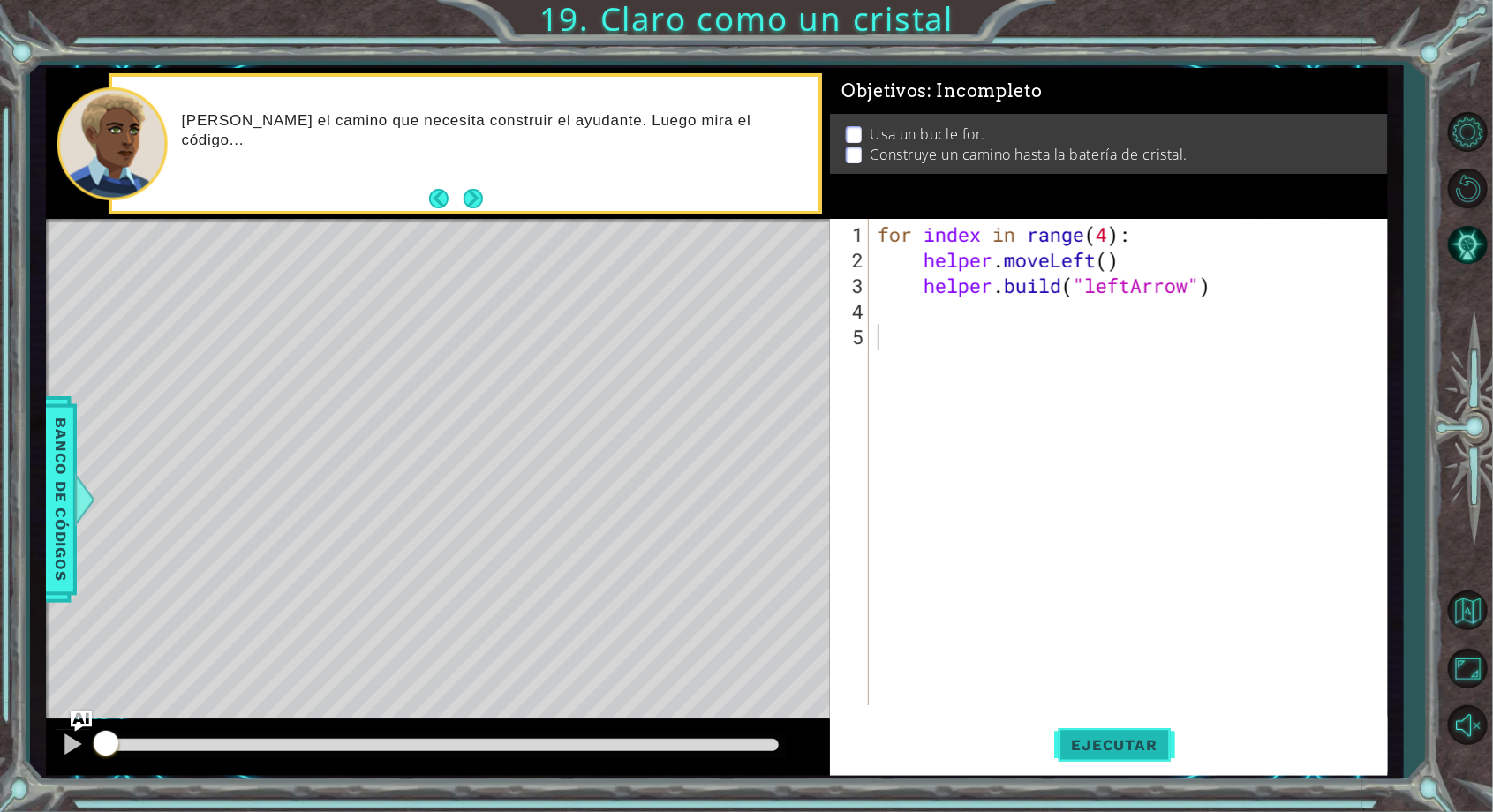
click at [1113, 744] on span "Ejecutar" at bounding box center [1115, 745] width 121 height 18
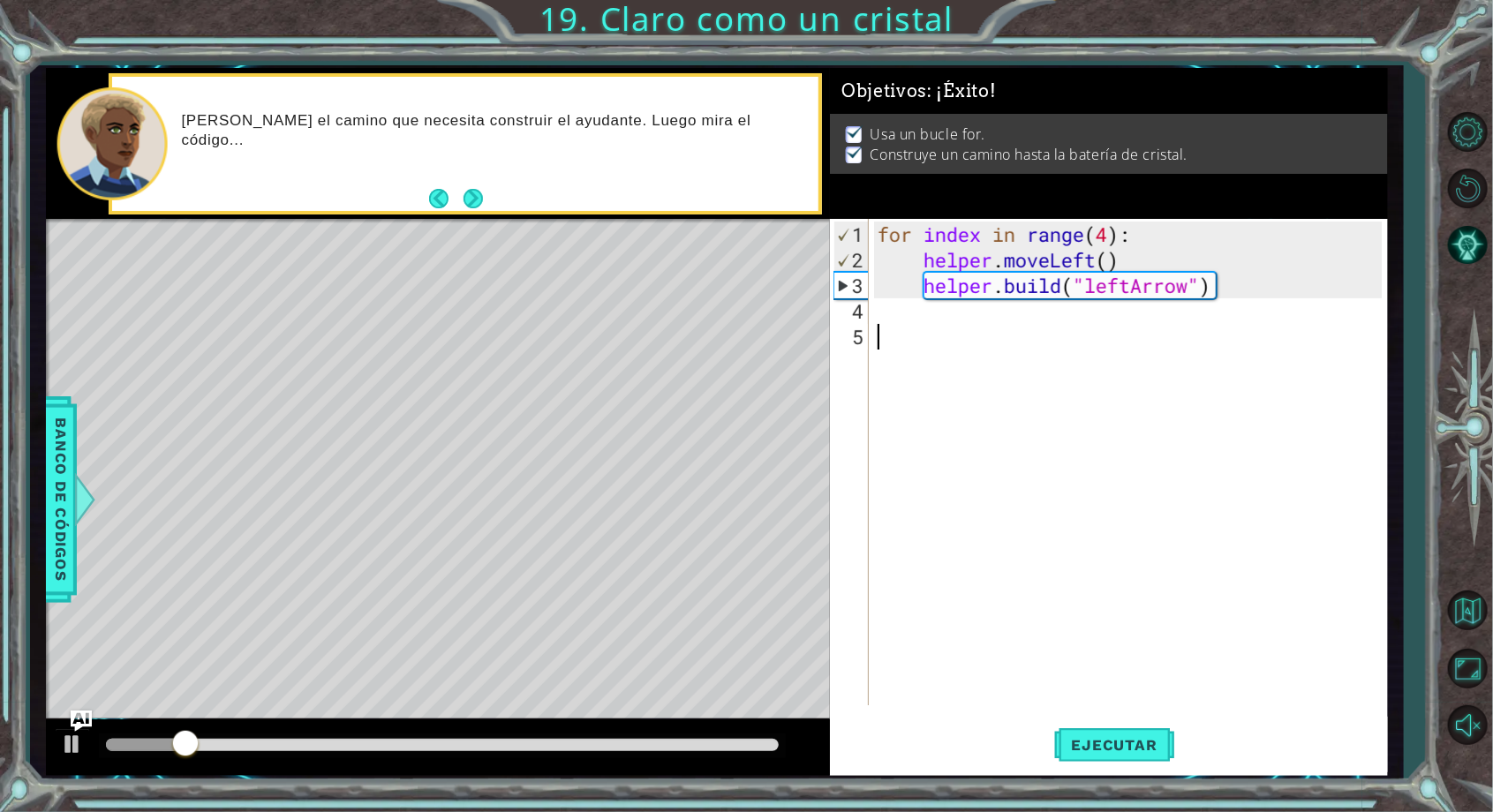
click at [1398, 318] on div "1 ההההההההההההההההההההההההההההההההההההההההההההההההההההההההההההההההההההההההההההה…" at bounding box center [716, 422] width 1374 height 715
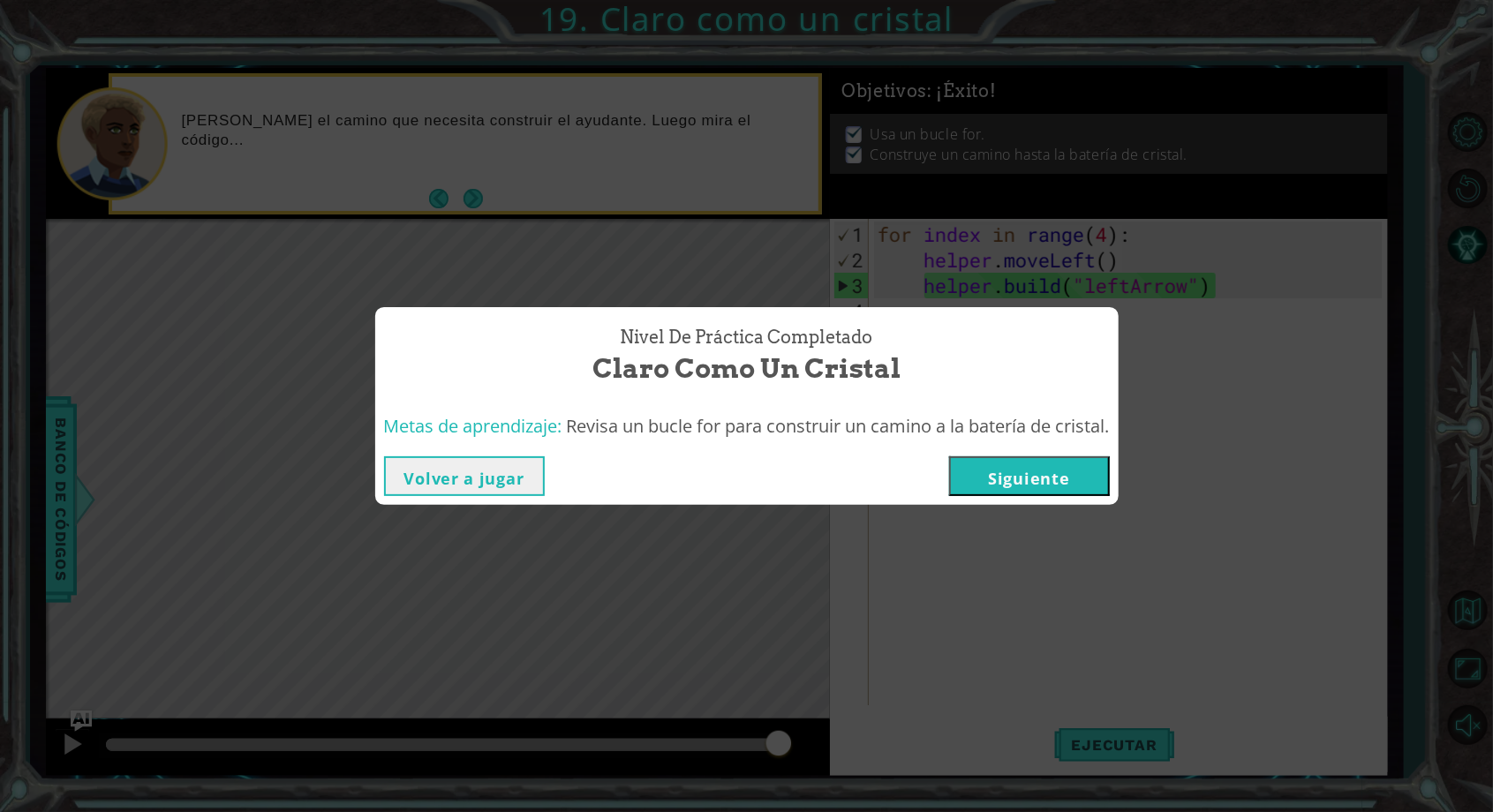
click at [992, 475] on button "Siguiente" at bounding box center [1030, 477] width 161 height 40
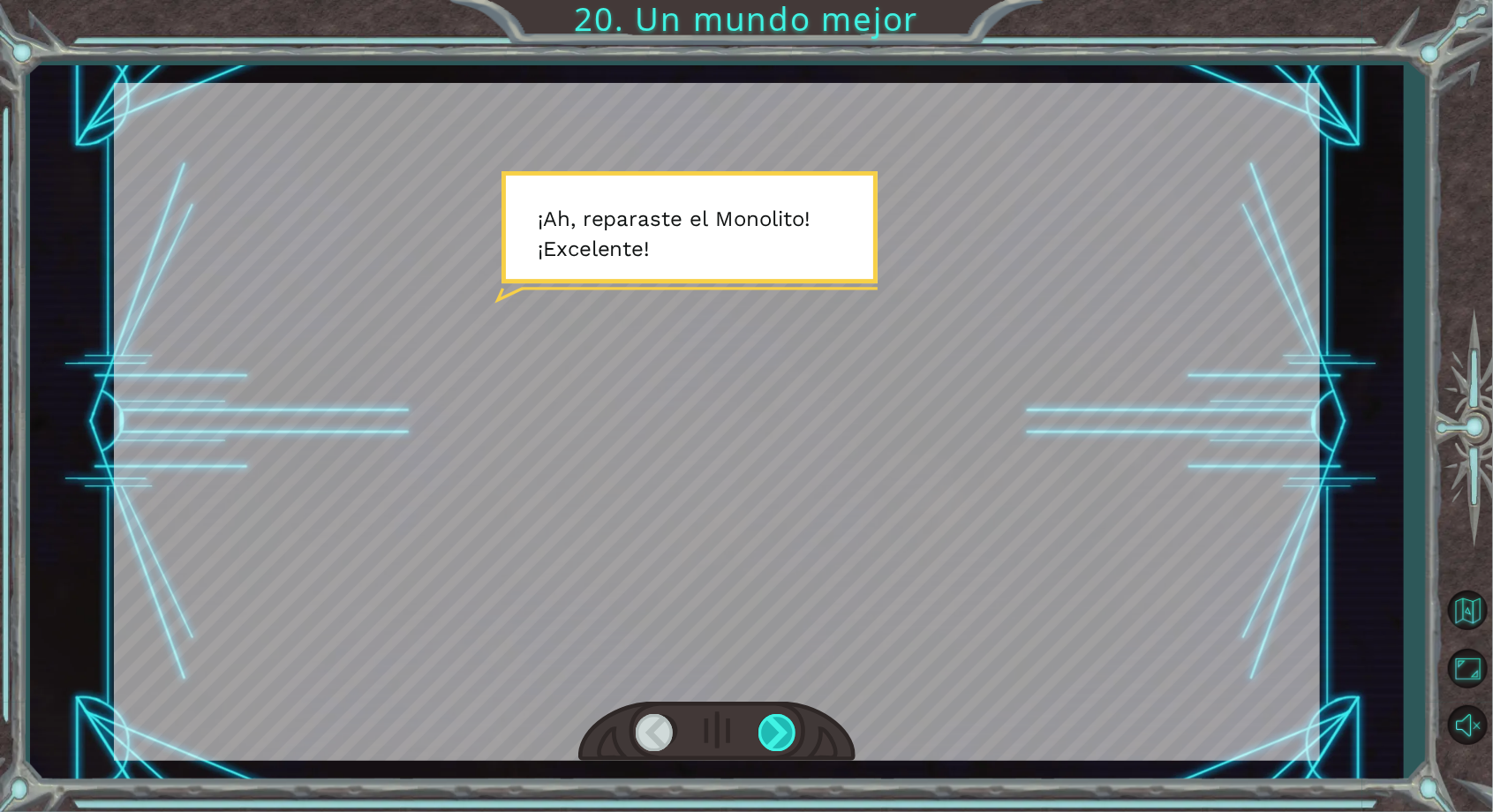
click at [784, 724] on div at bounding box center [779, 732] width 40 height 36
click at [780, 733] on div at bounding box center [779, 732] width 40 height 36
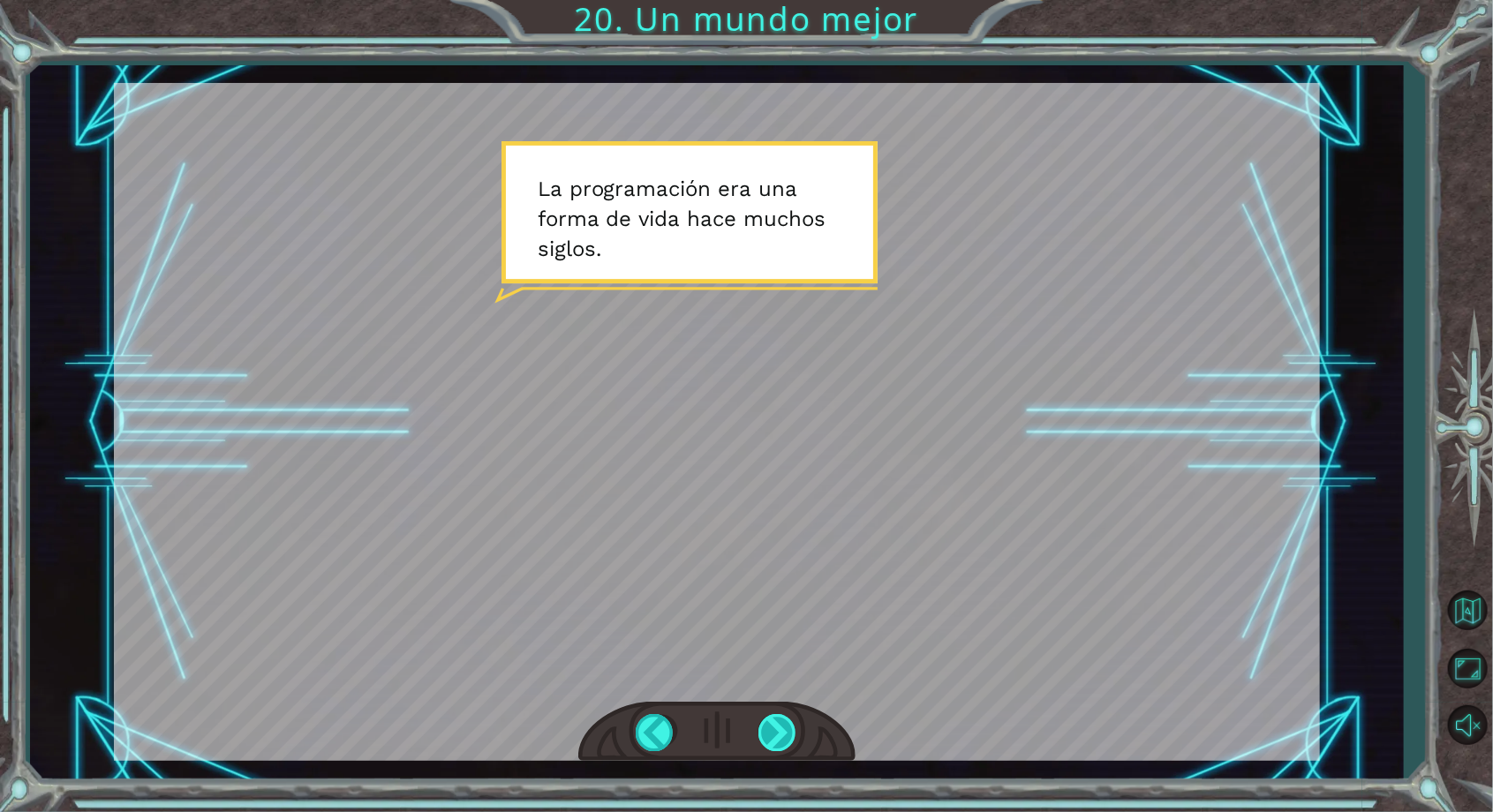
click at [780, 729] on div at bounding box center [779, 732] width 40 height 36
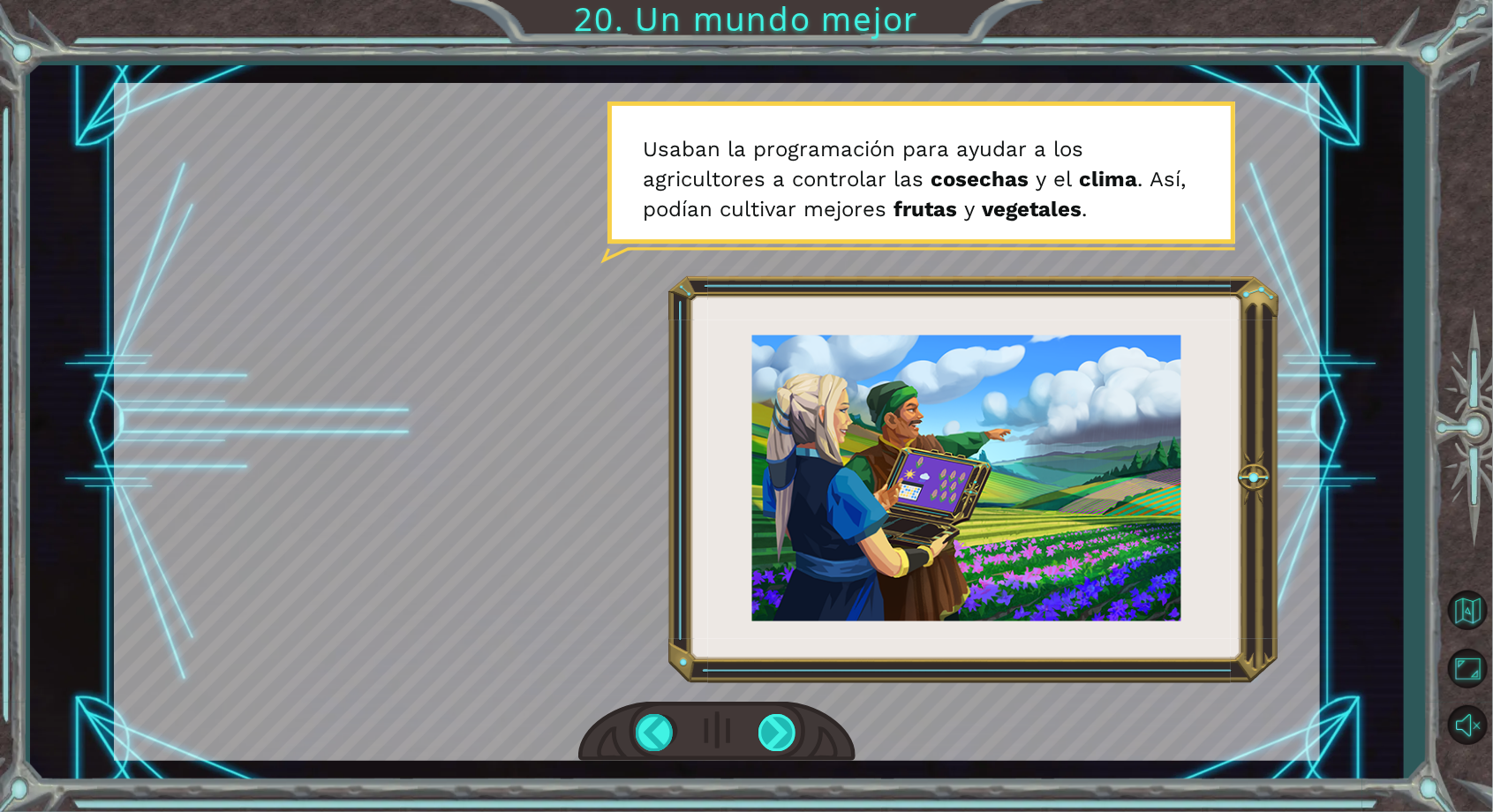
click at [794, 744] on div at bounding box center [779, 732] width 40 height 36
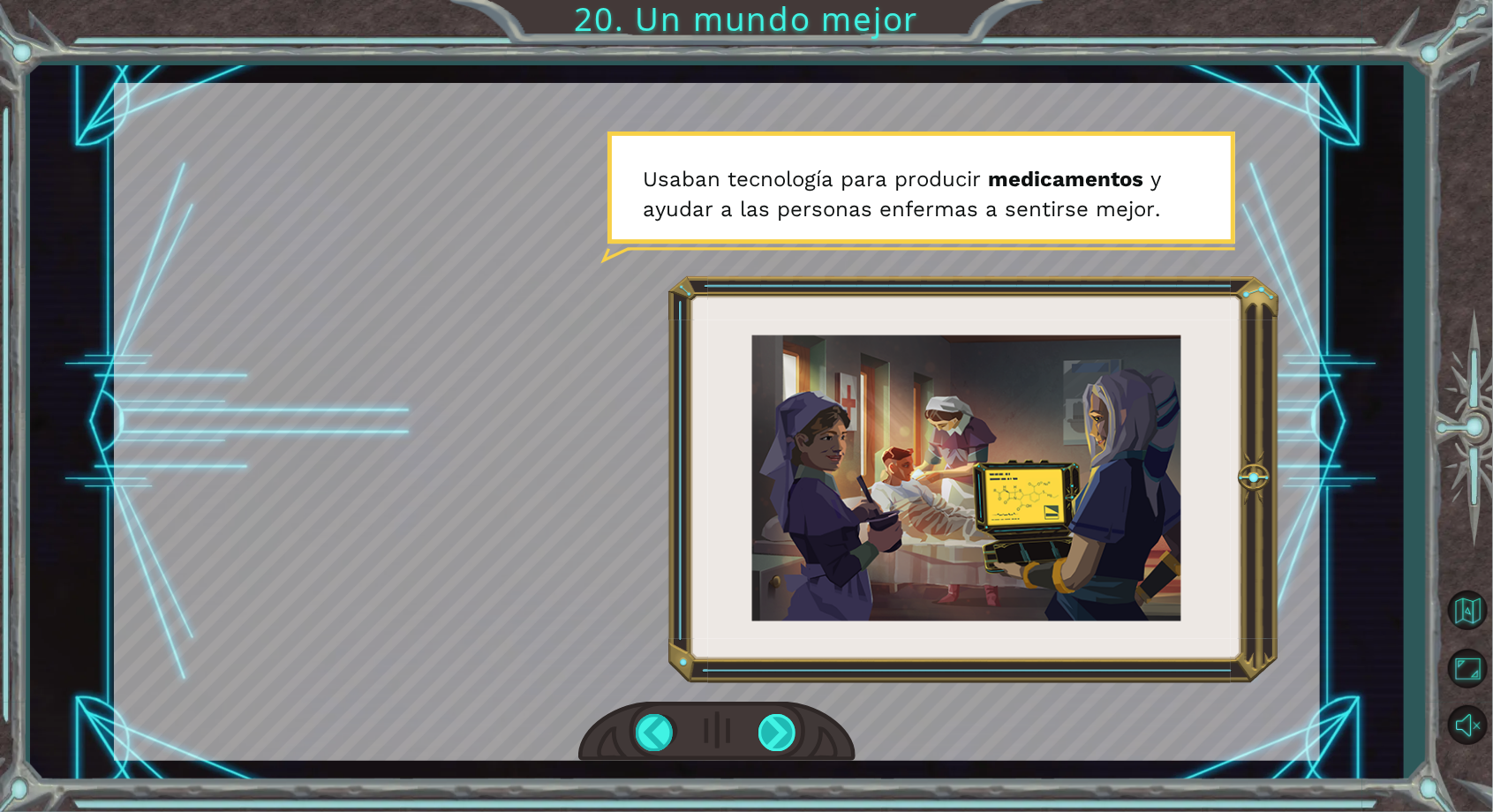
click at [783, 736] on div at bounding box center [779, 732] width 40 height 36
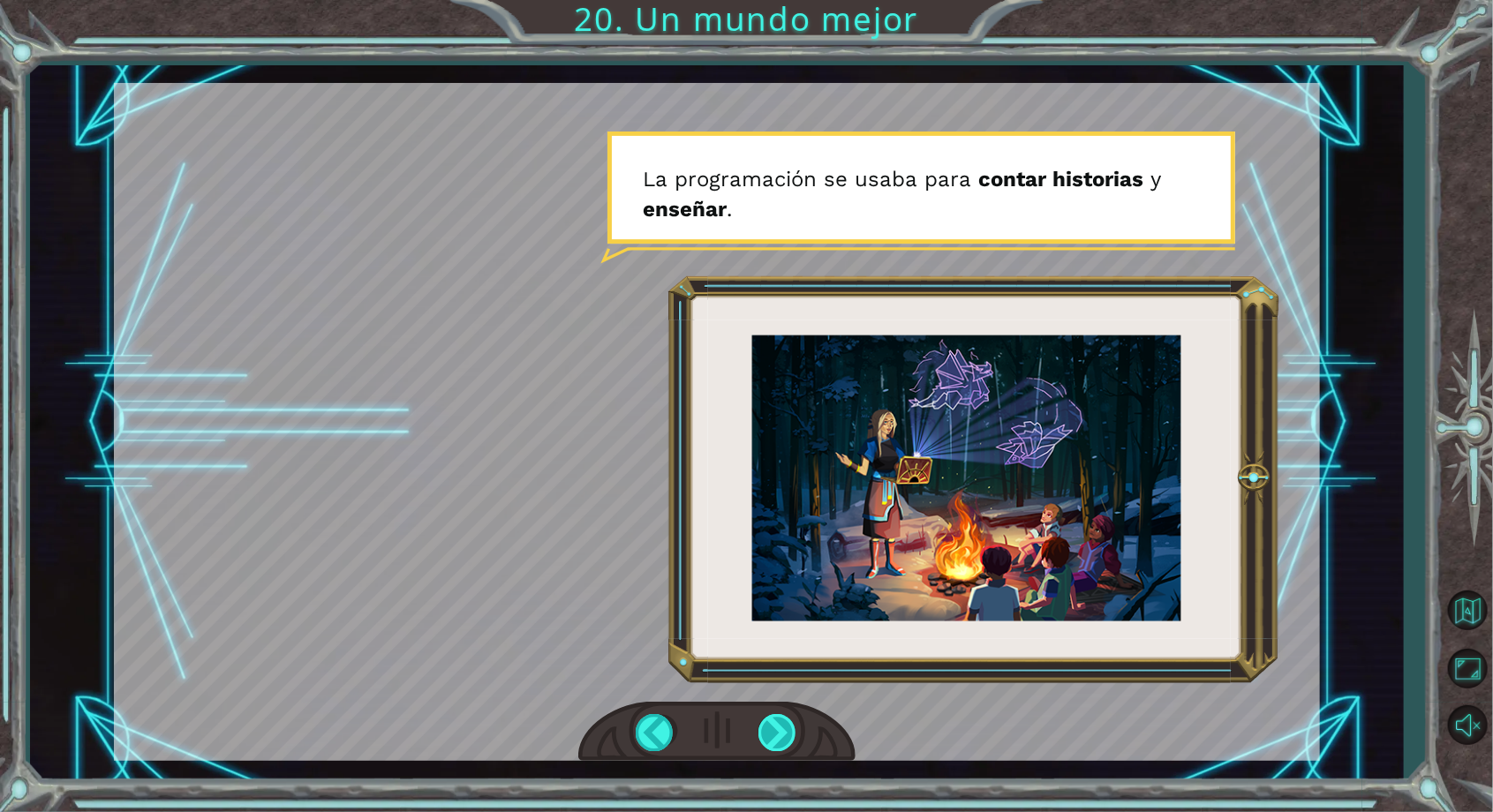
click at [767, 729] on div at bounding box center [779, 732] width 40 height 36
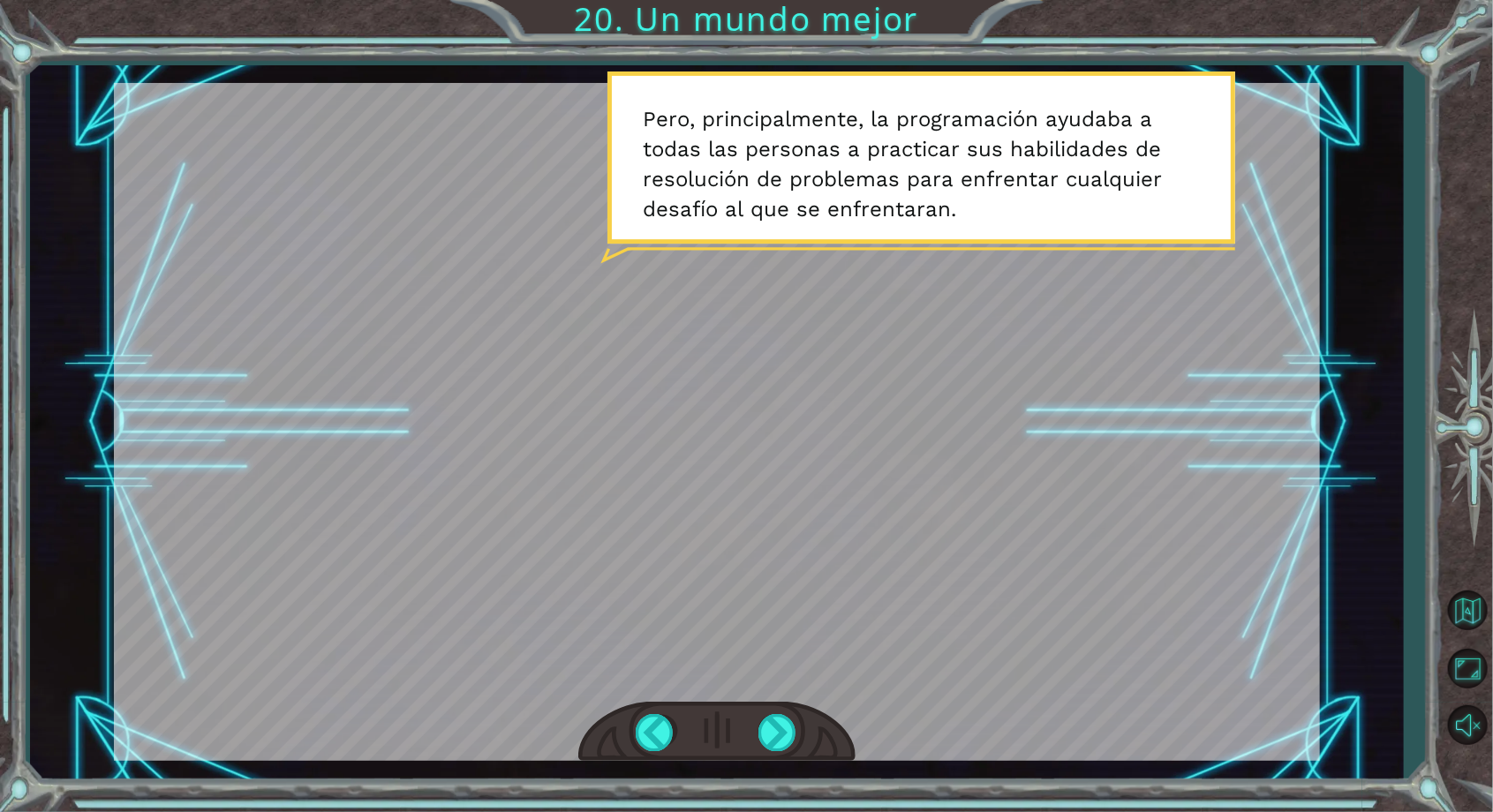
click at [802, 696] on div at bounding box center [717, 422] width 1206 height 678
click at [768, 722] on div at bounding box center [779, 732] width 40 height 36
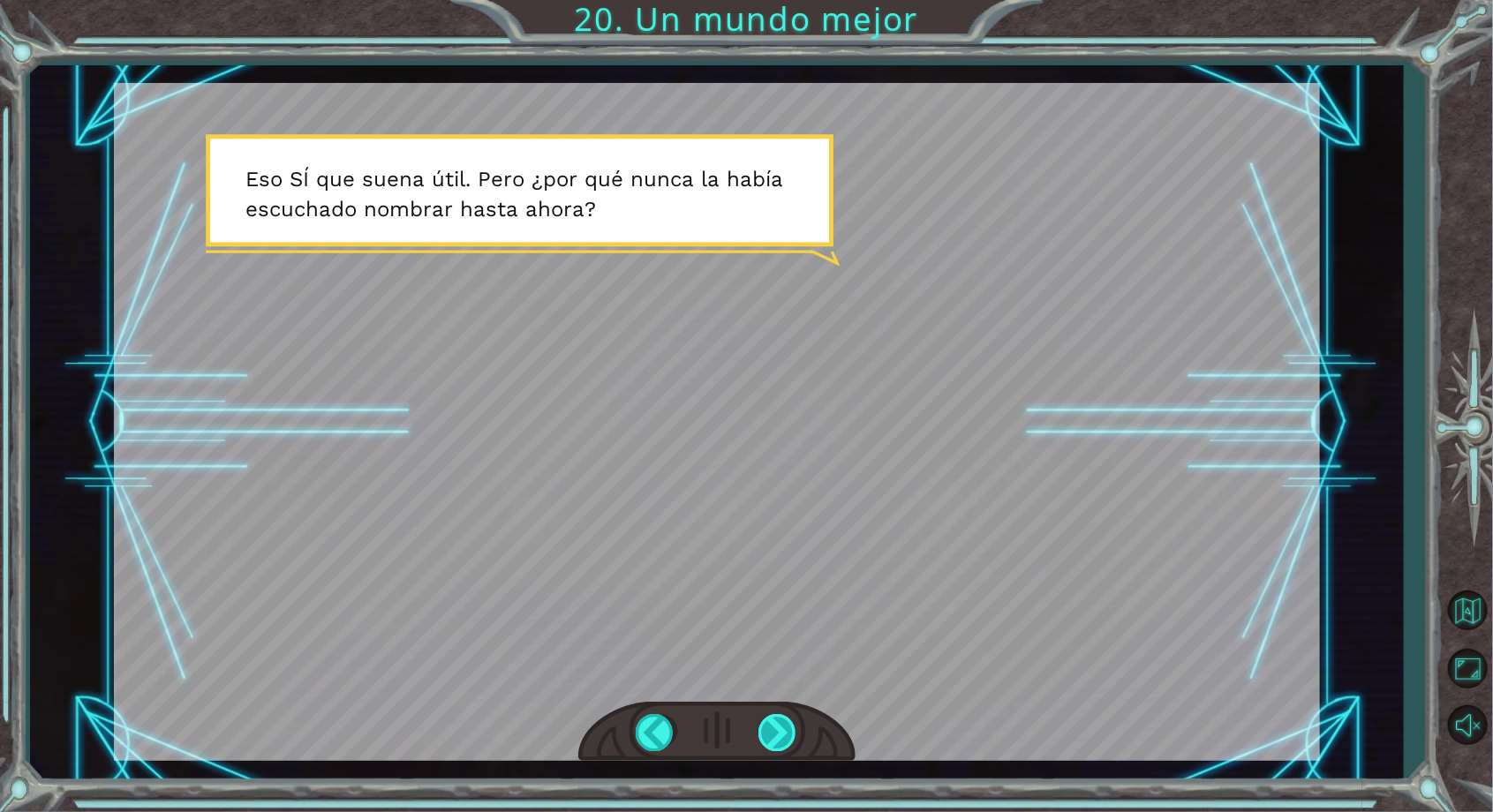
click at [759, 736] on div at bounding box center [779, 732] width 40 height 36
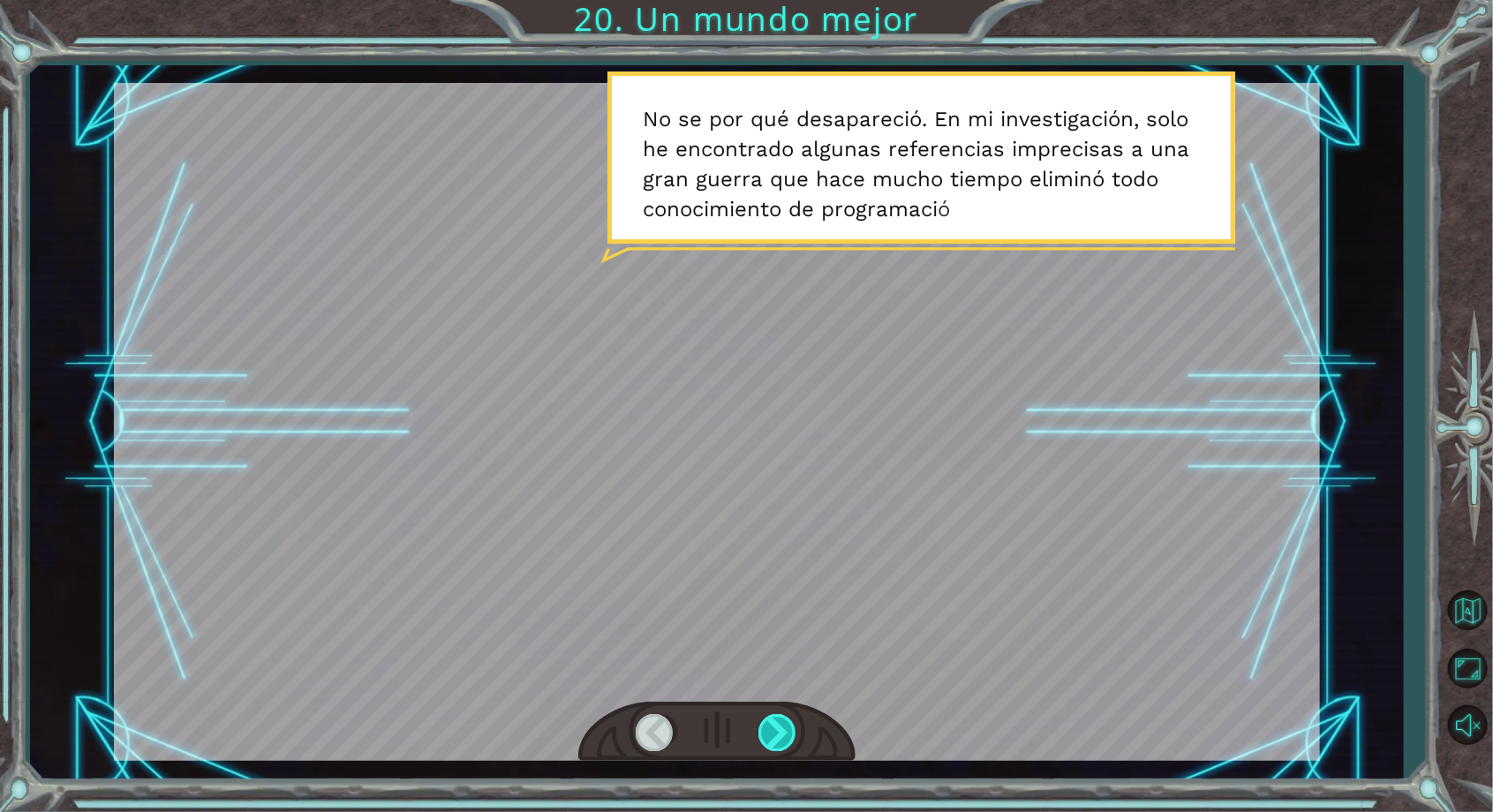
click at [761, 729] on div at bounding box center [779, 732] width 40 height 36
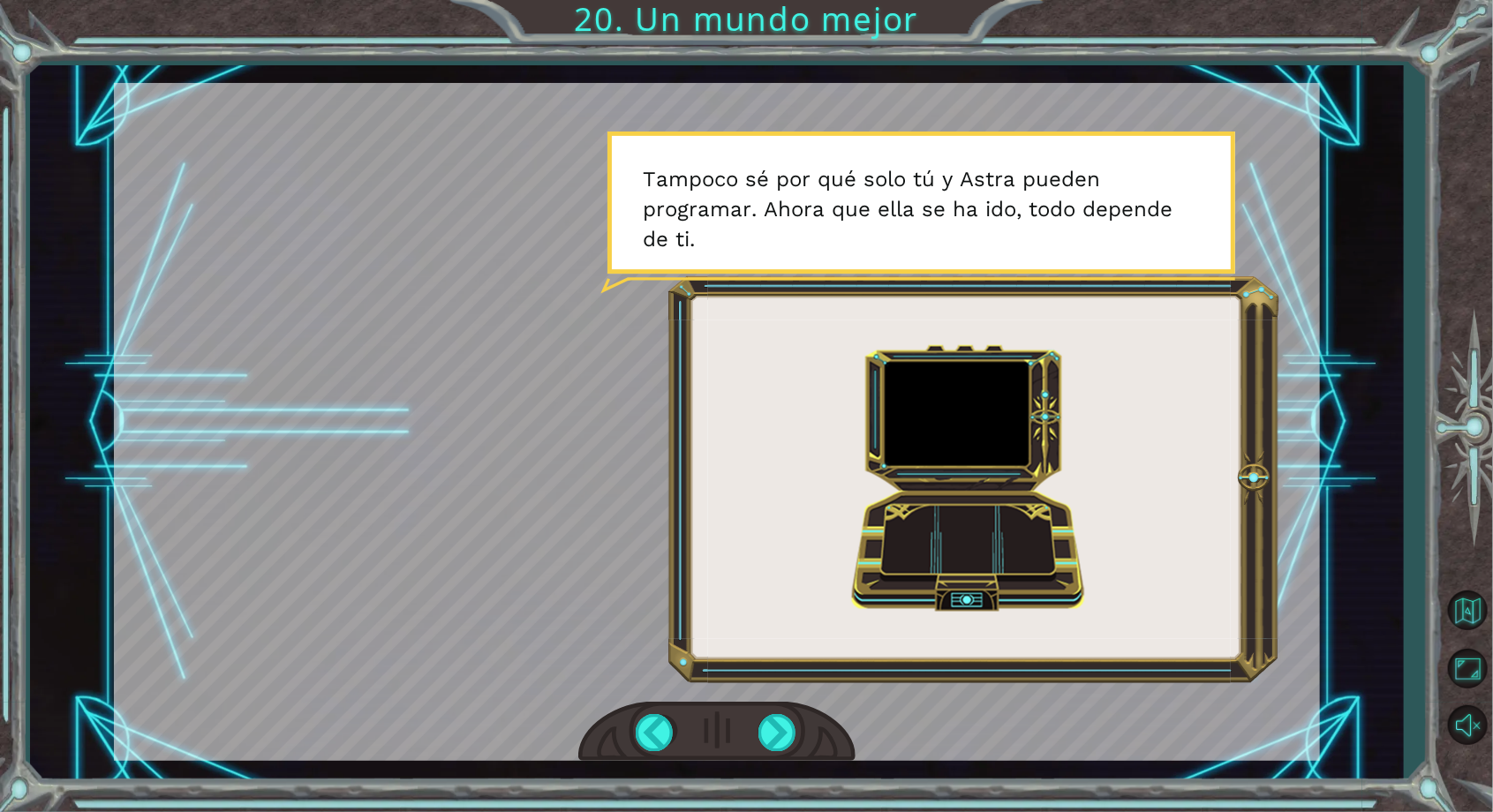
click at [1367, 396] on div "¡ A h , r e p a r a s t e e l M o n o l i t o ! ¡ E x c e l e n t e ! Y t o d o…" at bounding box center [716, 422] width 1374 height 715
click at [1252, 430] on div at bounding box center [717, 422] width 1206 height 678
click at [1170, 461] on div at bounding box center [717, 422] width 1206 height 678
click at [784, 738] on div at bounding box center [779, 732] width 40 height 36
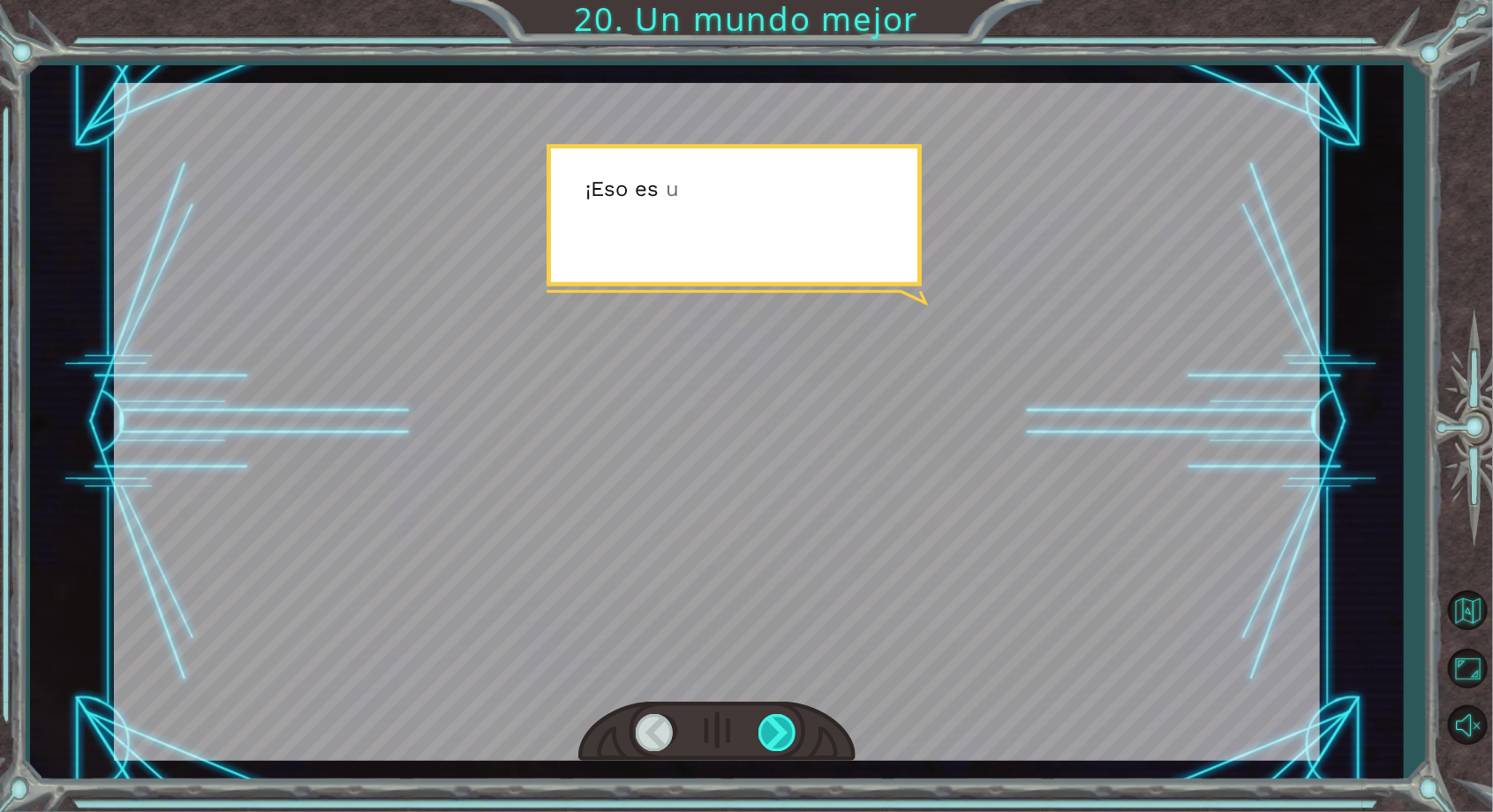
click at [773, 739] on div at bounding box center [779, 732] width 40 height 36
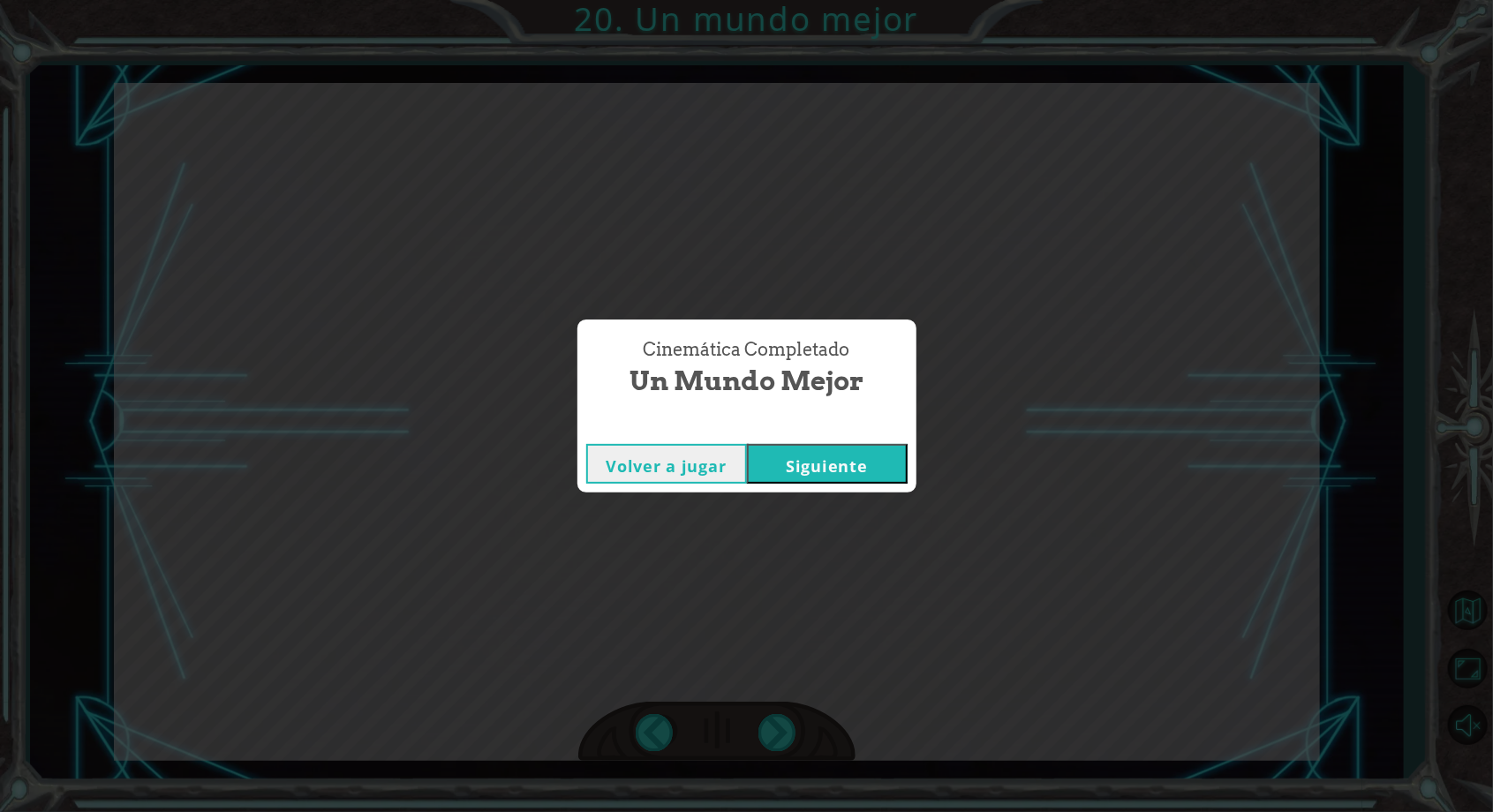
click at [866, 467] on button "Siguiente" at bounding box center [827, 464] width 161 height 40
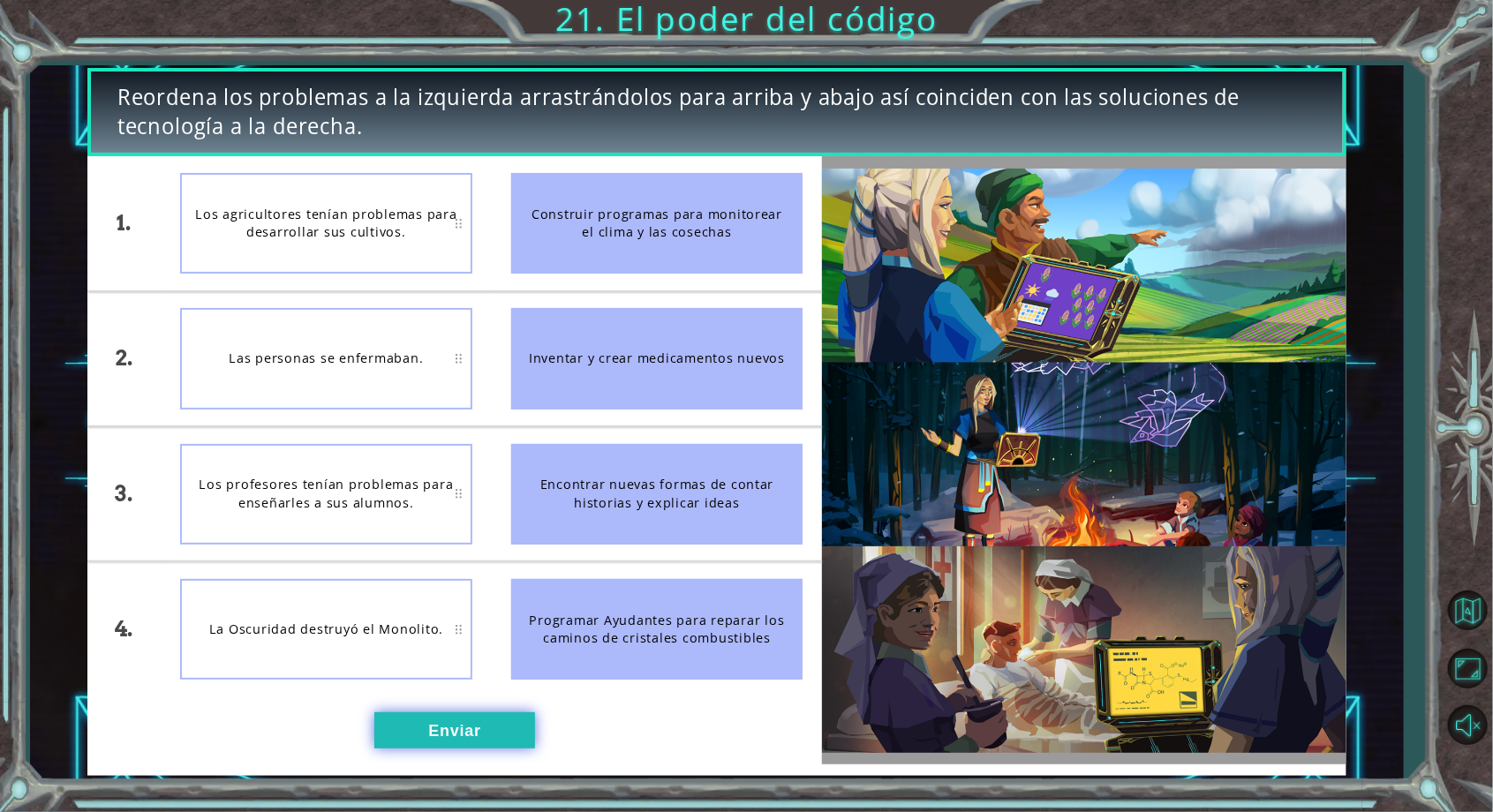
click at [494, 728] on button "Enviar" at bounding box center [455, 730] width 161 height 35
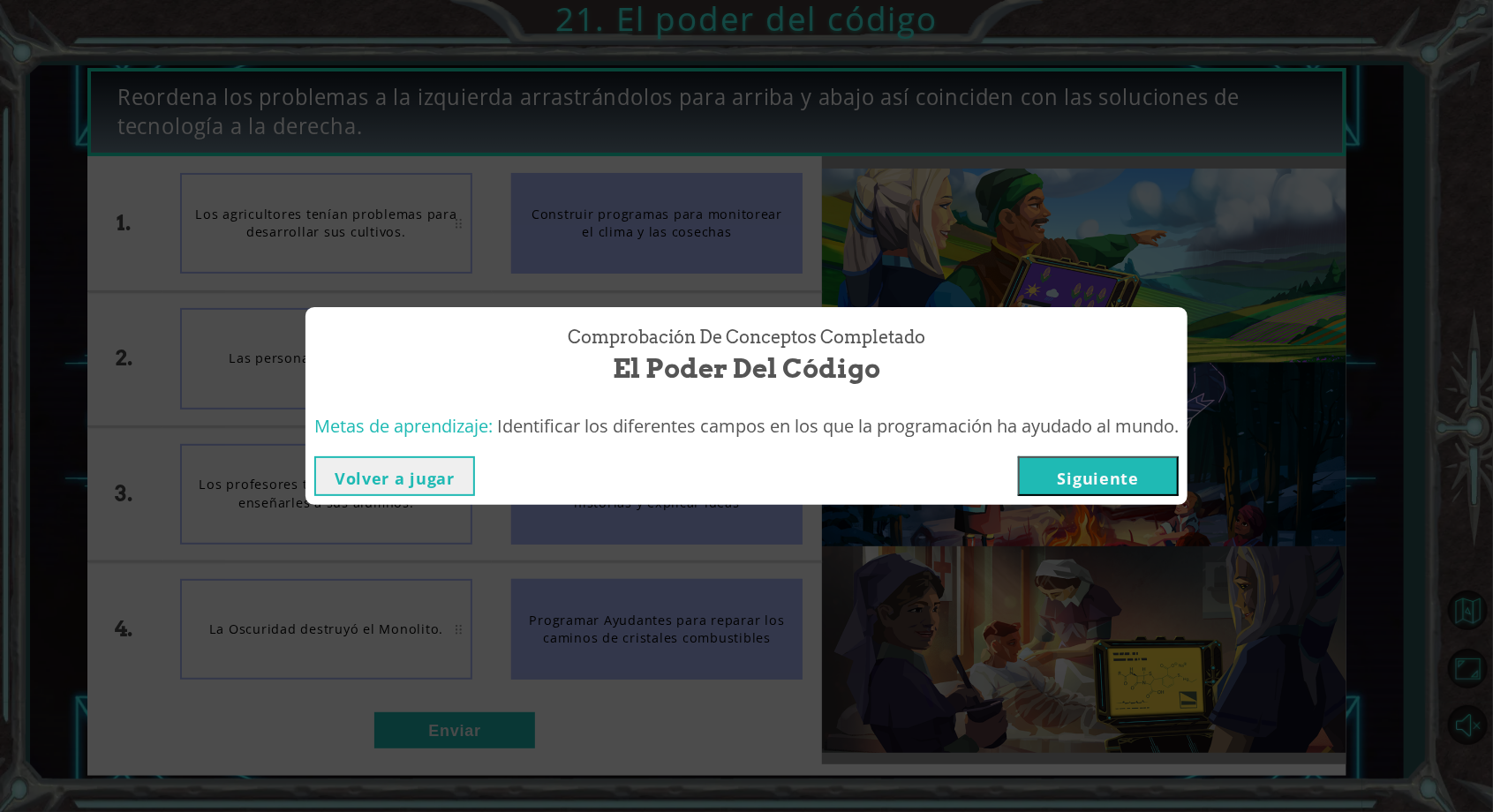
click at [1105, 474] on button "Siguiente" at bounding box center [1099, 477] width 161 height 40
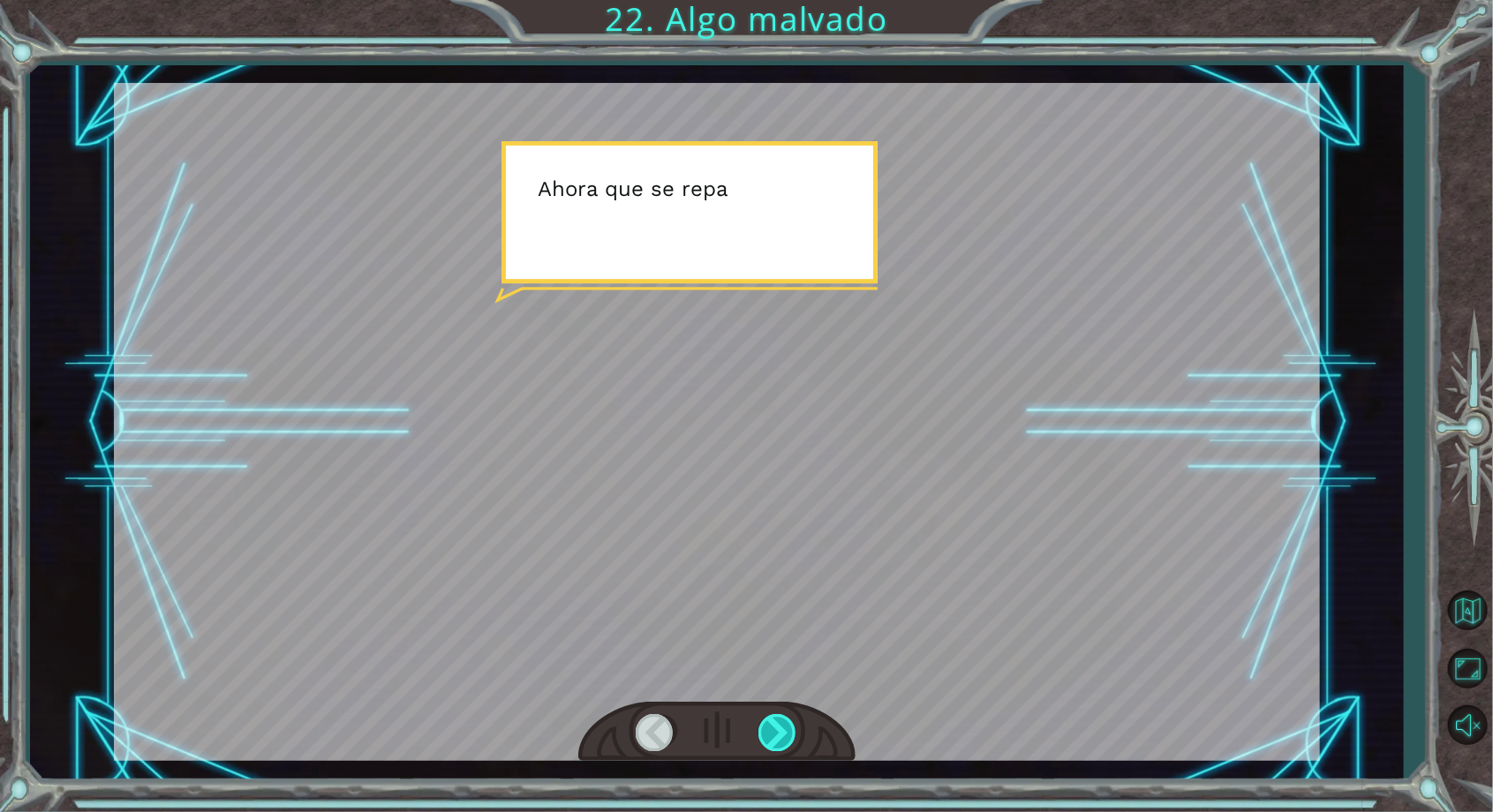
click at [763, 731] on div at bounding box center [779, 732] width 40 height 36
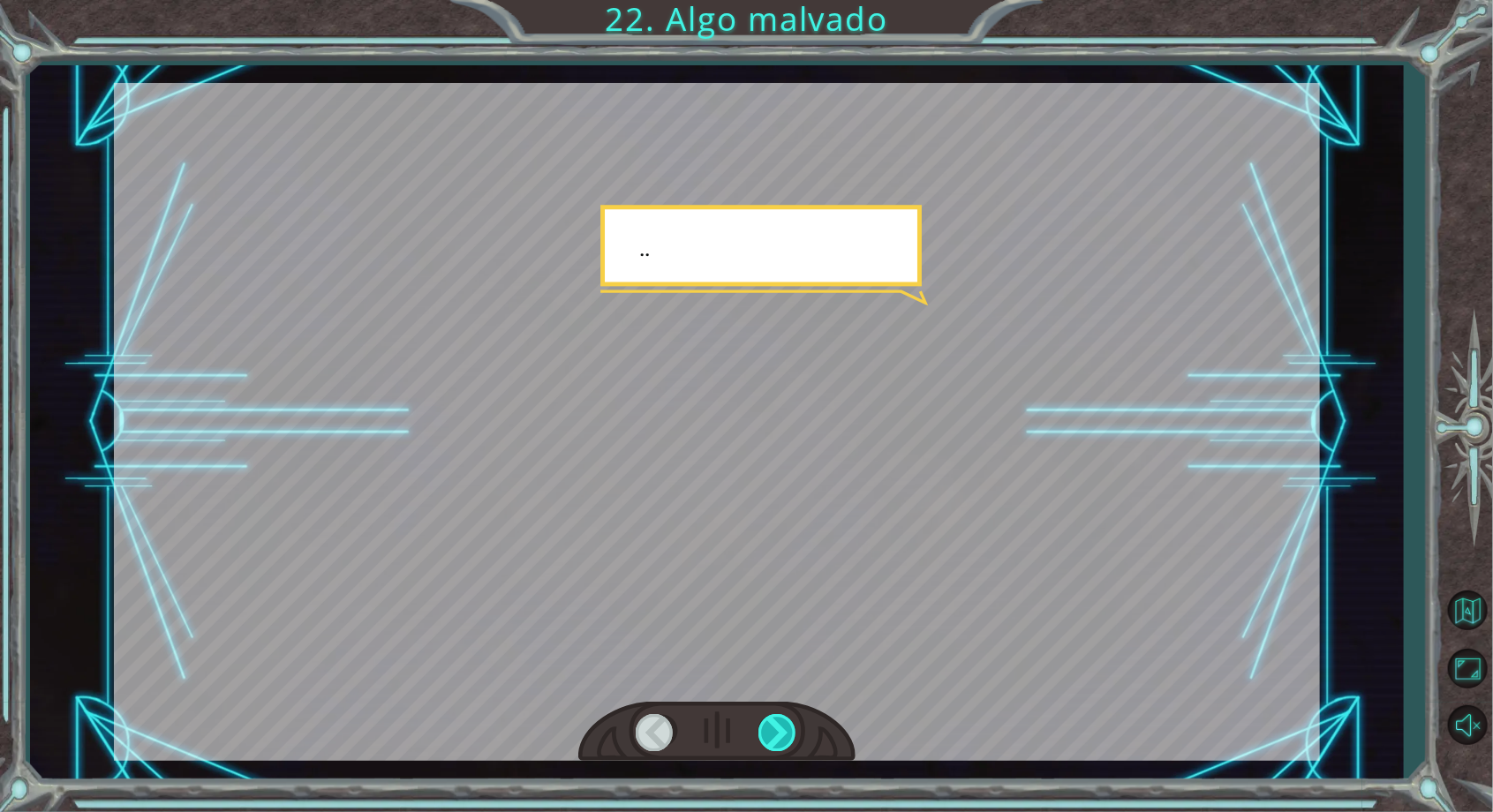
click at [768, 734] on div at bounding box center [779, 732] width 40 height 36
click at [770, 723] on div at bounding box center [779, 732] width 40 height 36
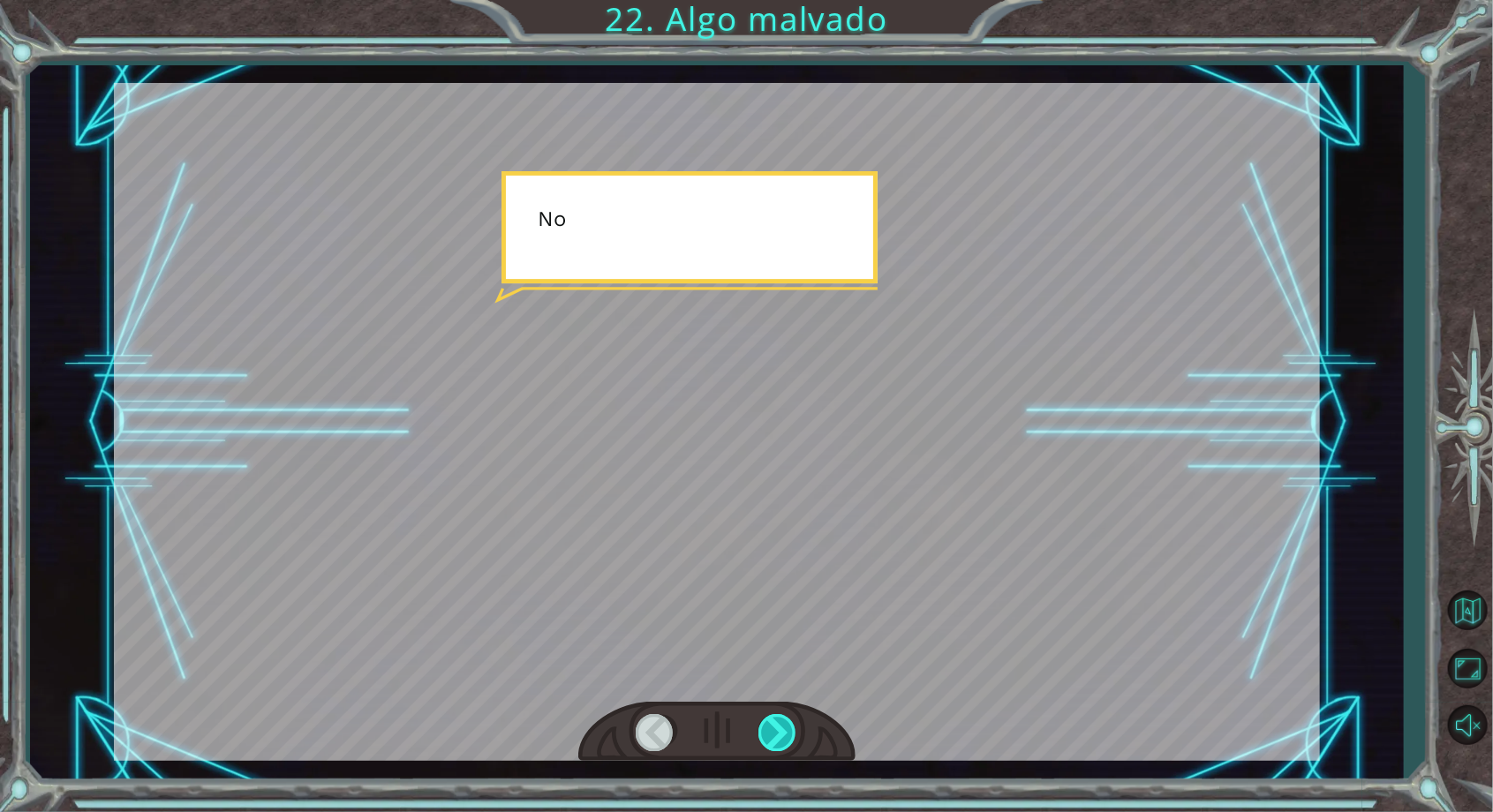
click at [771, 733] on div at bounding box center [779, 732] width 40 height 36
click at [775, 728] on div at bounding box center [779, 732] width 40 height 36
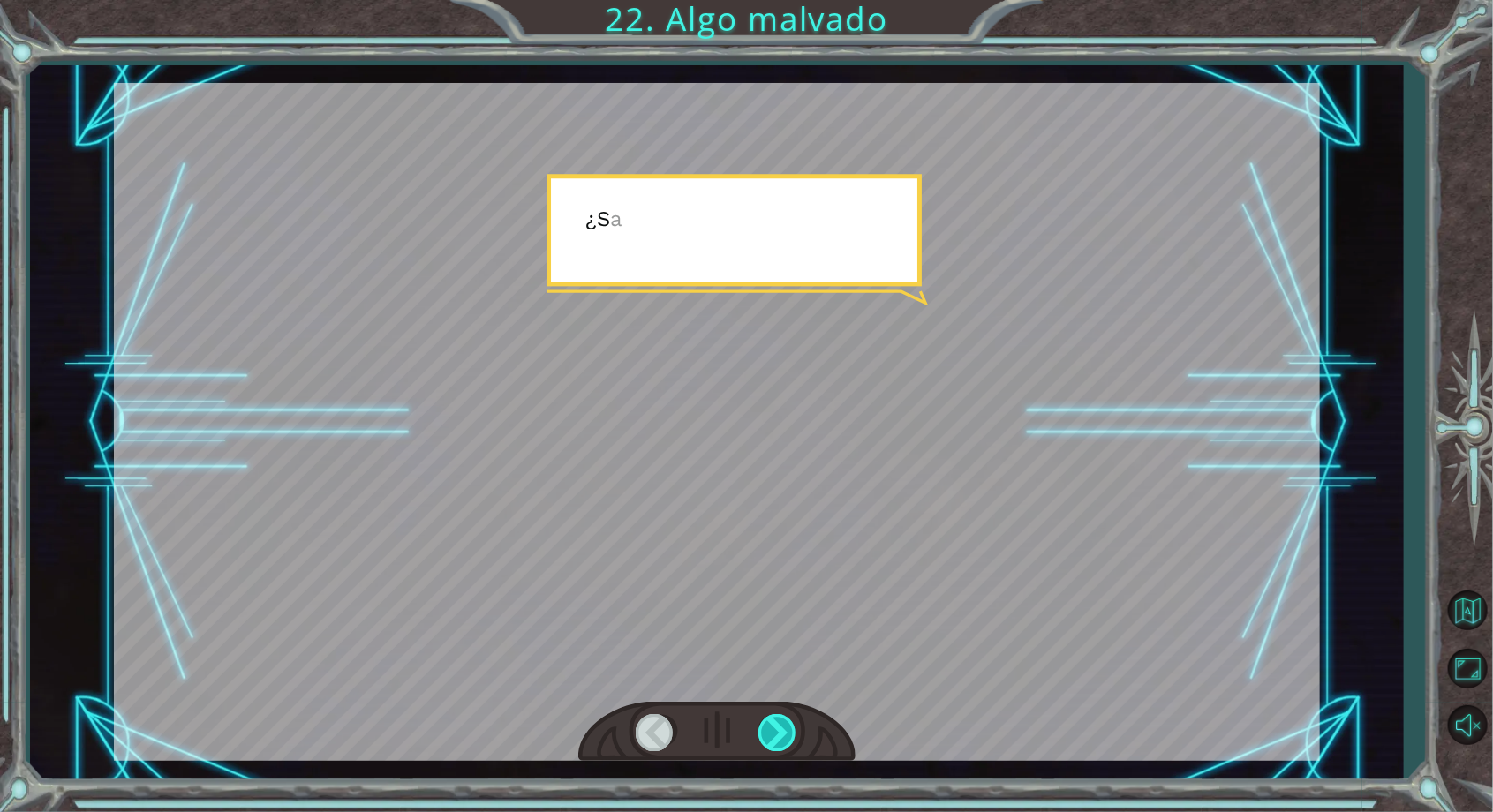
click at [778, 732] on div at bounding box center [779, 732] width 40 height 36
click at [780, 735] on div at bounding box center [779, 732] width 40 height 36
click at [786, 732] on div at bounding box center [779, 732] width 40 height 36
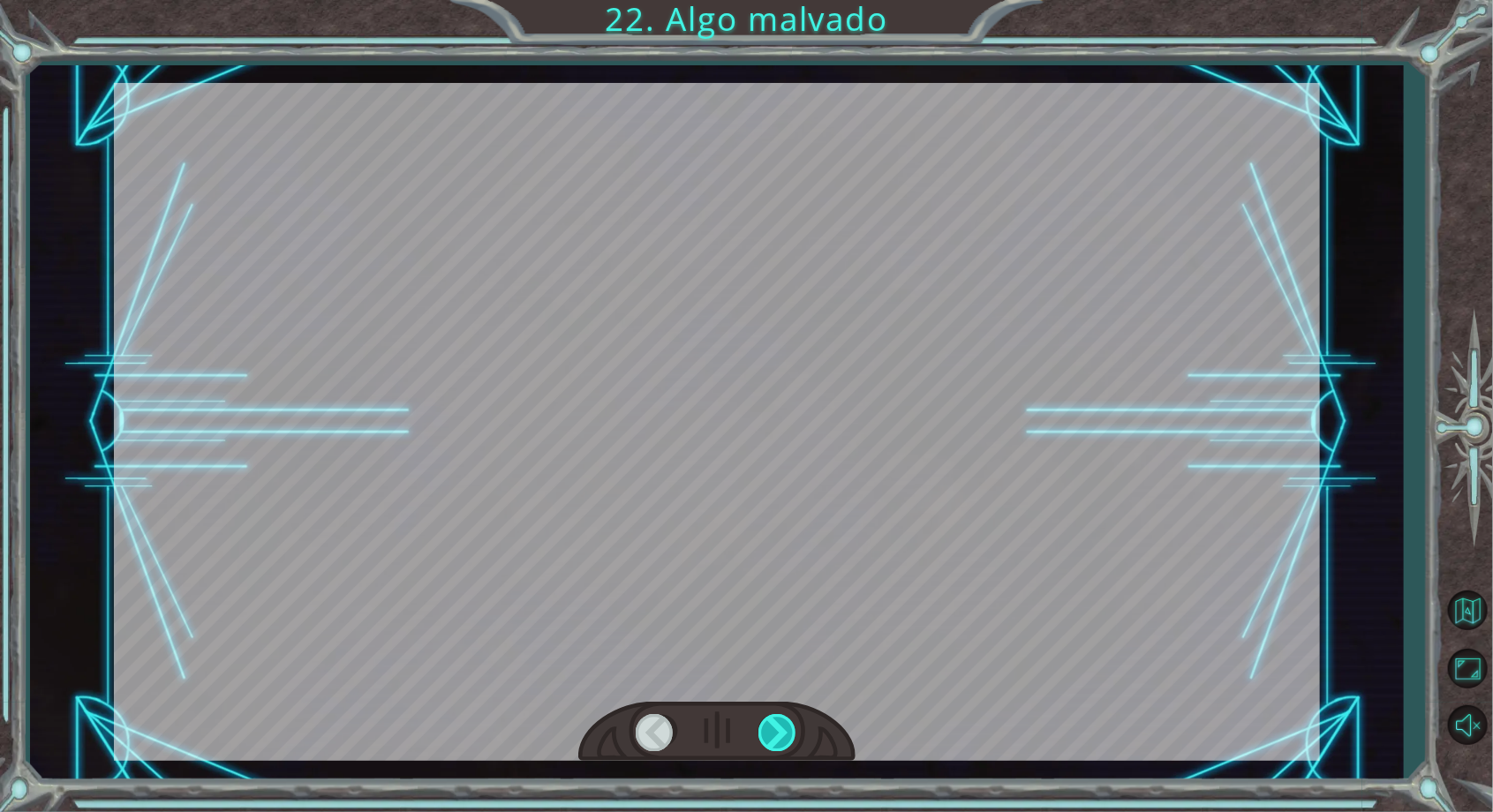
click at [789, 734] on div at bounding box center [779, 732] width 40 height 36
click at [780, 736] on div at bounding box center [779, 732] width 40 height 36
click at [780, 729] on div at bounding box center [779, 732] width 40 height 36
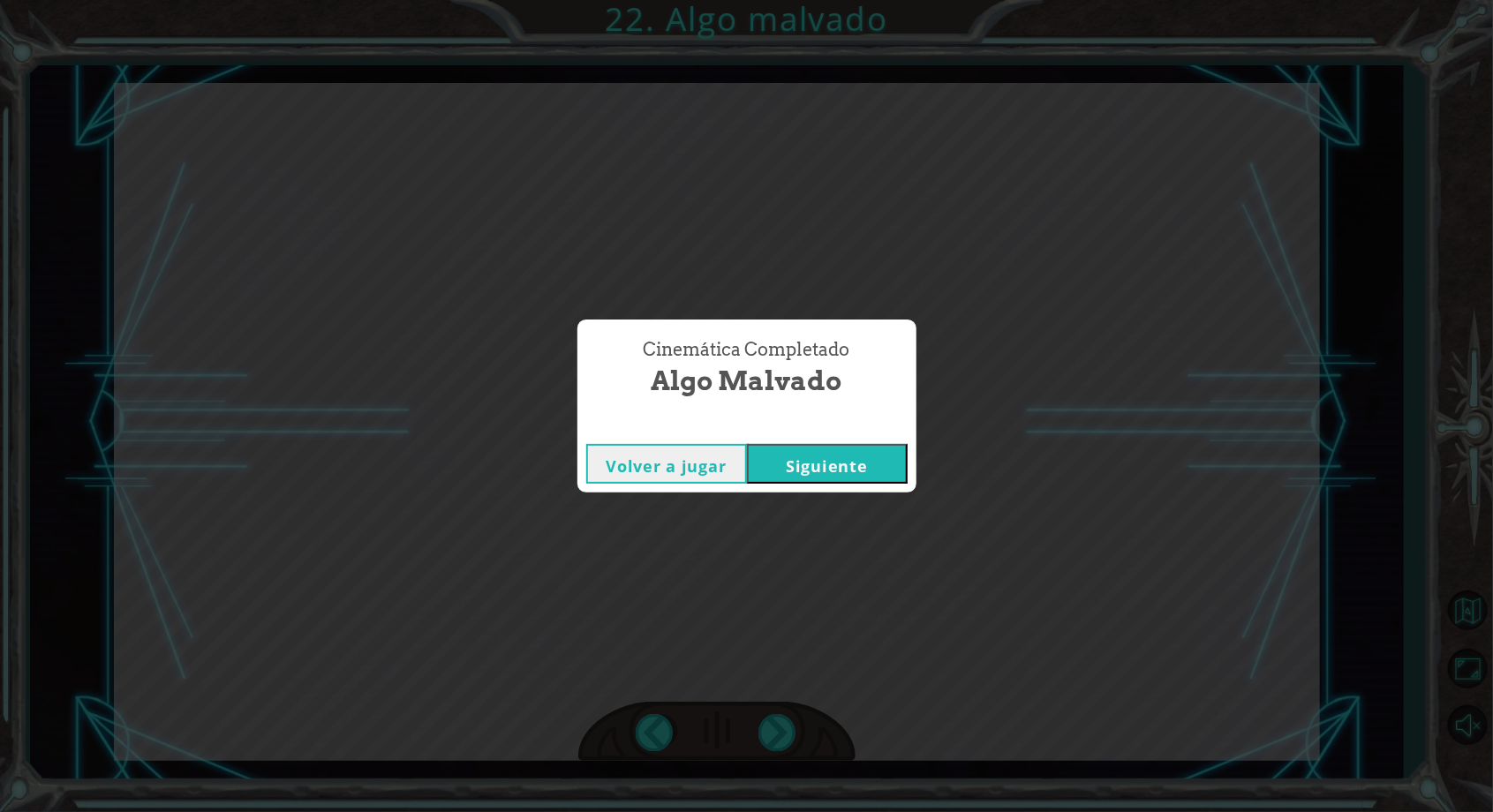
click at [869, 464] on button "Siguiente" at bounding box center [827, 464] width 161 height 40
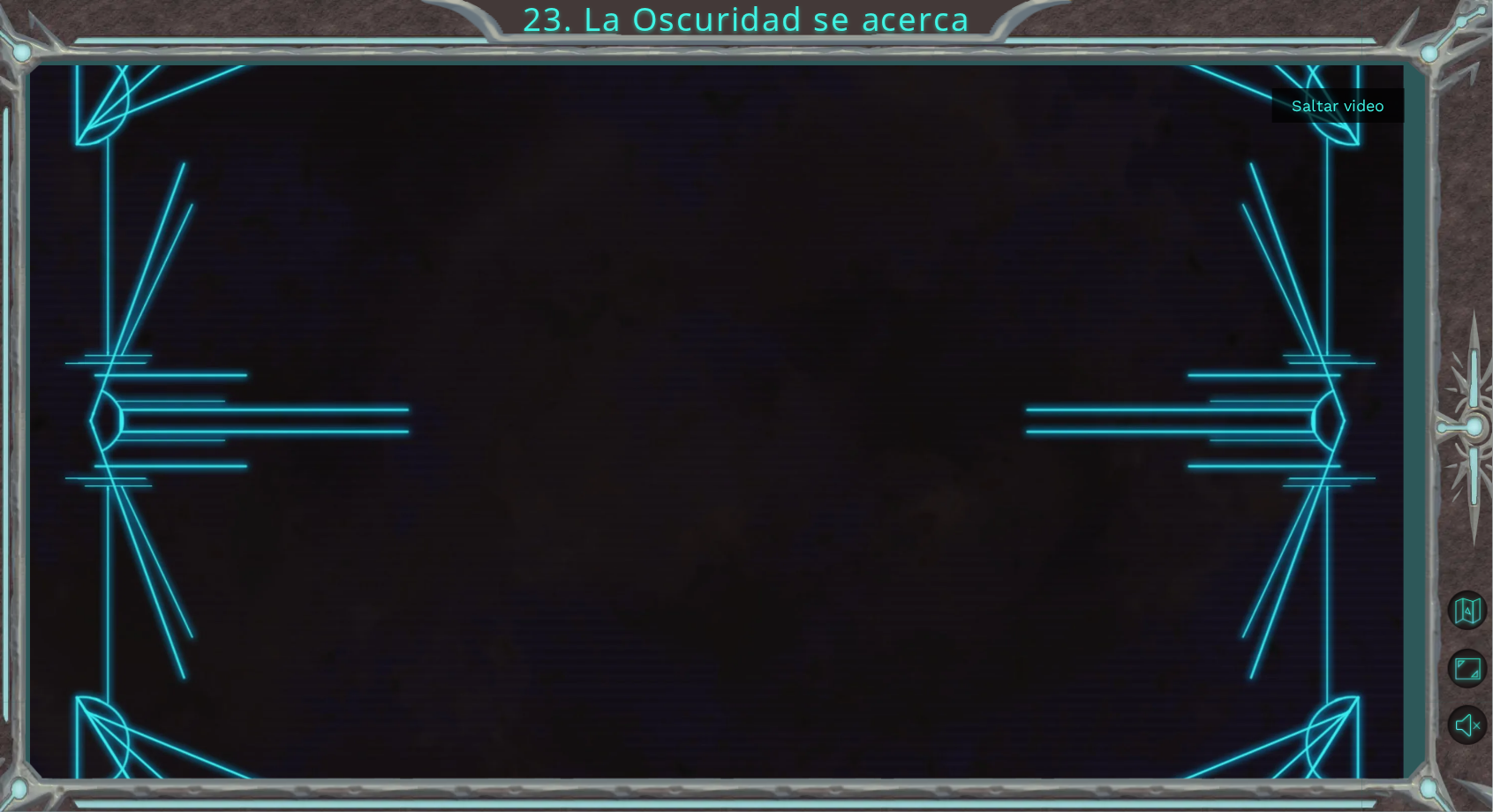
scroll to position [56, 0]
click at [1365, 103] on button "Saltar video" at bounding box center [1338, 106] width 132 height 34
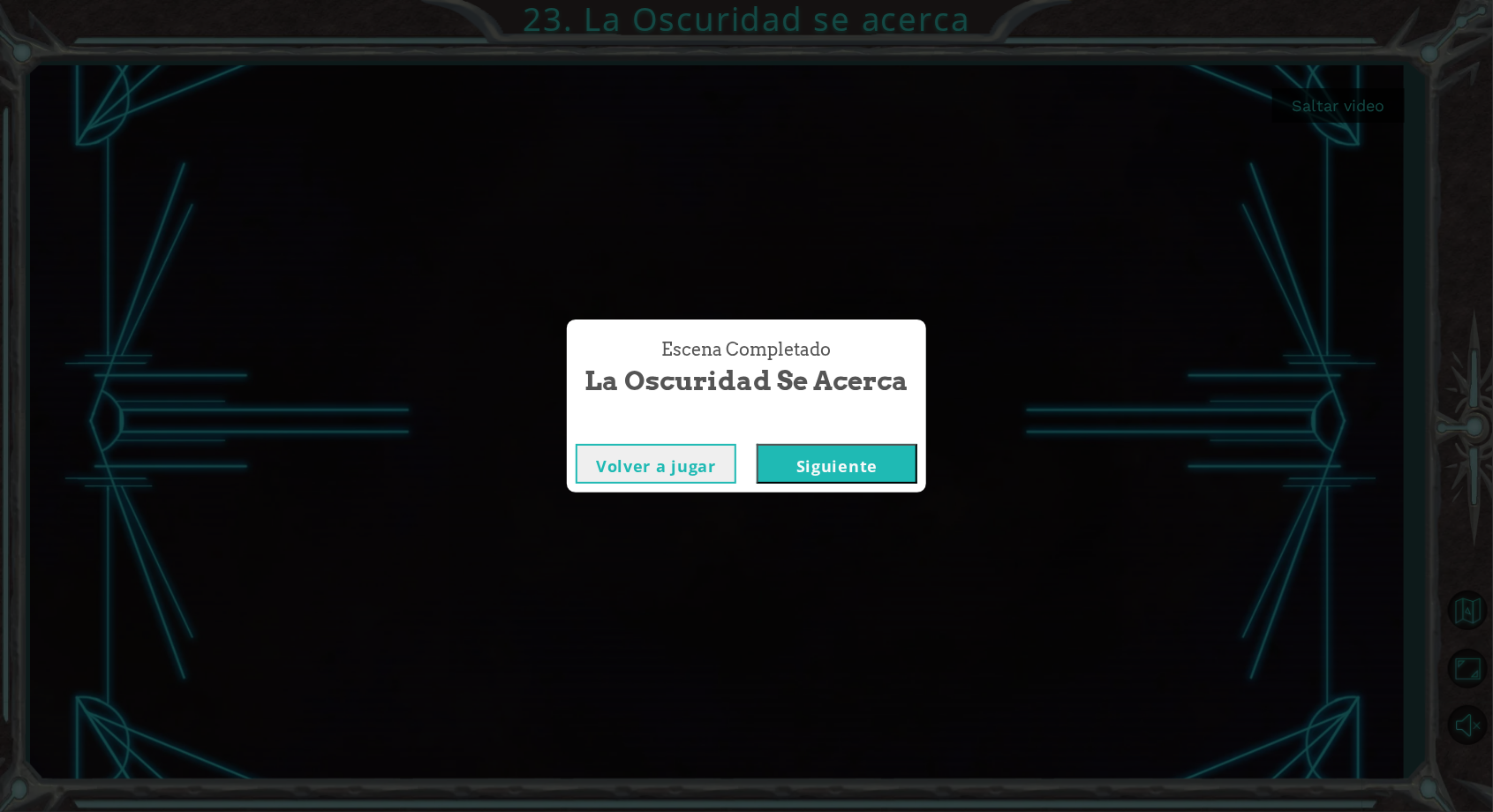
click at [876, 451] on button "Siguiente" at bounding box center [837, 464] width 161 height 40
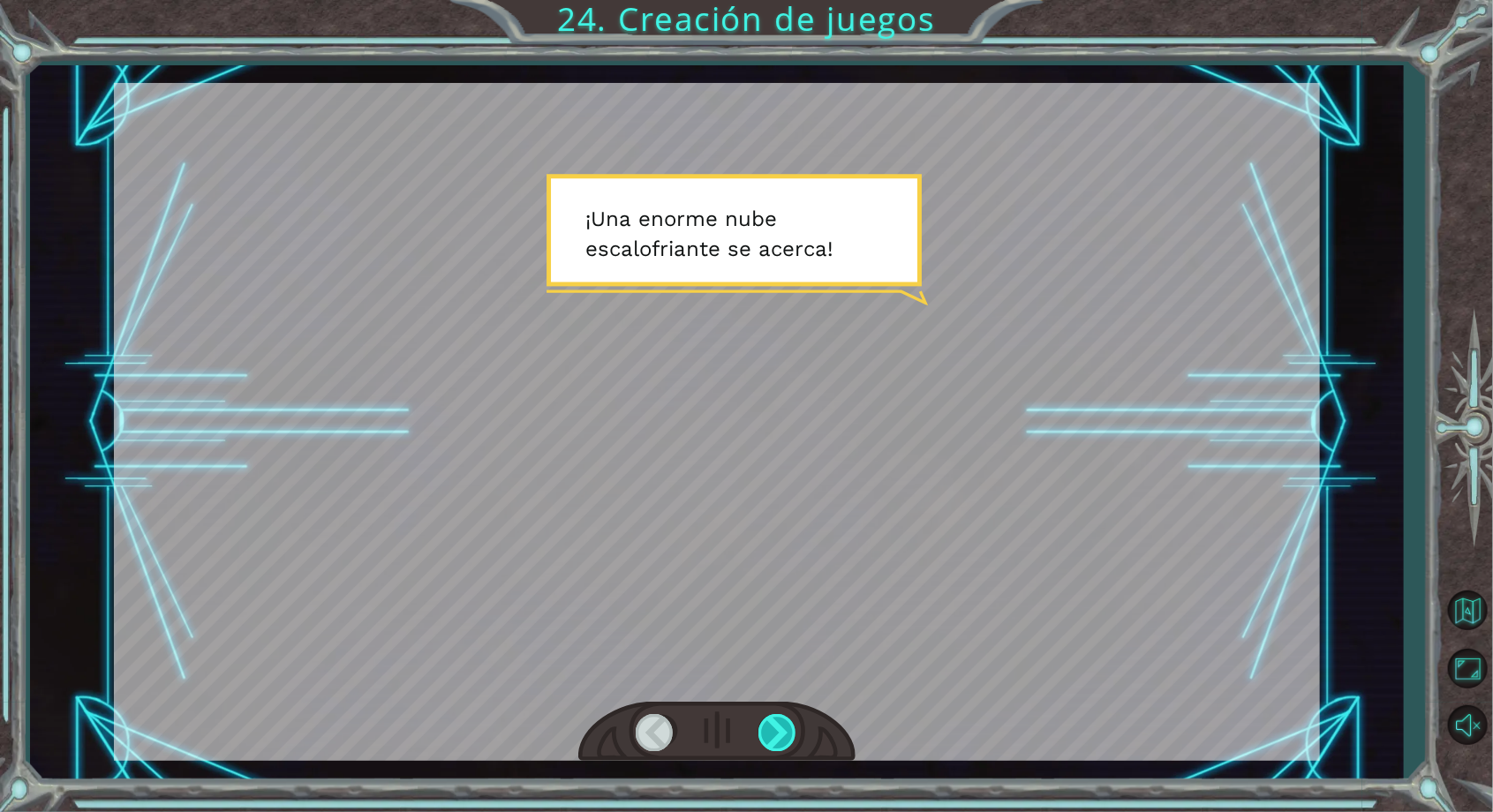
click at [779, 747] on div at bounding box center [779, 732] width 40 height 36
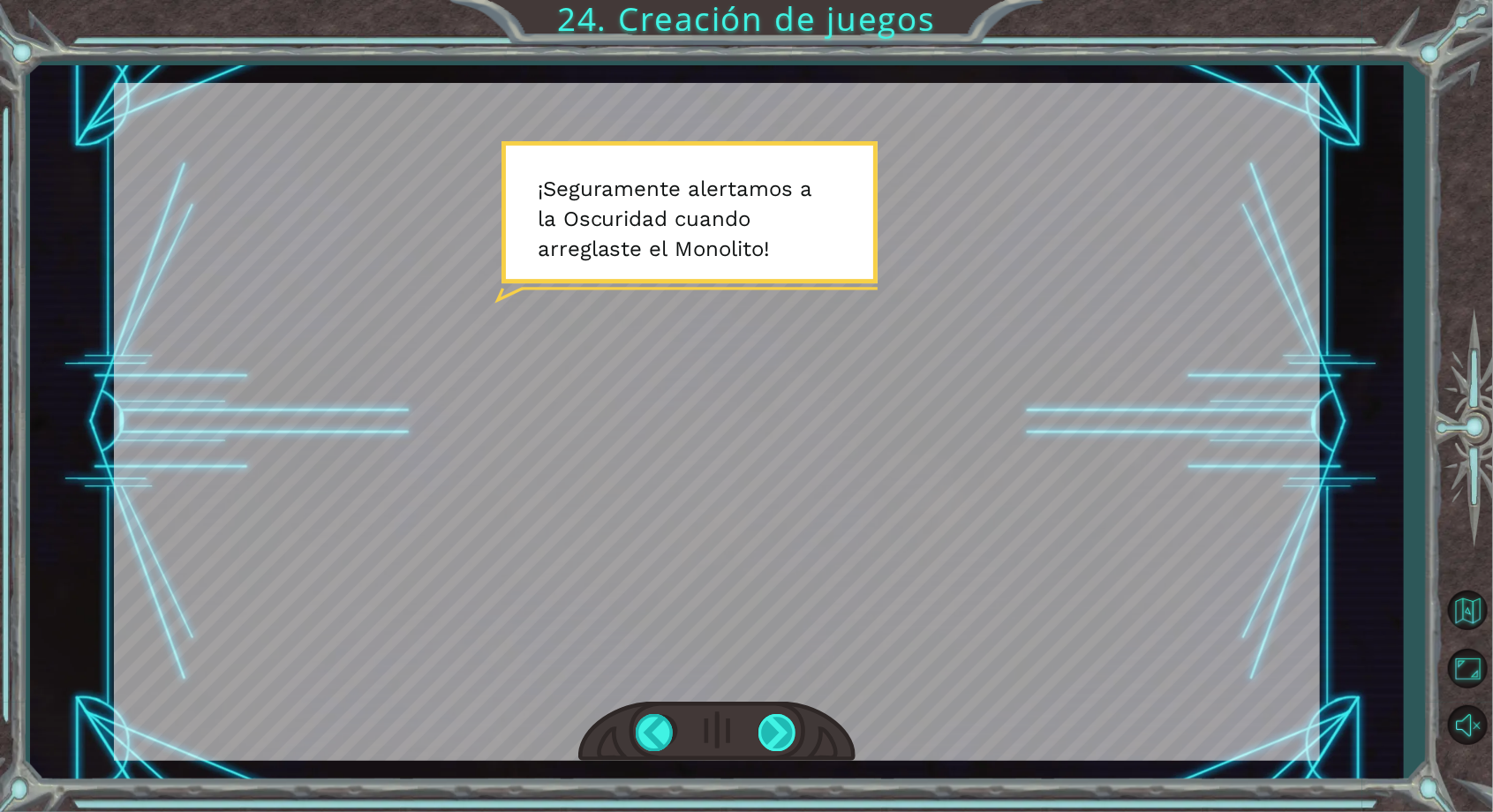
click at [788, 731] on div at bounding box center [779, 732] width 40 height 36
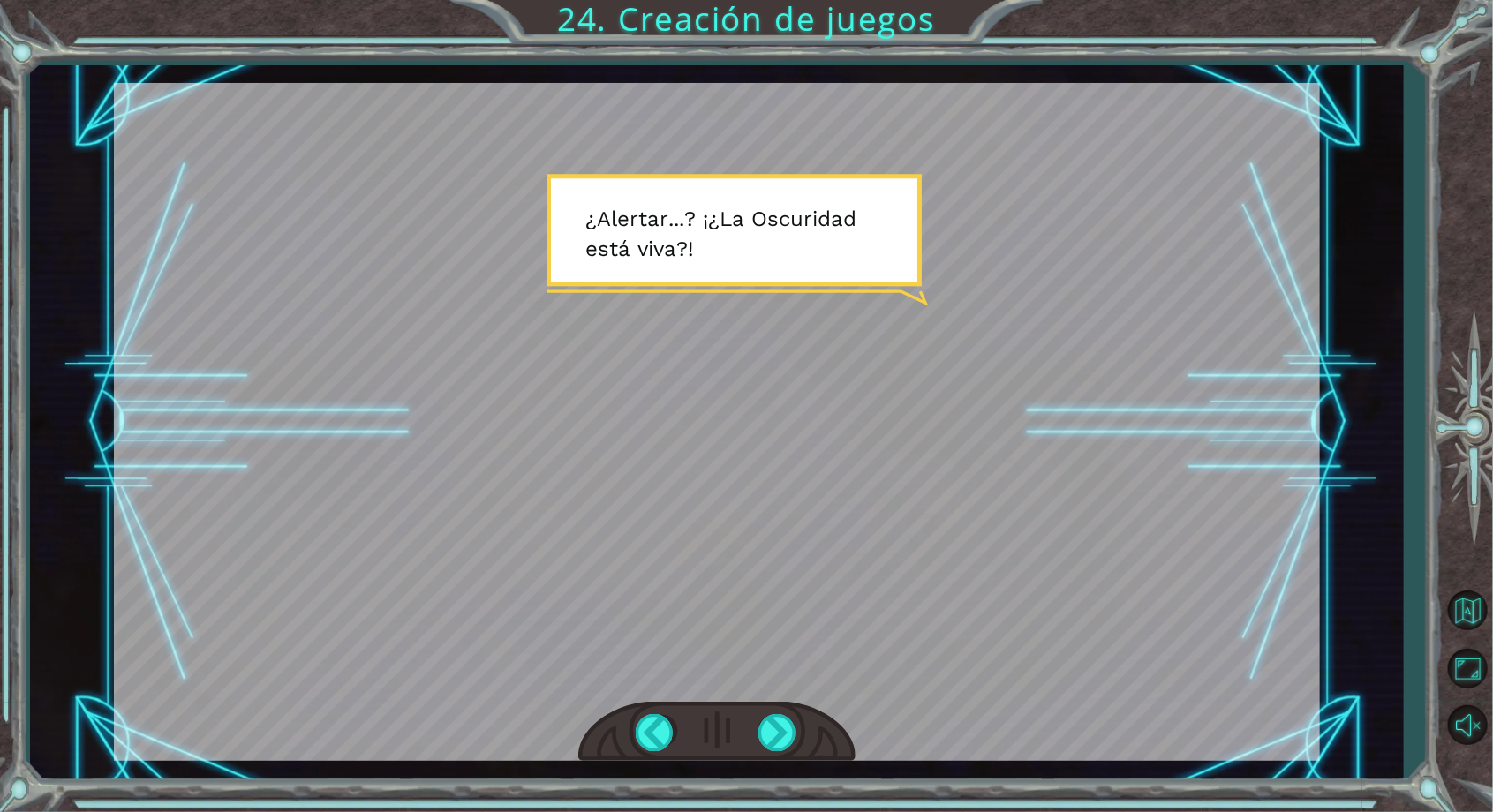
click at [798, 699] on div at bounding box center [717, 422] width 1206 height 678
click at [791, 729] on div at bounding box center [779, 732] width 40 height 36
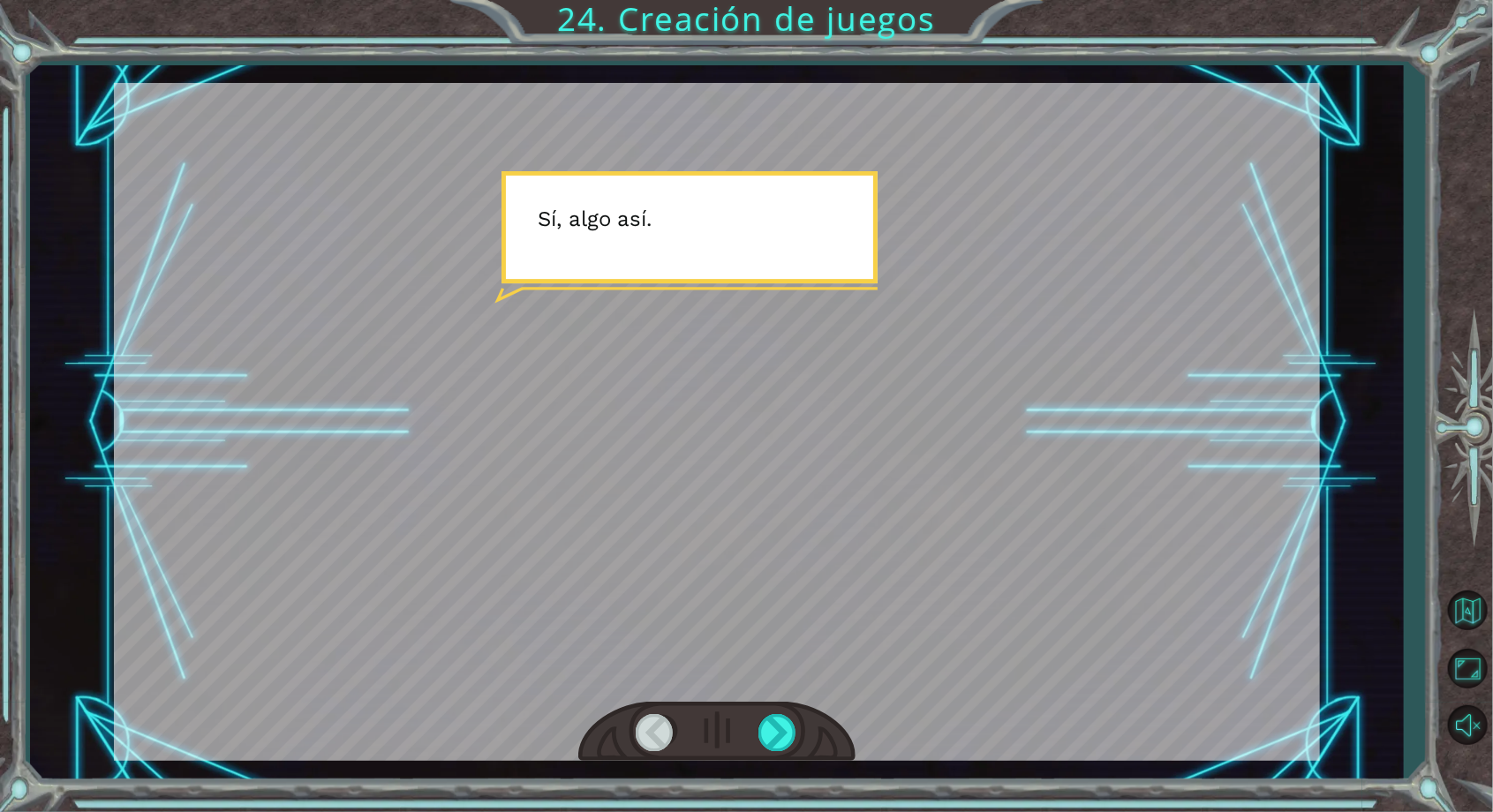
click at [777, 703] on div at bounding box center [717, 732] width 278 height 61
click at [777, 732] on div at bounding box center [779, 732] width 40 height 36
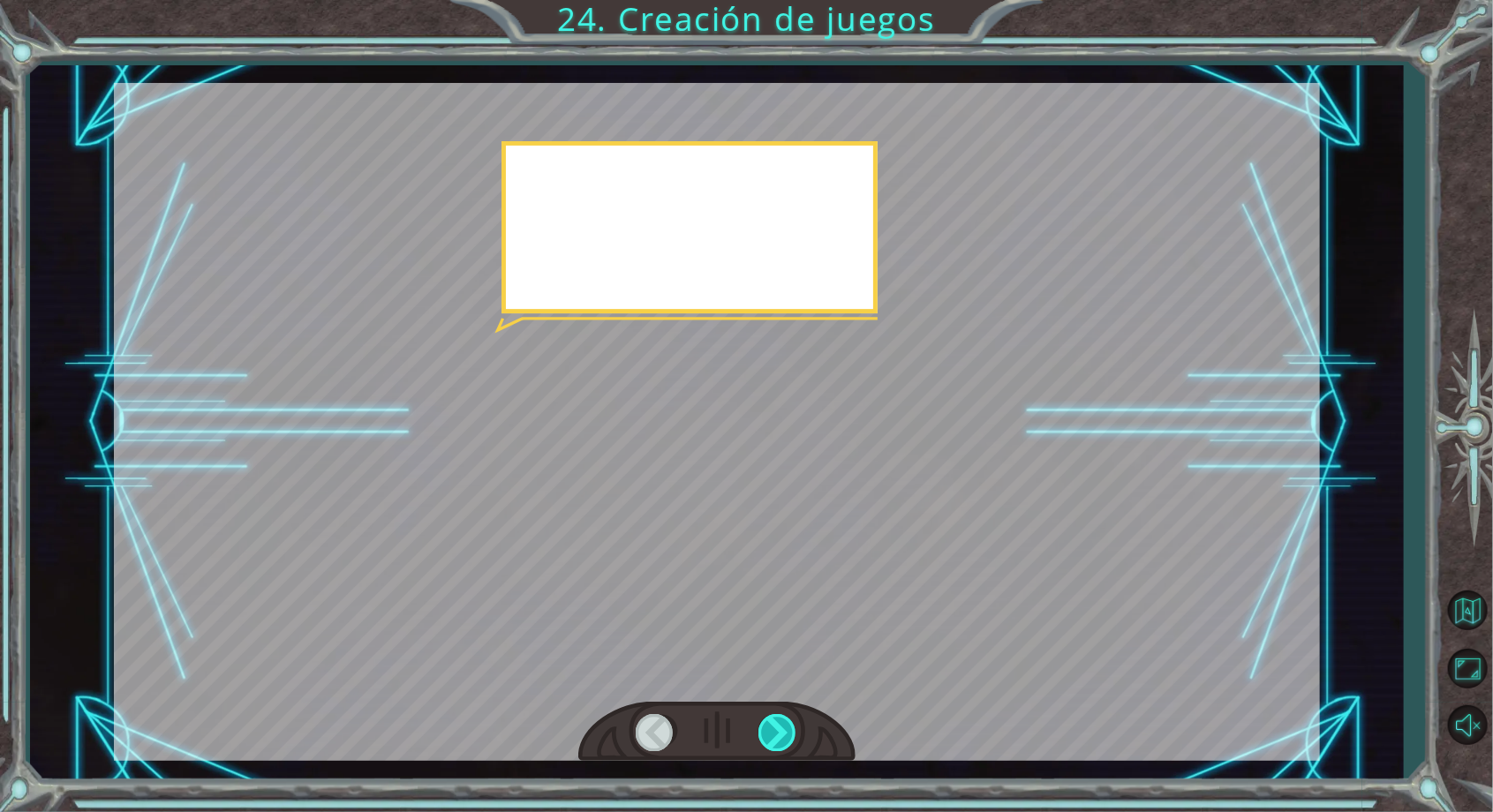
click at [767, 733] on div at bounding box center [779, 732] width 40 height 36
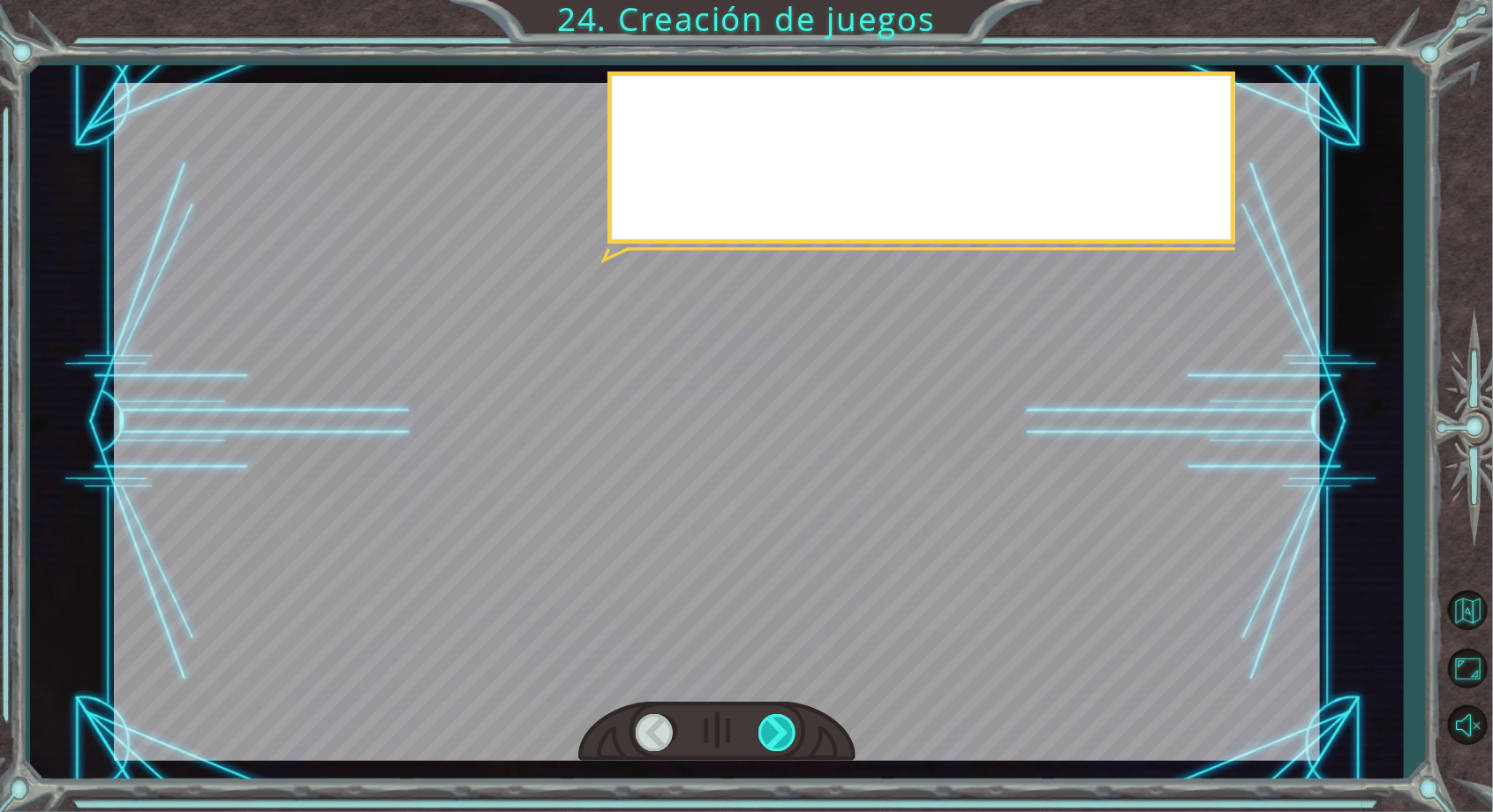
click at [765, 737] on div at bounding box center [779, 732] width 40 height 36
click at [776, 732] on div at bounding box center [779, 732] width 40 height 36
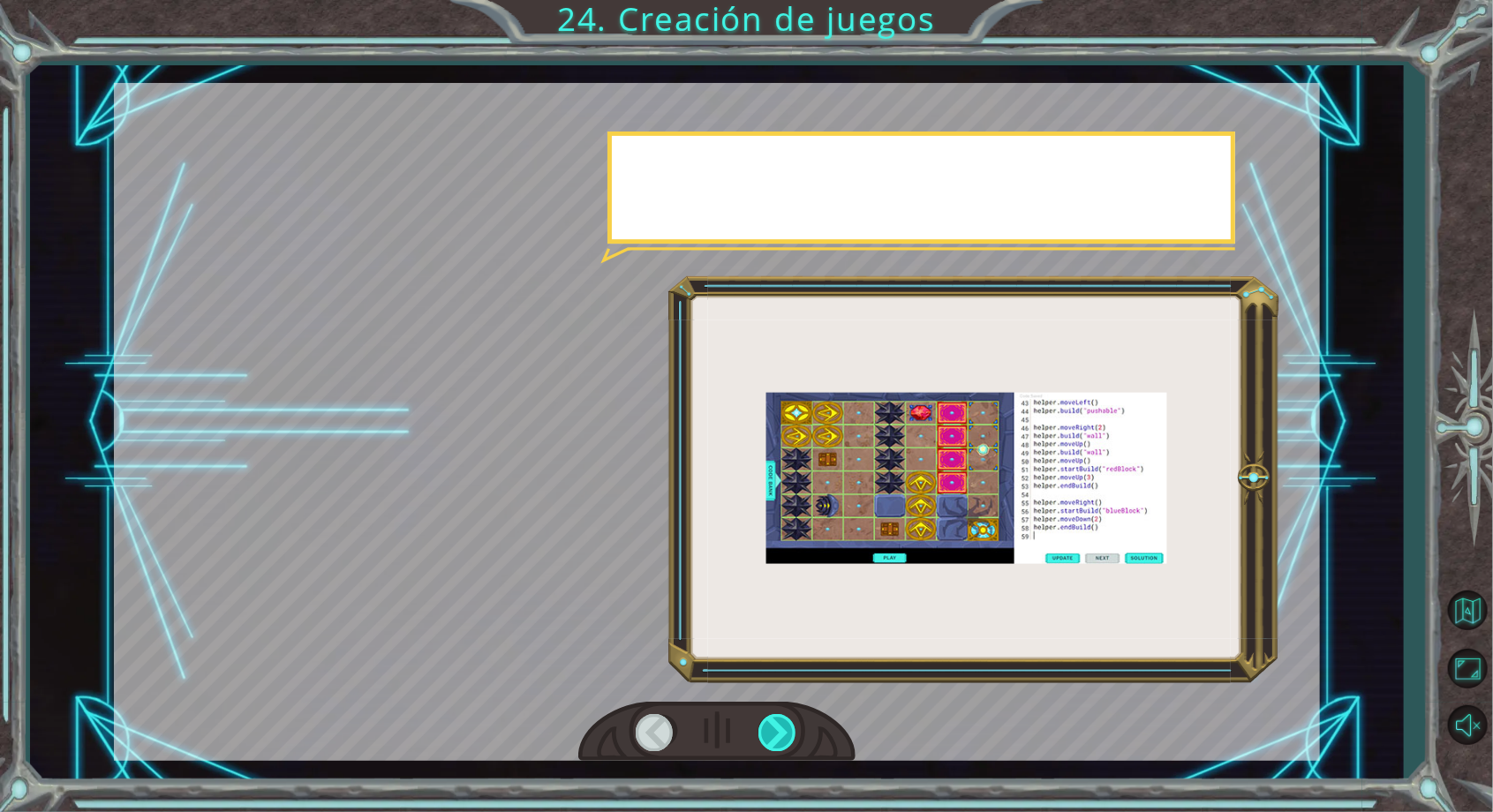
click at [786, 728] on div at bounding box center [779, 732] width 40 height 36
click at [775, 732] on div at bounding box center [779, 732] width 40 height 36
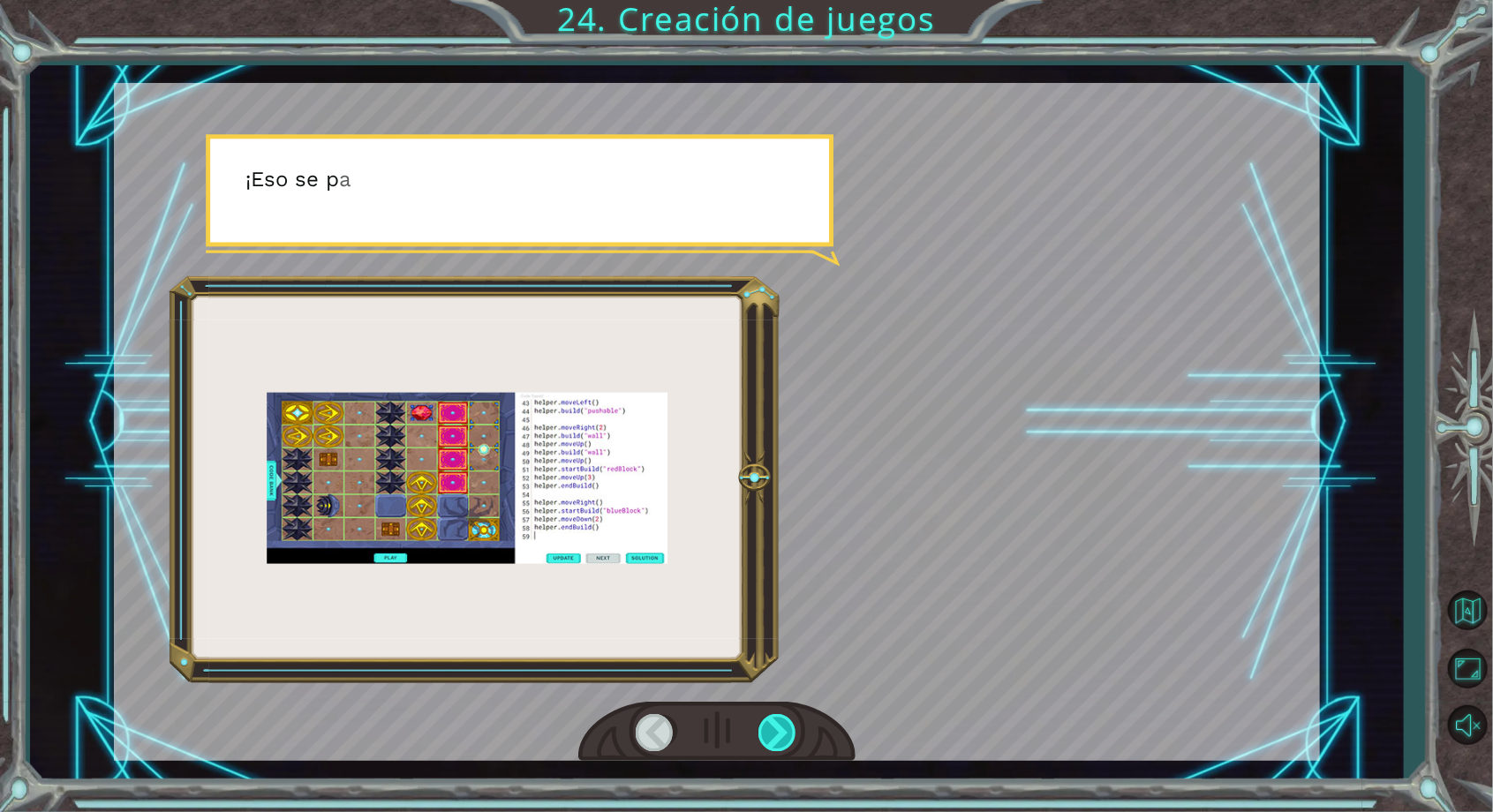
click at [775, 740] on div at bounding box center [779, 732] width 40 height 36
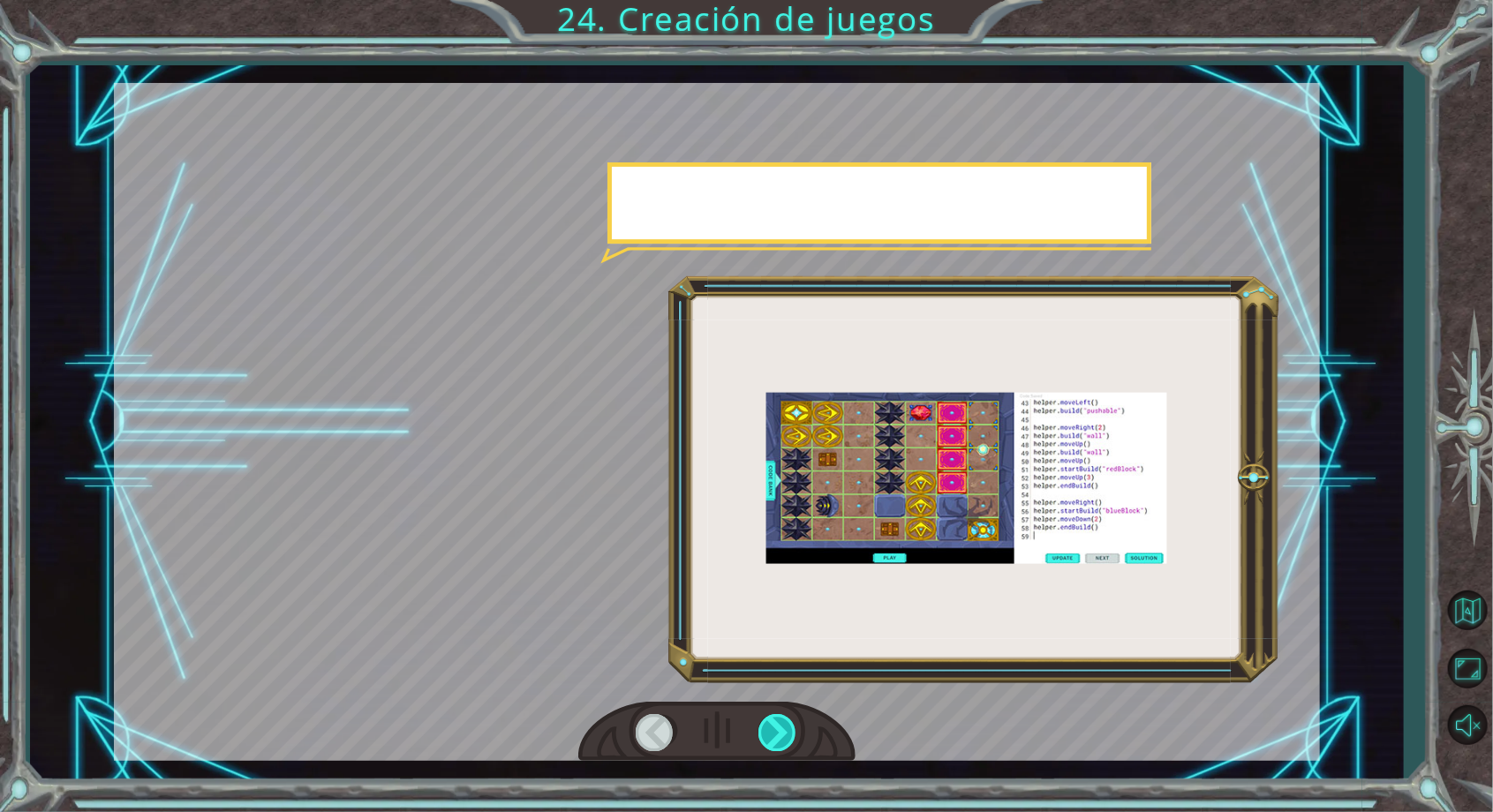
click at [780, 738] on div at bounding box center [779, 732] width 40 height 36
click at [794, 732] on div at bounding box center [779, 732] width 40 height 36
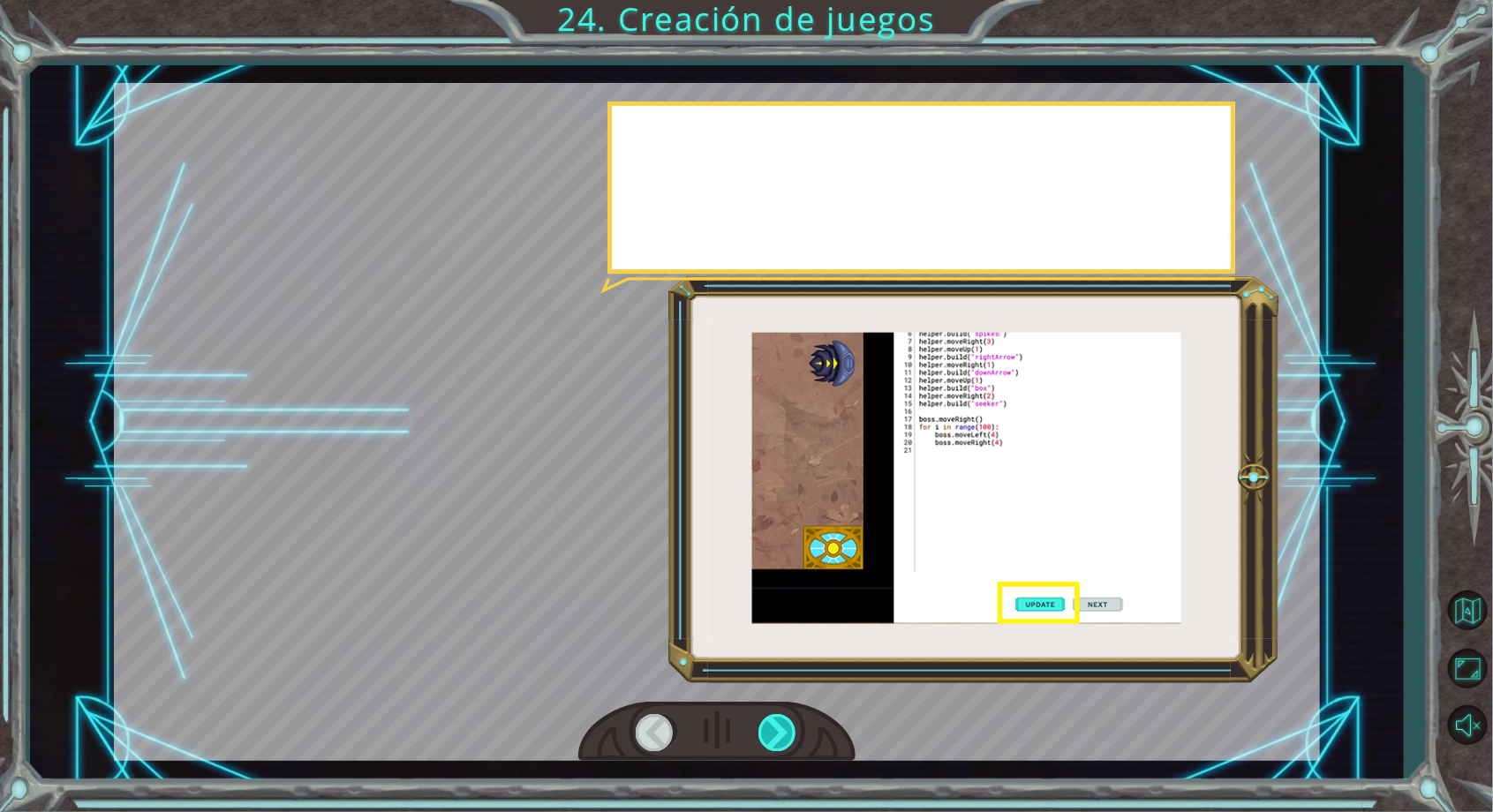
click at [798, 726] on div at bounding box center [779, 732] width 40 height 36
click at [784, 735] on div at bounding box center [779, 732] width 40 height 36
click at [781, 734] on div at bounding box center [779, 732] width 40 height 36
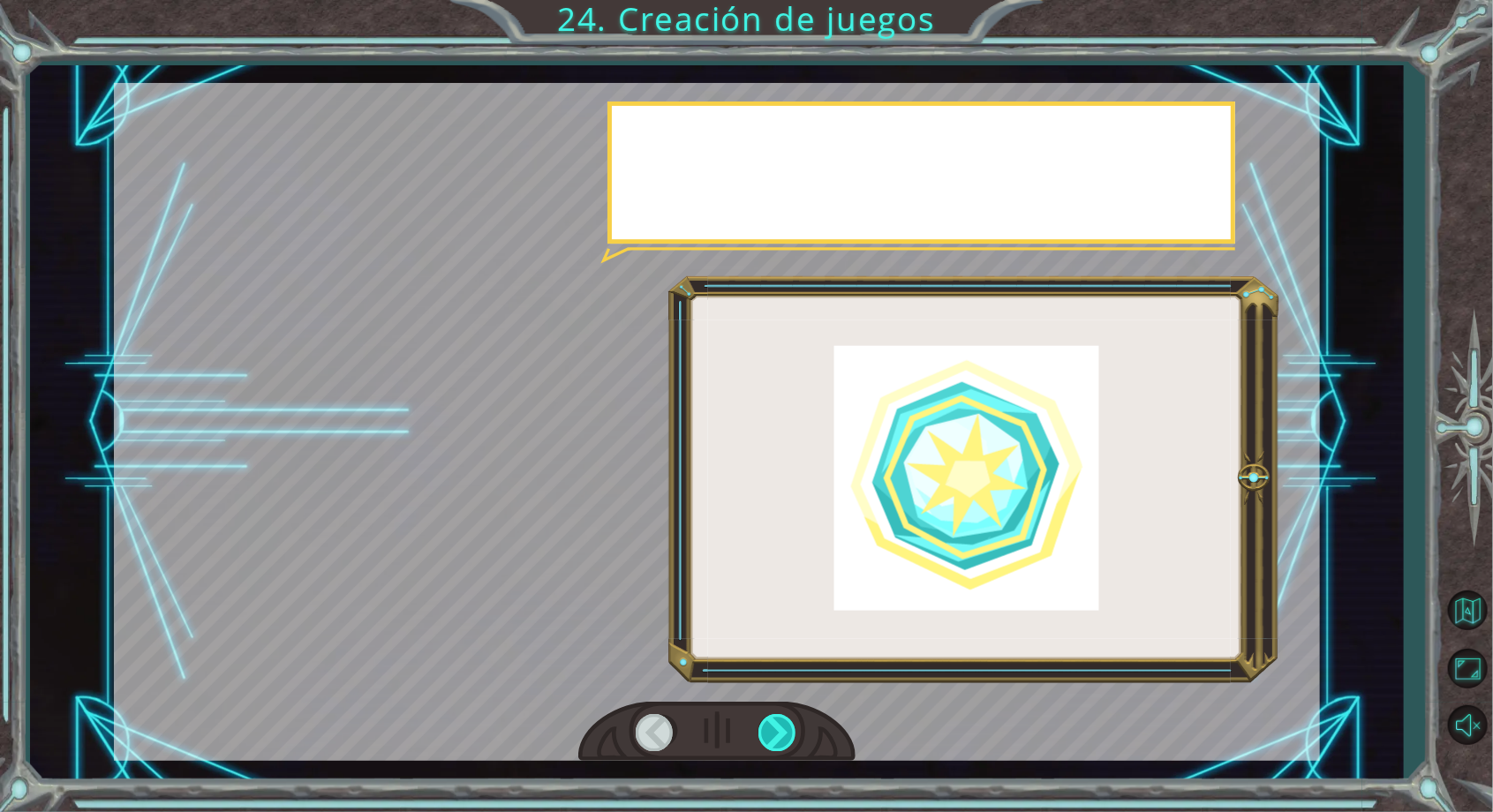
click at [779, 735] on div at bounding box center [779, 732] width 40 height 36
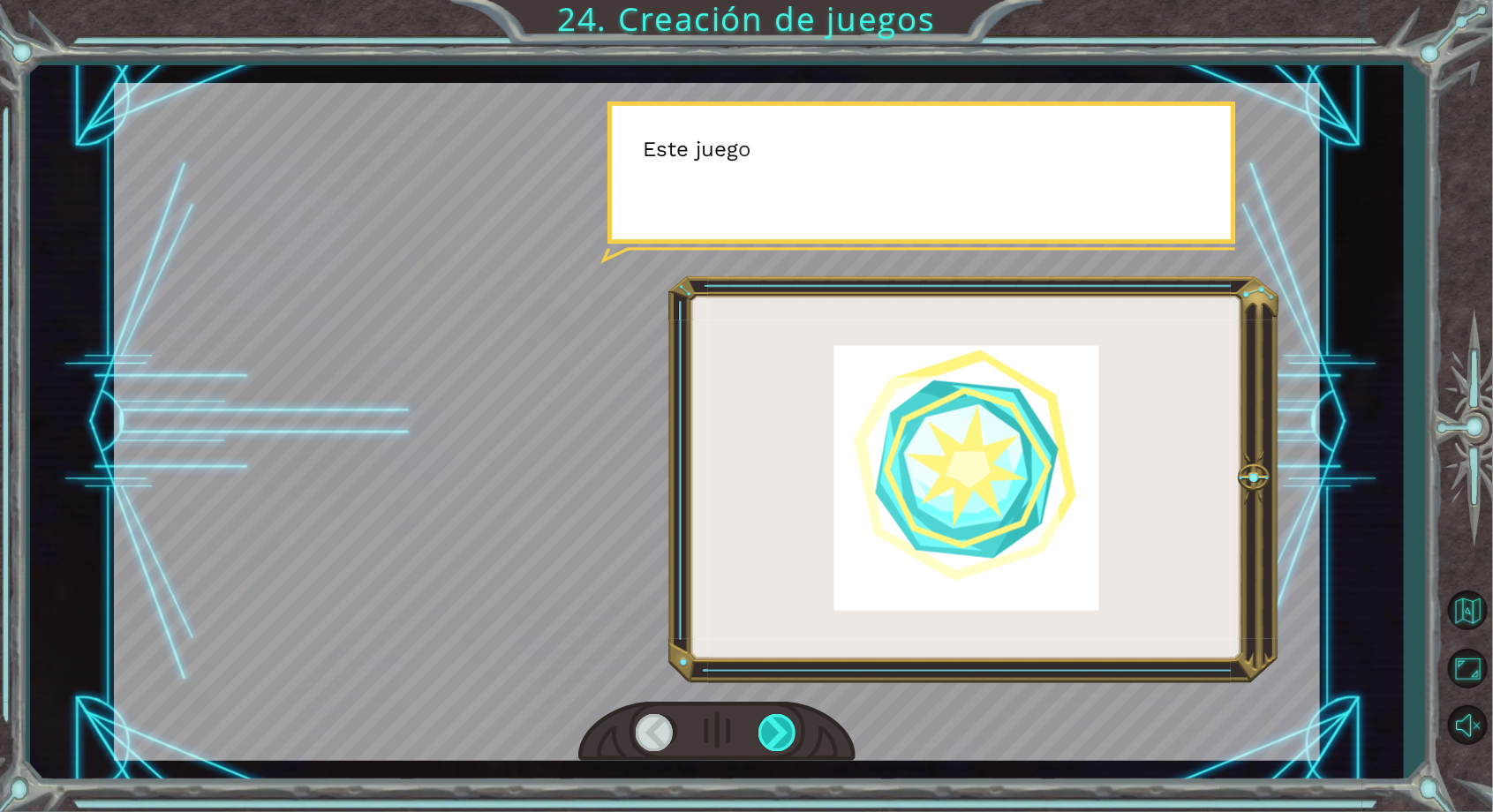
click at [778, 732] on div at bounding box center [779, 732] width 40 height 36
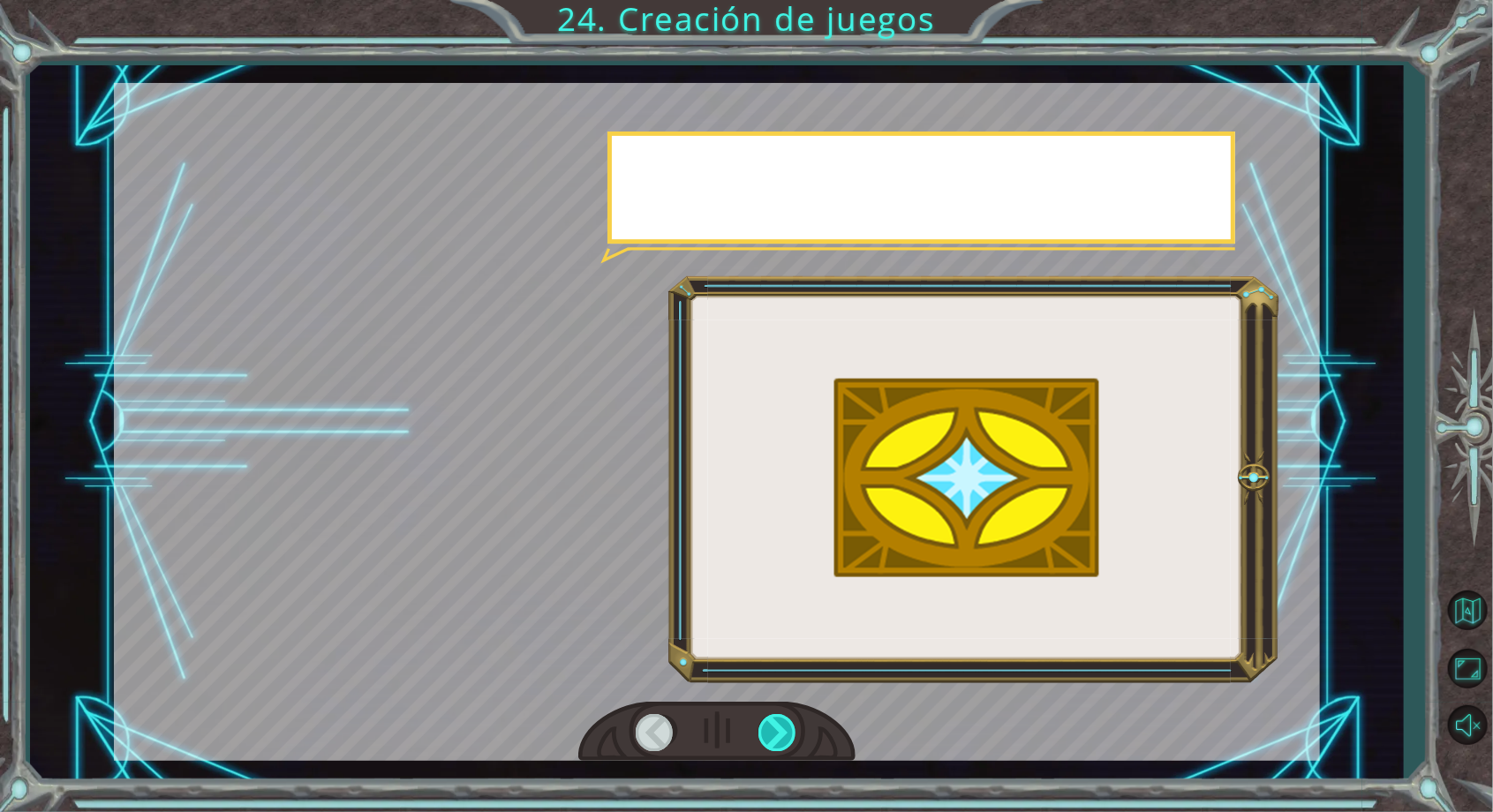
click at [780, 729] on div at bounding box center [779, 732] width 40 height 36
click at [775, 722] on div at bounding box center [779, 732] width 40 height 36
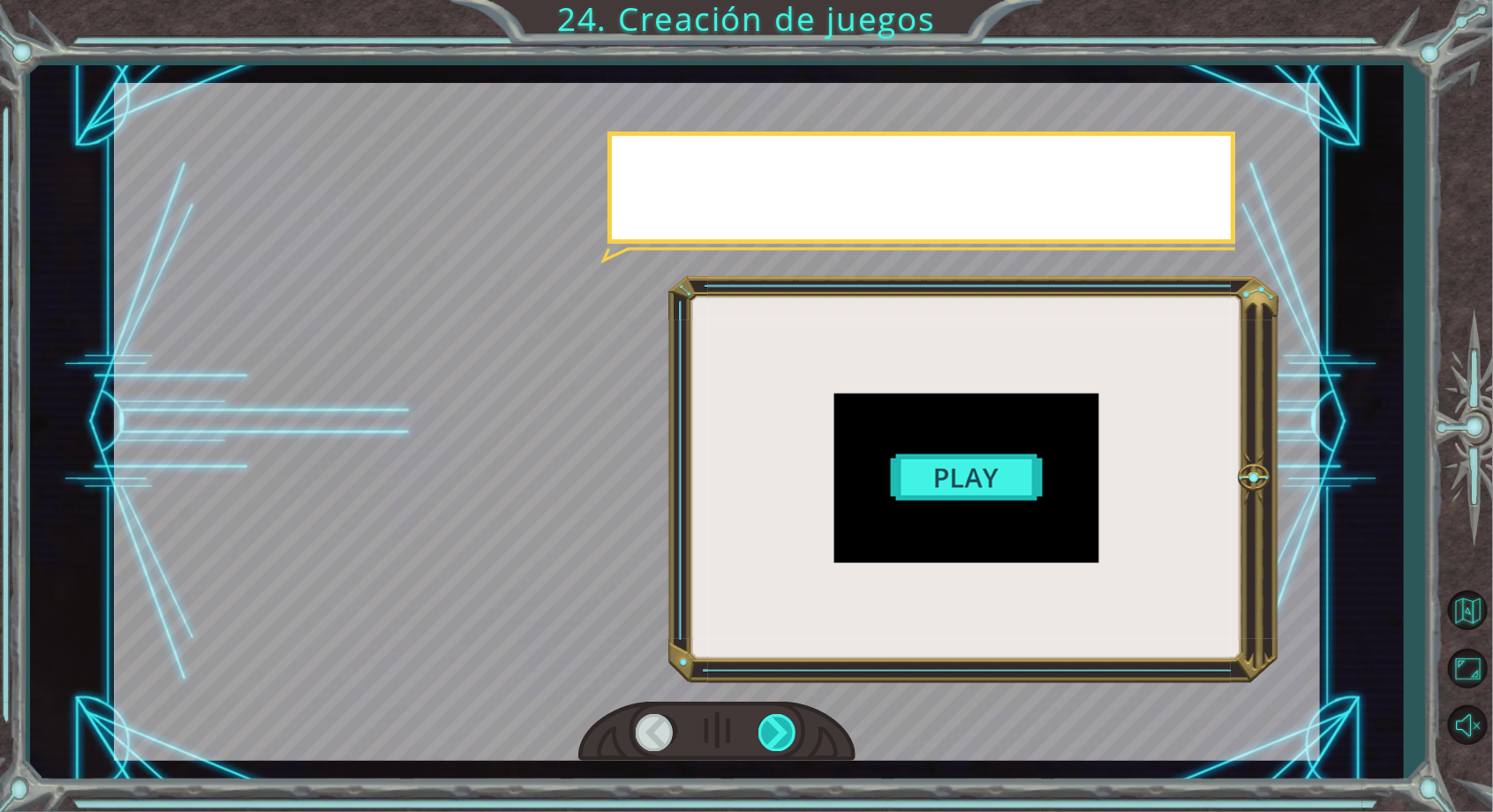
click at [781, 732] on div at bounding box center [779, 732] width 40 height 36
click at [781, 730] on div at bounding box center [779, 732] width 40 height 36
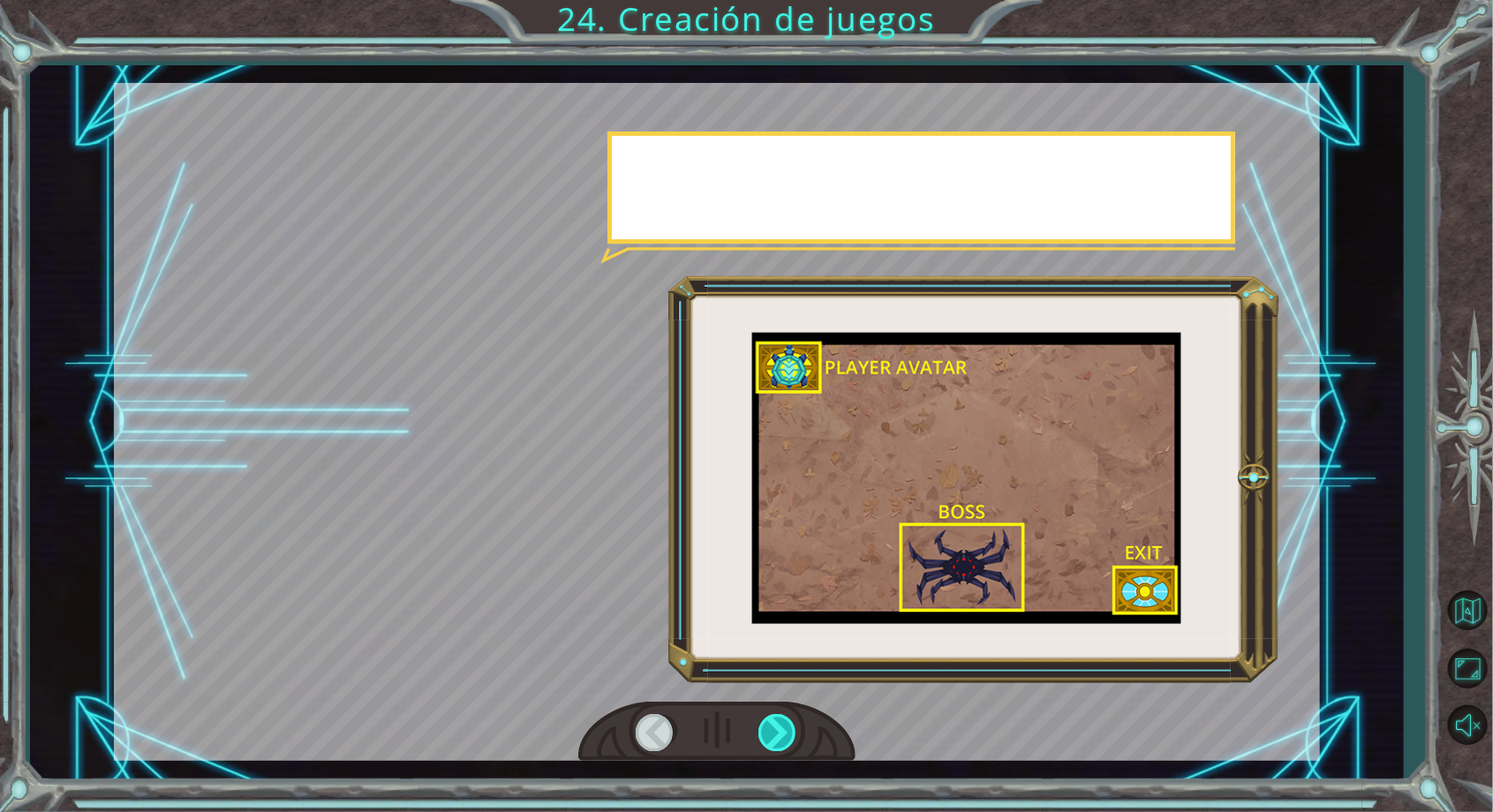
click at [785, 732] on div at bounding box center [779, 732] width 40 height 36
click at [792, 728] on div at bounding box center [779, 732] width 40 height 36
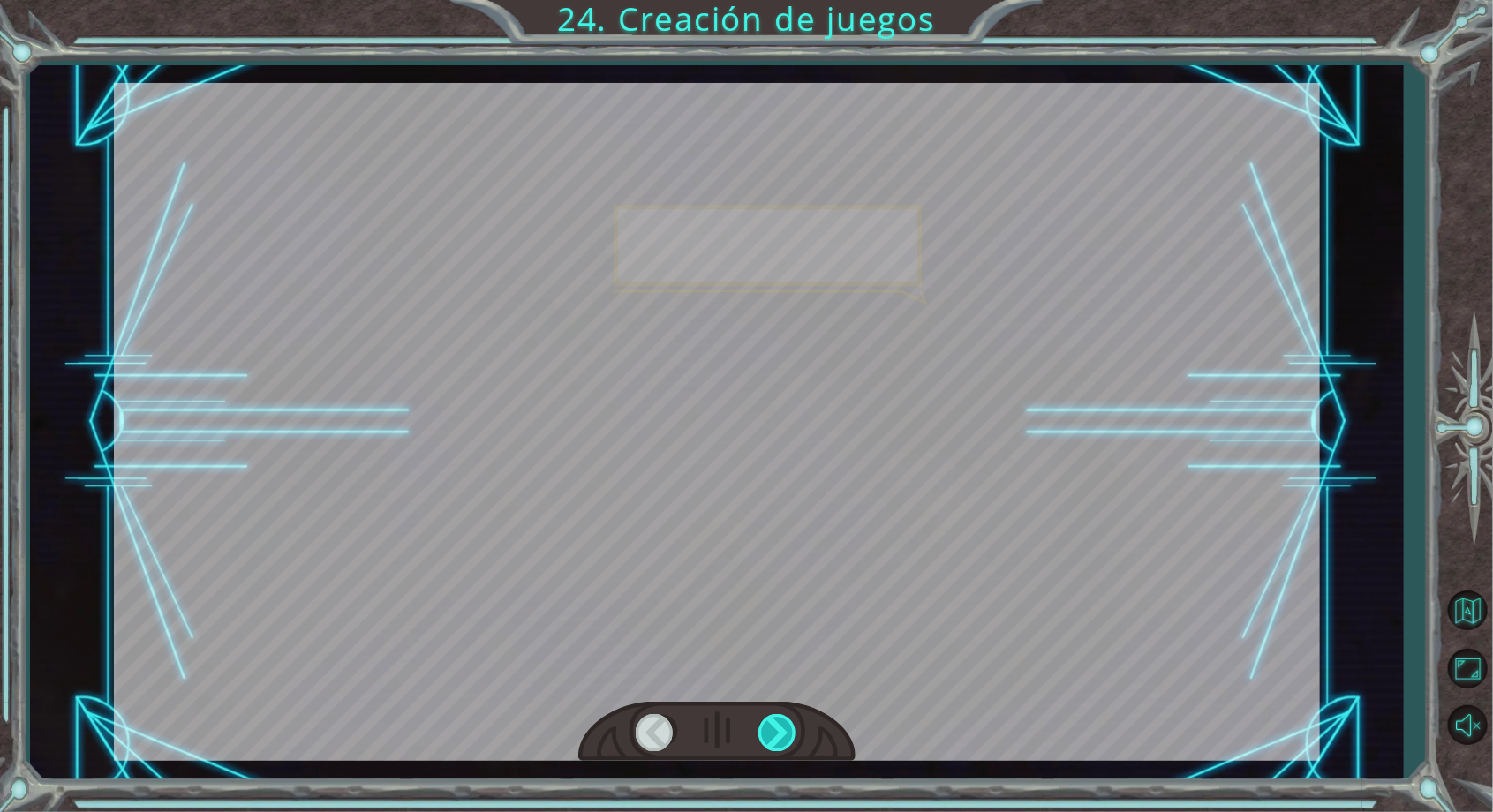
click at [789, 731] on div at bounding box center [779, 732] width 40 height 36
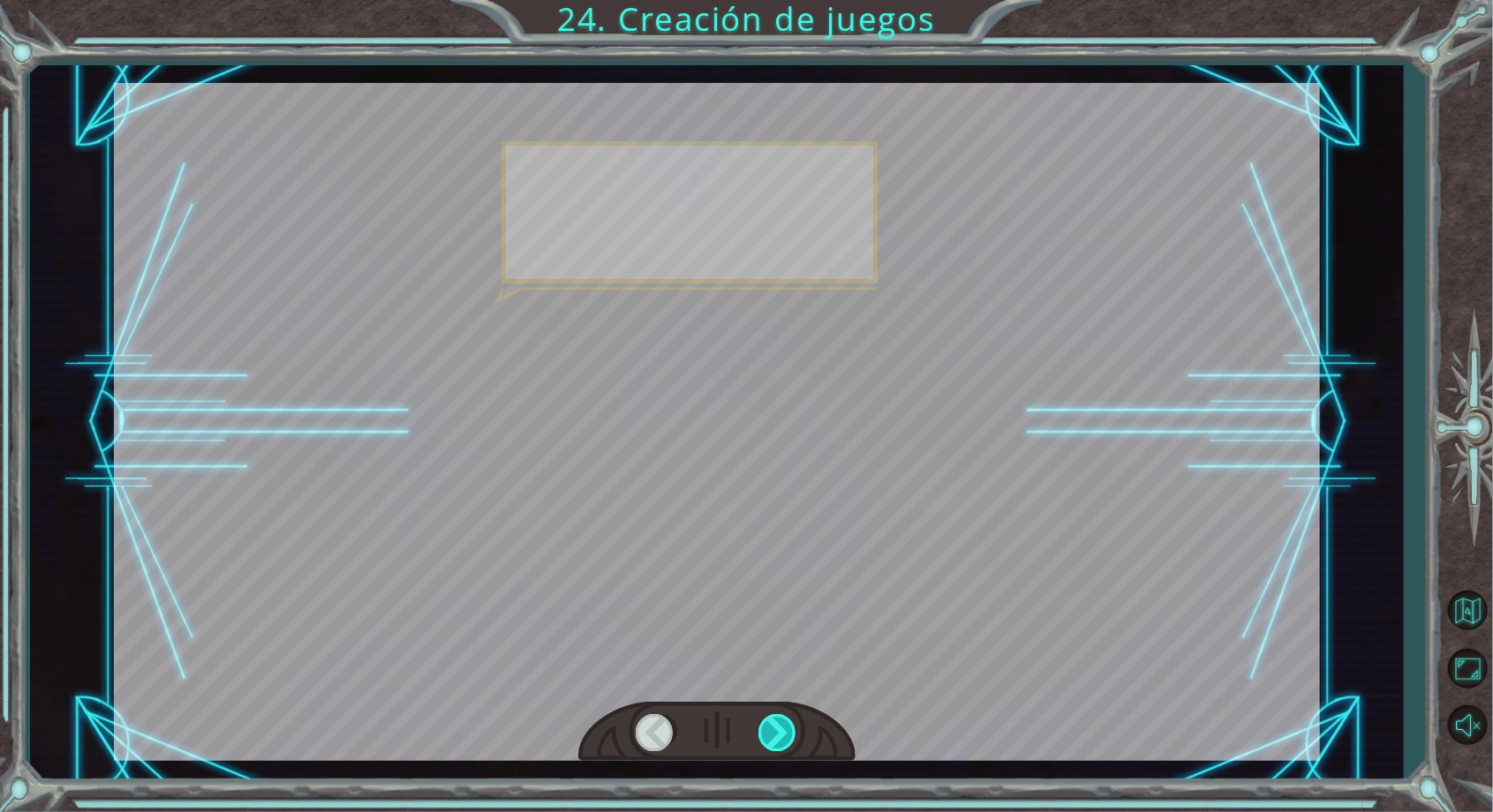
click at [797, 732] on div at bounding box center [779, 732] width 40 height 36
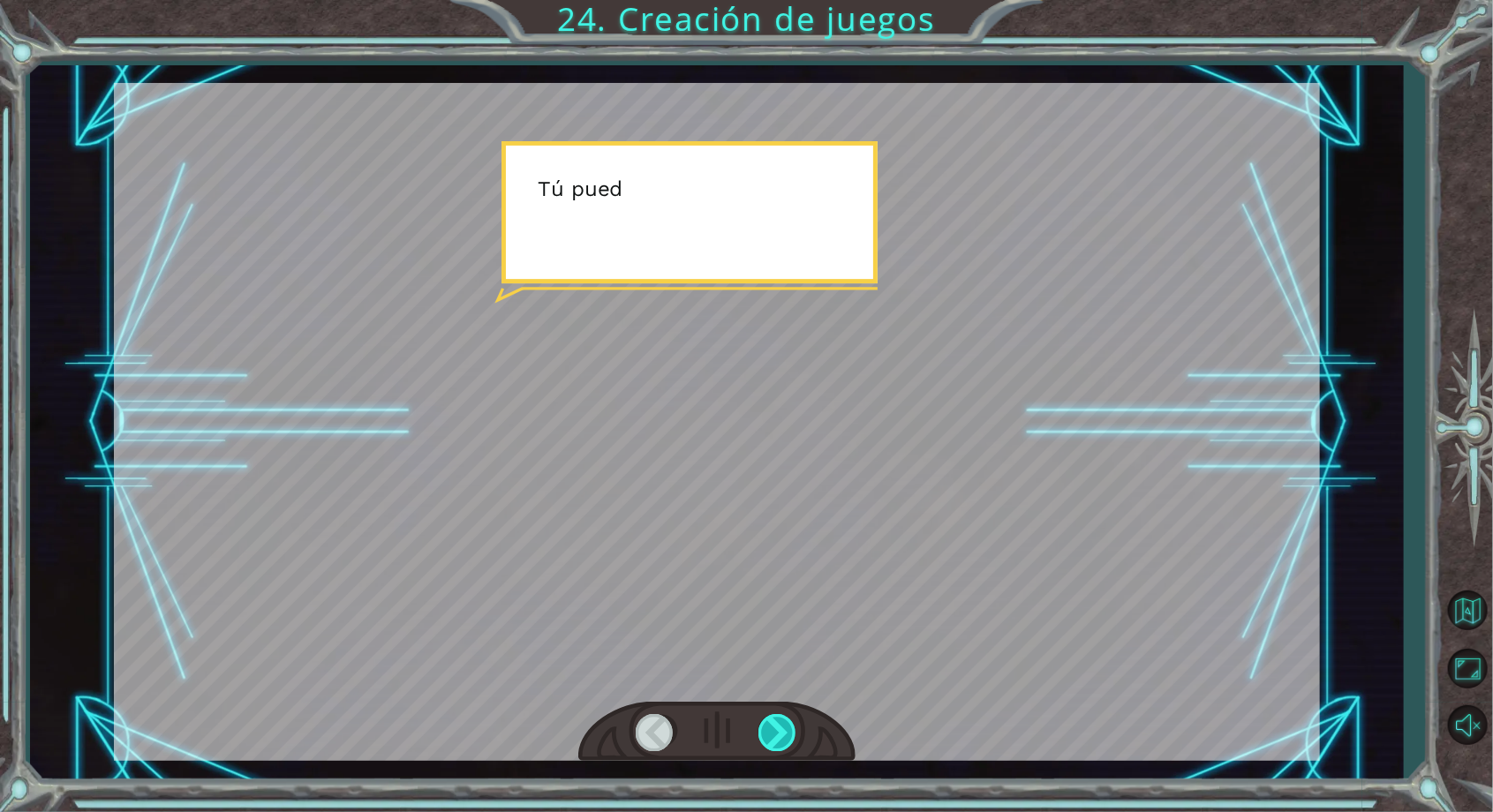
click at [786, 729] on div at bounding box center [779, 732] width 40 height 36
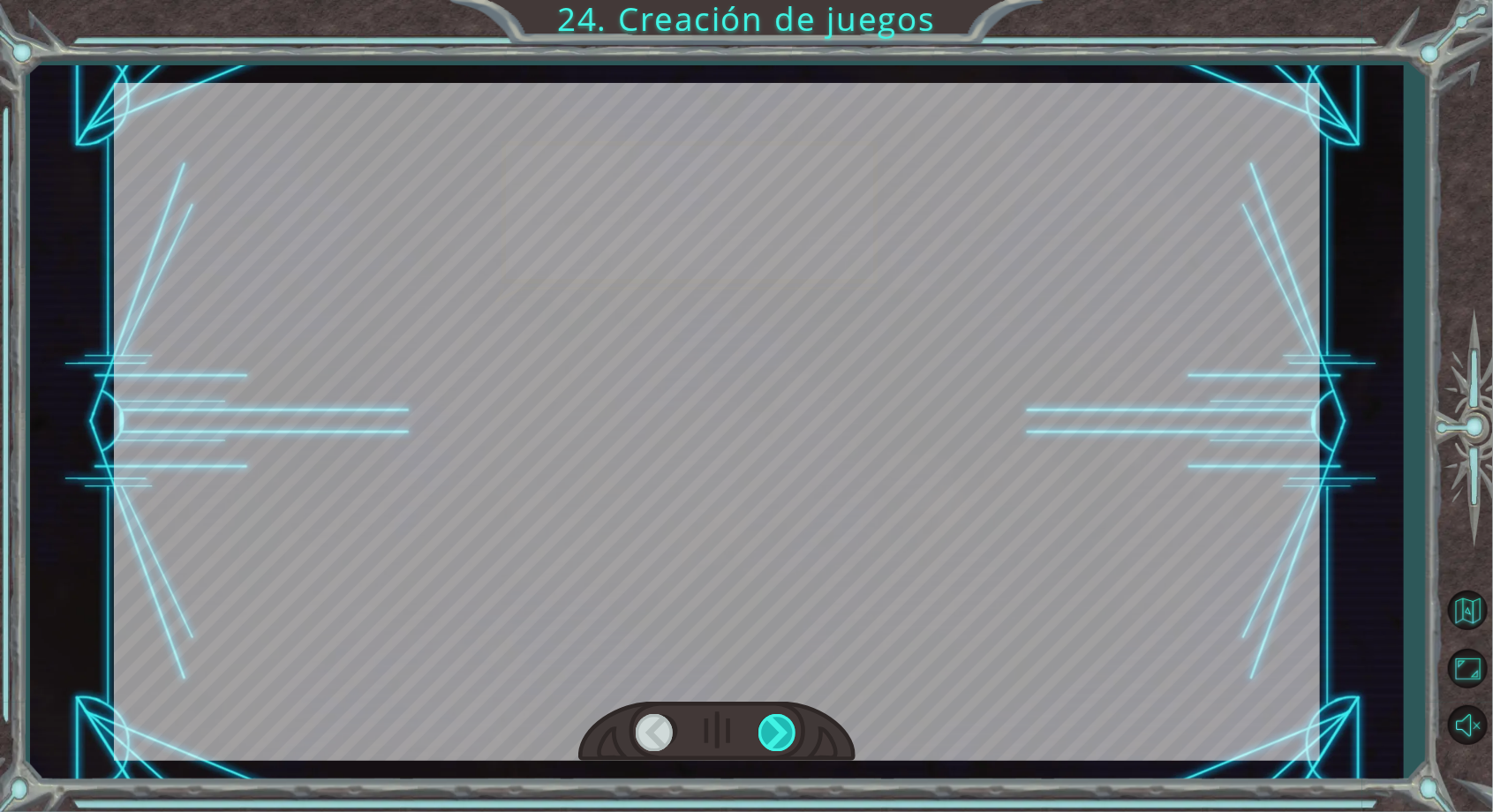
click at [779, 728] on div at bounding box center [779, 732] width 40 height 36
click at [784, 722] on div at bounding box center [779, 732] width 40 height 36
click at [781, 739] on div at bounding box center [779, 732] width 40 height 36
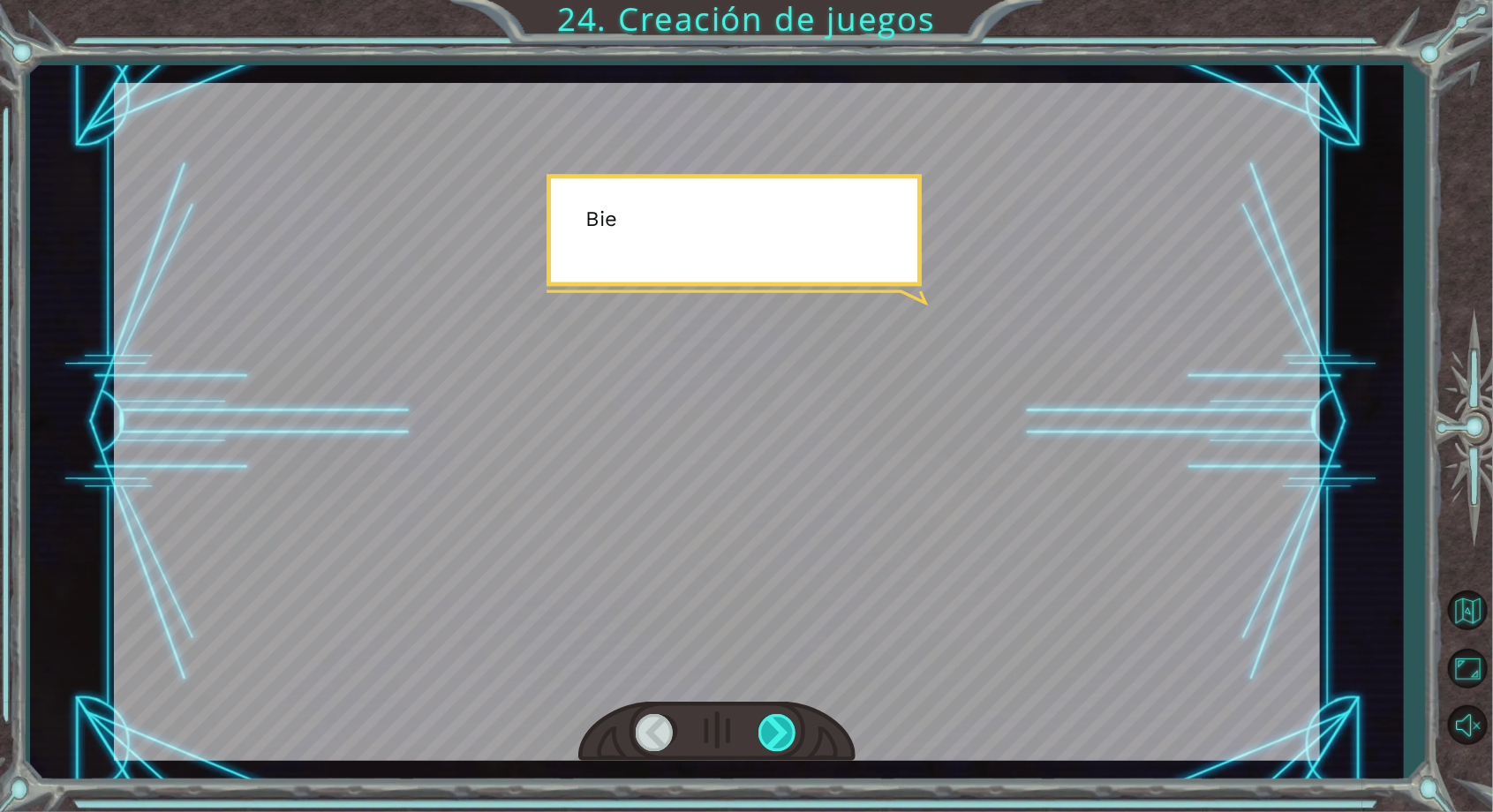
click at [780, 729] on div at bounding box center [779, 732] width 40 height 36
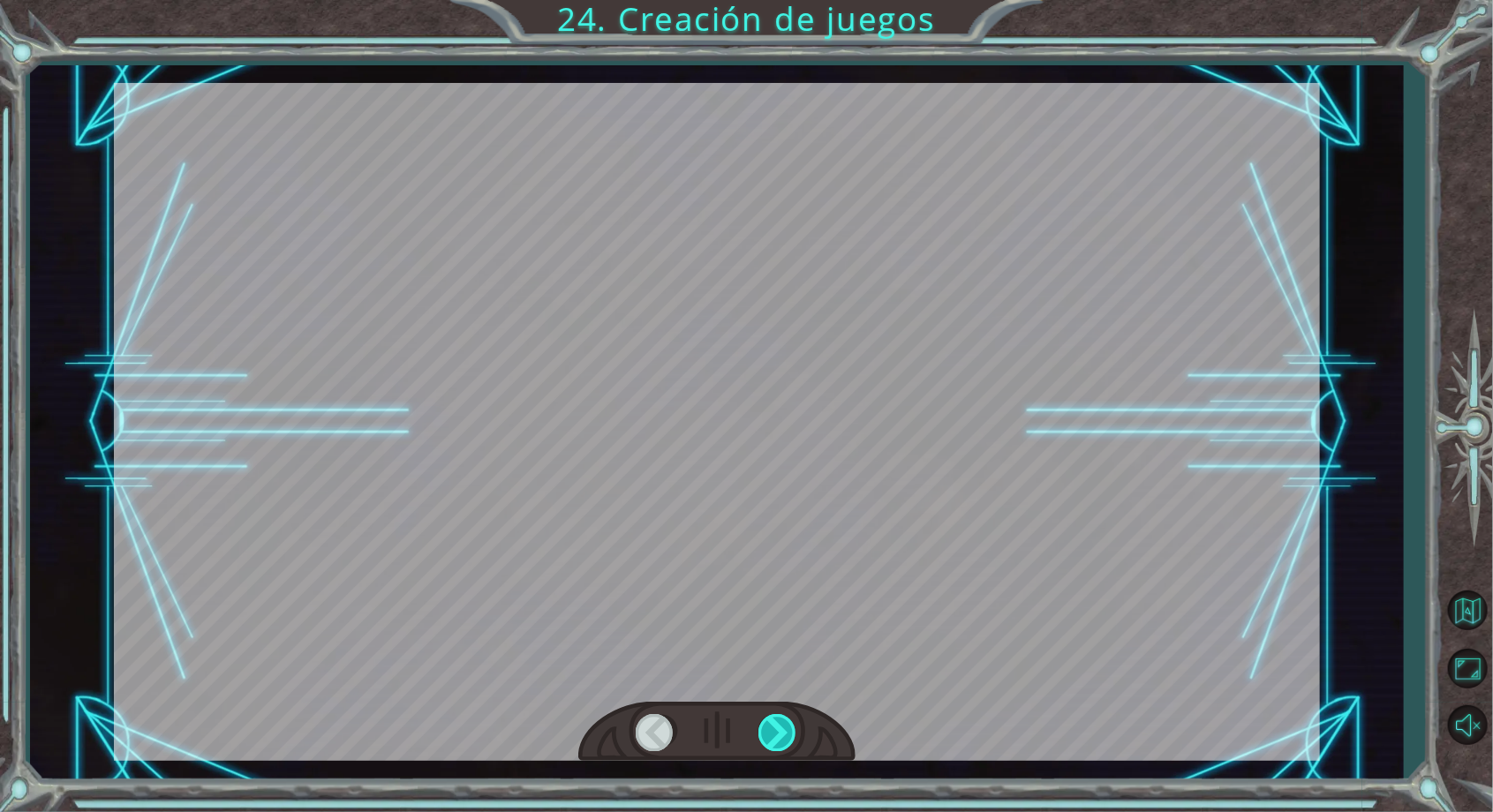
click at [784, 726] on div at bounding box center [779, 732] width 40 height 36
click at [778, 731] on div at bounding box center [779, 732] width 40 height 36
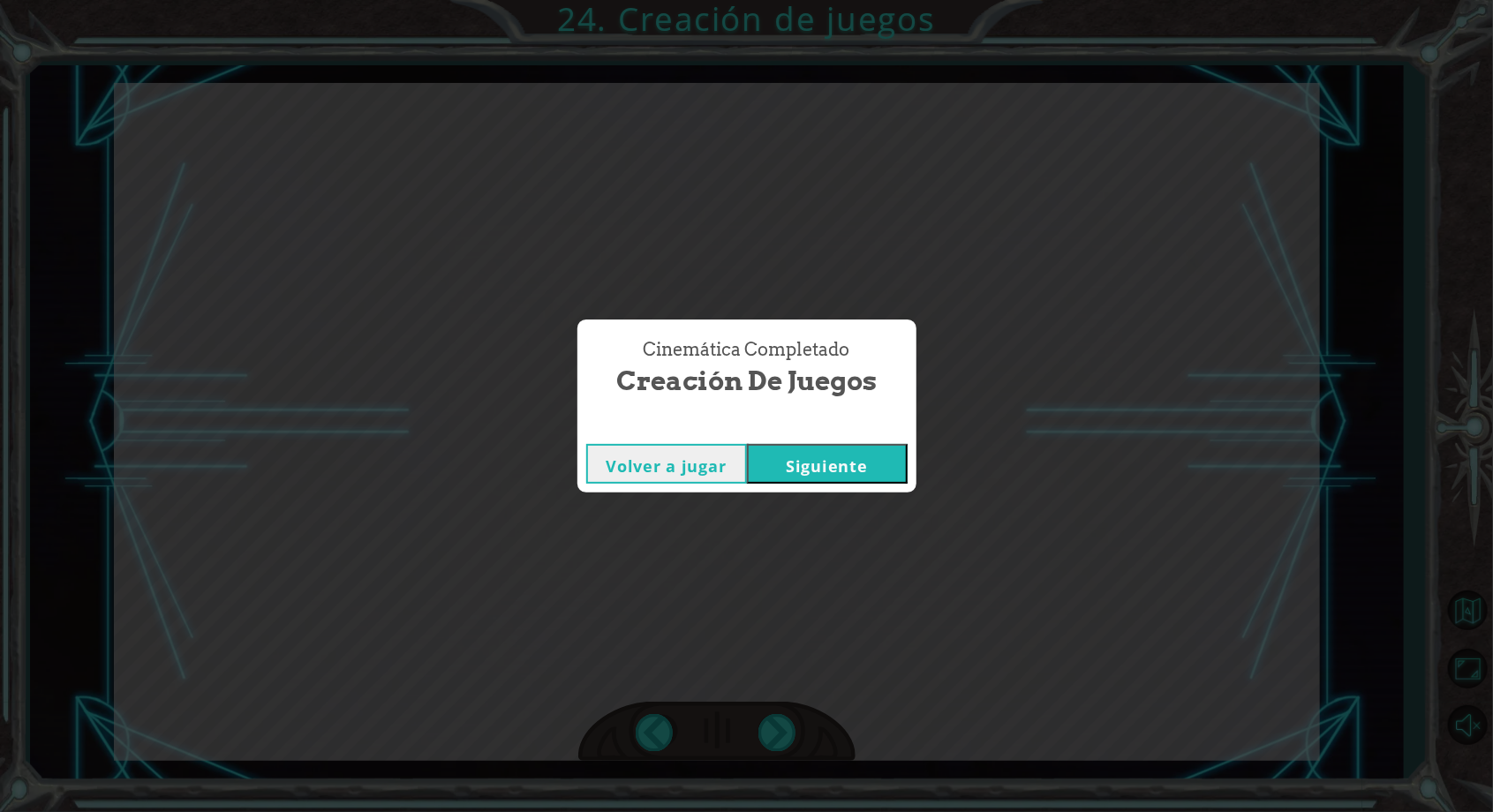
click at [883, 450] on button "Siguiente" at bounding box center [827, 464] width 161 height 40
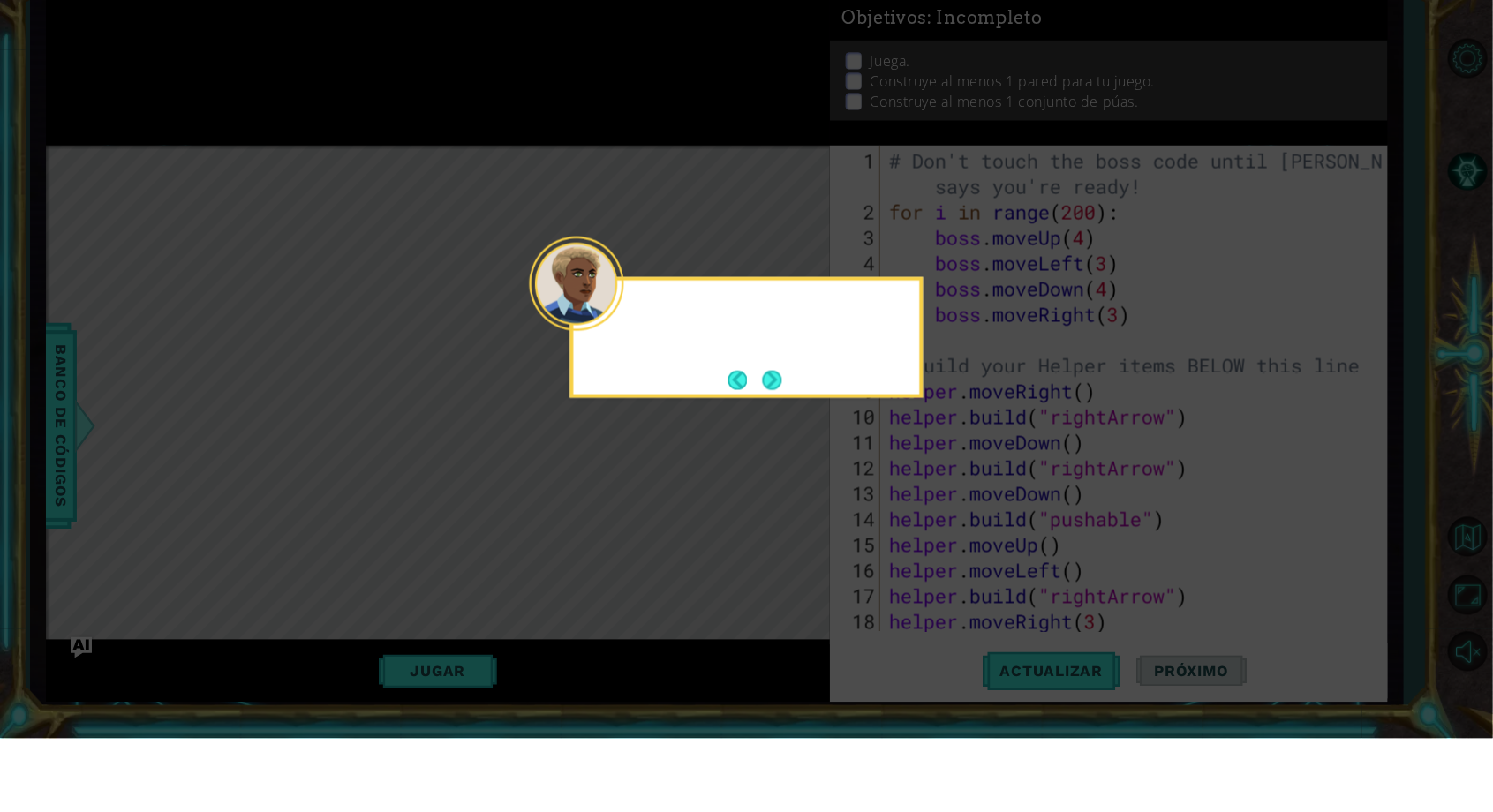
scroll to position [102, 0]
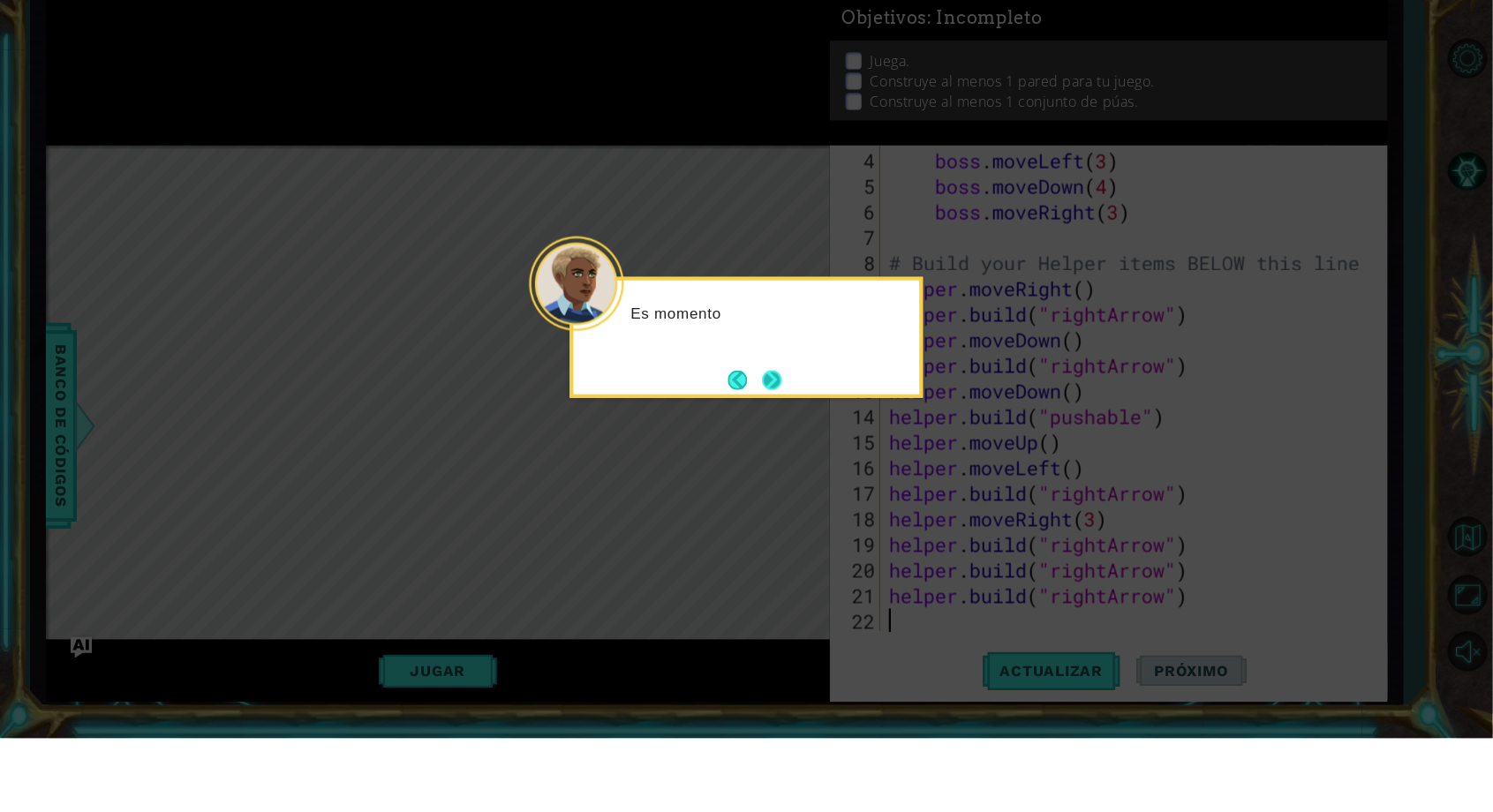
click at [781, 445] on button "Next" at bounding box center [772, 453] width 19 height 19
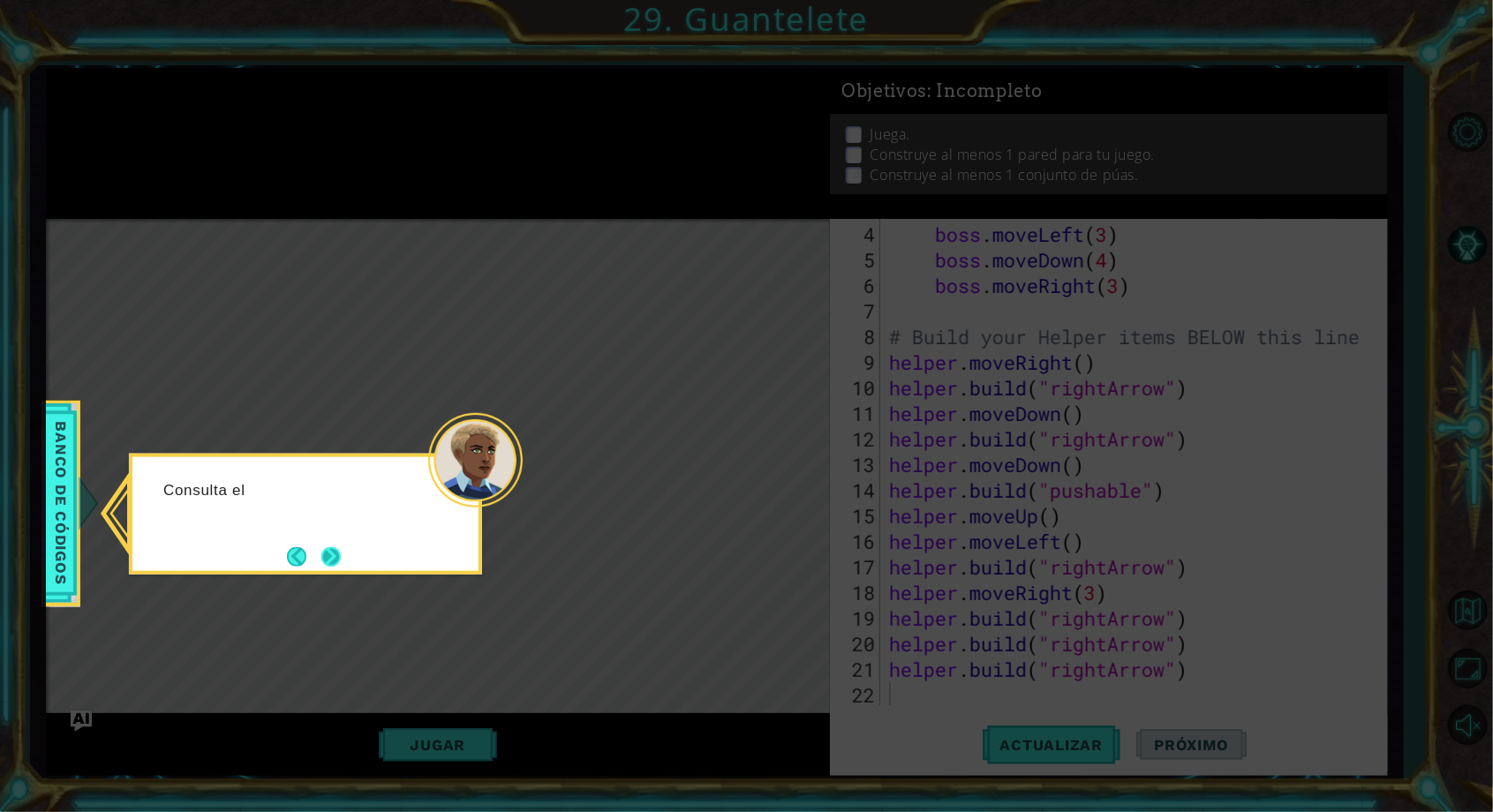
click at [332, 547] on button "Next" at bounding box center [330, 556] width 19 height 19
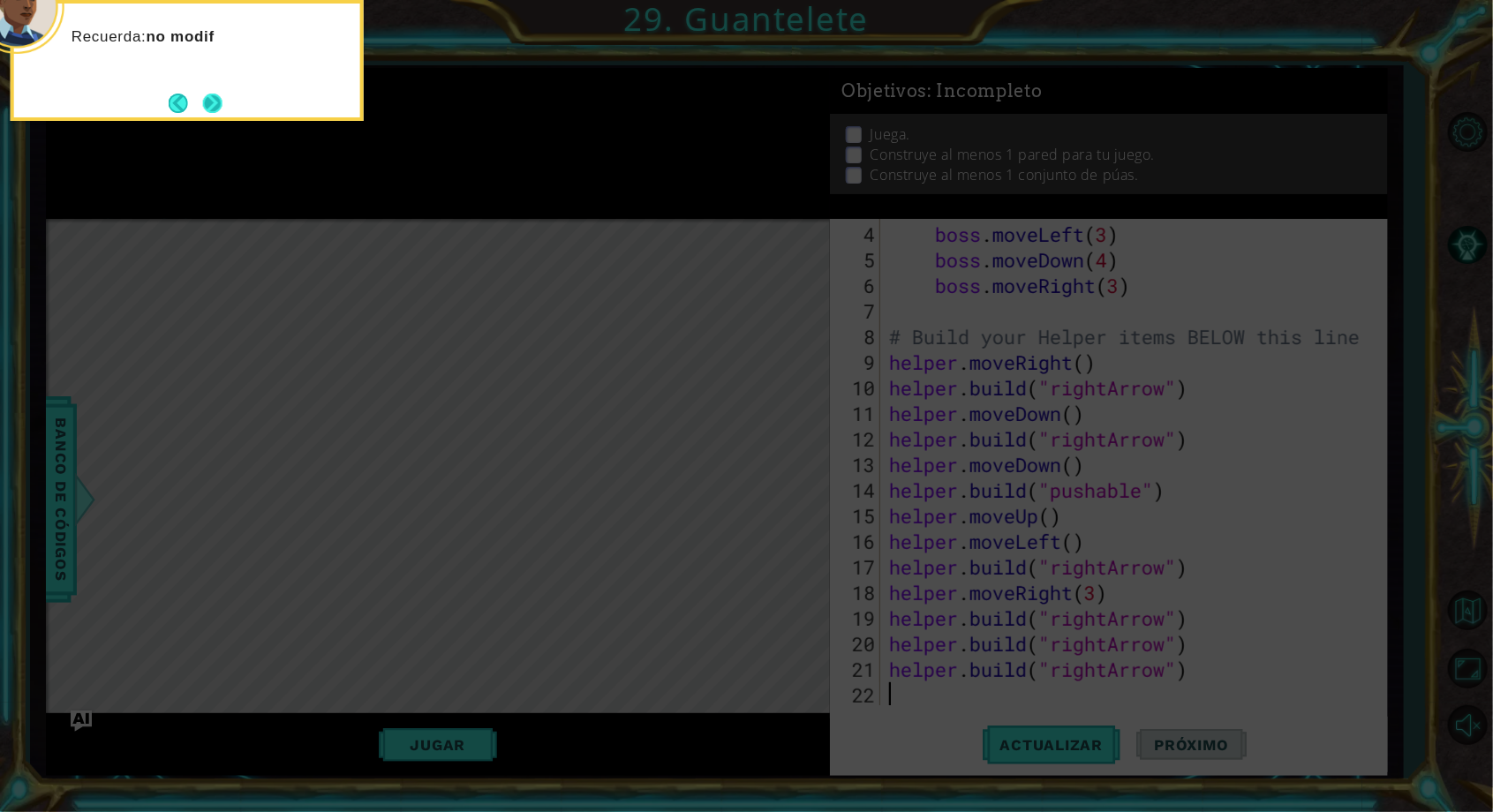
click at [222, 106] on button "Next" at bounding box center [213, 102] width 19 height 19
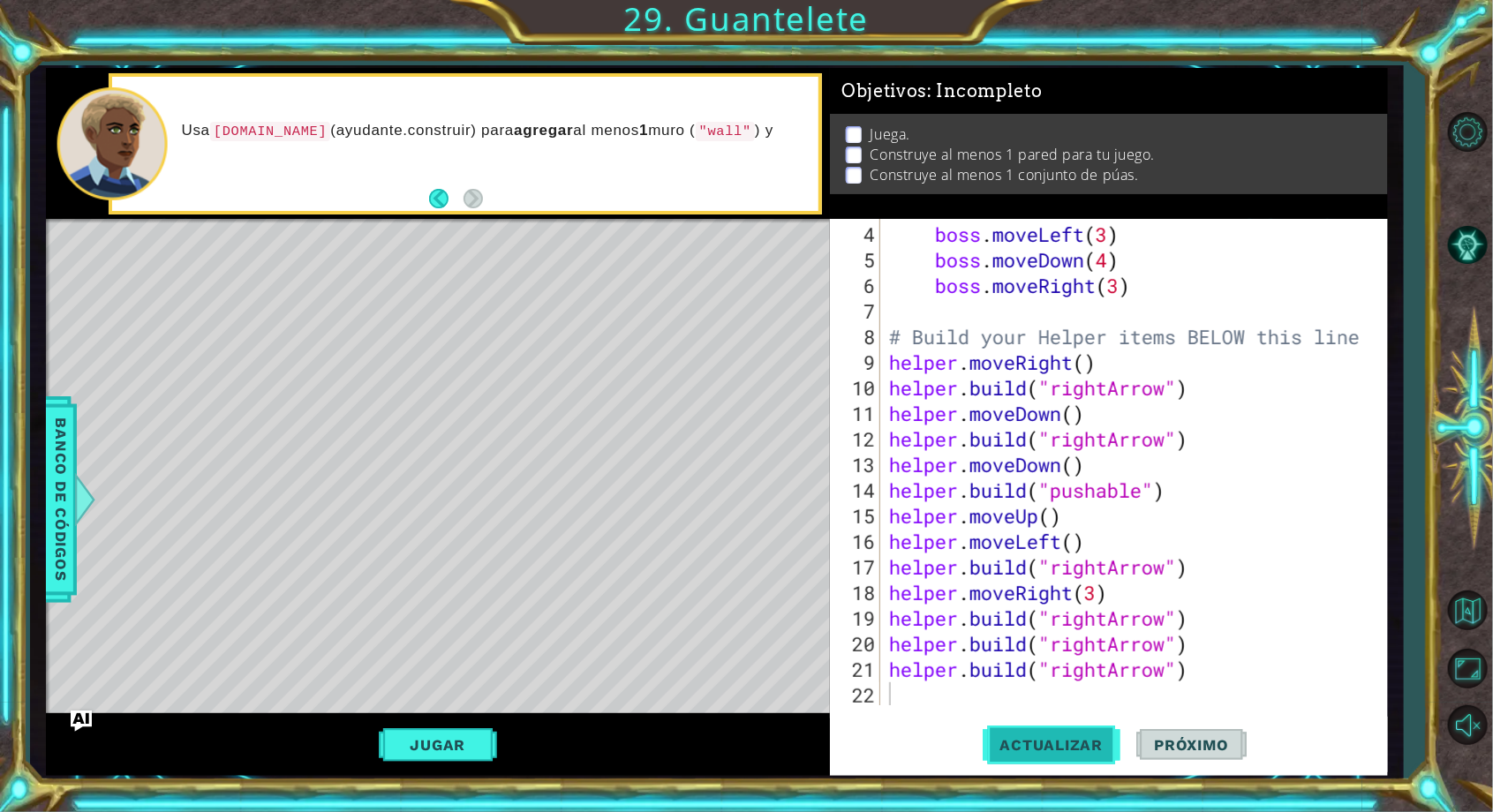
click at [1045, 745] on span "Actualizar" at bounding box center [1052, 745] width 138 height 18
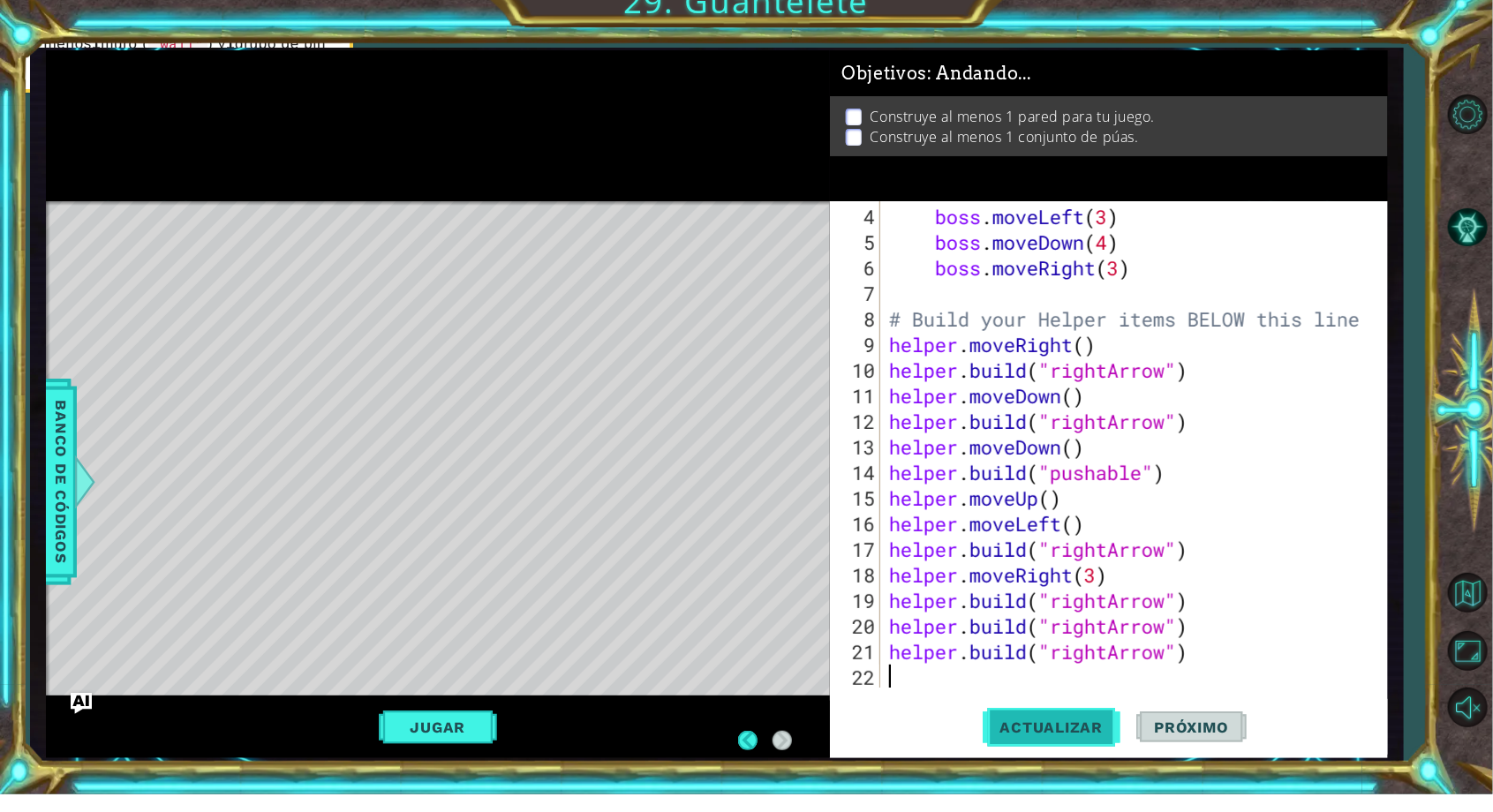
scroll to position [56, 0]
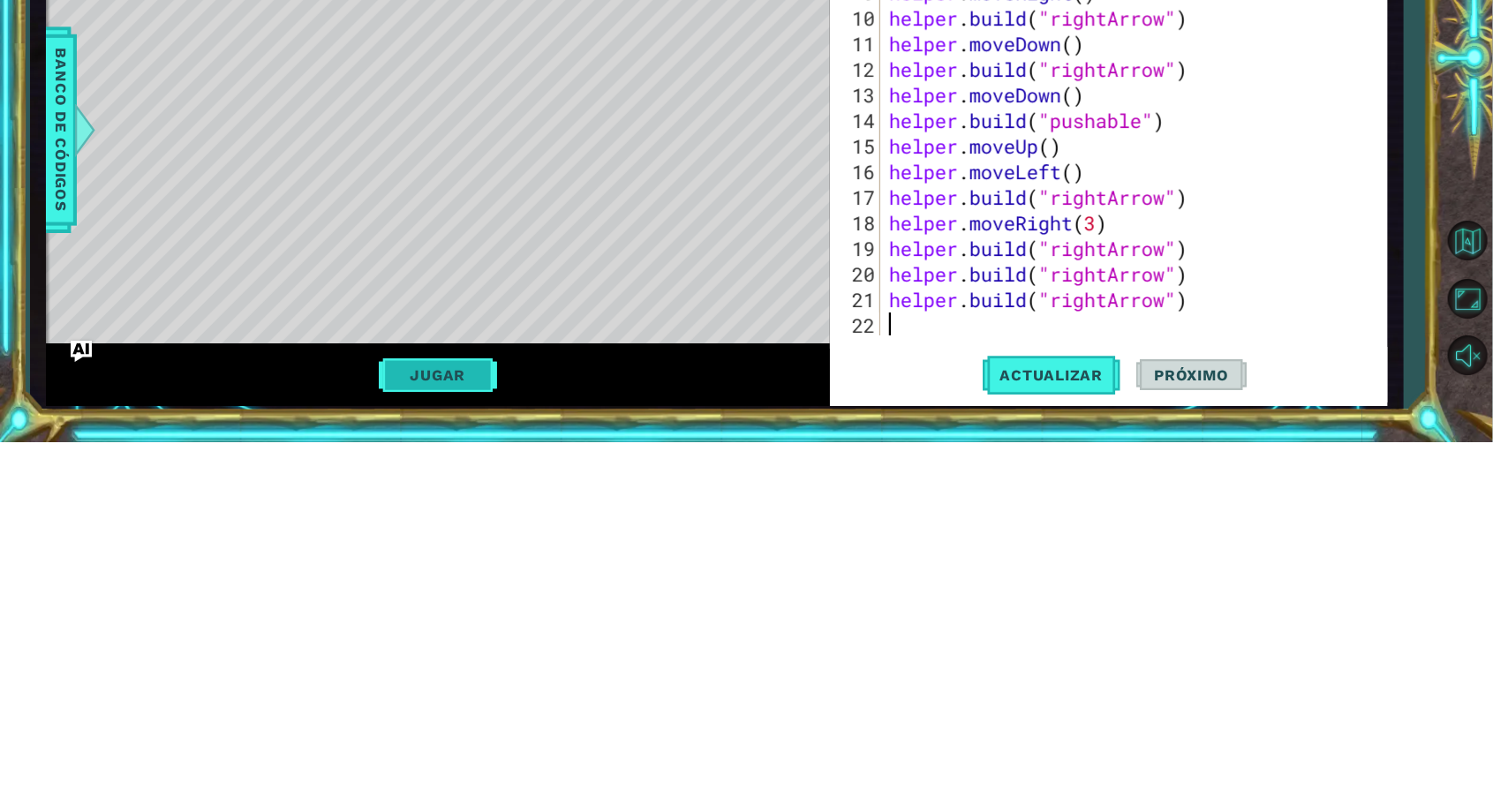
click at [435, 745] on button "Jugar" at bounding box center [439, 745] width 119 height 33
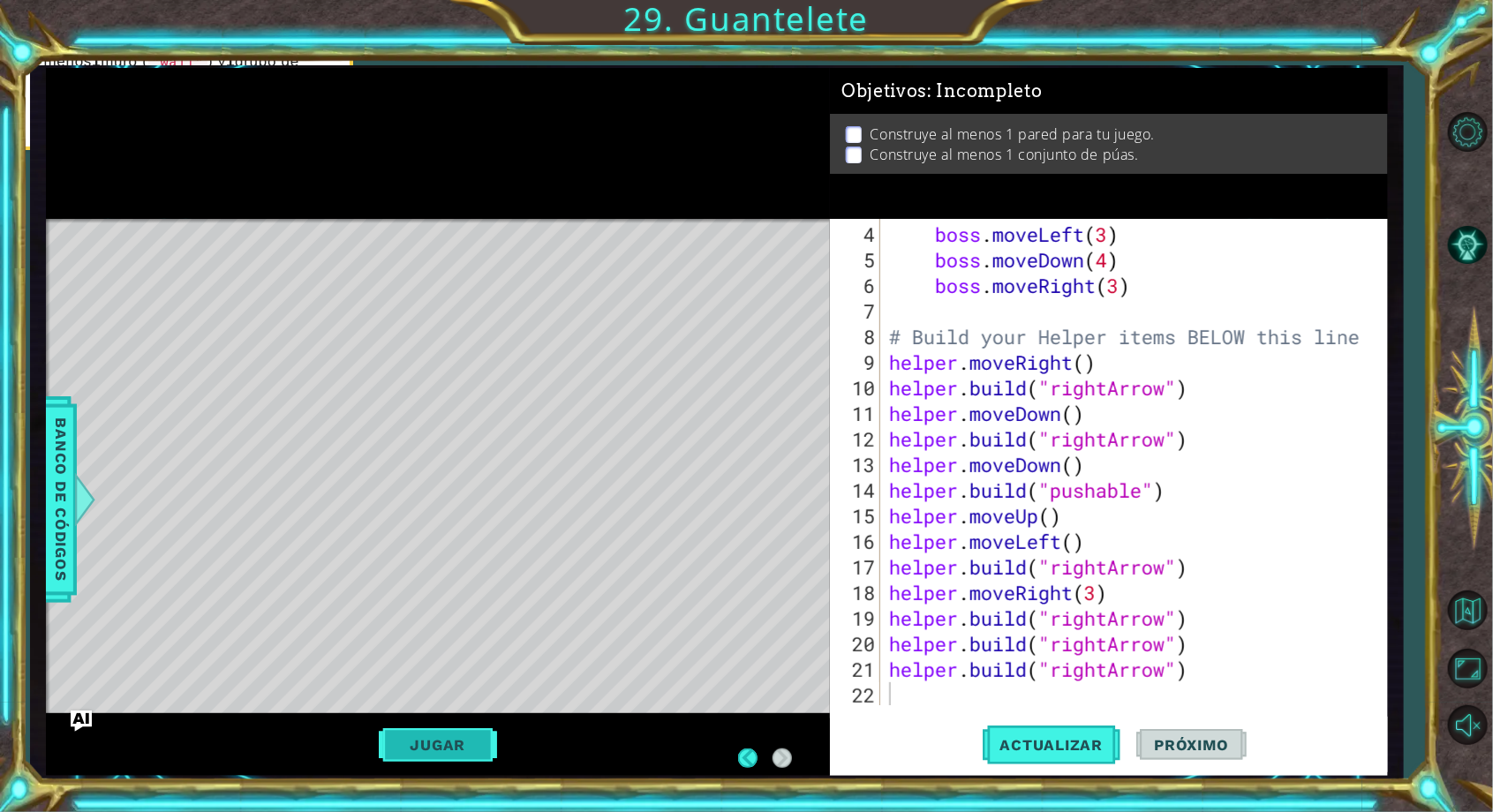
scroll to position [0, 0]
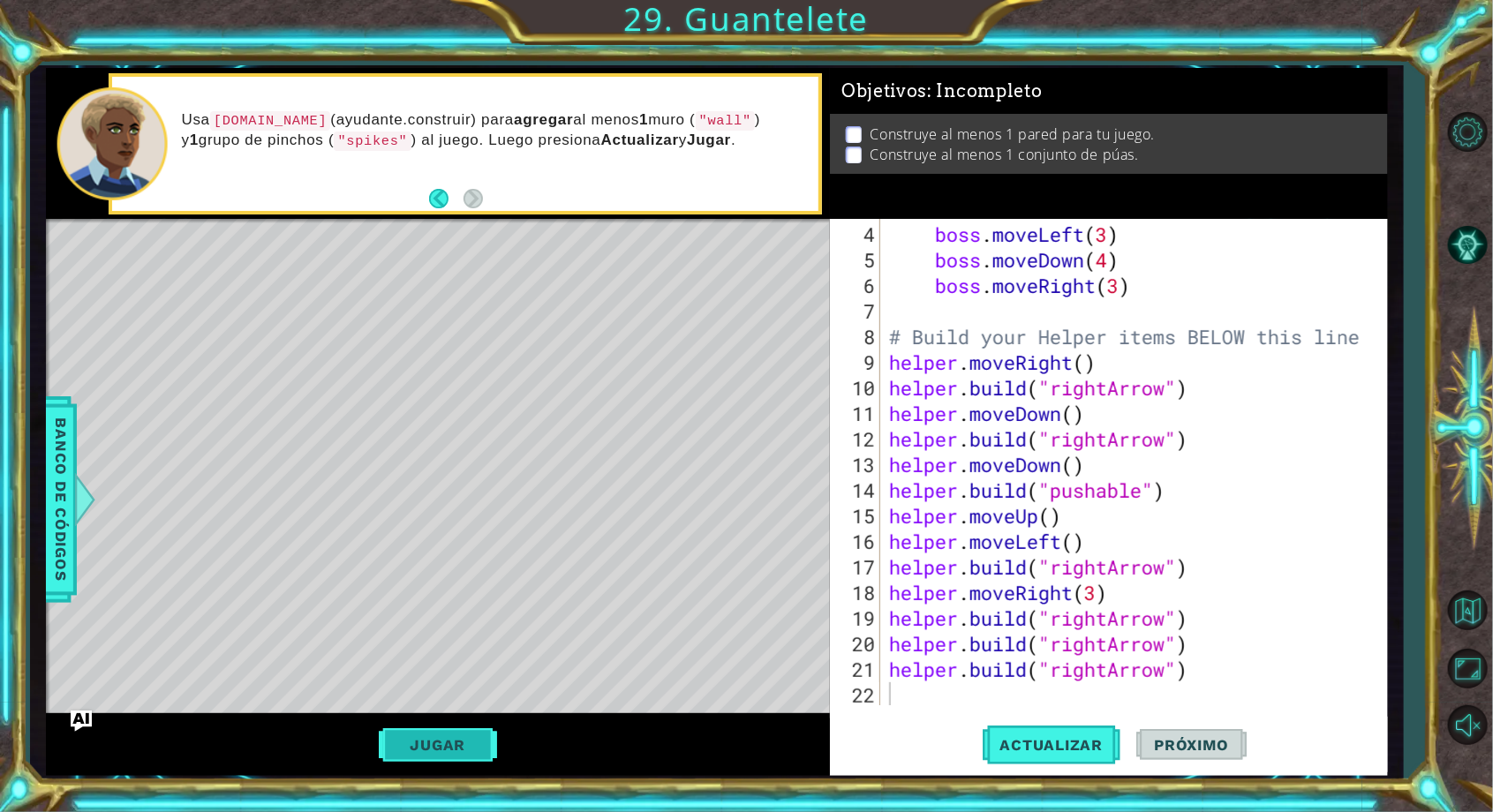
click at [478, 754] on button "Jugar" at bounding box center [439, 745] width 119 height 33
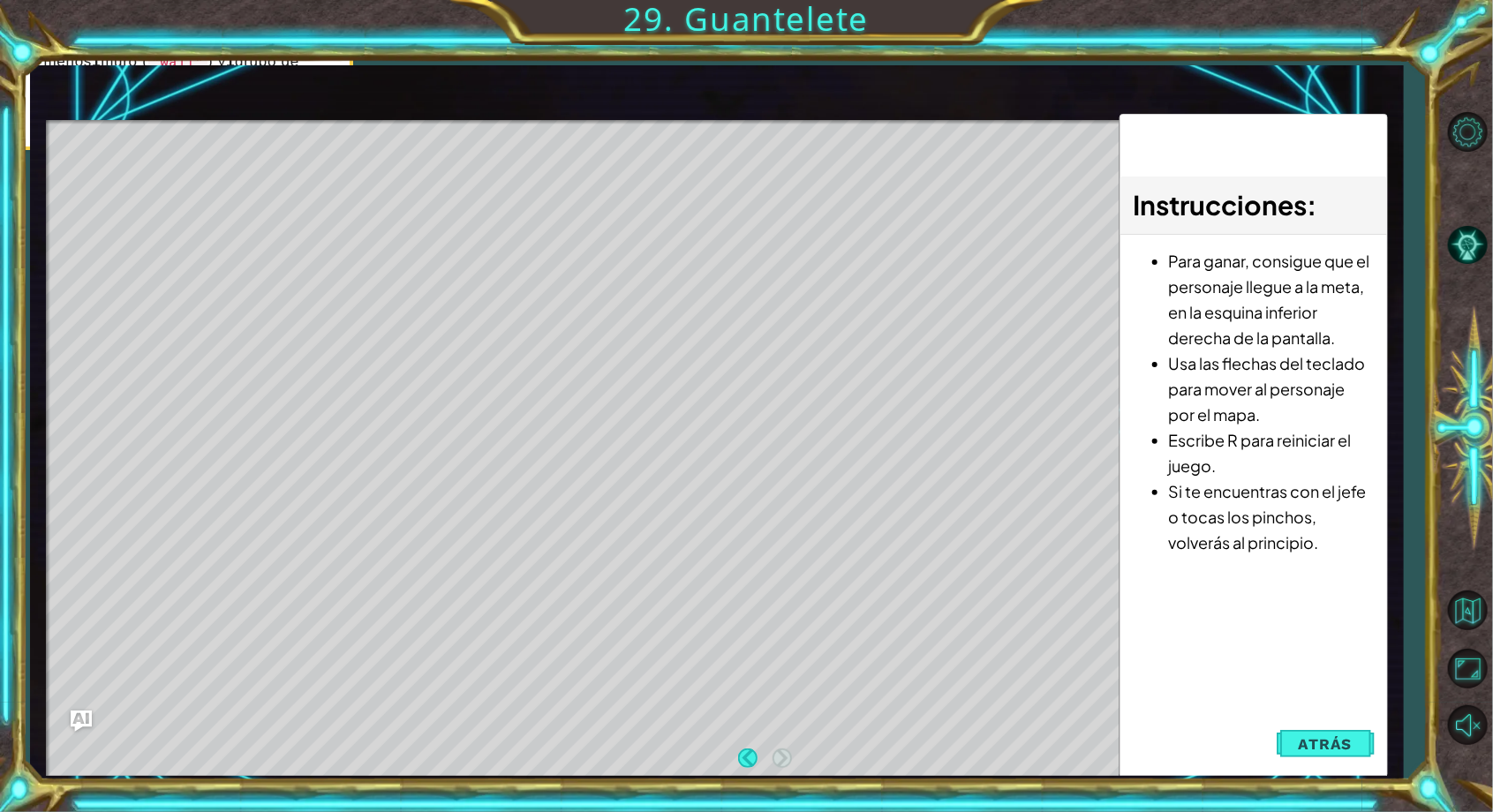
scroll to position [56, 0]
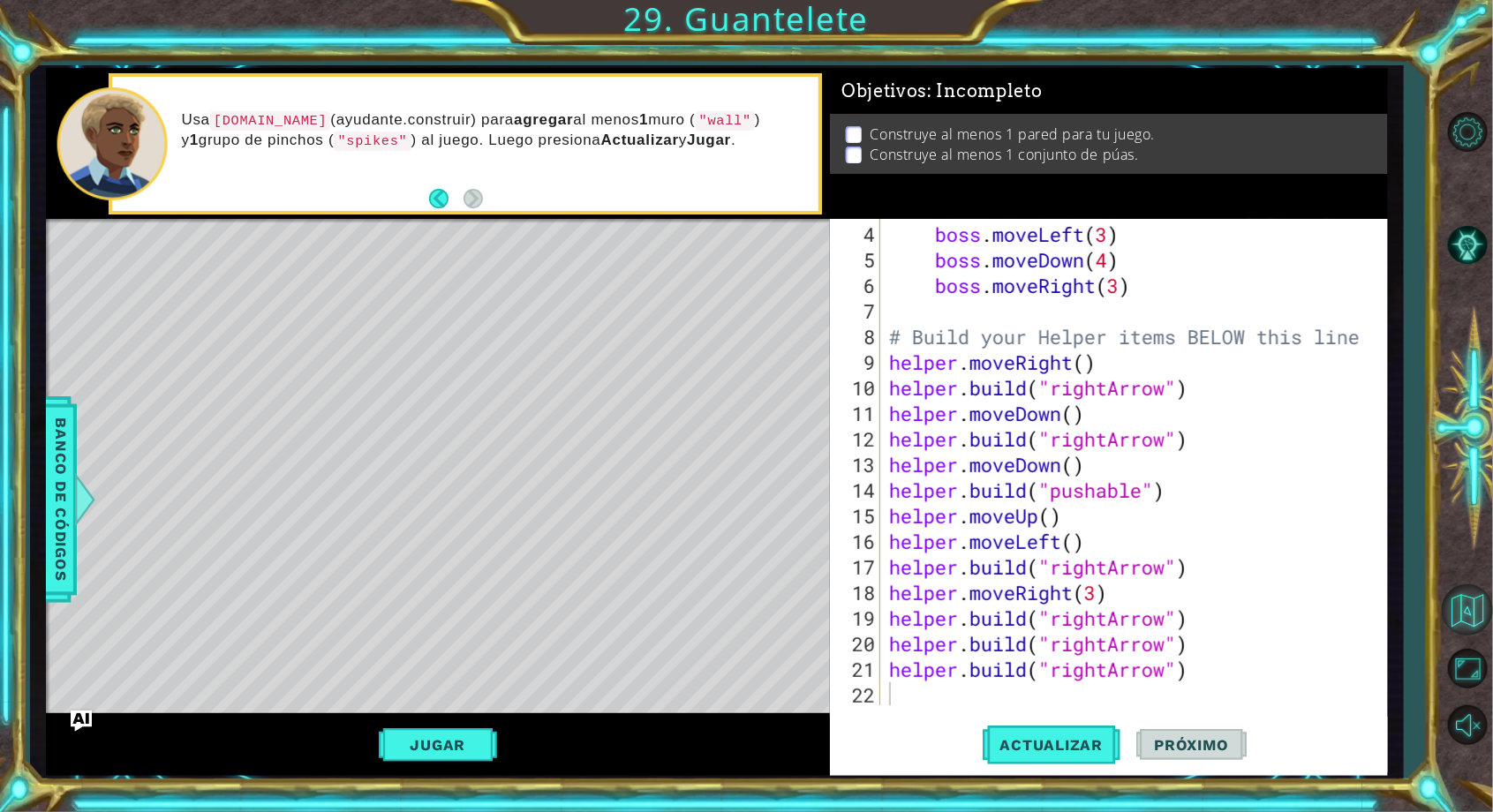
click at [1479, 636] on button "Volver al mapa" at bounding box center [1467, 609] width 52 height 52
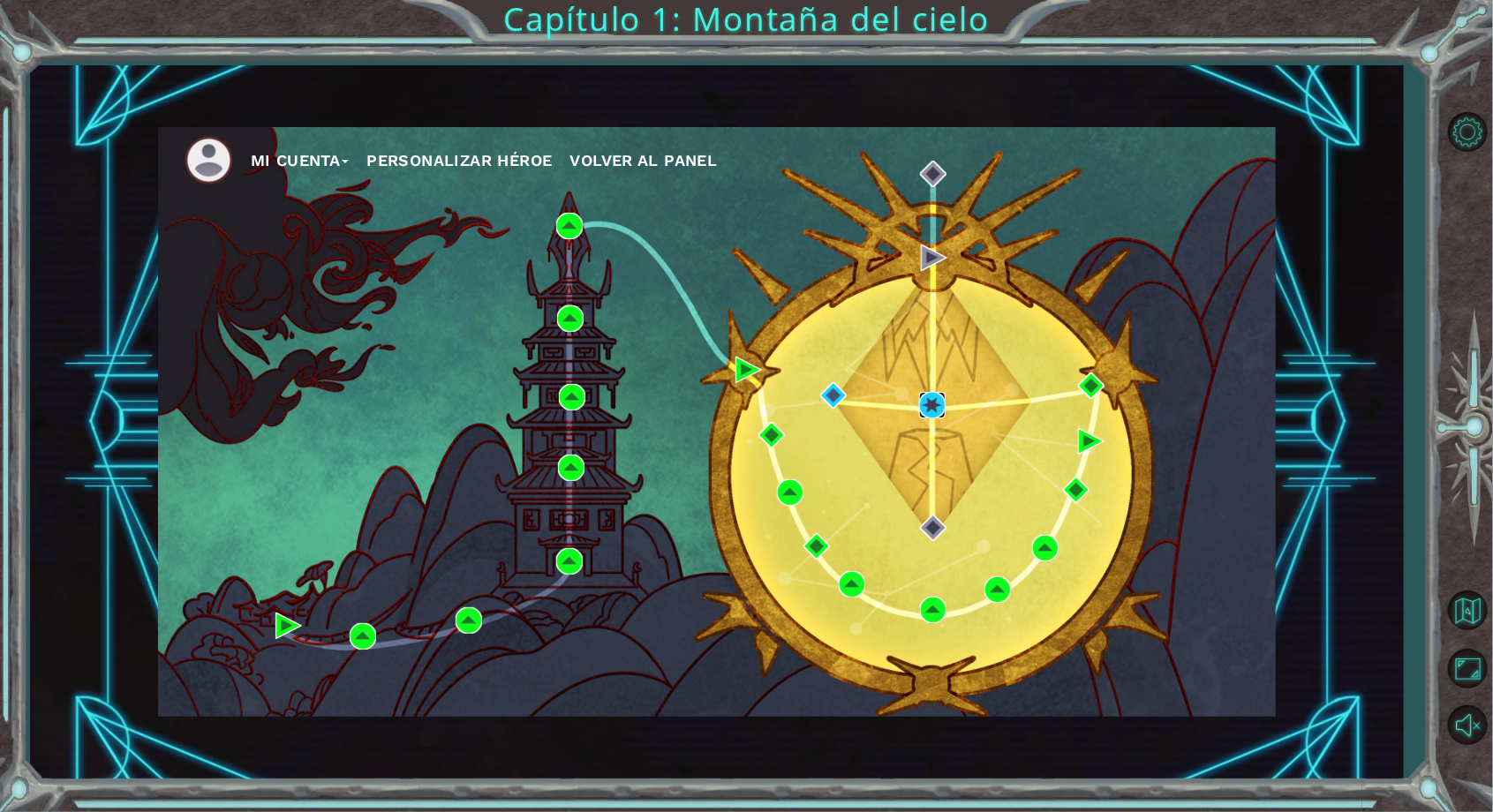
click at [940, 399] on img at bounding box center [931, 405] width 26 height 26
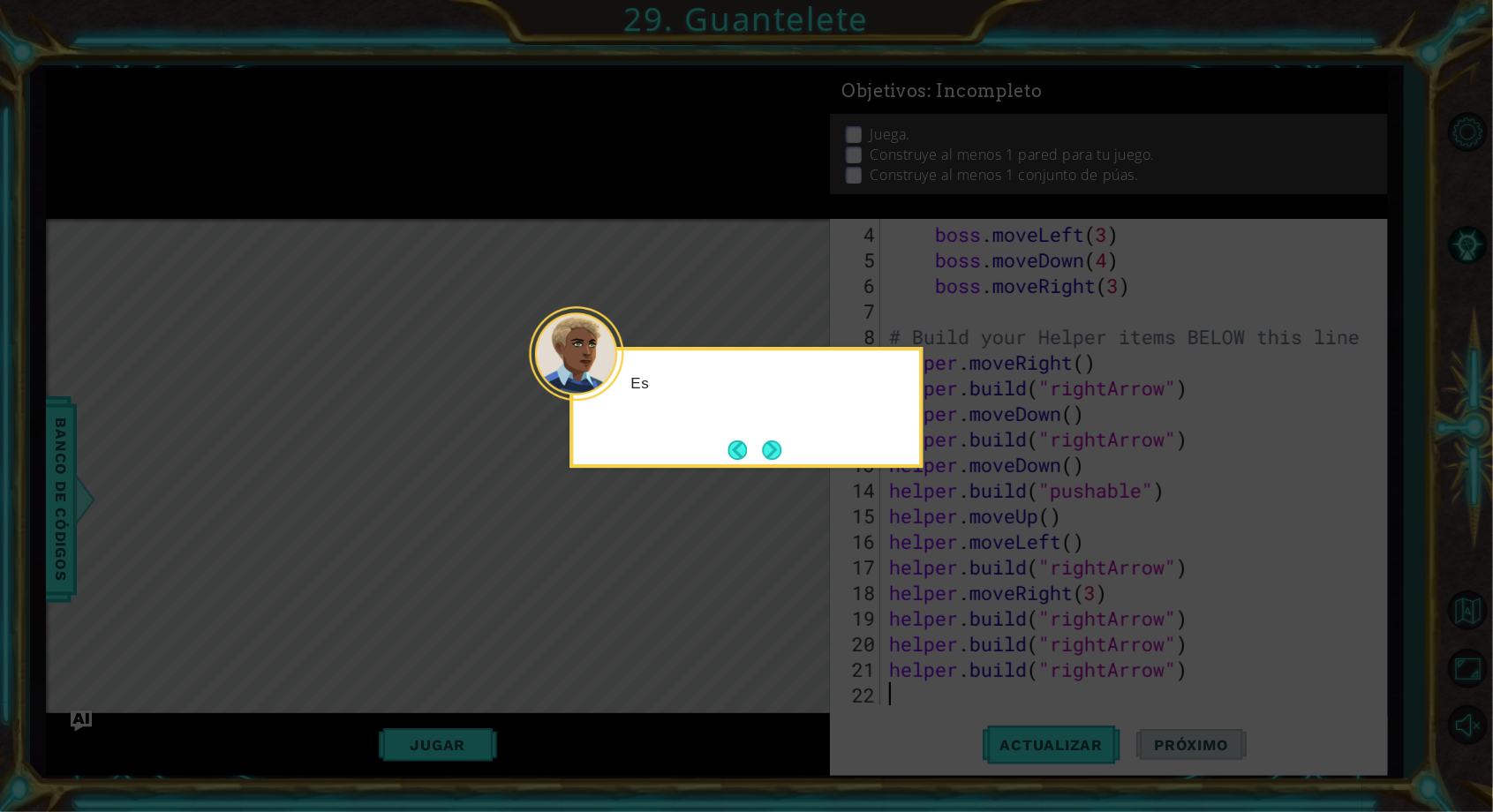
scroll to position [102, 0]
click at [770, 440] on button "Next" at bounding box center [771, 449] width 19 height 19
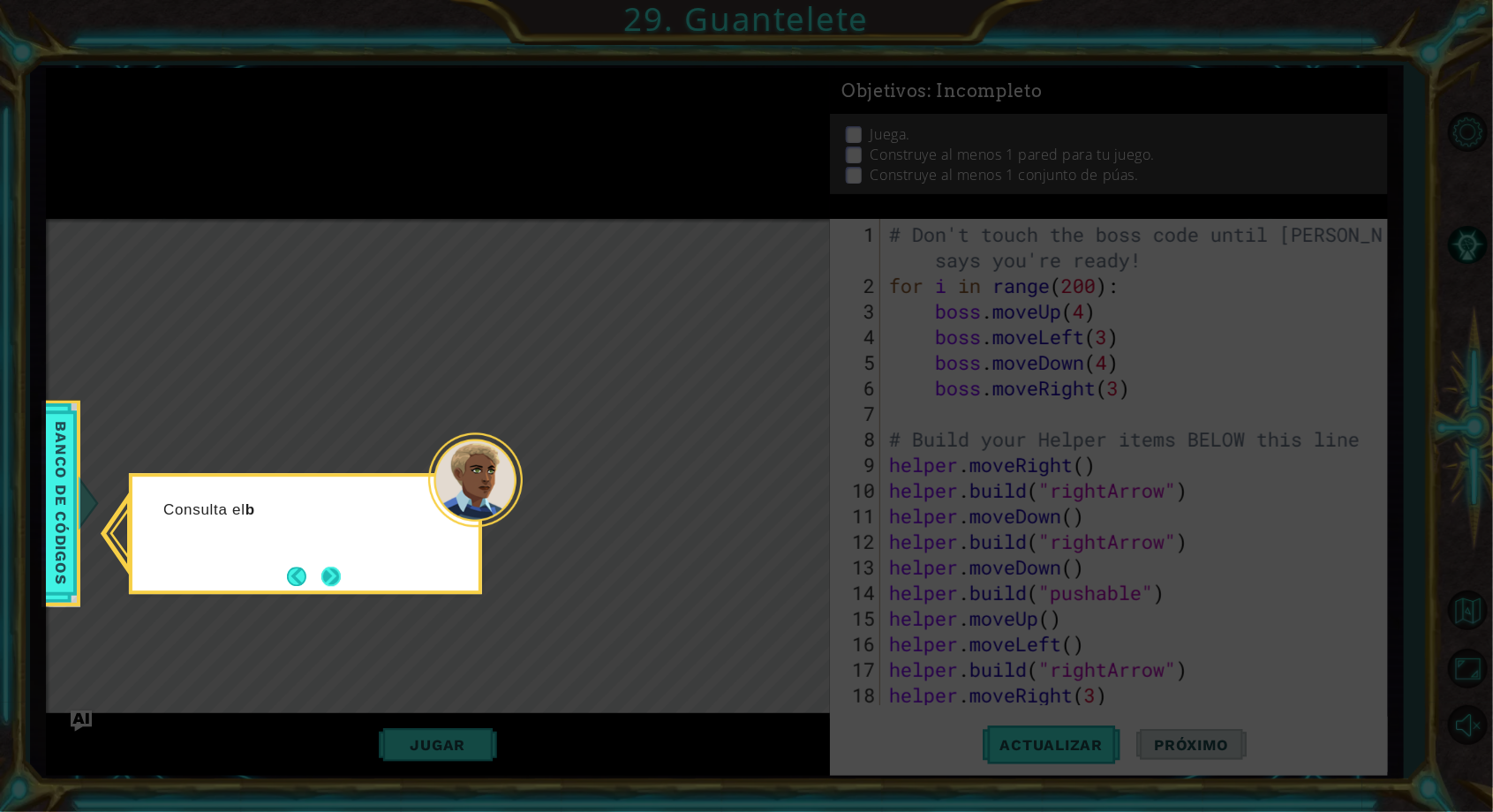
click at [335, 567] on button "Next" at bounding box center [330, 576] width 19 height 19
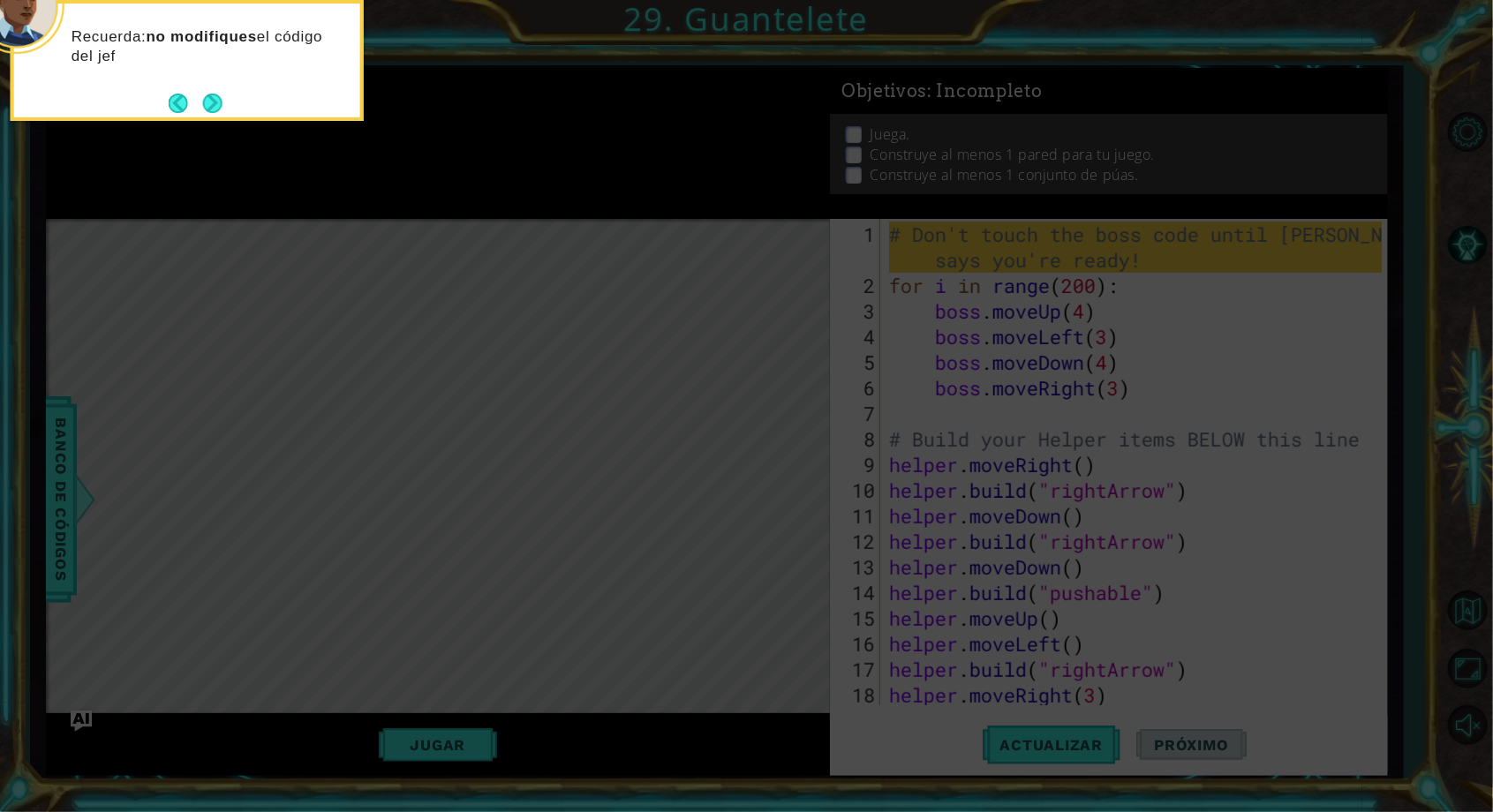
click at [237, 90] on div "Recuerda: no modifiques el código del jef" at bounding box center [187, 55] width 346 height 90
click at [217, 109] on button "Next" at bounding box center [213, 102] width 19 height 19
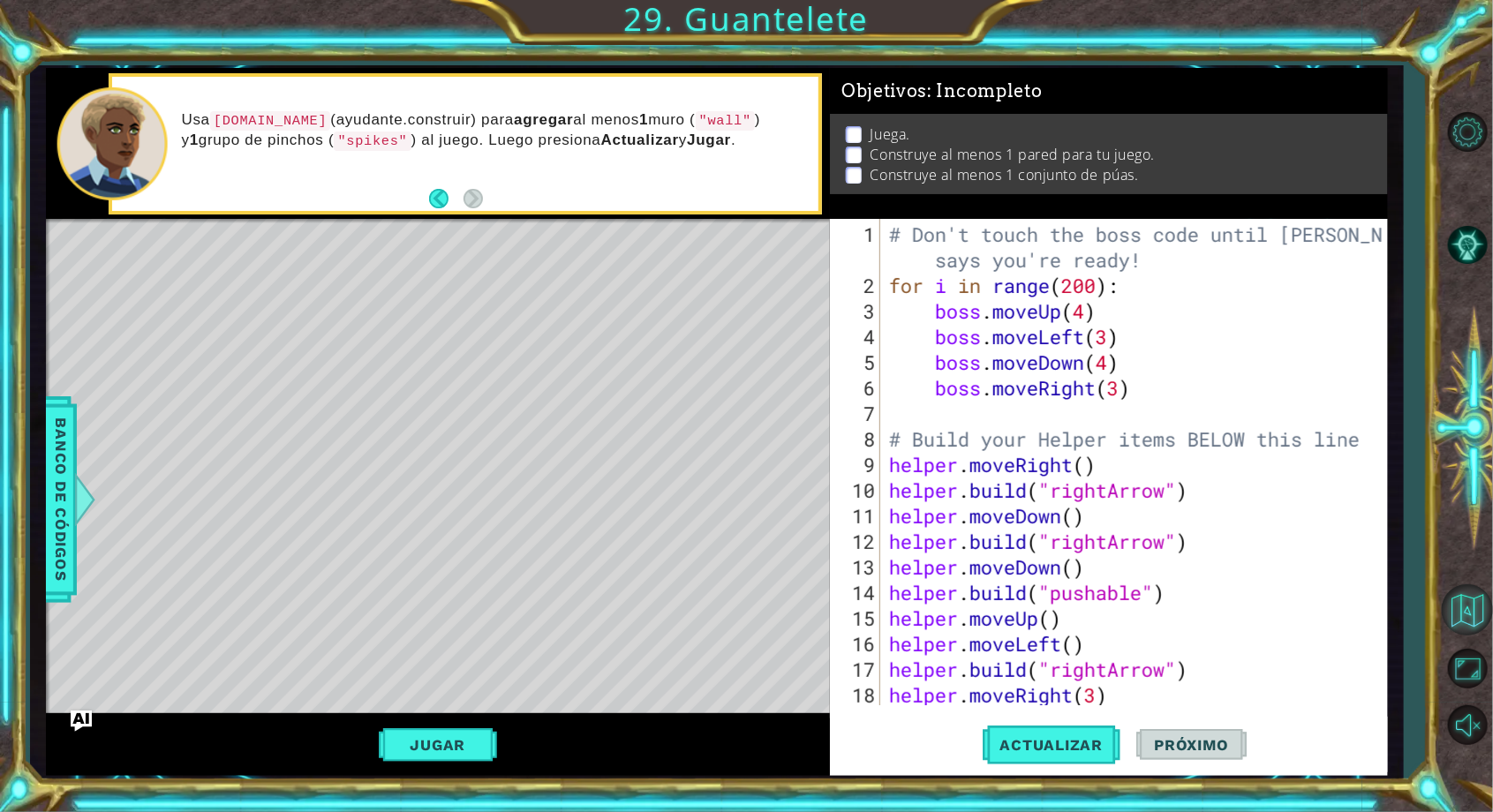
click at [1483, 636] on button "Volver al mapa" at bounding box center [1467, 609] width 52 height 52
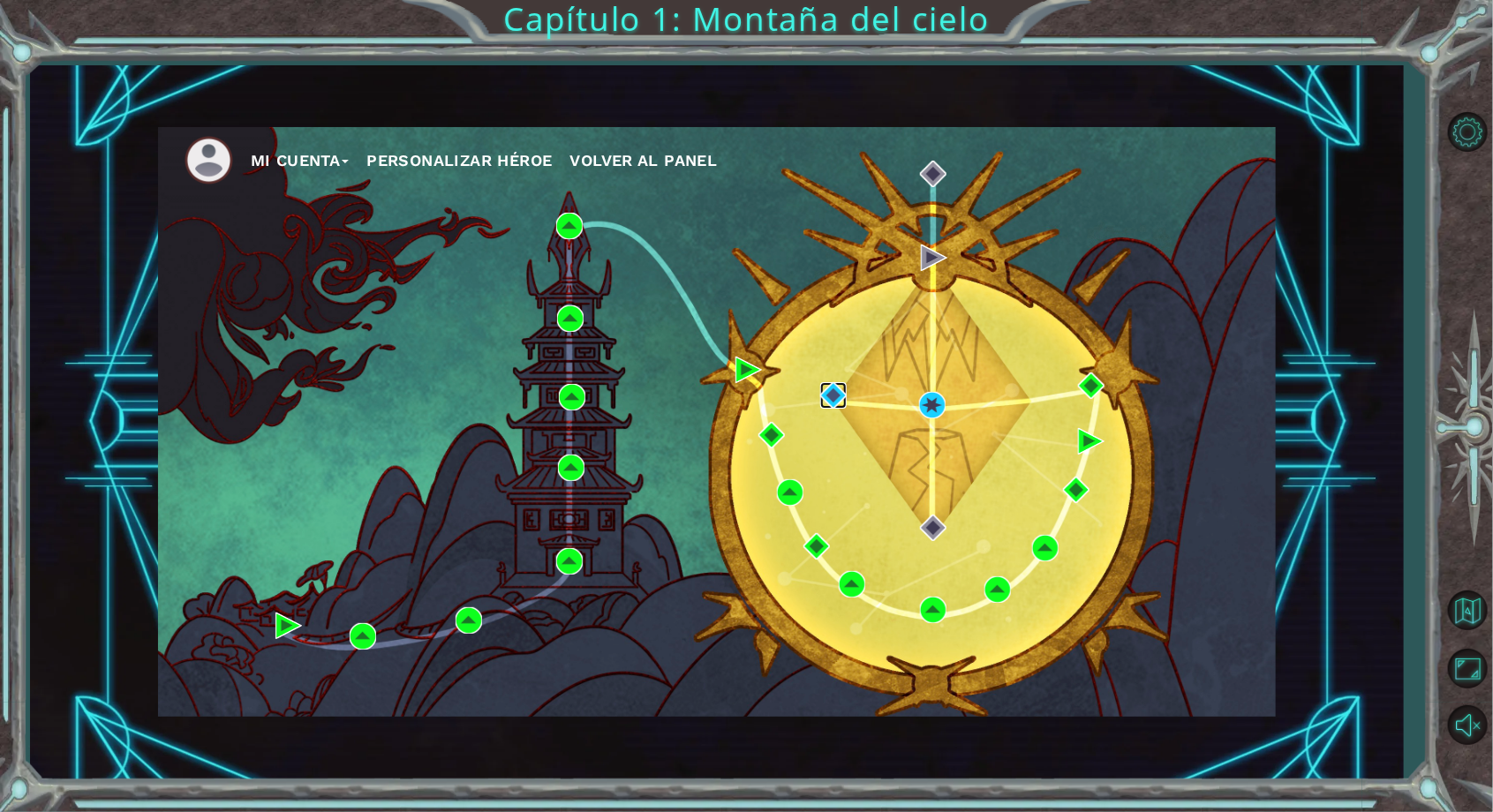
click at [827, 393] on img at bounding box center [833, 395] width 26 height 26
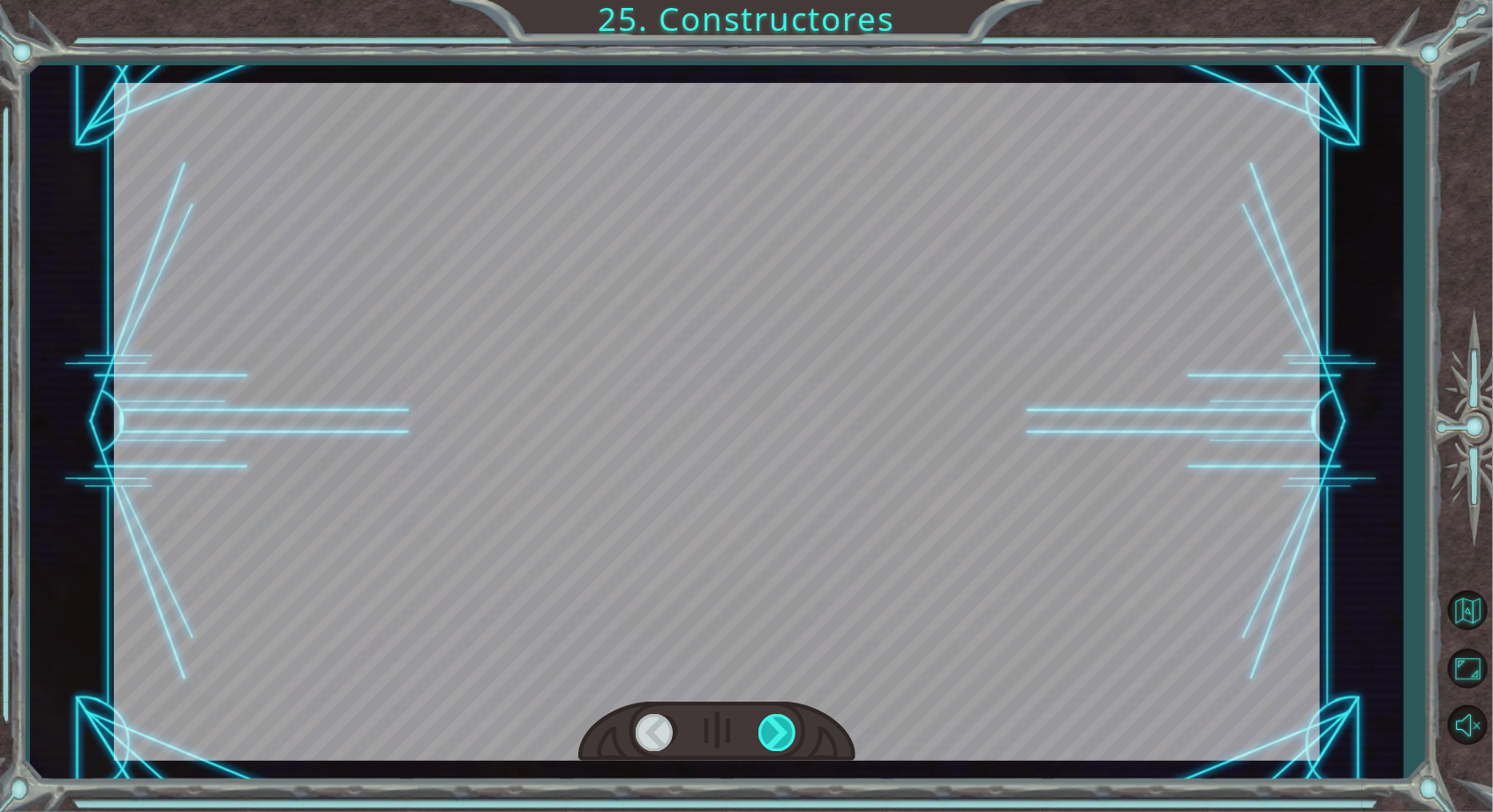
click at [788, 716] on div at bounding box center [779, 732] width 40 height 36
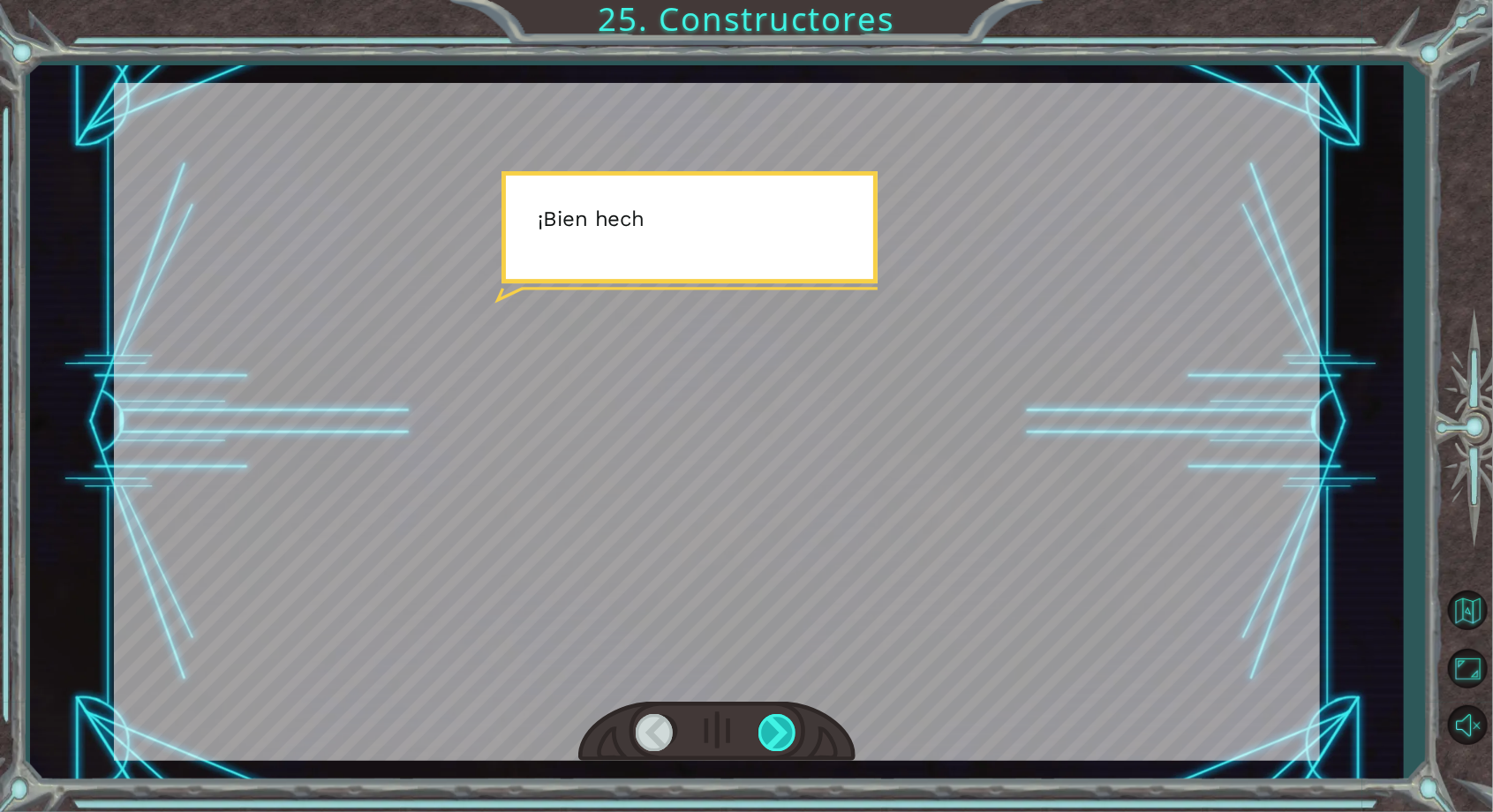
click at [795, 725] on div at bounding box center [779, 732] width 40 height 36
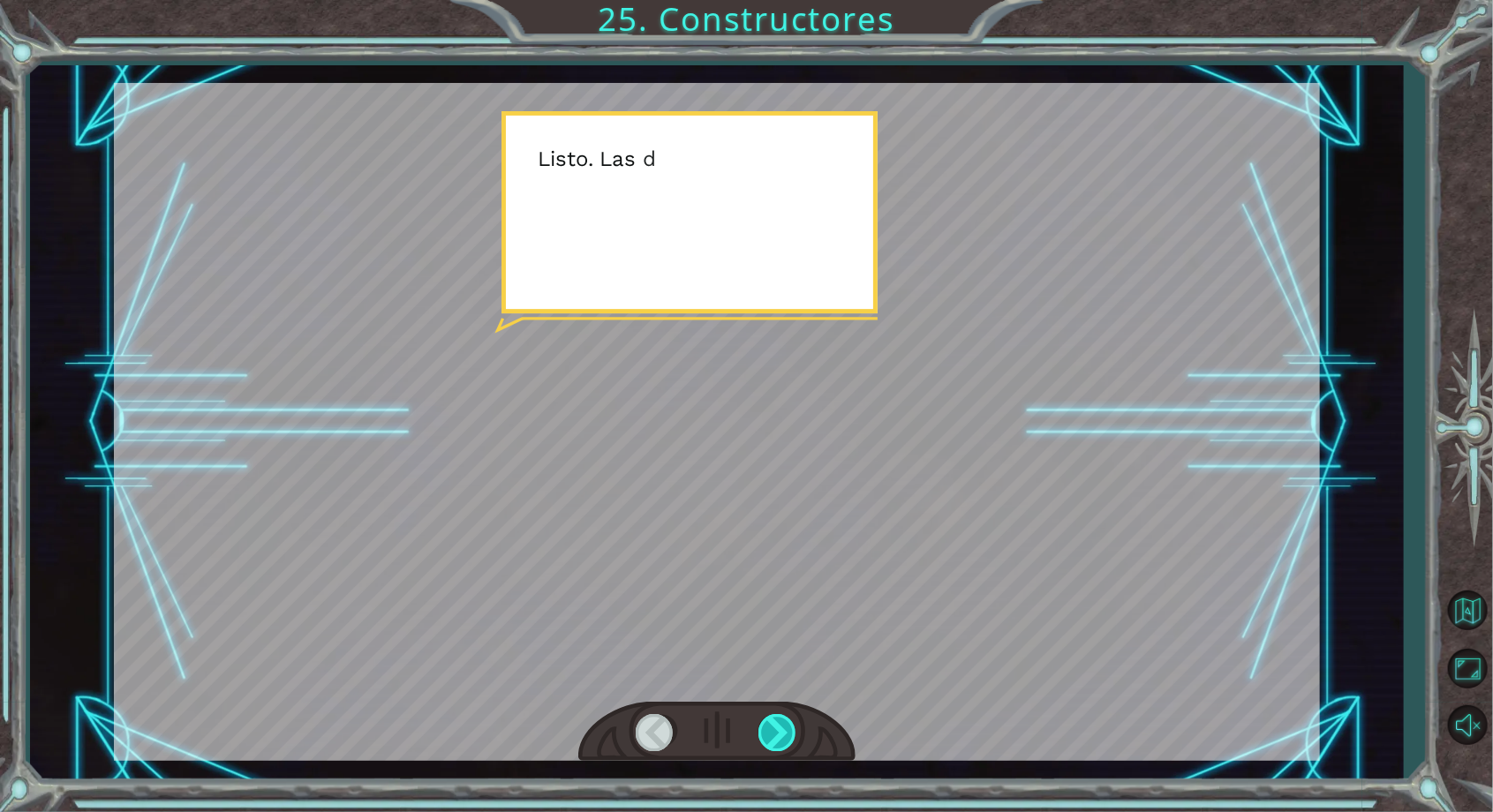
click at [787, 722] on div at bounding box center [779, 732] width 40 height 36
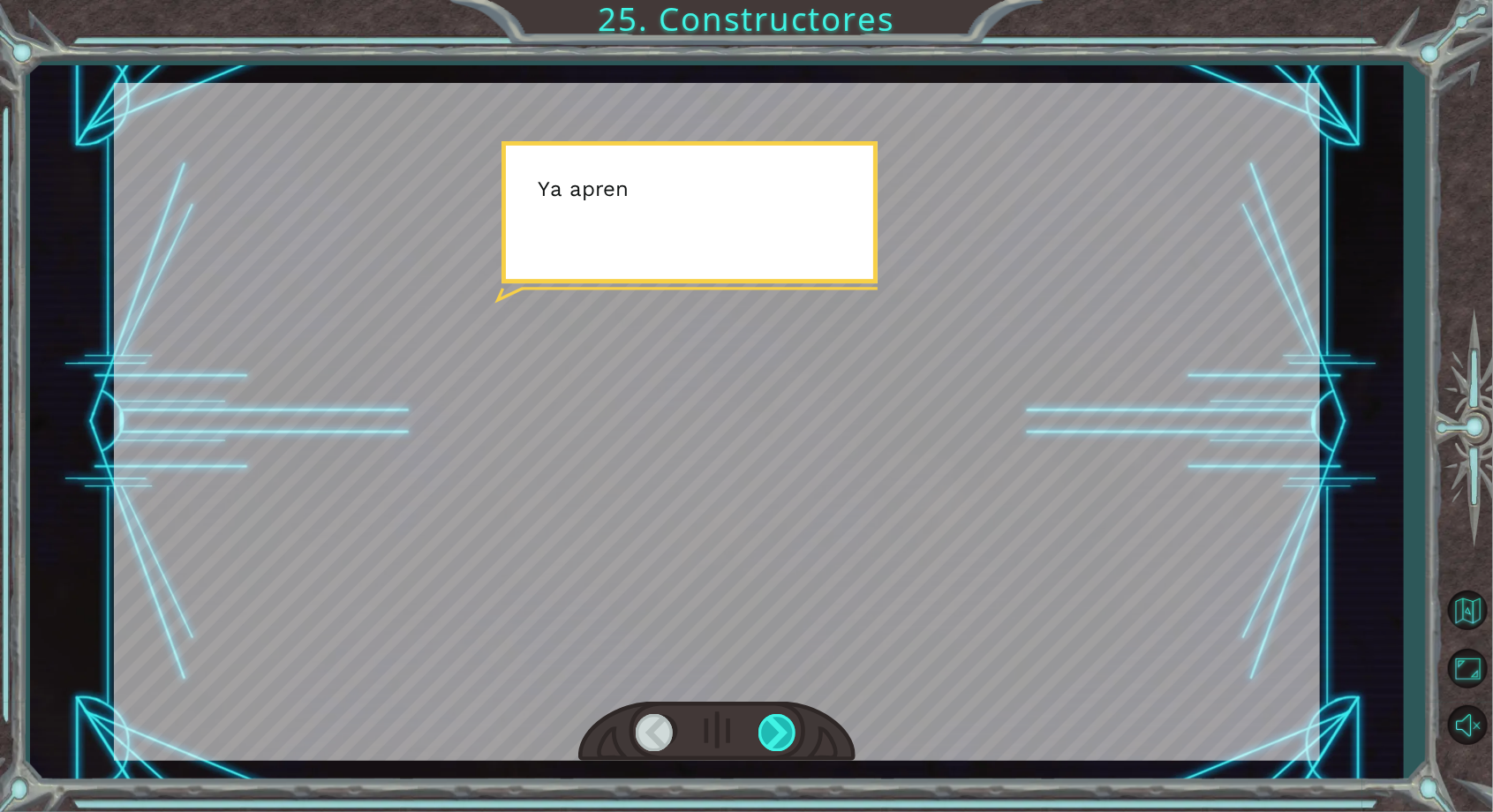
click at [784, 729] on div at bounding box center [779, 732] width 40 height 36
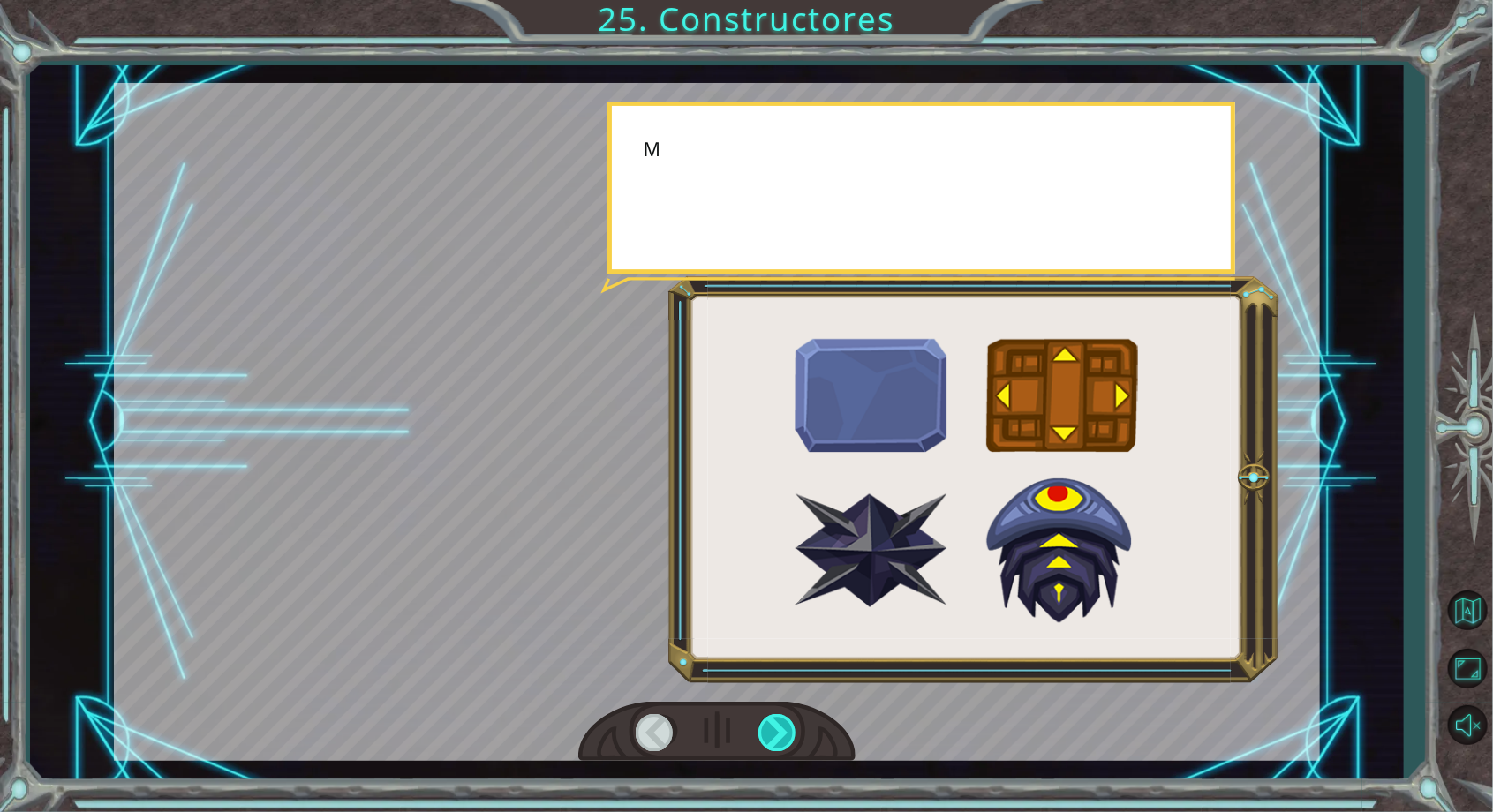
click at [785, 732] on div at bounding box center [779, 732] width 40 height 36
click at [781, 729] on div at bounding box center [779, 732] width 40 height 36
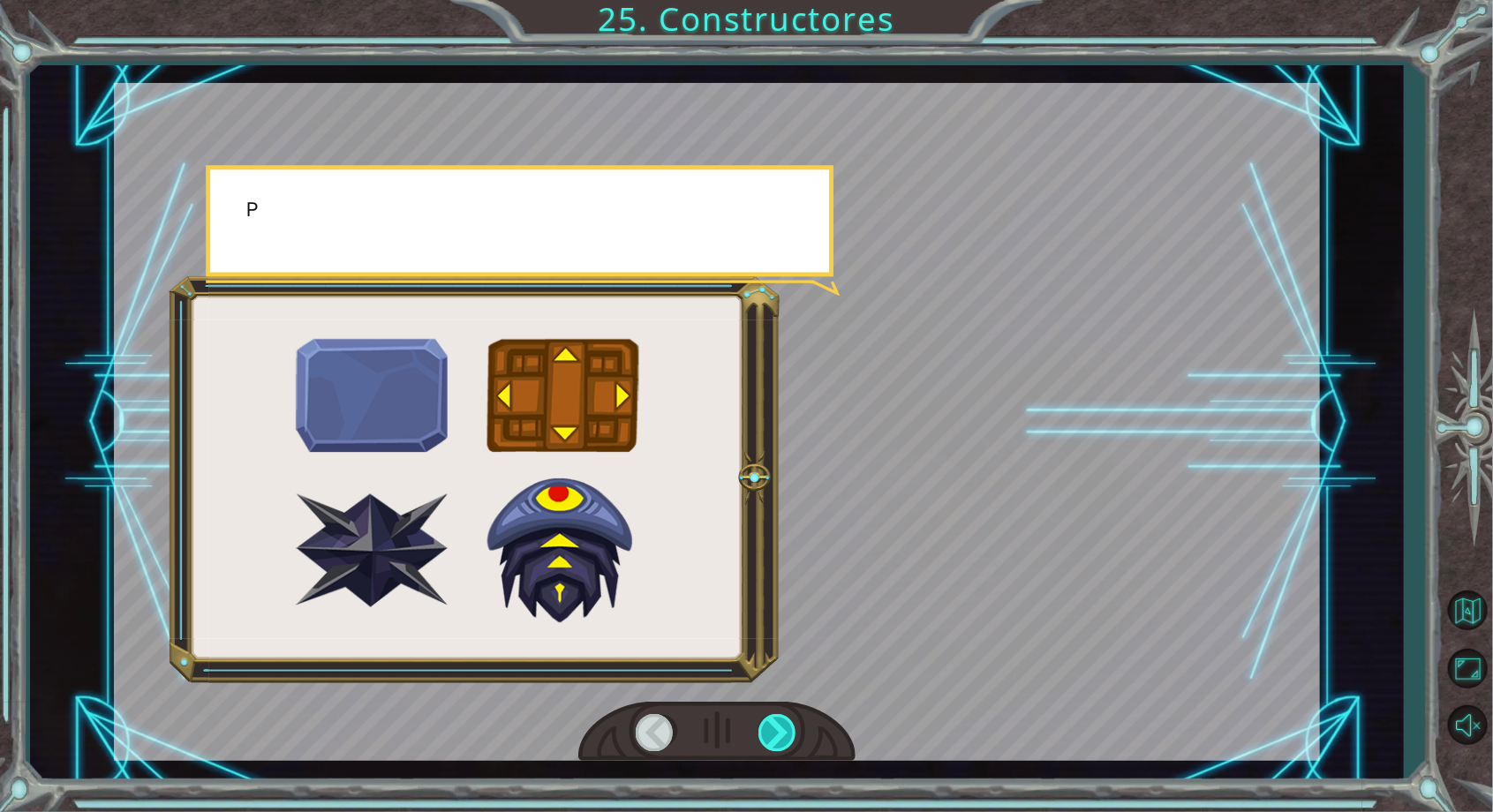
click at [780, 734] on div at bounding box center [779, 732] width 40 height 36
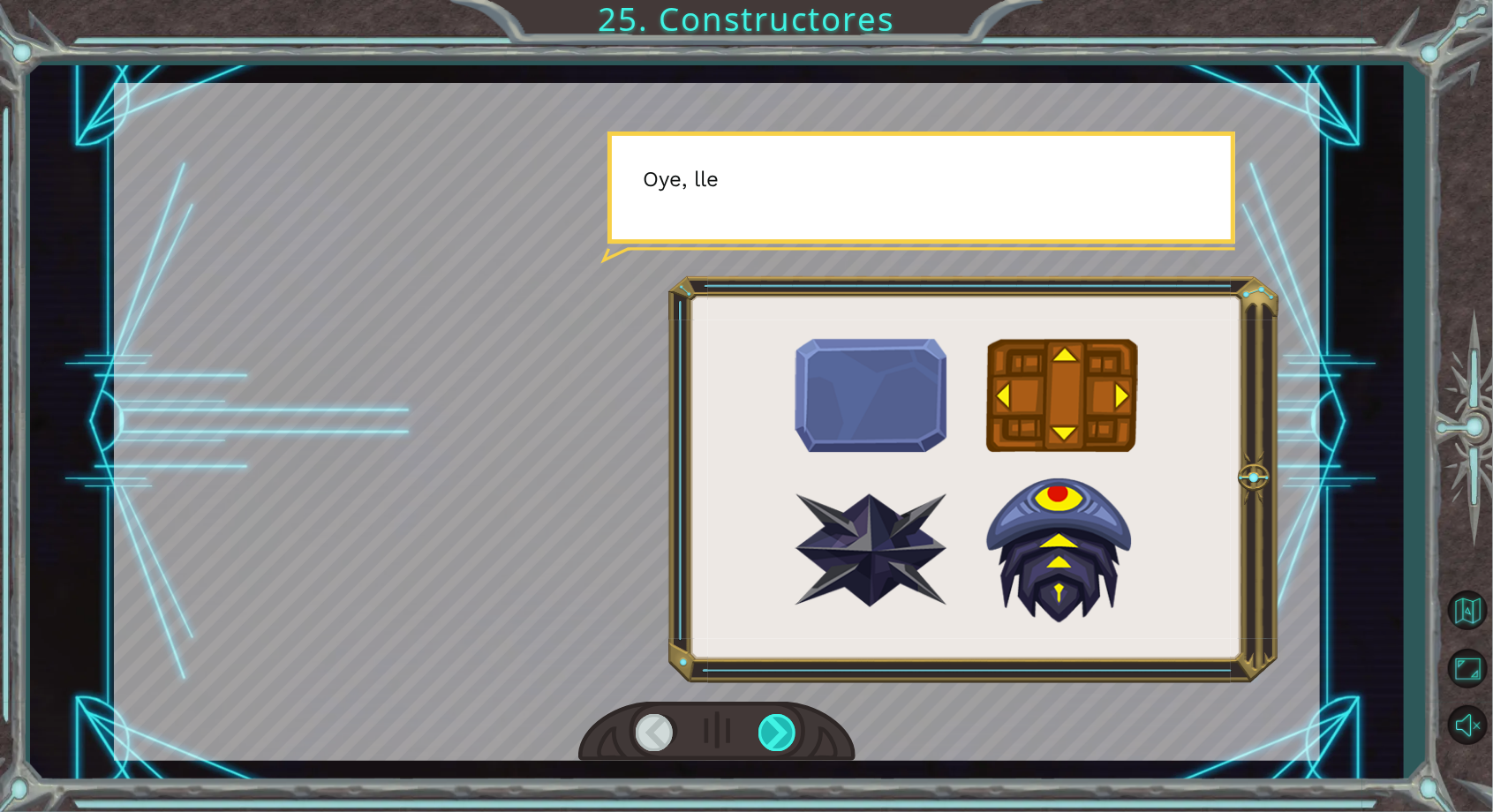
click at [793, 725] on div at bounding box center [779, 732] width 40 height 36
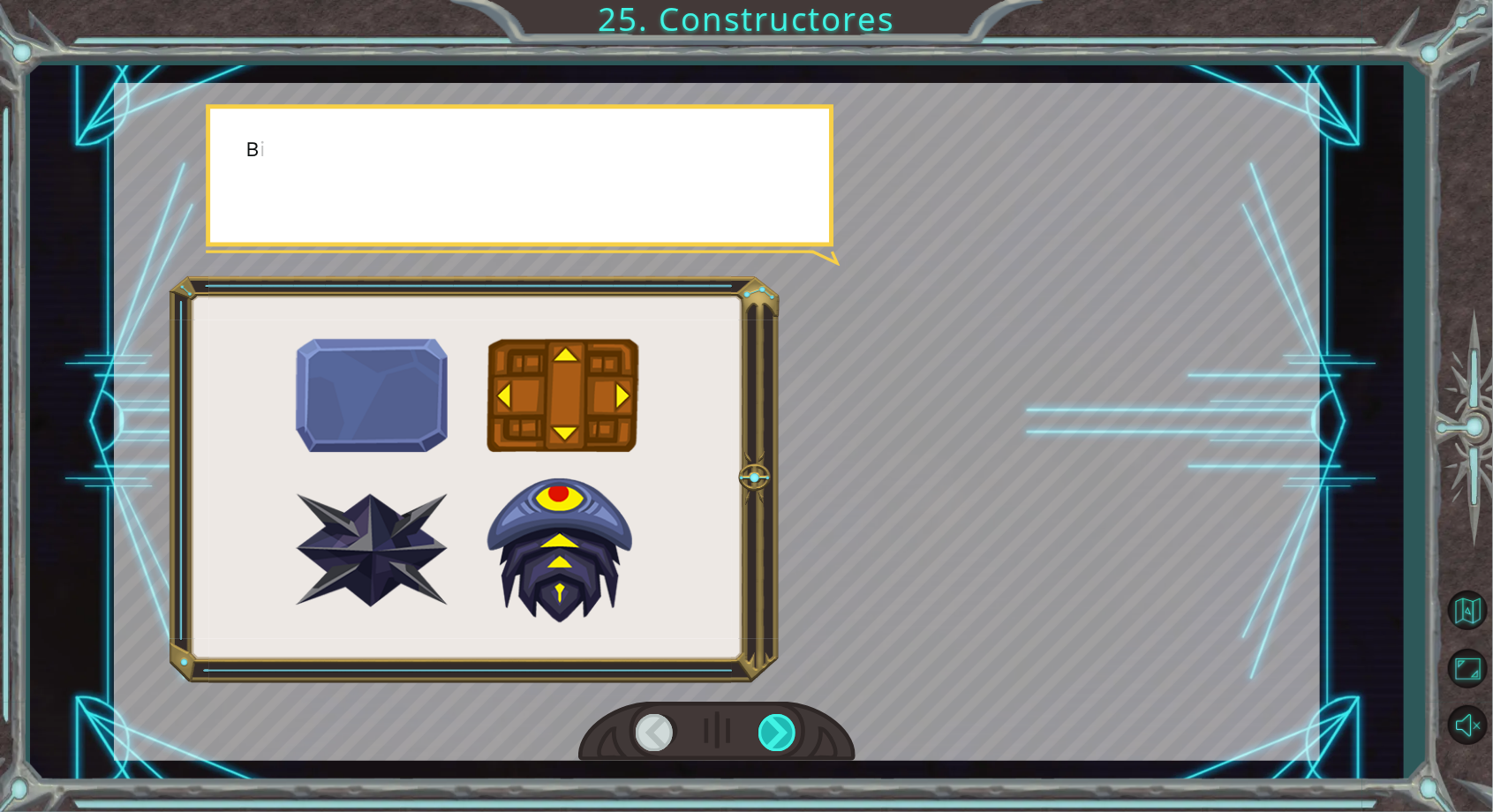
click at [788, 729] on div at bounding box center [779, 732] width 40 height 36
click at [783, 729] on div at bounding box center [779, 732] width 40 height 36
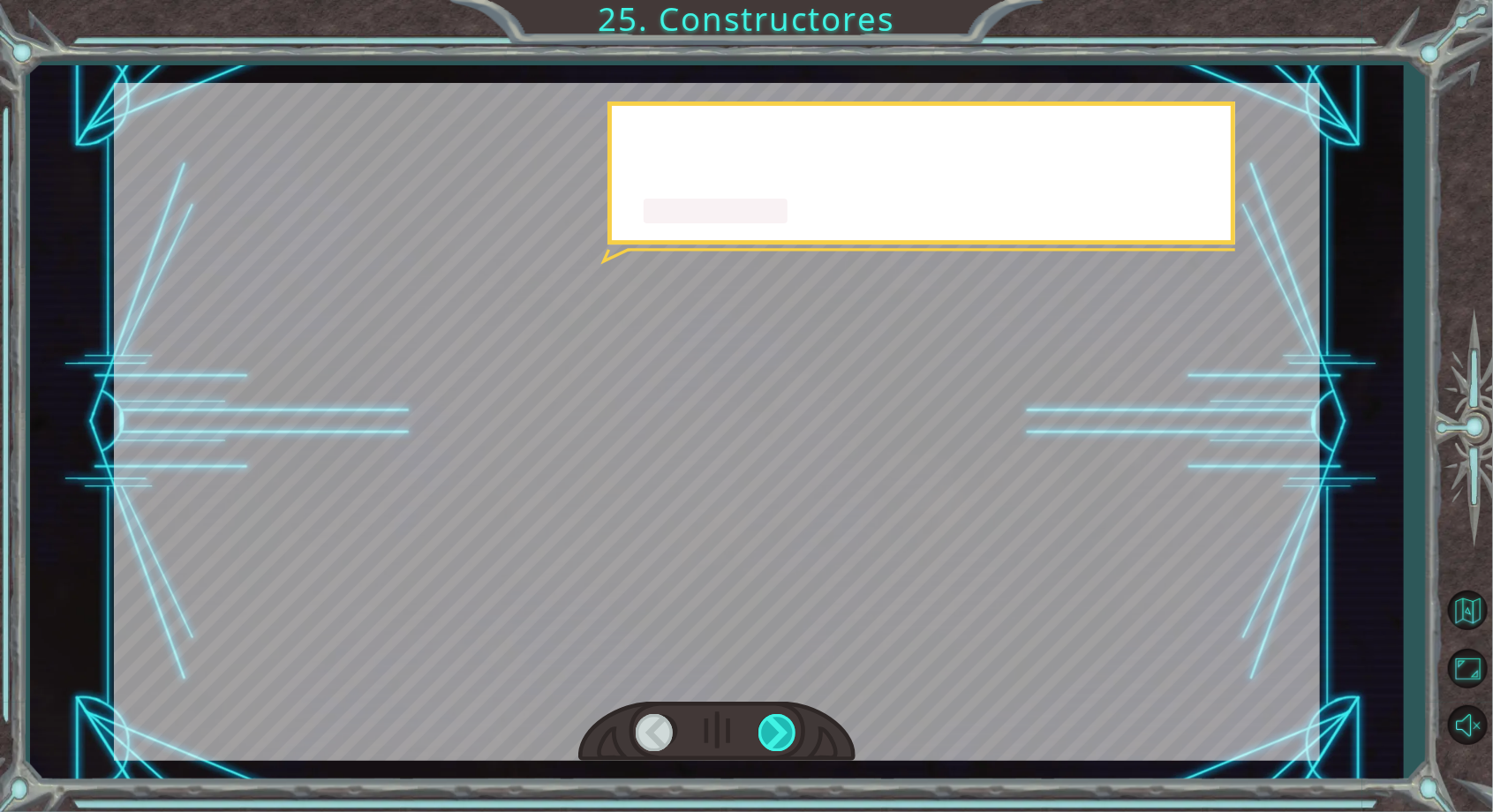
click at [777, 735] on div at bounding box center [779, 732] width 40 height 36
click at [778, 731] on div at bounding box center [779, 732] width 40 height 36
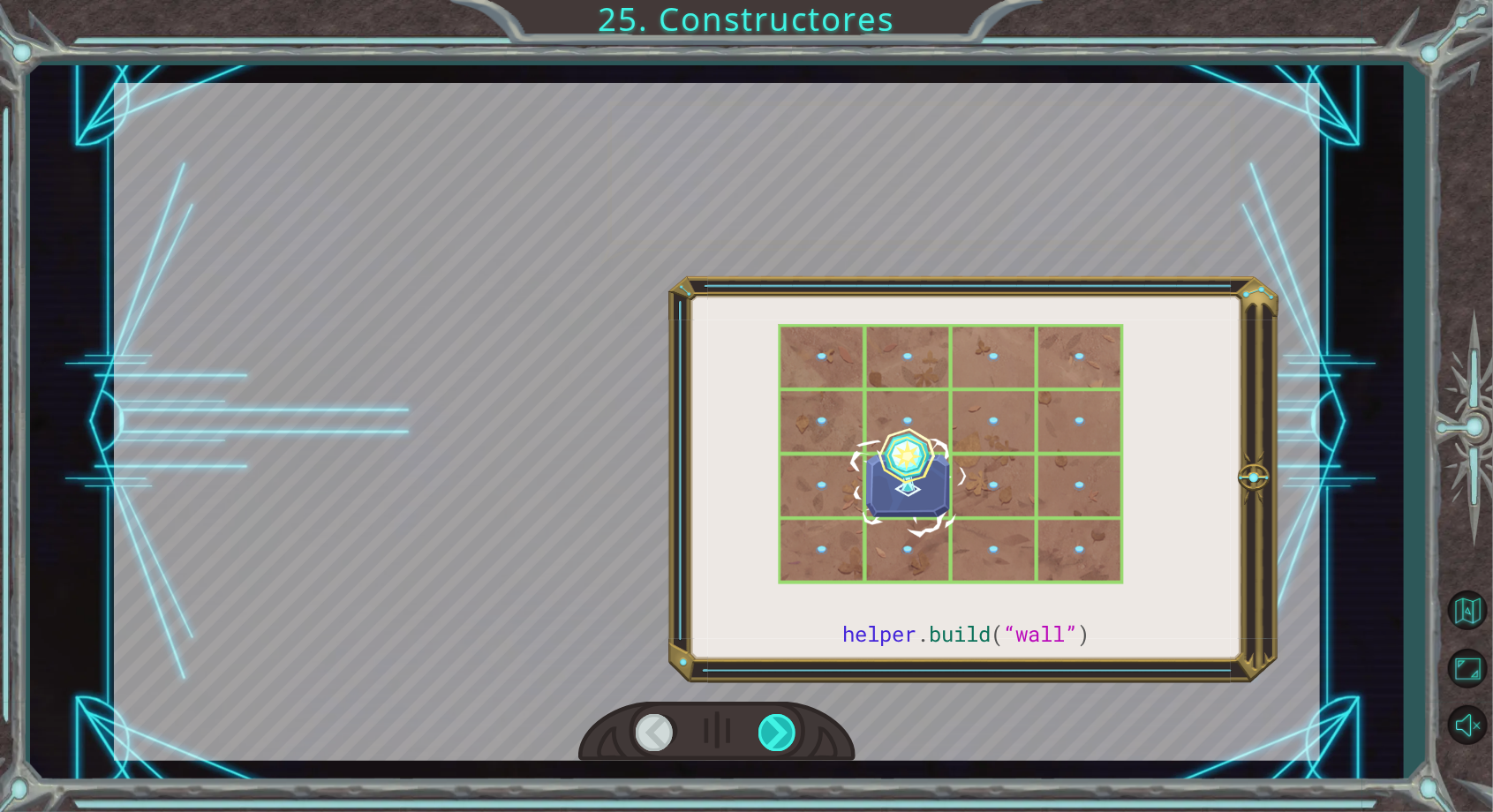
click at [780, 725] on div at bounding box center [779, 732] width 40 height 36
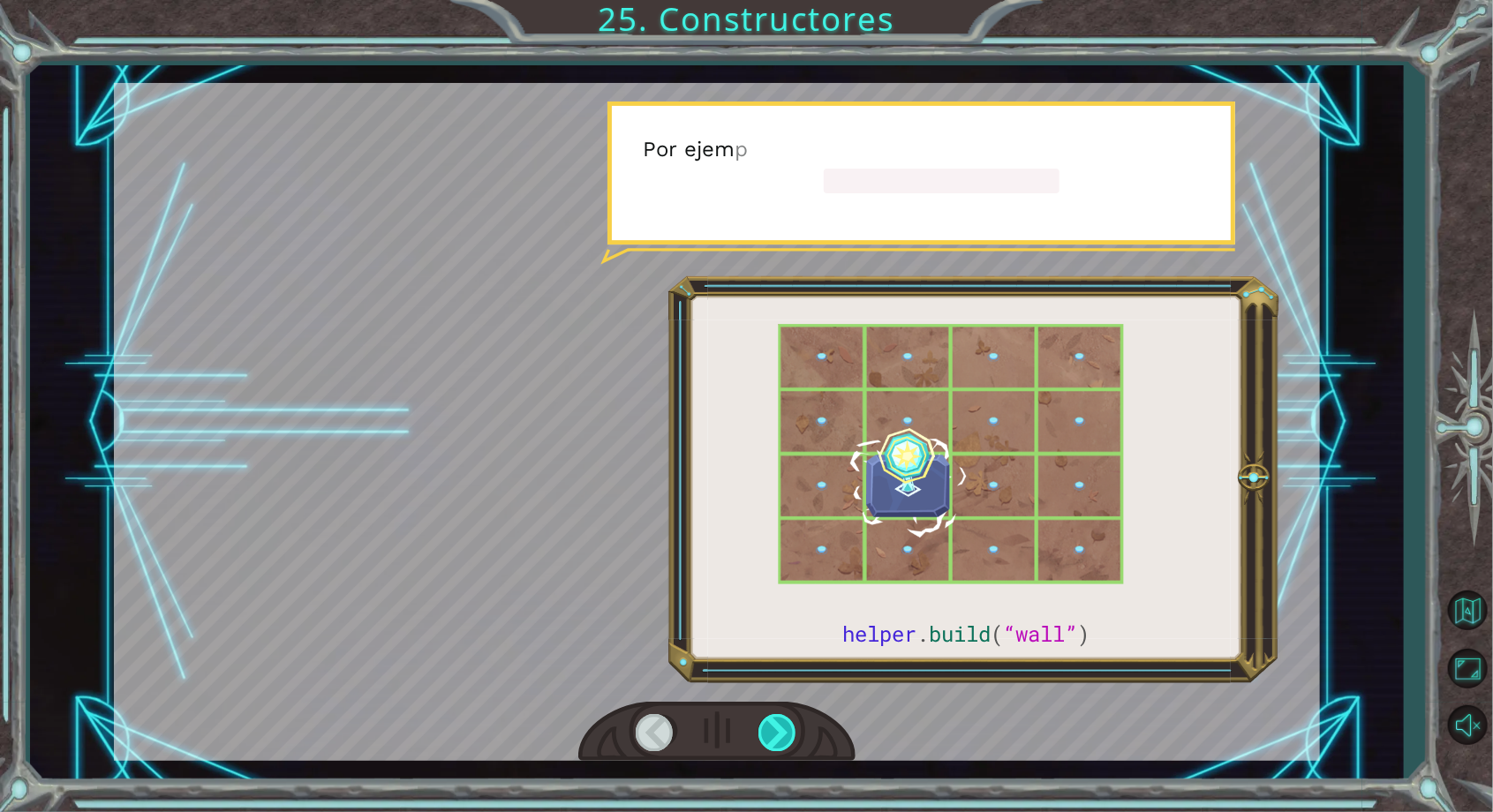
click at [777, 724] on div at bounding box center [779, 732] width 40 height 36
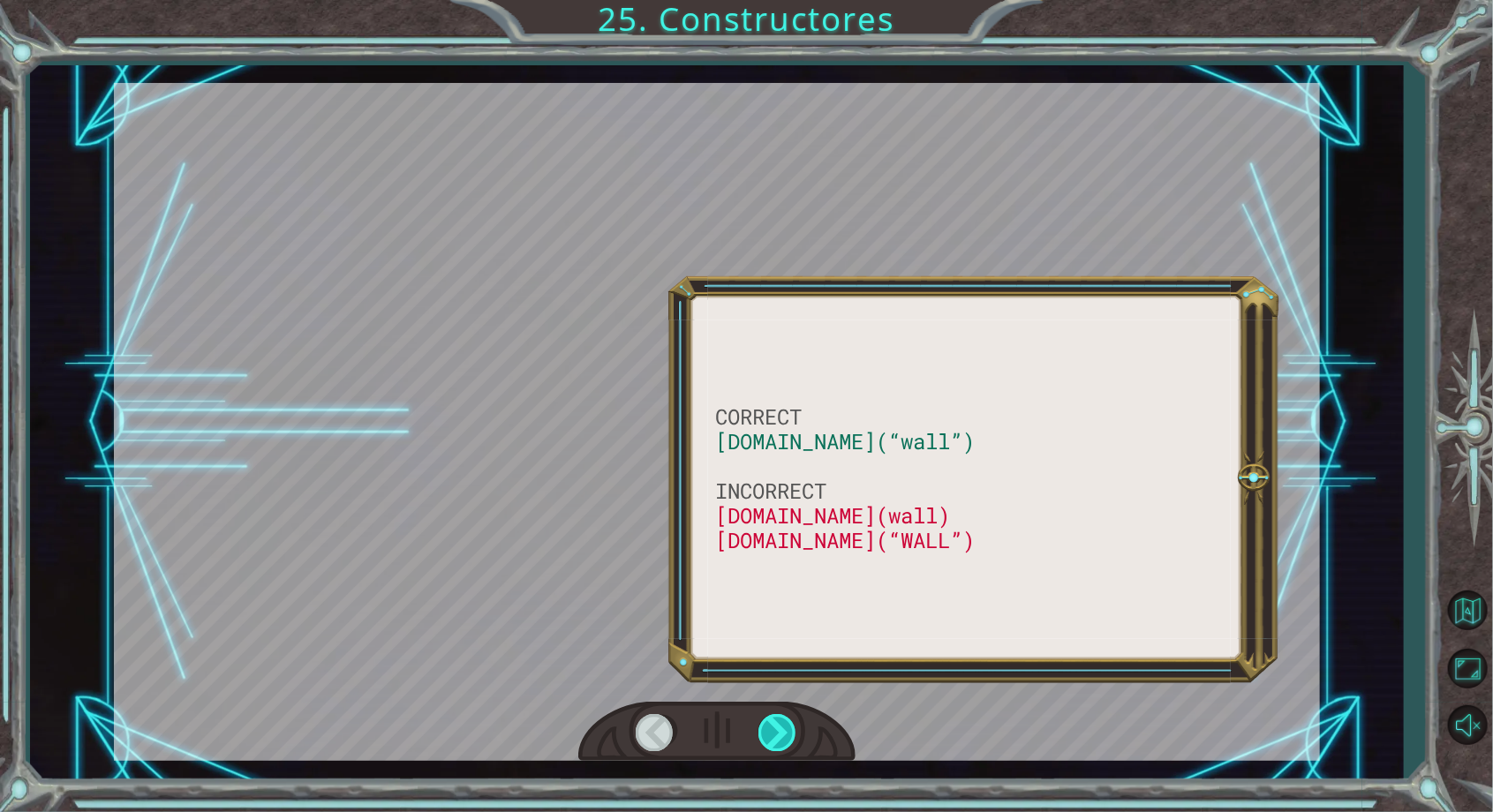
click at [780, 732] on div at bounding box center [779, 732] width 40 height 36
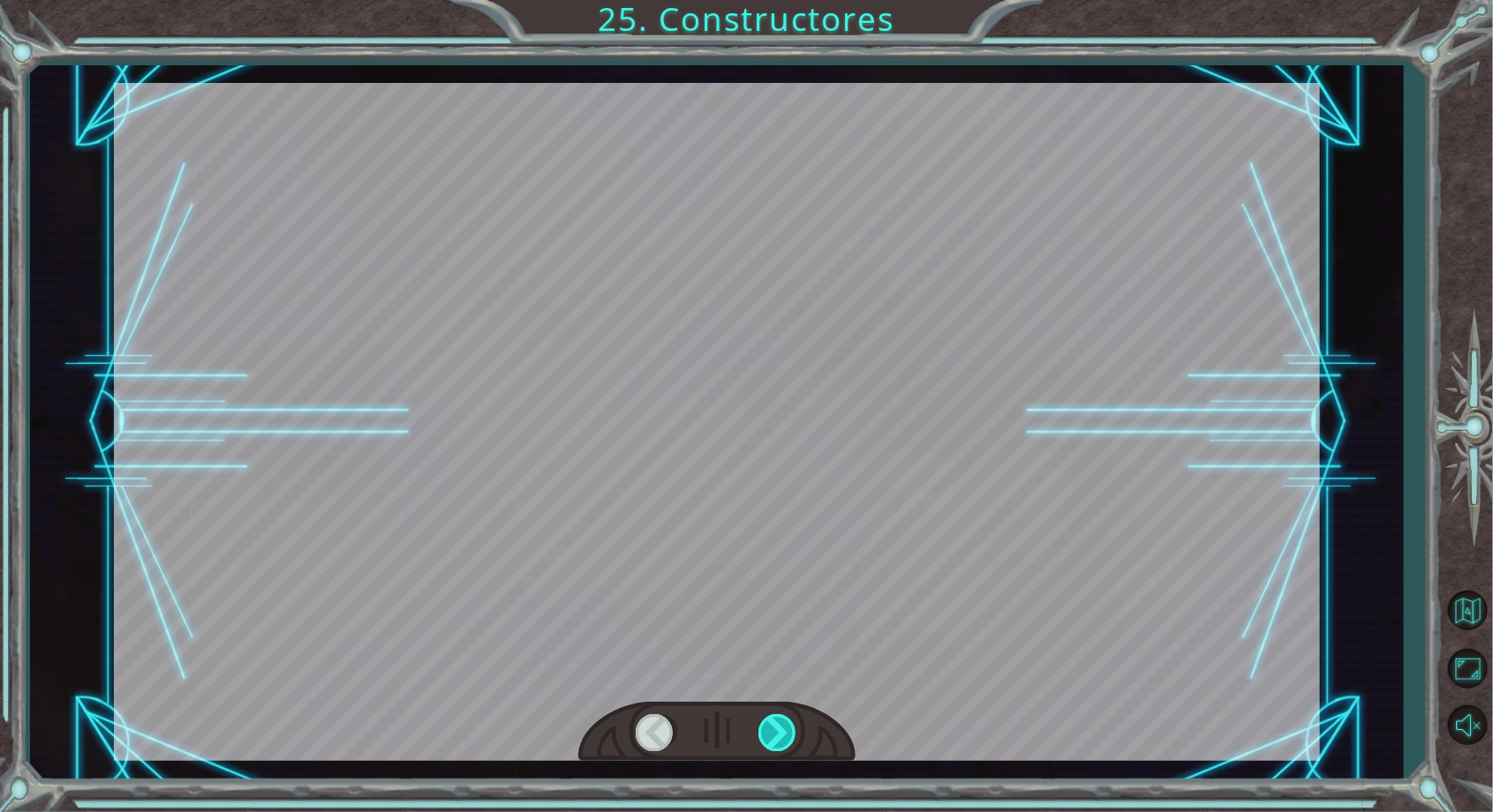
click at [777, 727] on div at bounding box center [779, 732] width 40 height 36
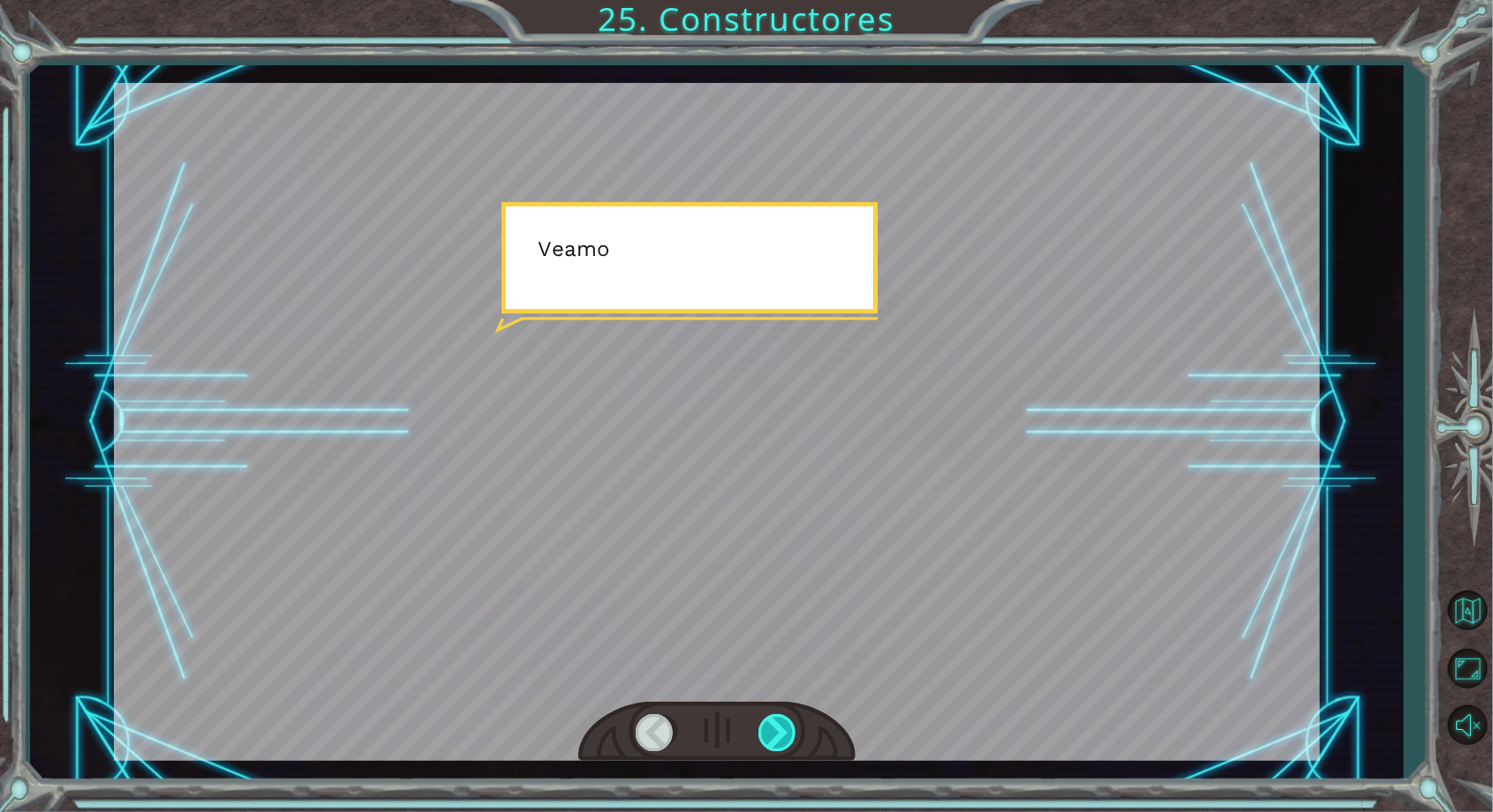
click at [777, 739] on div at bounding box center [779, 732] width 40 height 36
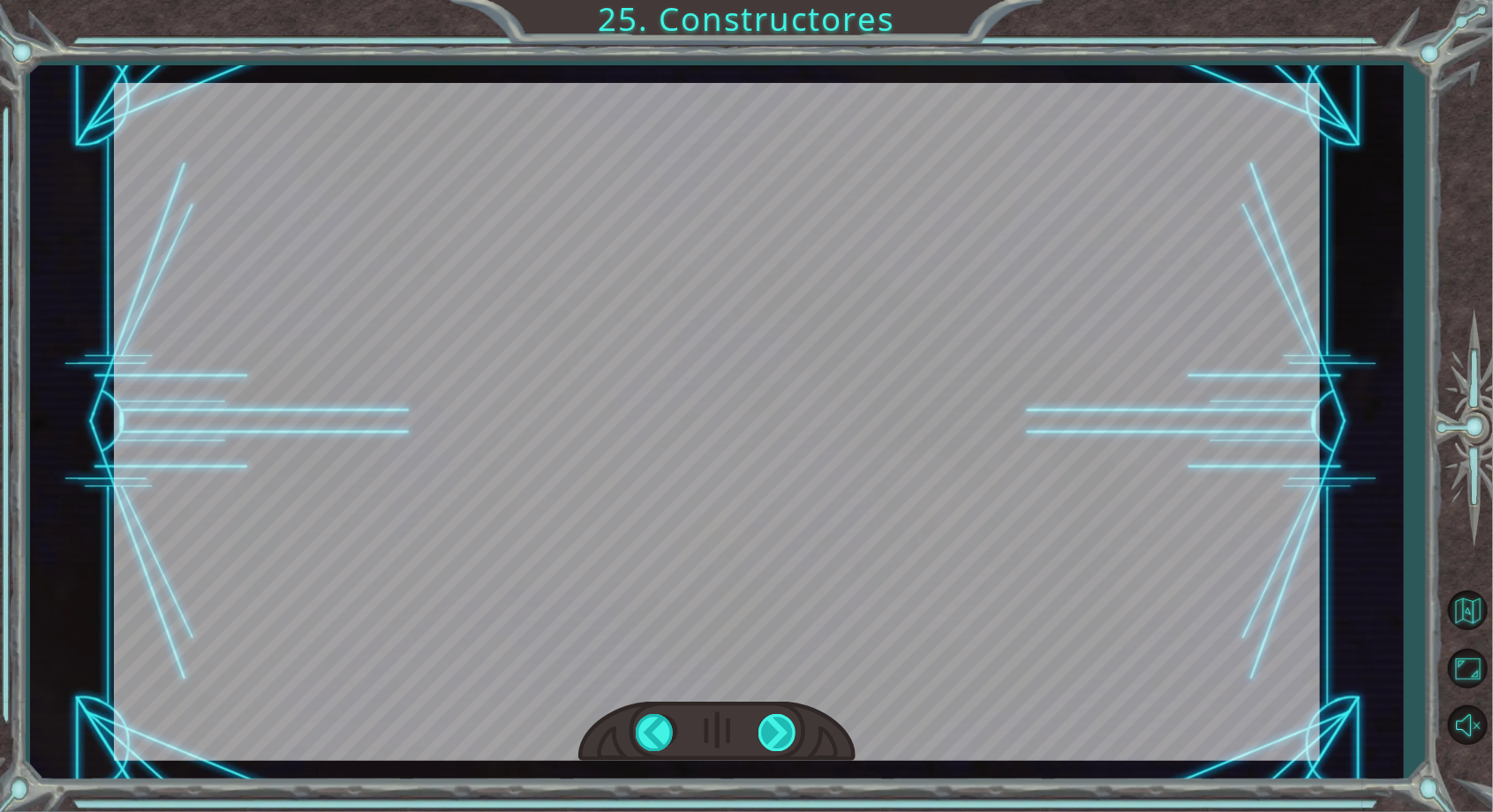
click at [779, 722] on div at bounding box center [779, 732] width 40 height 36
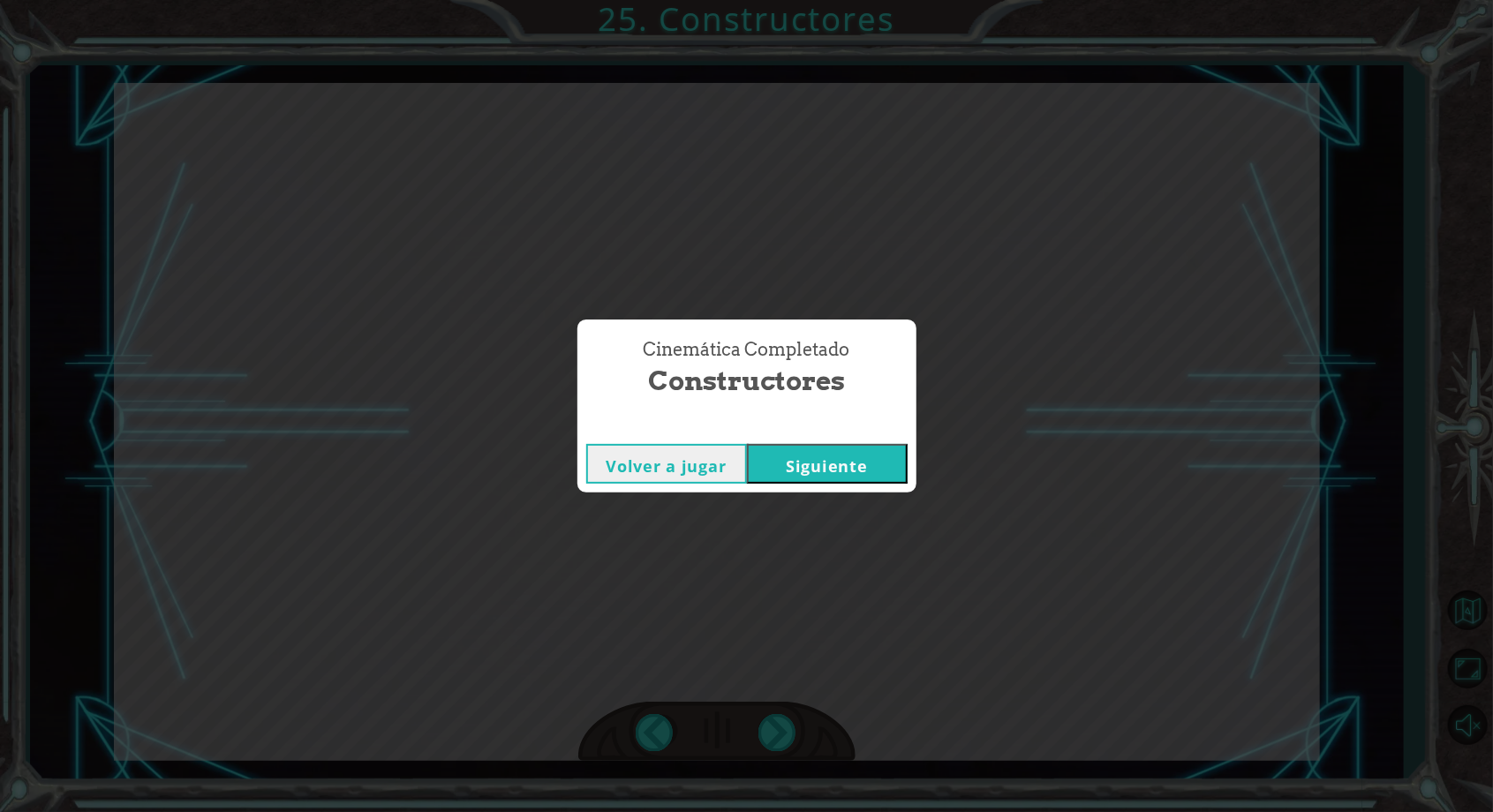
click at [865, 471] on button "Siguiente" at bounding box center [827, 464] width 161 height 40
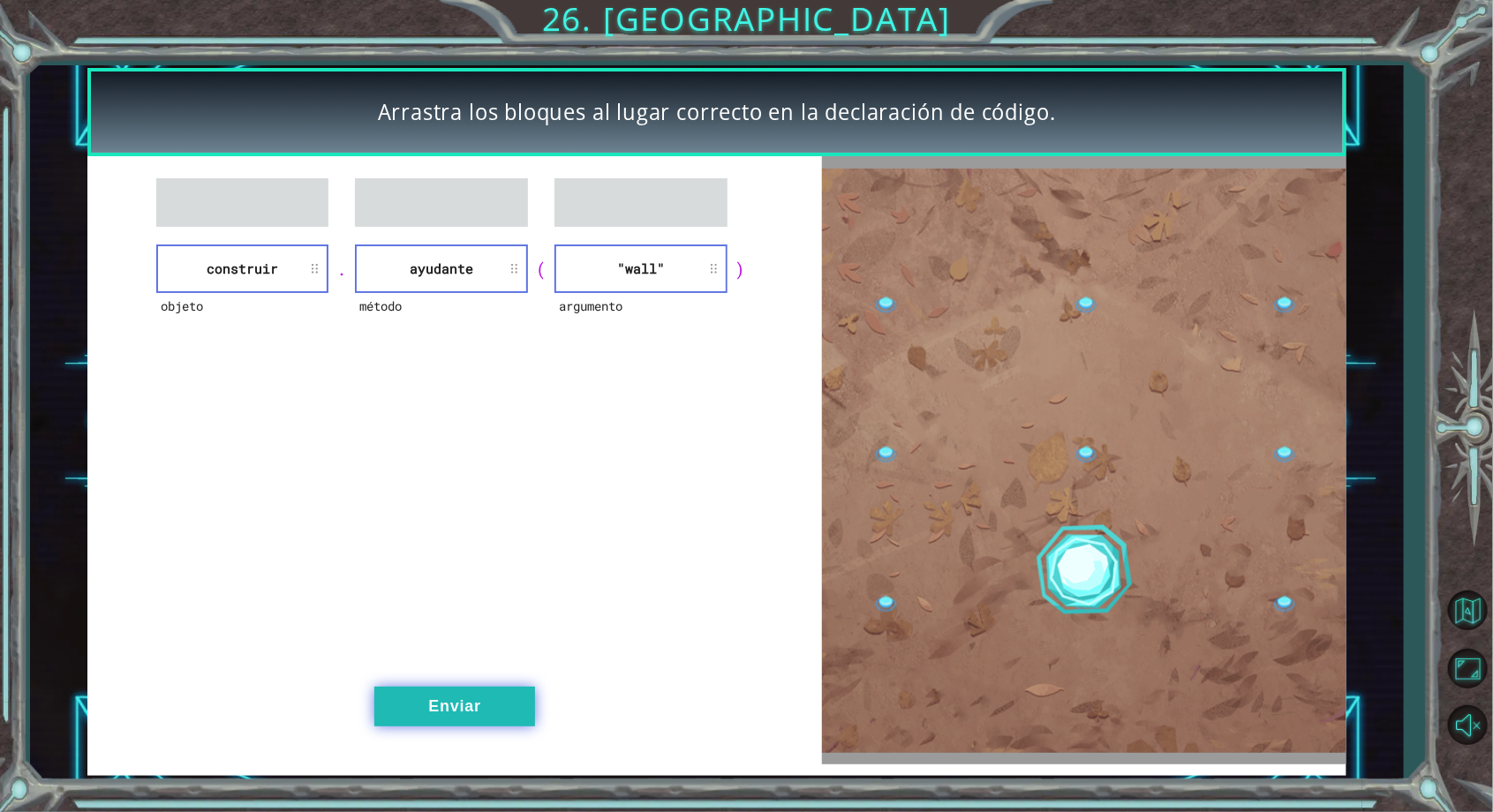
click at [502, 719] on button "Enviar" at bounding box center [455, 707] width 161 height 40
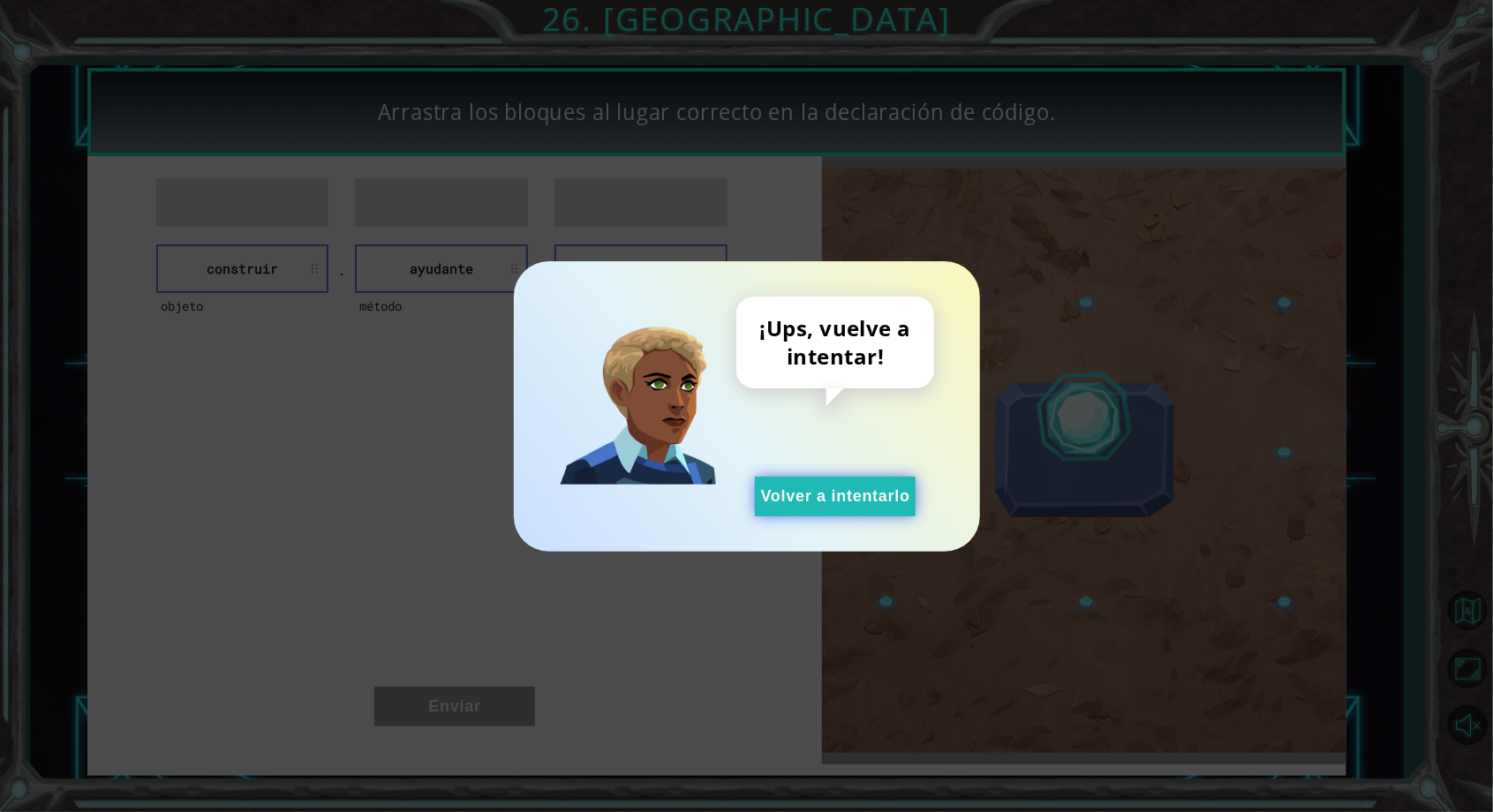
click at [884, 493] on button "Volver a intentarlo" at bounding box center [836, 496] width 161 height 40
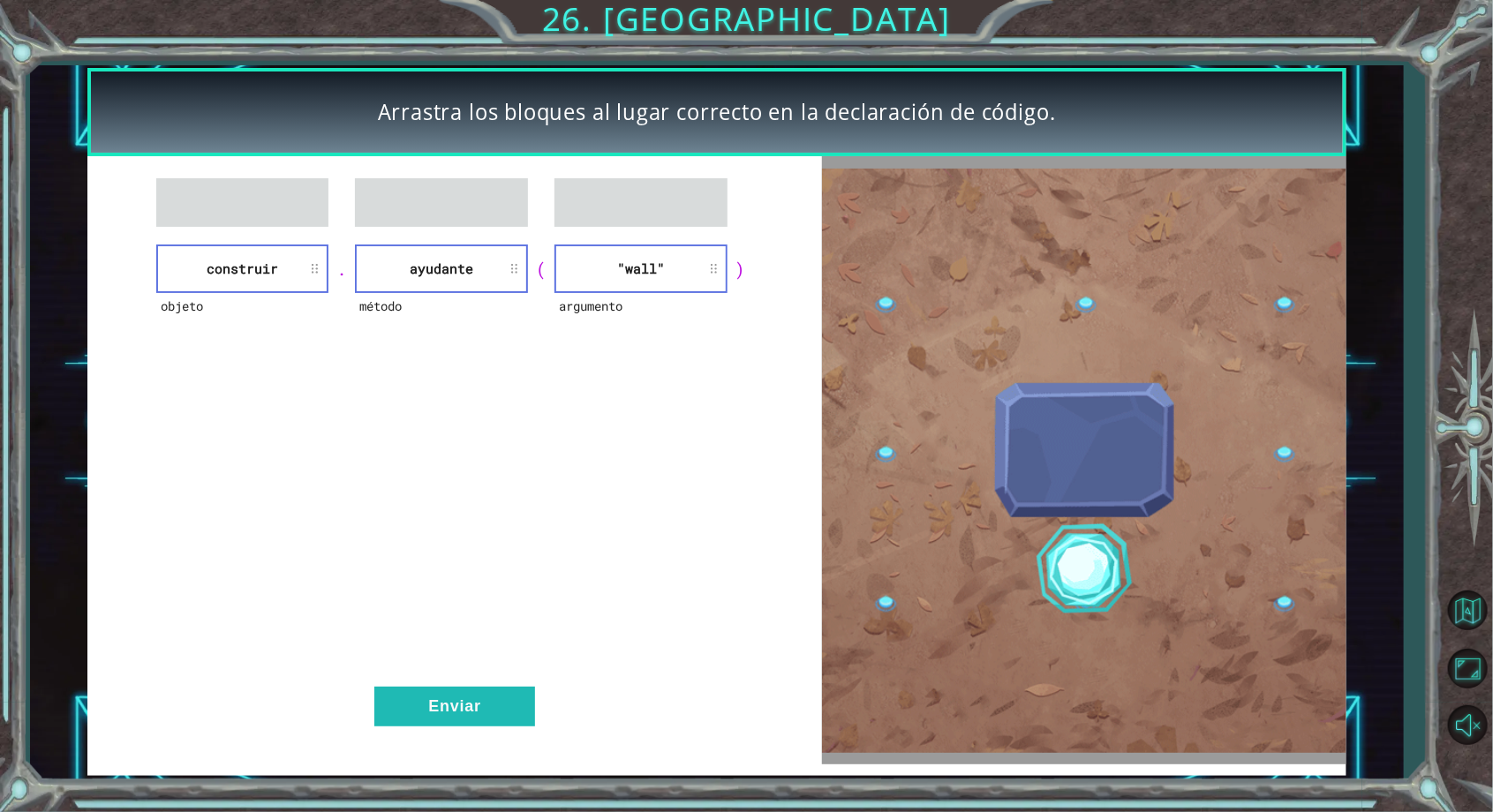
click at [496, 741] on div "objeto construir . método ayudante ( argumento "wall" ) Enviar" at bounding box center [455, 460] width 735 height 609
click at [506, 727] on button "Enviar" at bounding box center [455, 707] width 161 height 40
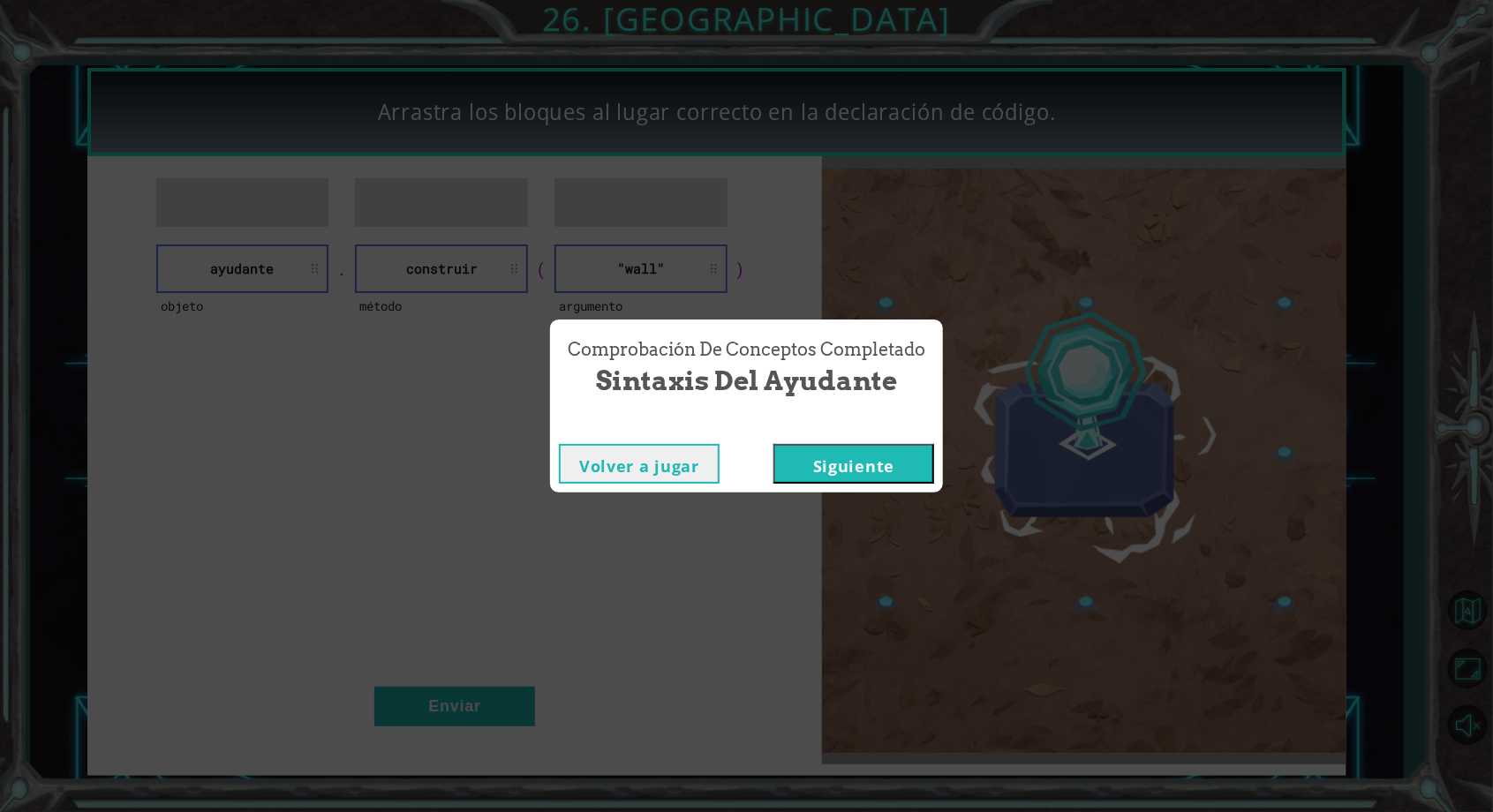
click at [902, 448] on button "Siguiente" at bounding box center [854, 464] width 161 height 40
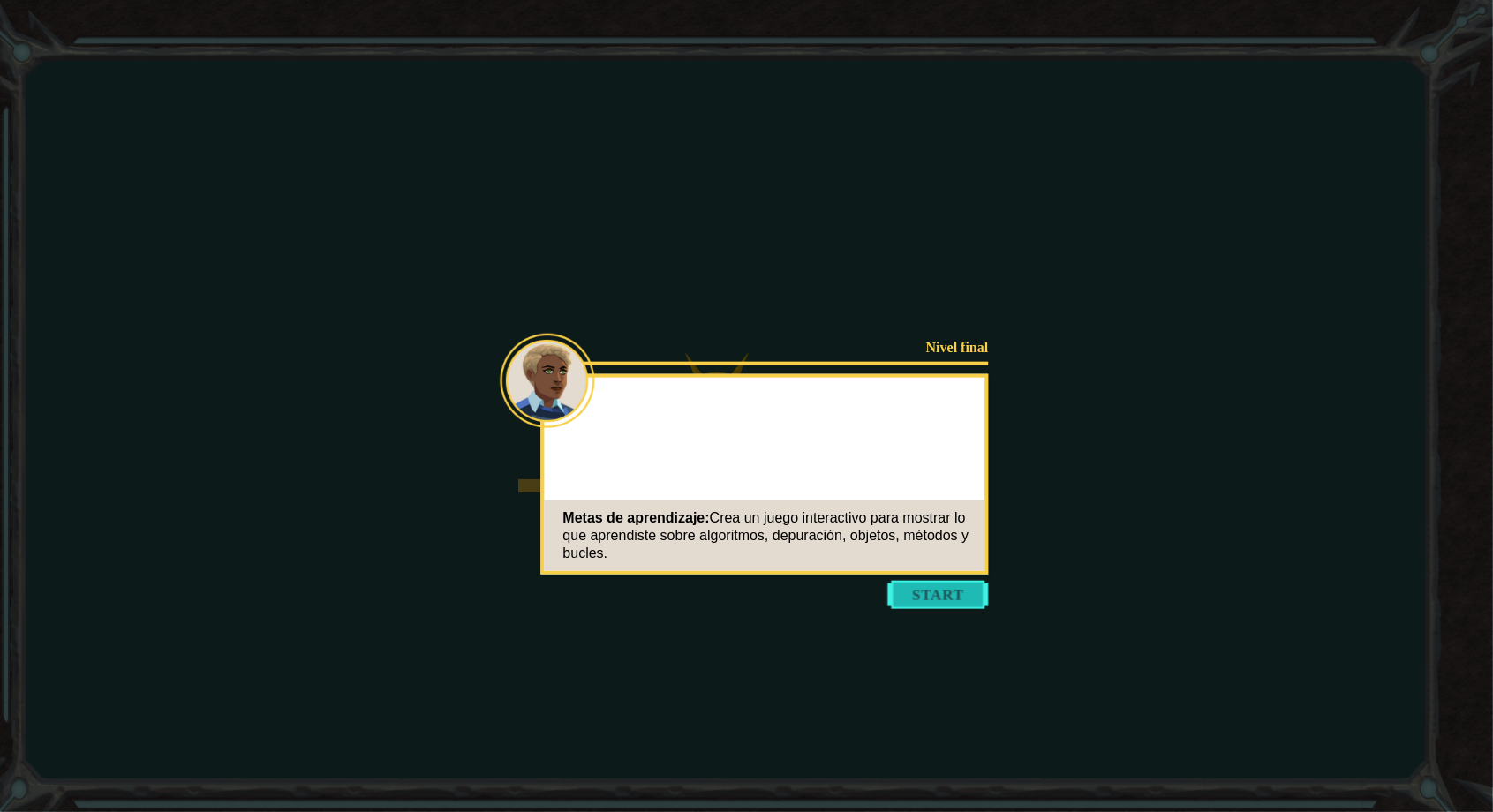
click at [943, 582] on button "Start" at bounding box center [938, 594] width 100 height 28
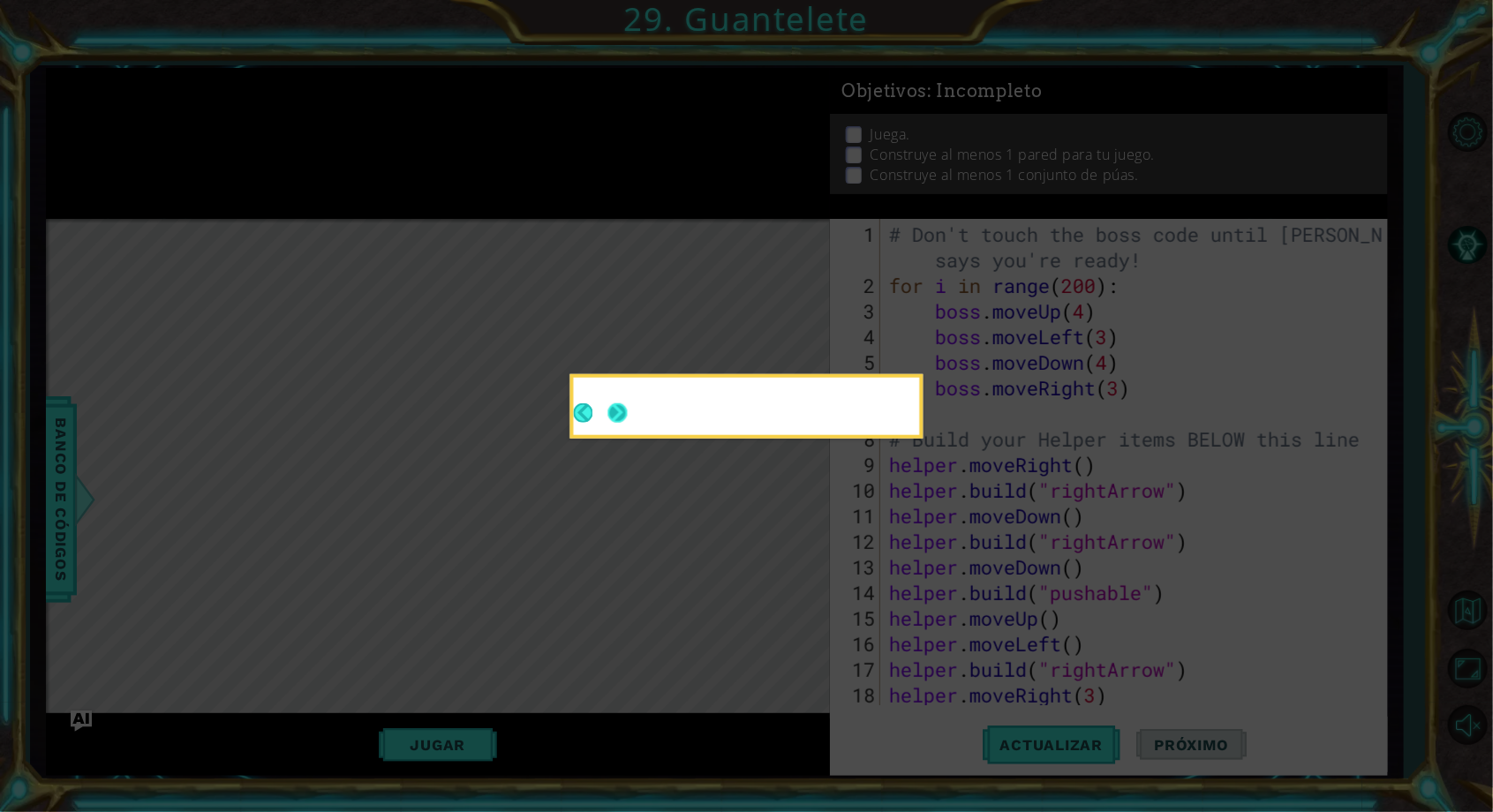
click at [628, 413] on button "Next" at bounding box center [618, 412] width 19 height 19
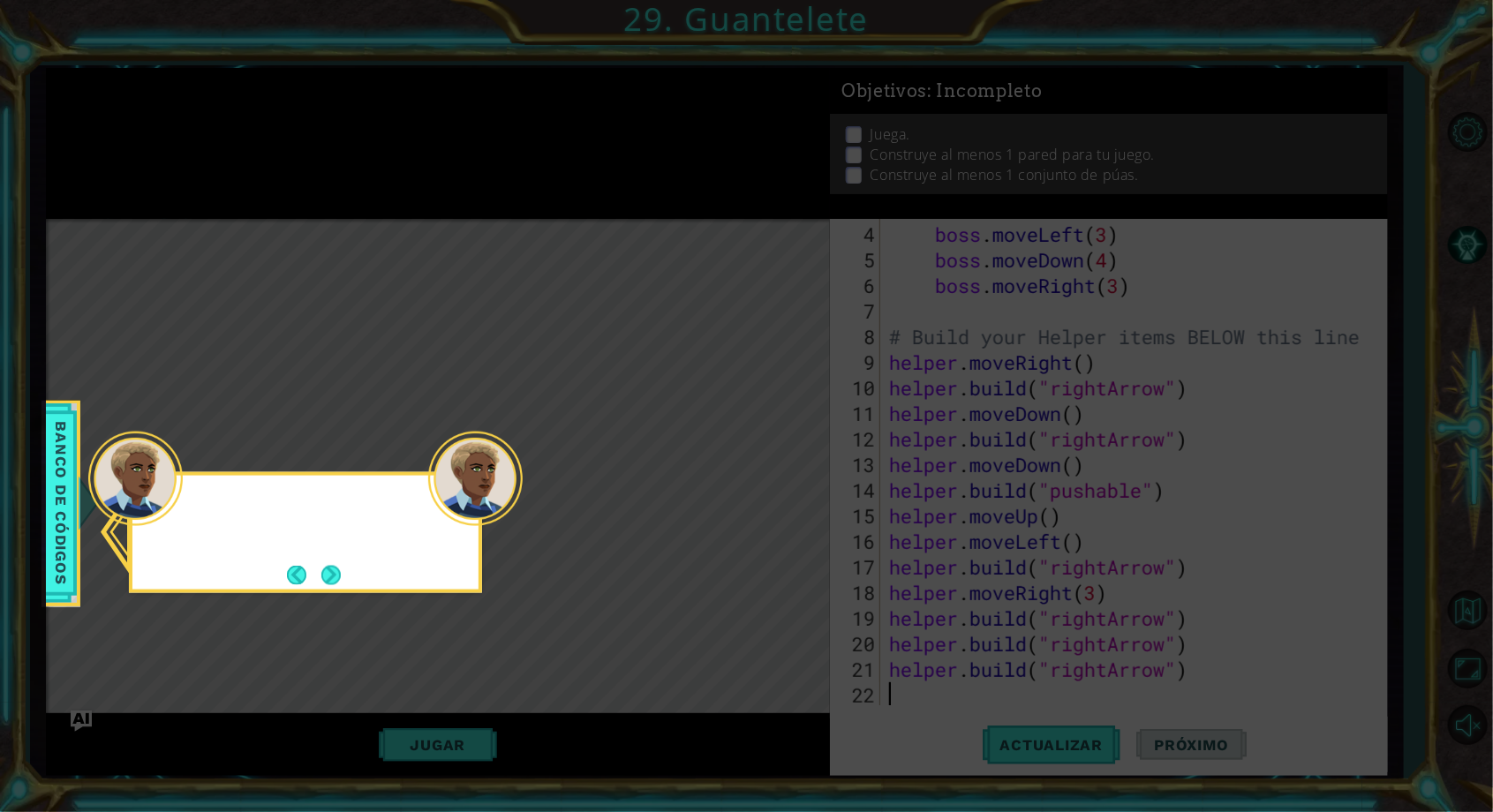
scroll to position [102, 0]
click at [334, 573] on button "Next" at bounding box center [330, 574] width 19 height 19
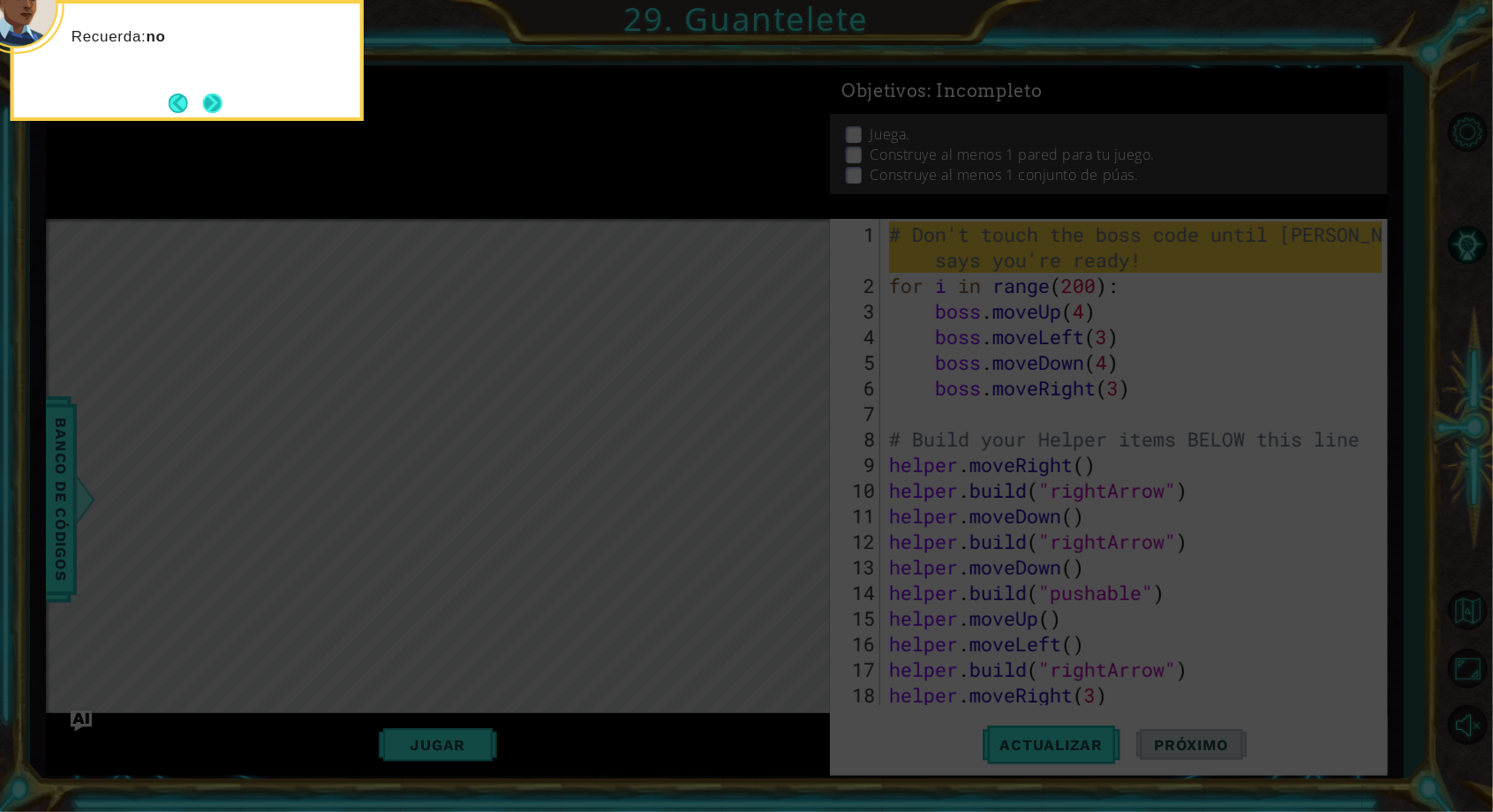
click at [222, 100] on button "Next" at bounding box center [213, 102] width 19 height 19
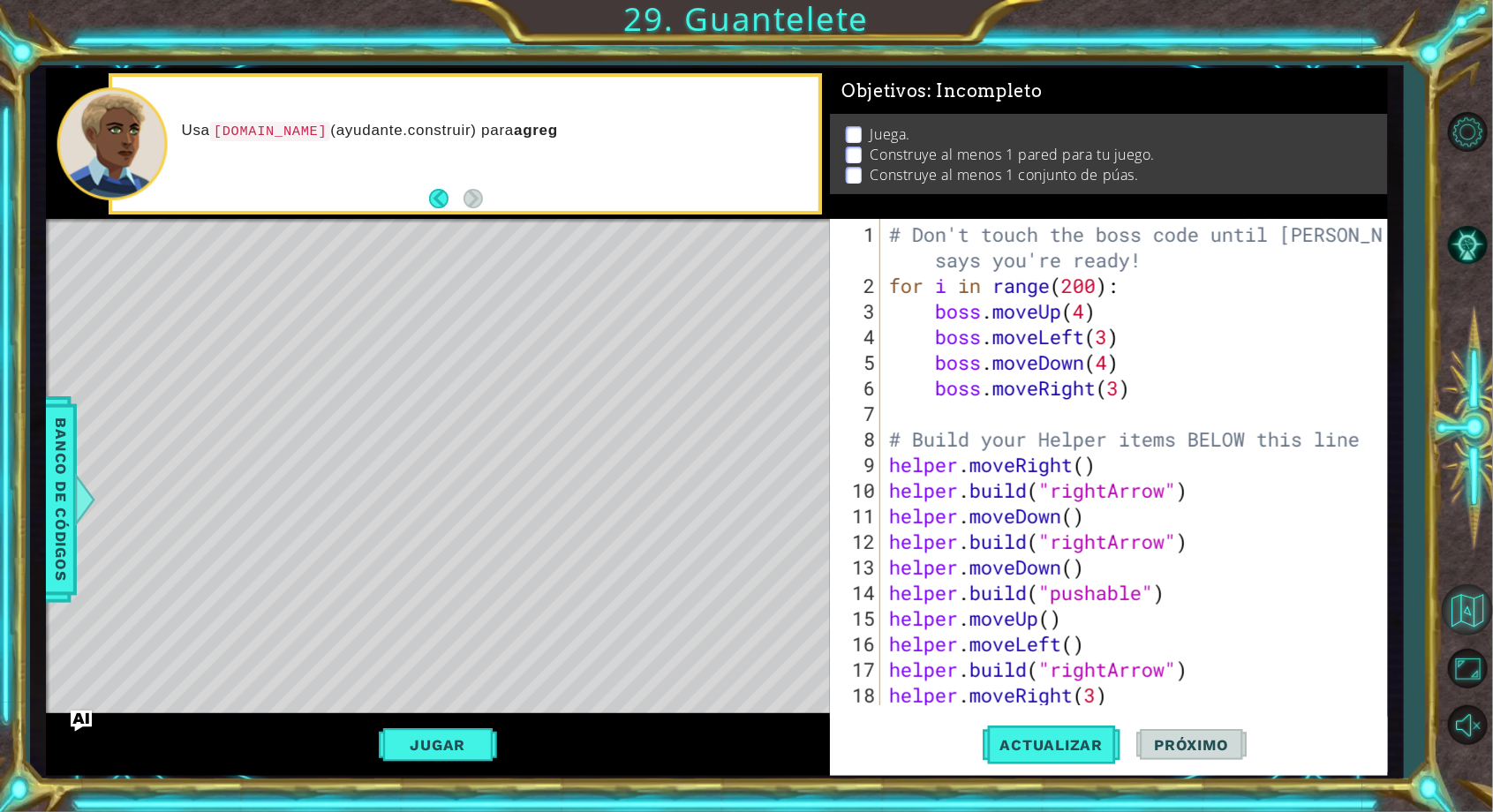
click at [1479, 636] on button "Volver al mapa" at bounding box center [1467, 609] width 52 height 52
